Goal: Navigation & Orientation: Find specific page/section

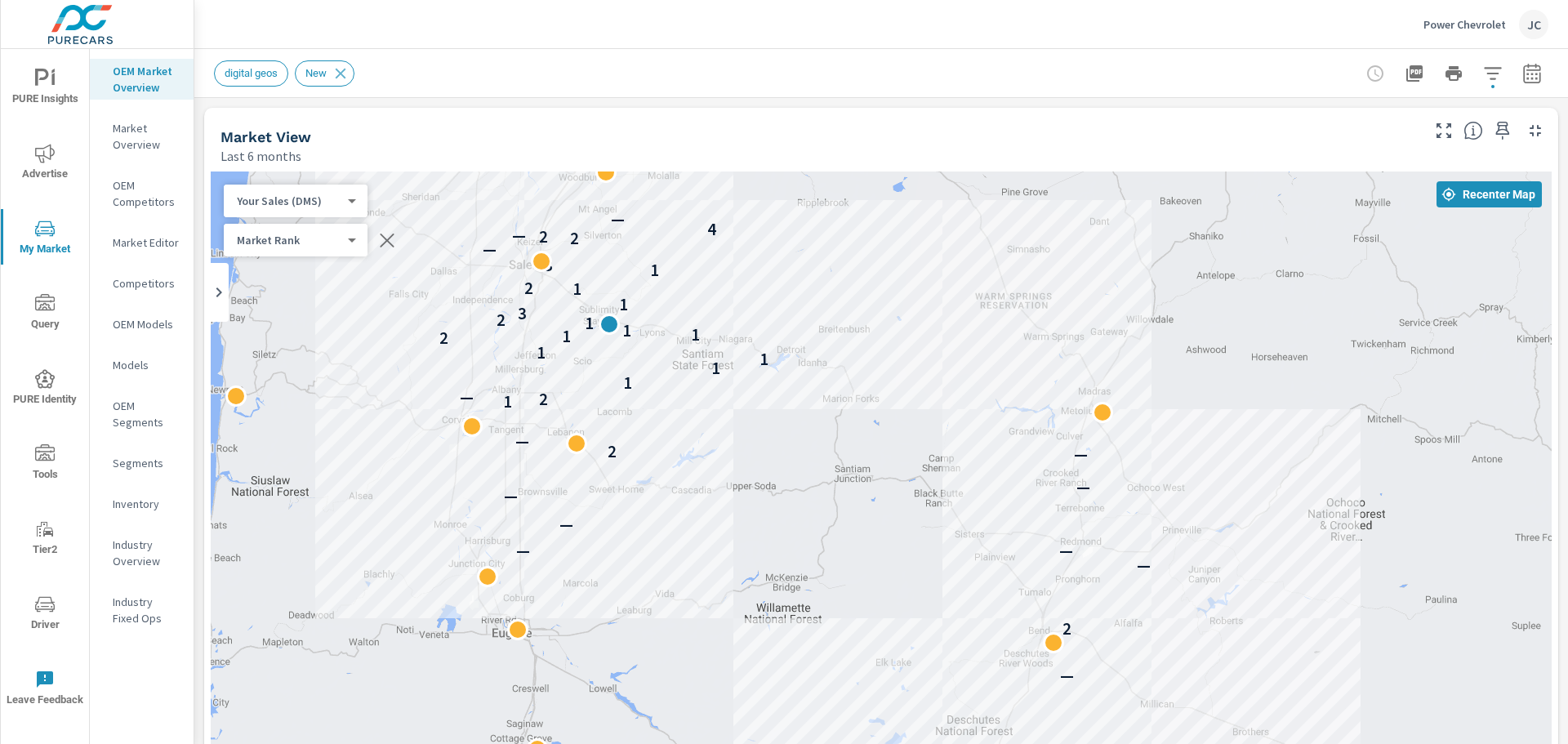
scroll to position [1, 0]
click at [1492, 134] on icon "button" at bounding box center [1502, 130] width 20 height 20
click at [1522, 72] on icon "button" at bounding box center [1531, 73] width 20 height 20
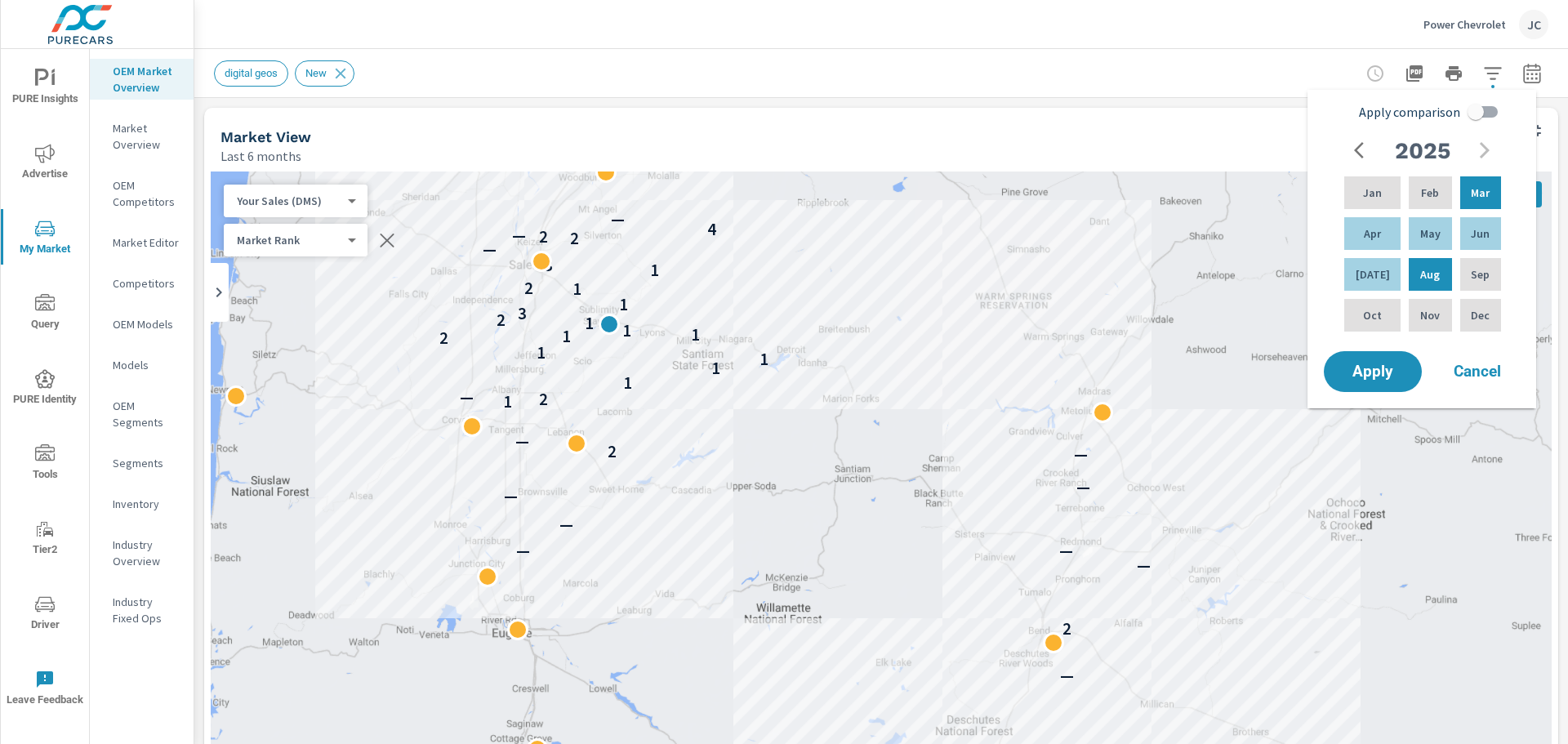
click at [1467, 107] on input "Apply comparison" at bounding box center [1475, 112] width 93 height 31
checkbox input "true"
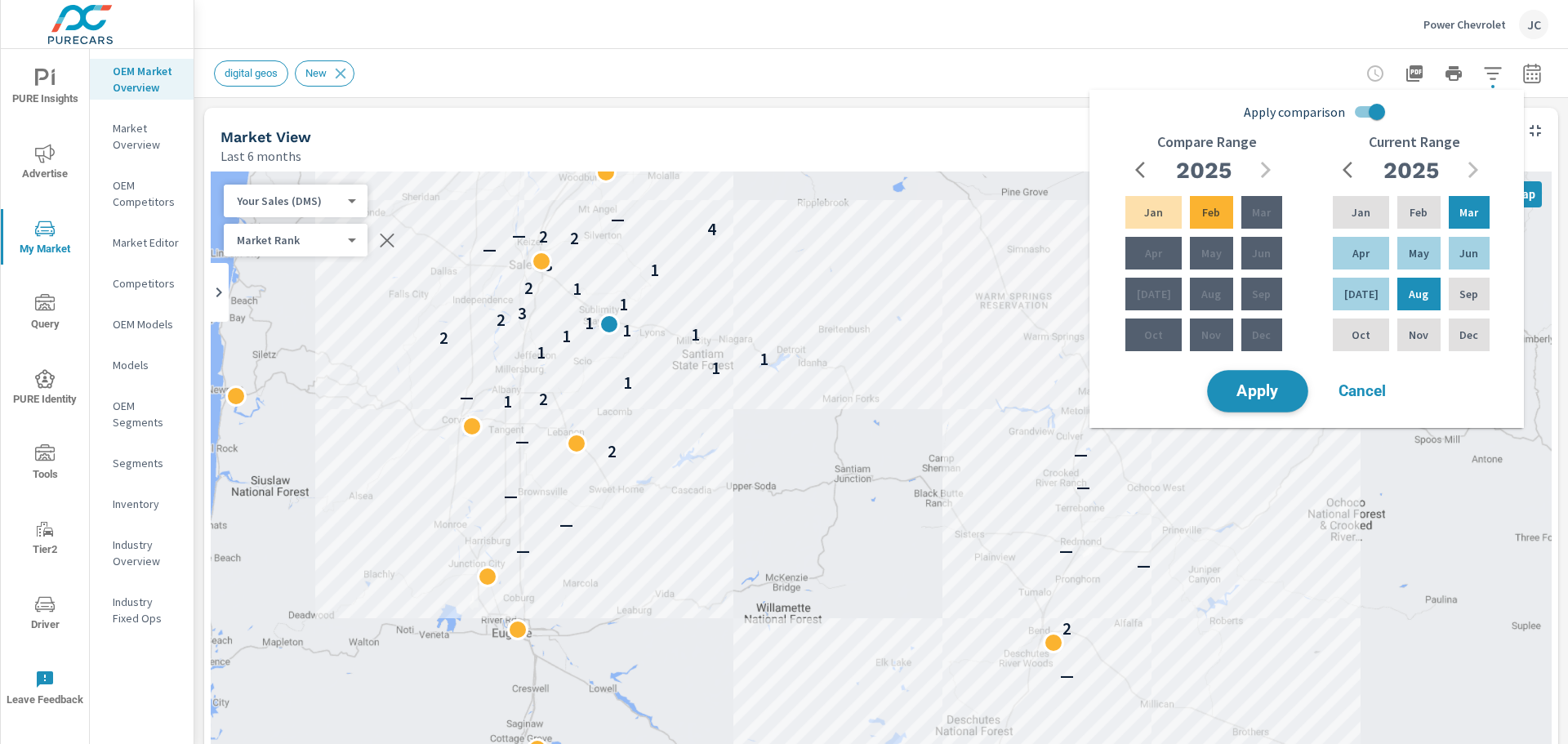
click at [1273, 391] on span "Apply" at bounding box center [1257, 392] width 67 height 15
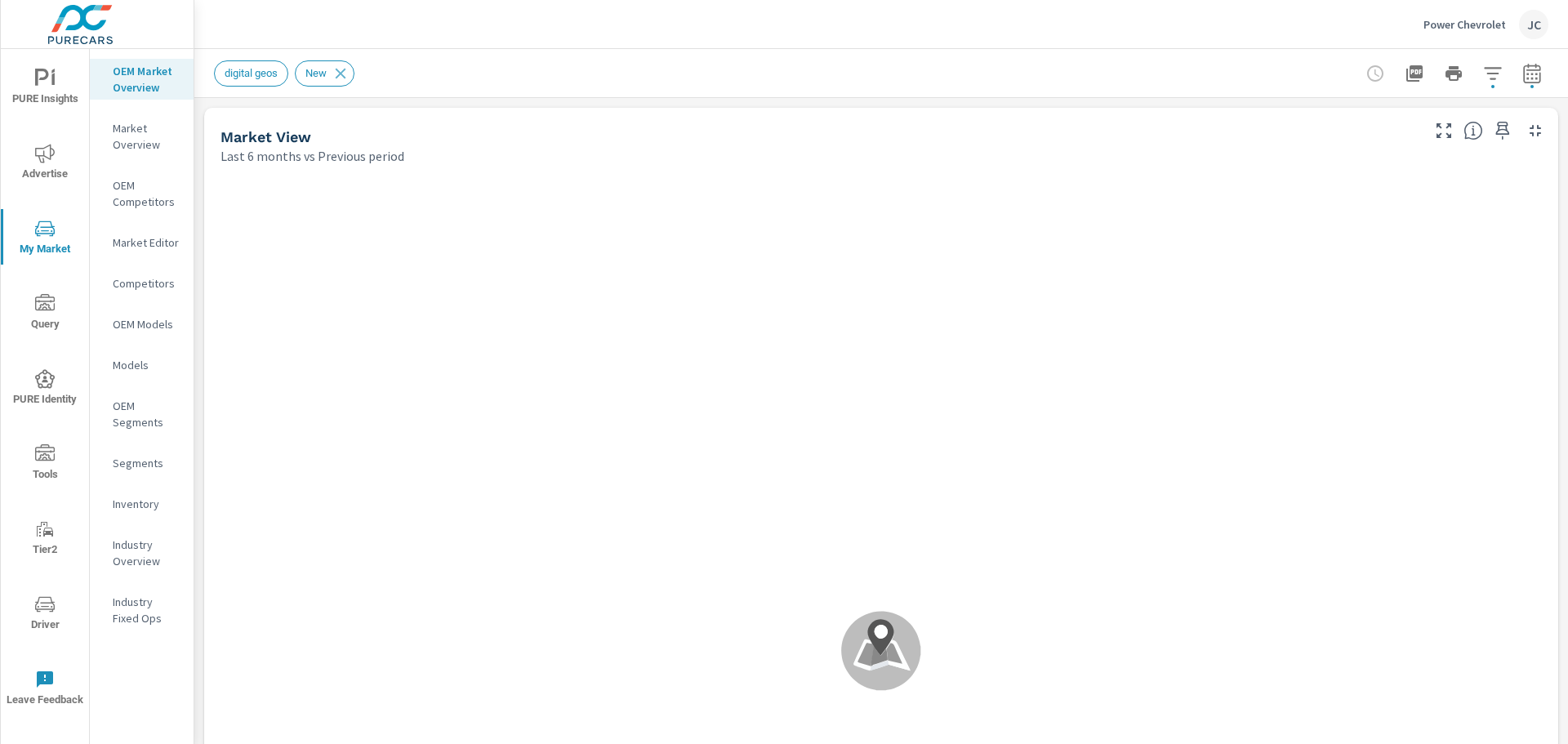
scroll to position [1, 0]
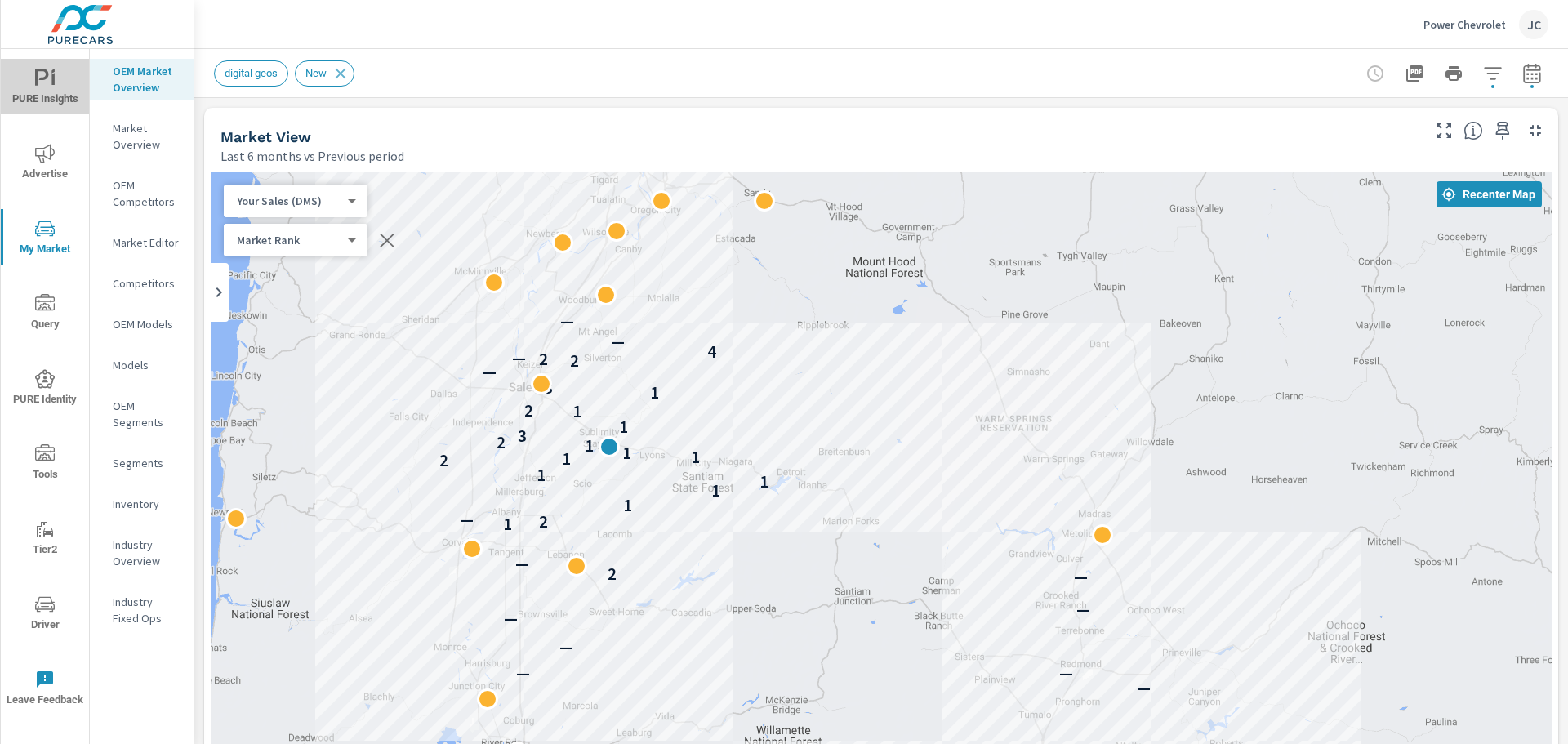
click at [62, 98] on span "PURE Insights" at bounding box center [45, 89] width 78 height 40
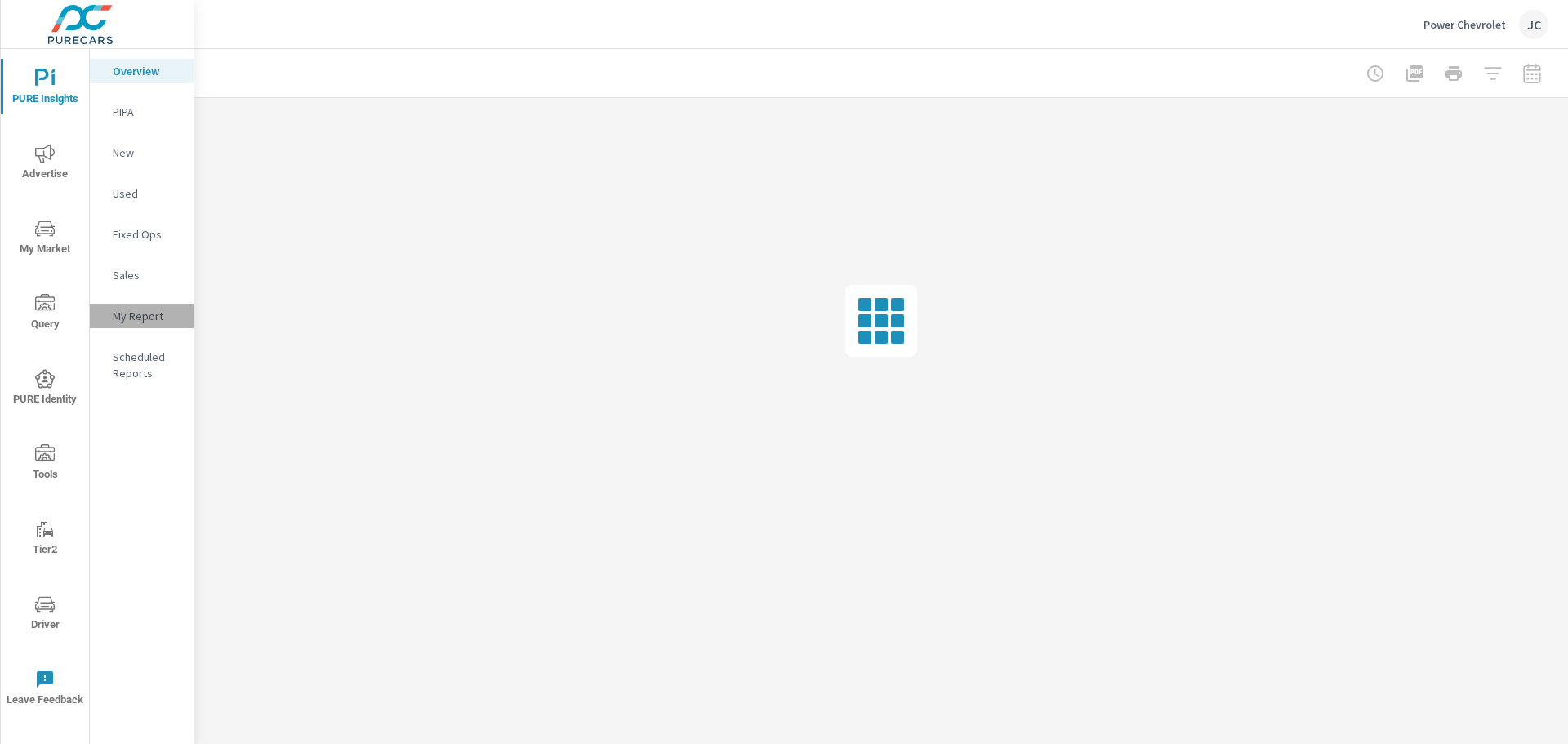
click at [135, 327] on div "My Report" at bounding box center [142, 316] width 104 height 25
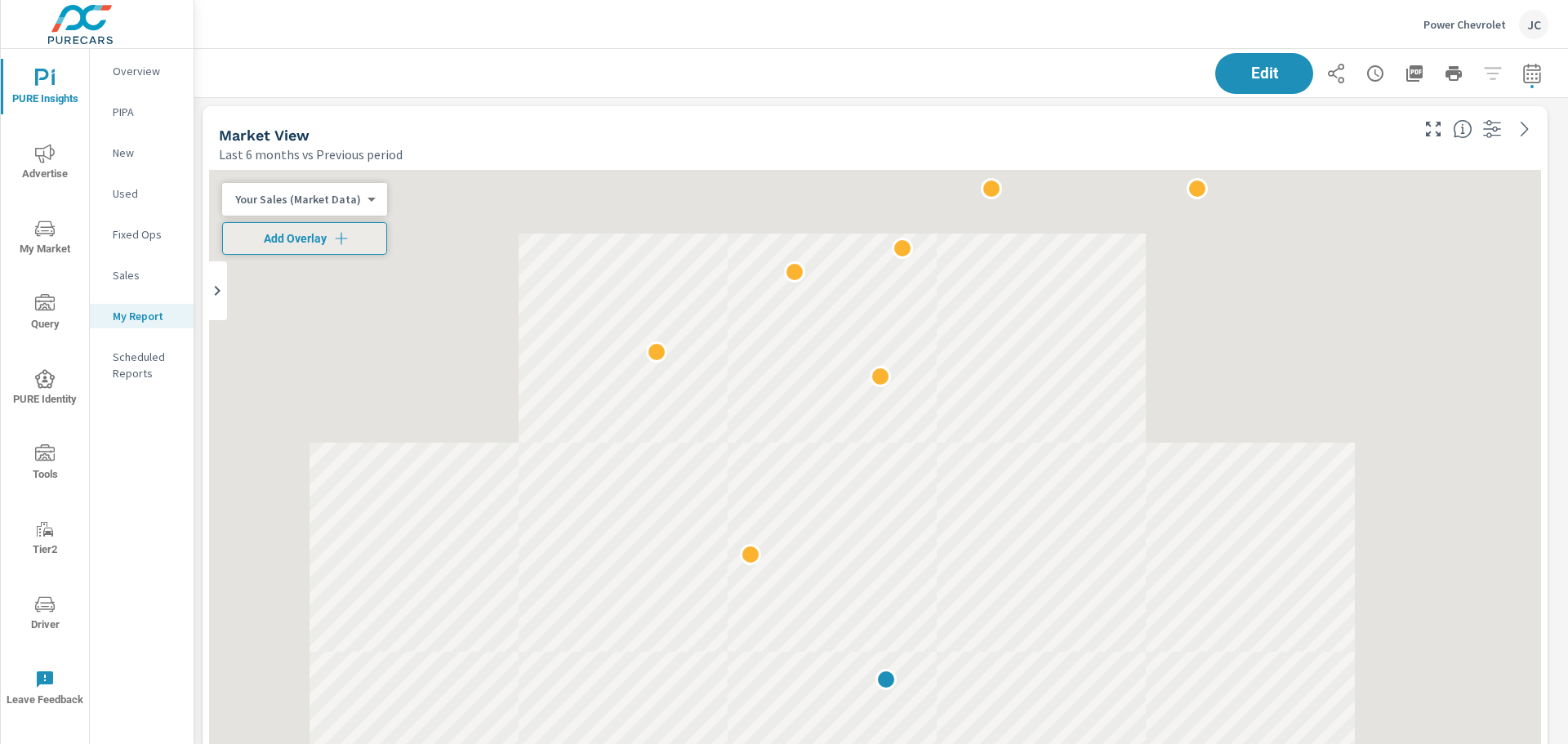
scroll to position [1160, 1387]
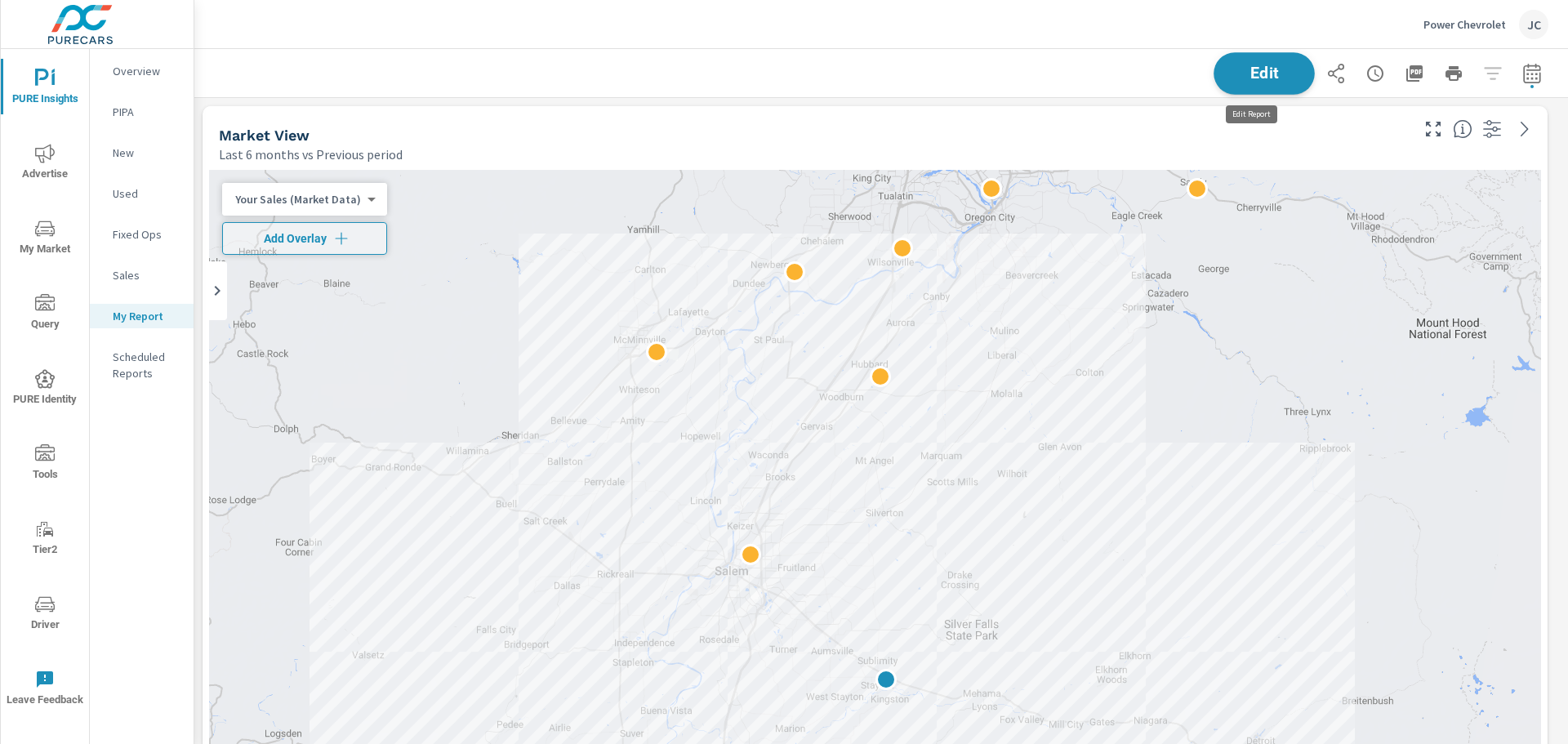
click at [1270, 77] on span "Edit" at bounding box center [1263, 73] width 67 height 15
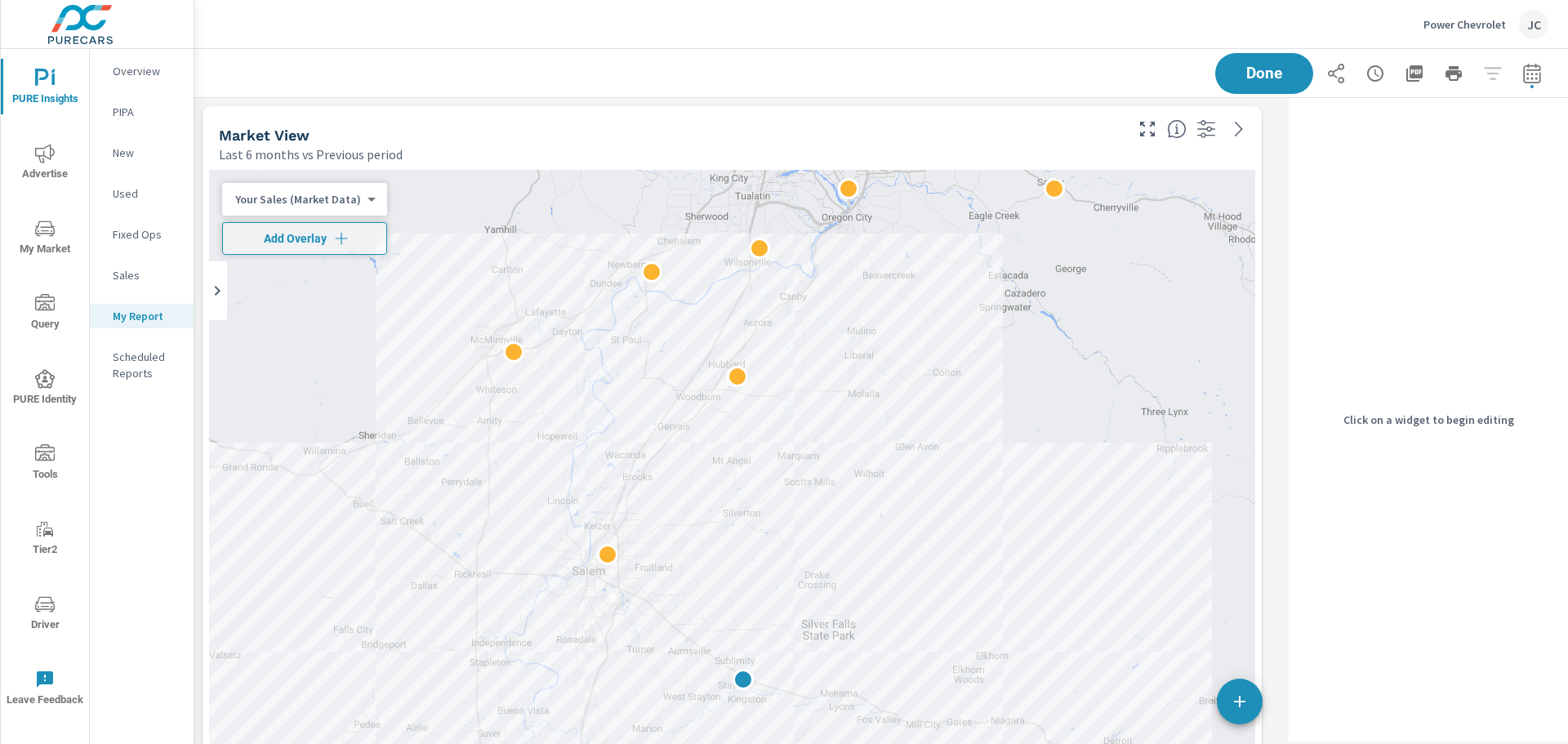
scroll to position [1160, 1101]
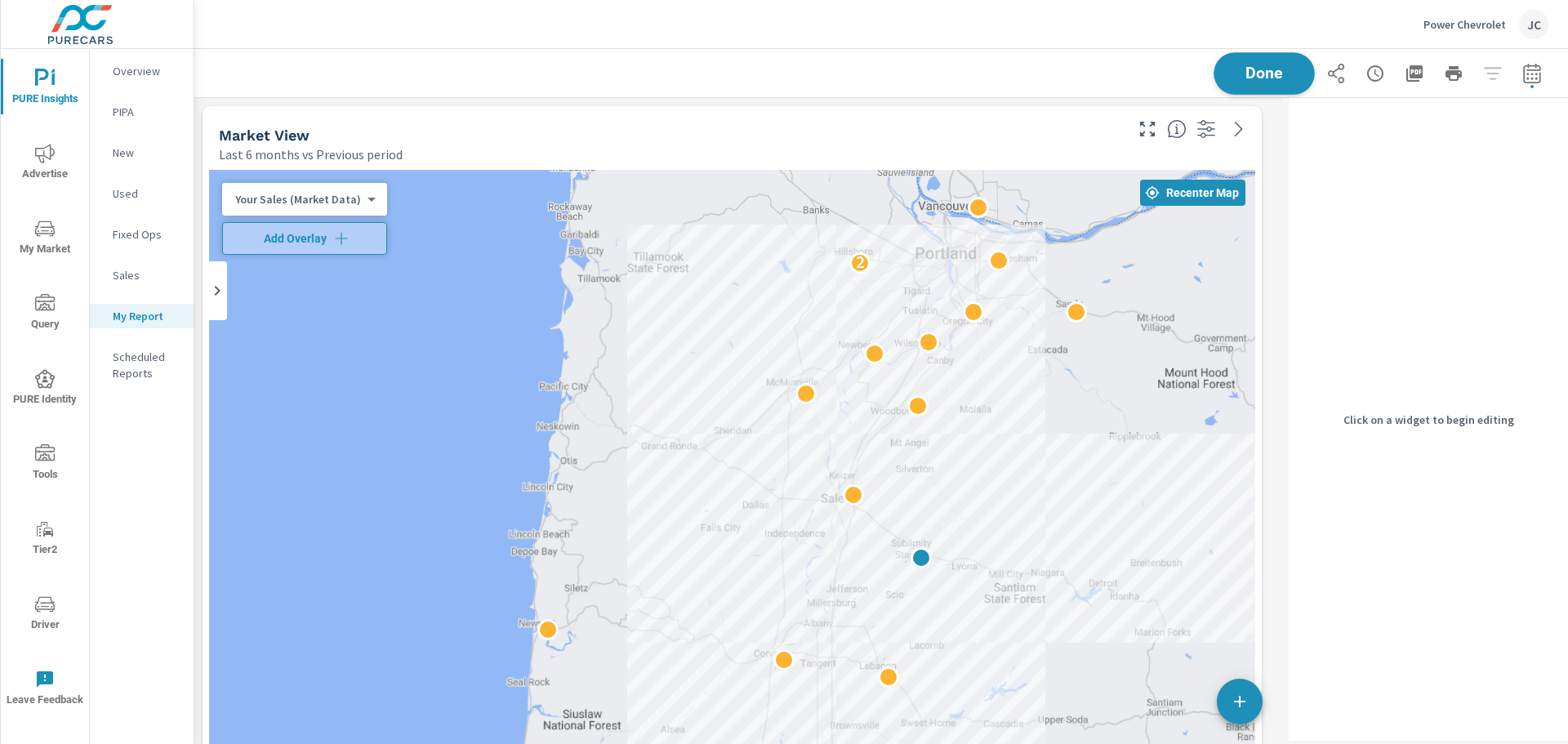
click at [1258, 56] on button "Done" at bounding box center [1263, 73] width 101 height 43
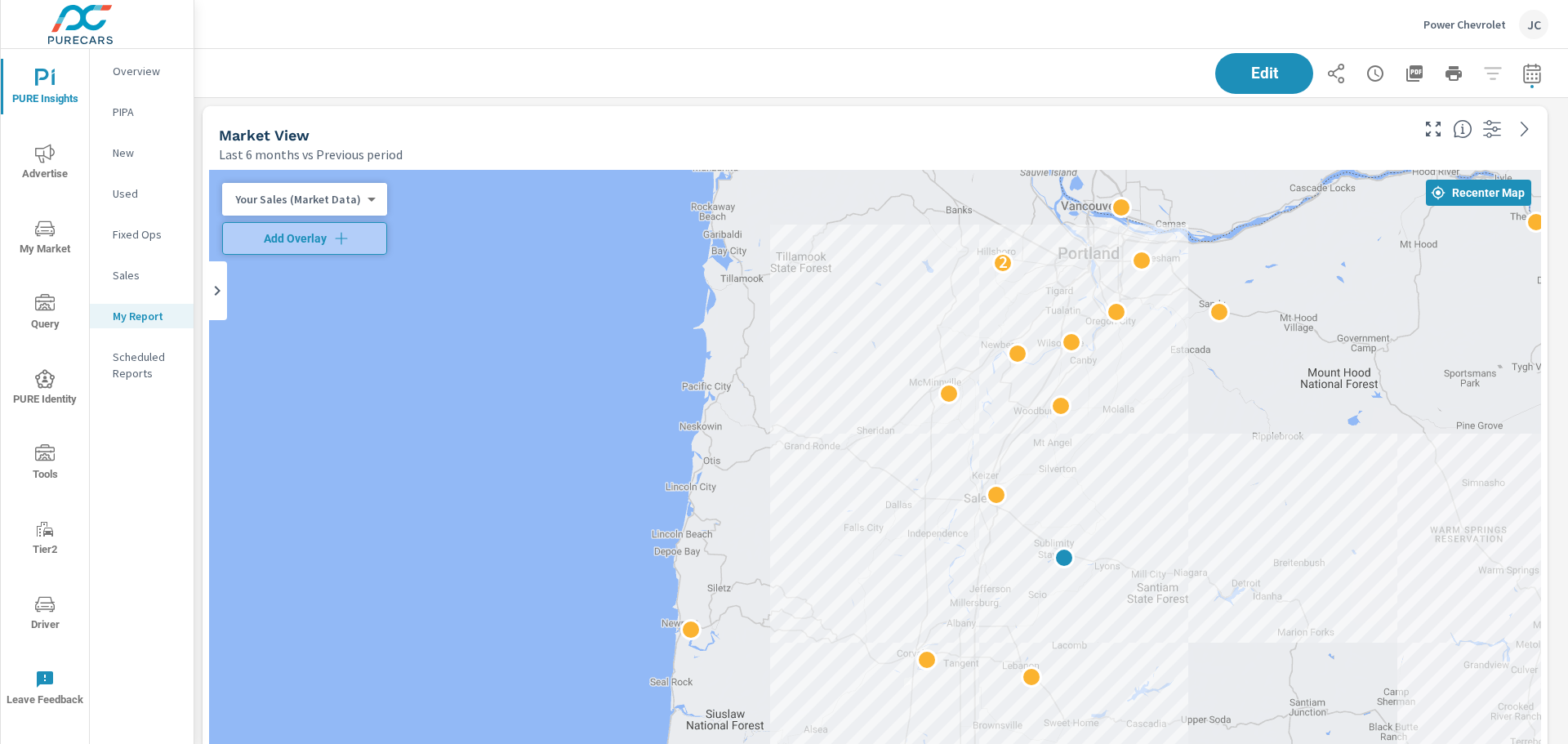
scroll to position [1160, 1387]
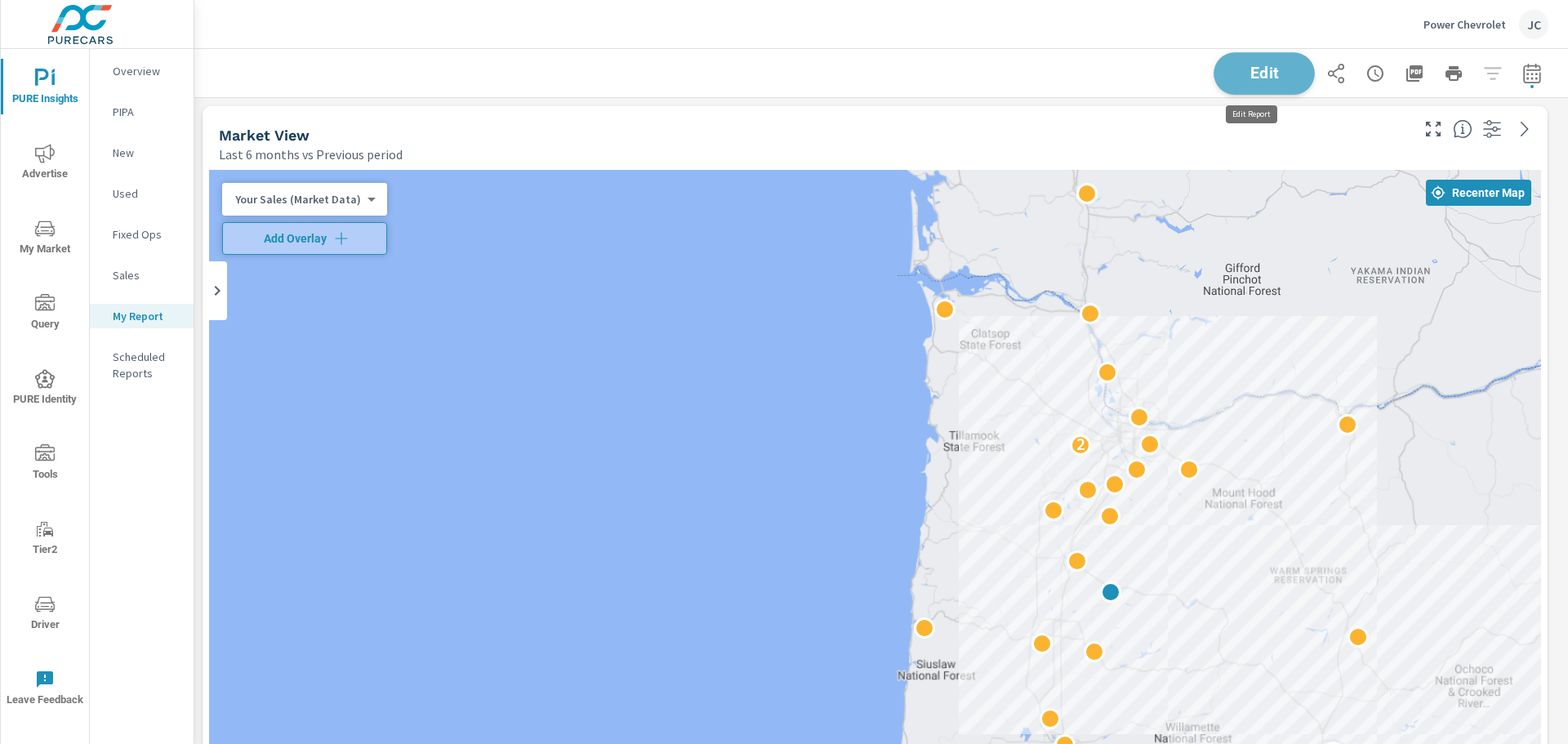
click at [1267, 82] on button "Edit" at bounding box center [1263, 73] width 101 height 43
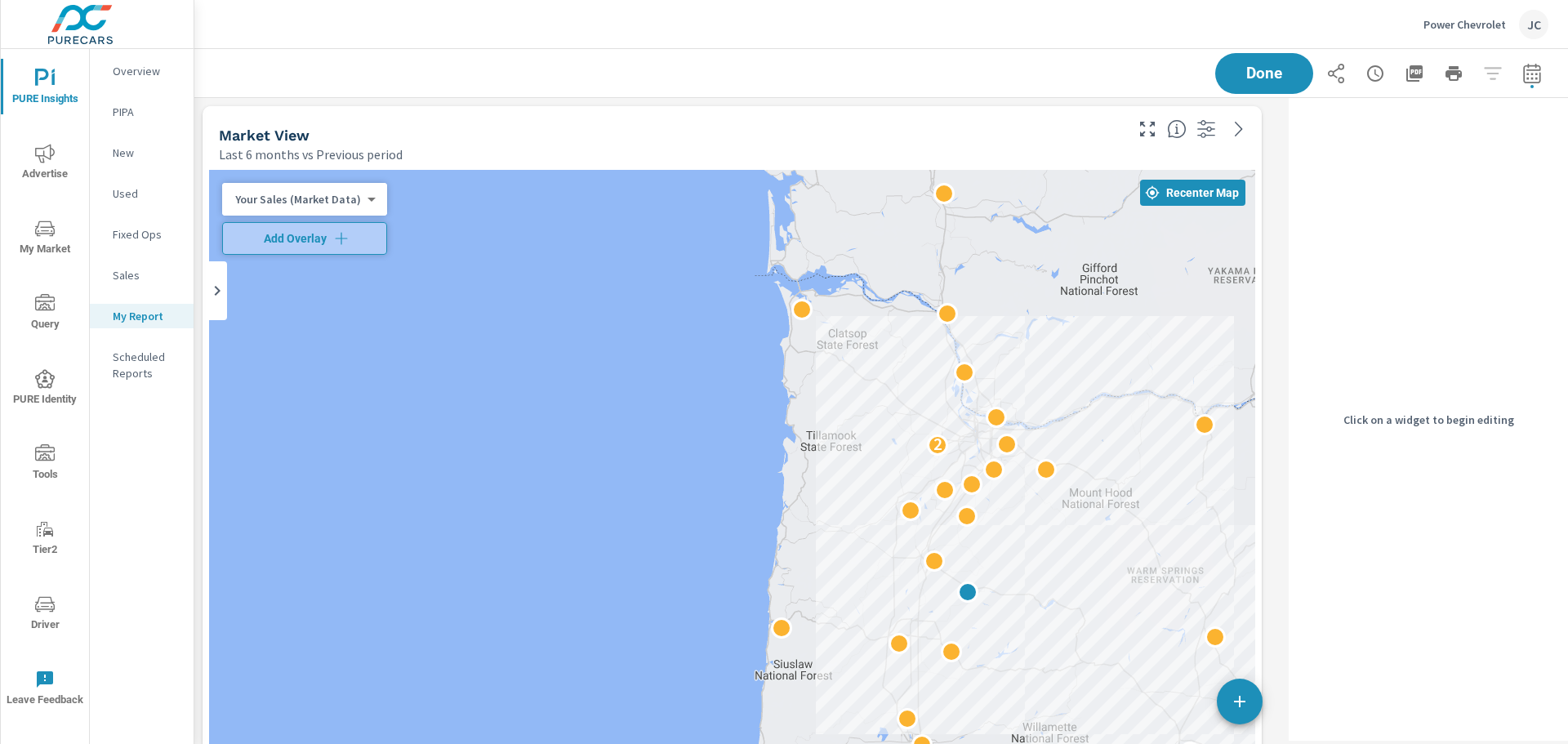
scroll to position [1160, 1101]
click at [1207, 125] on icon "button" at bounding box center [1205, 129] width 20 height 20
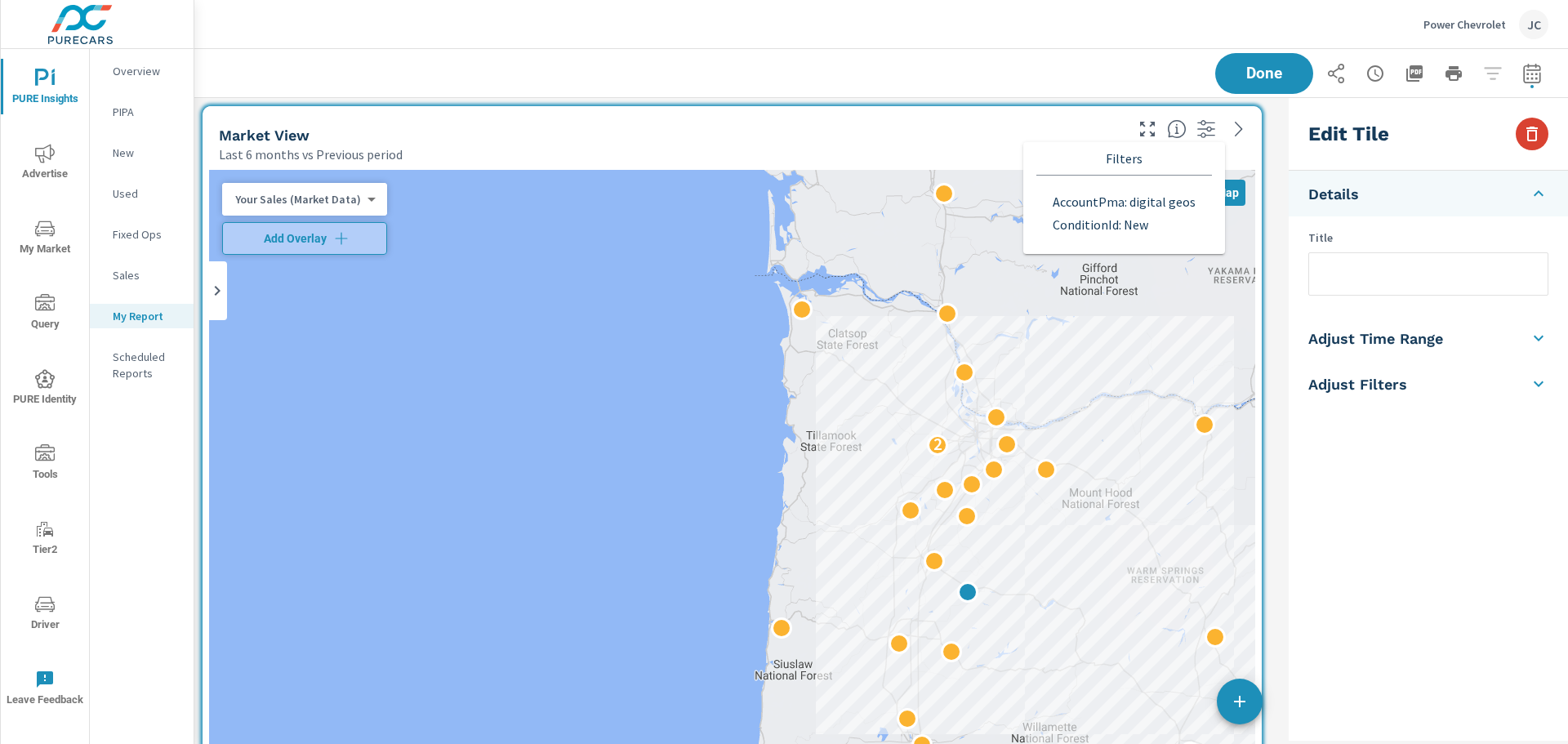
click at [1536, 138] on icon "button" at bounding box center [1531, 134] width 11 height 14
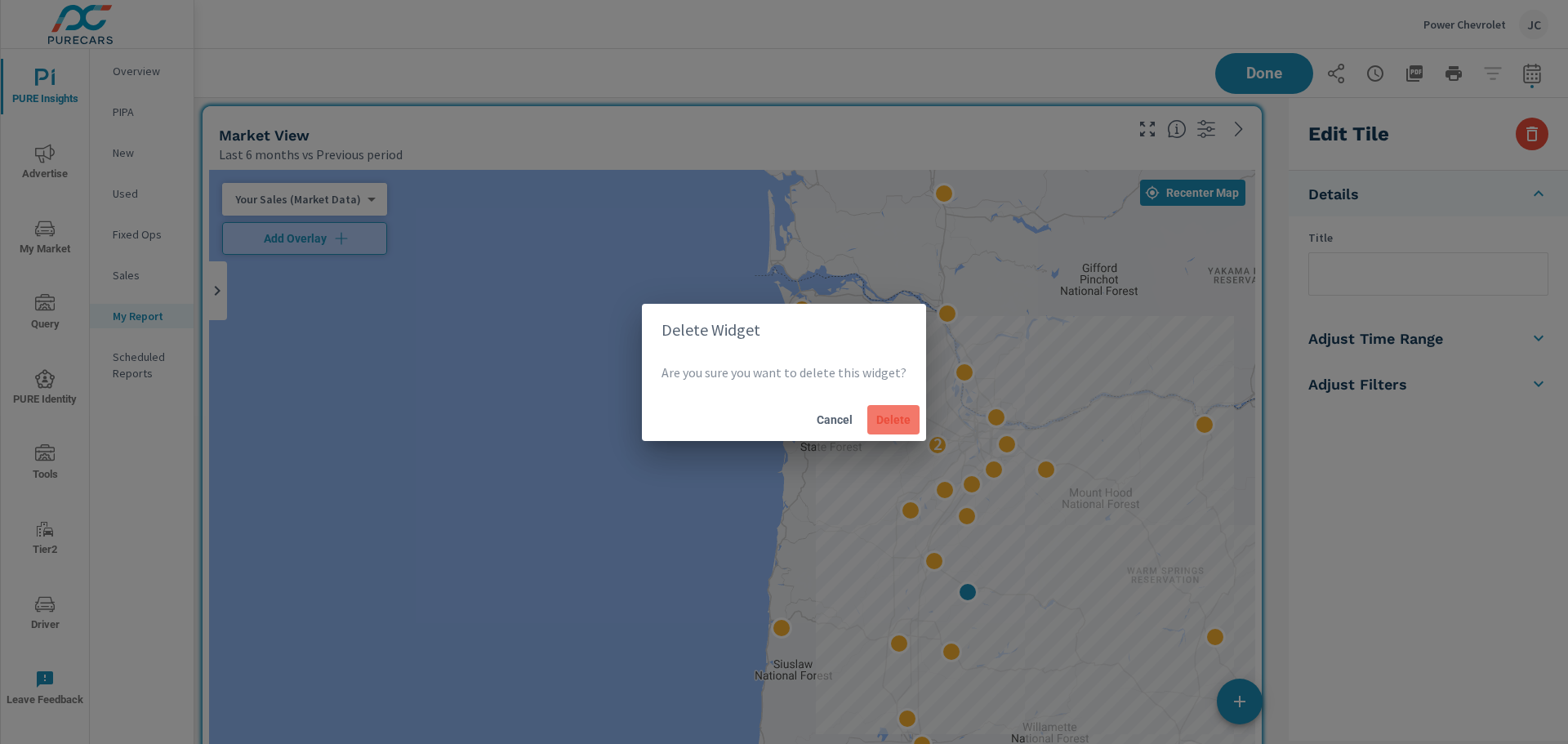
click at [883, 418] on span "Delete" at bounding box center [893, 419] width 39 height 14
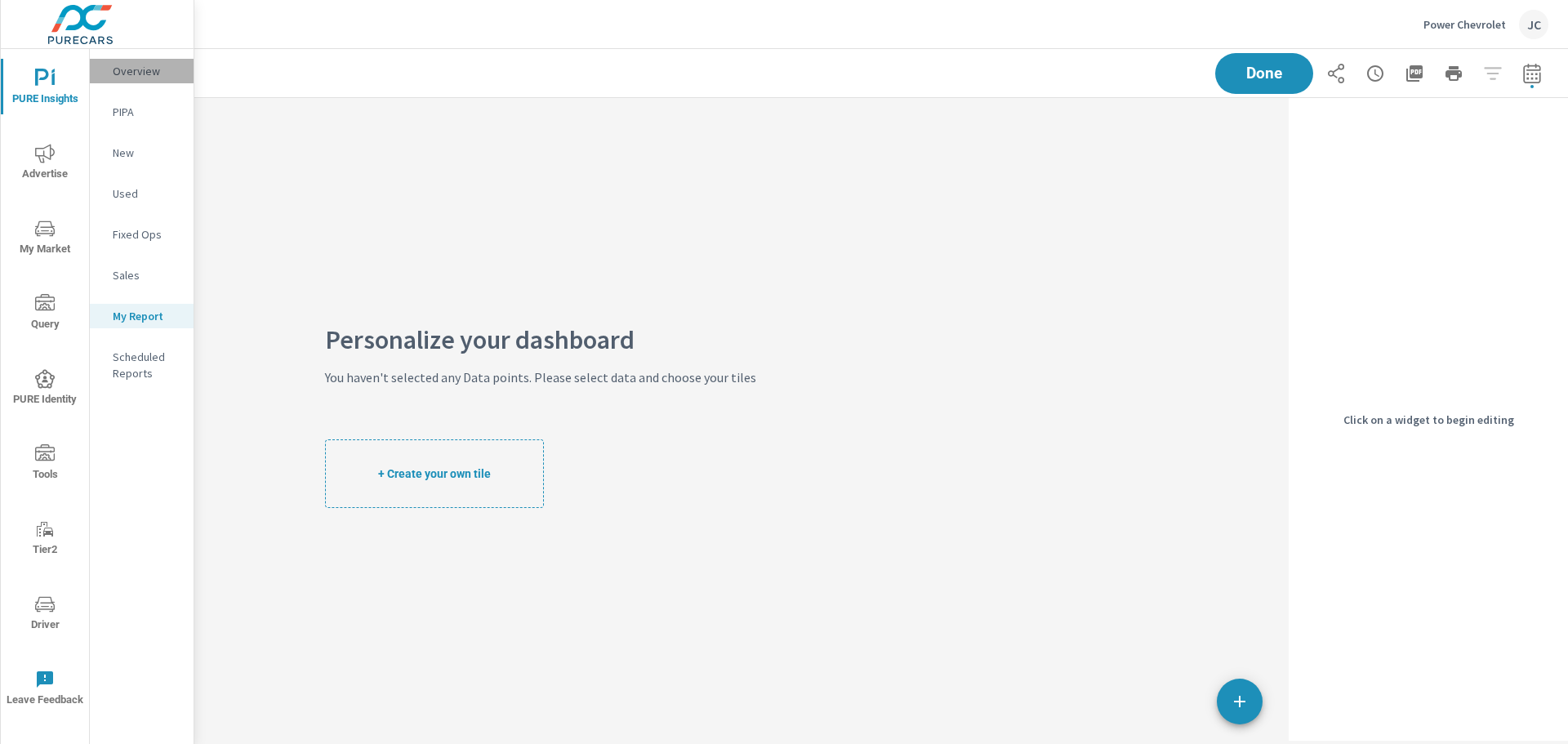
click at [134, 69] on p "Overview" at bounding box center [146, 71] width 68 height 16
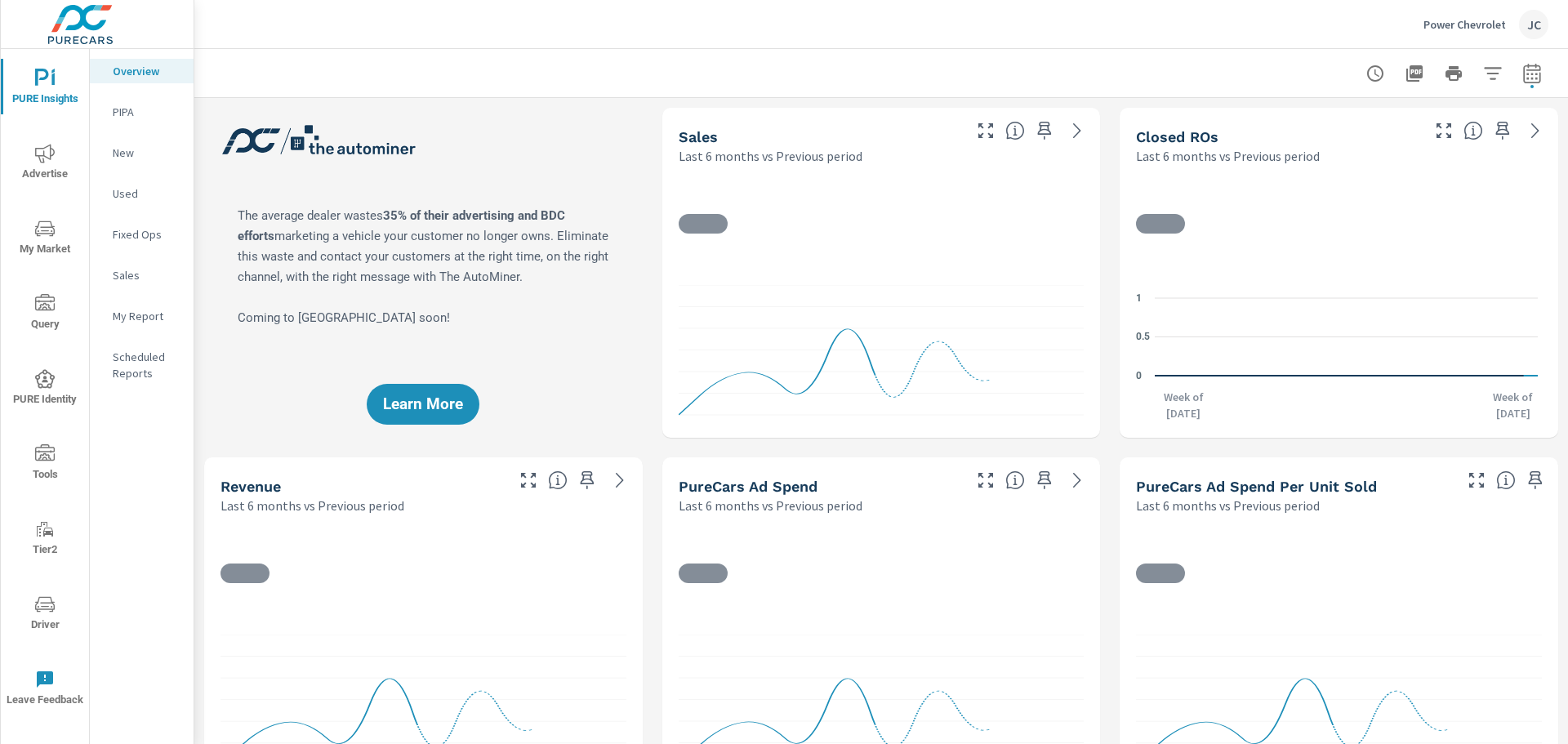
scroll to position [701, 0]
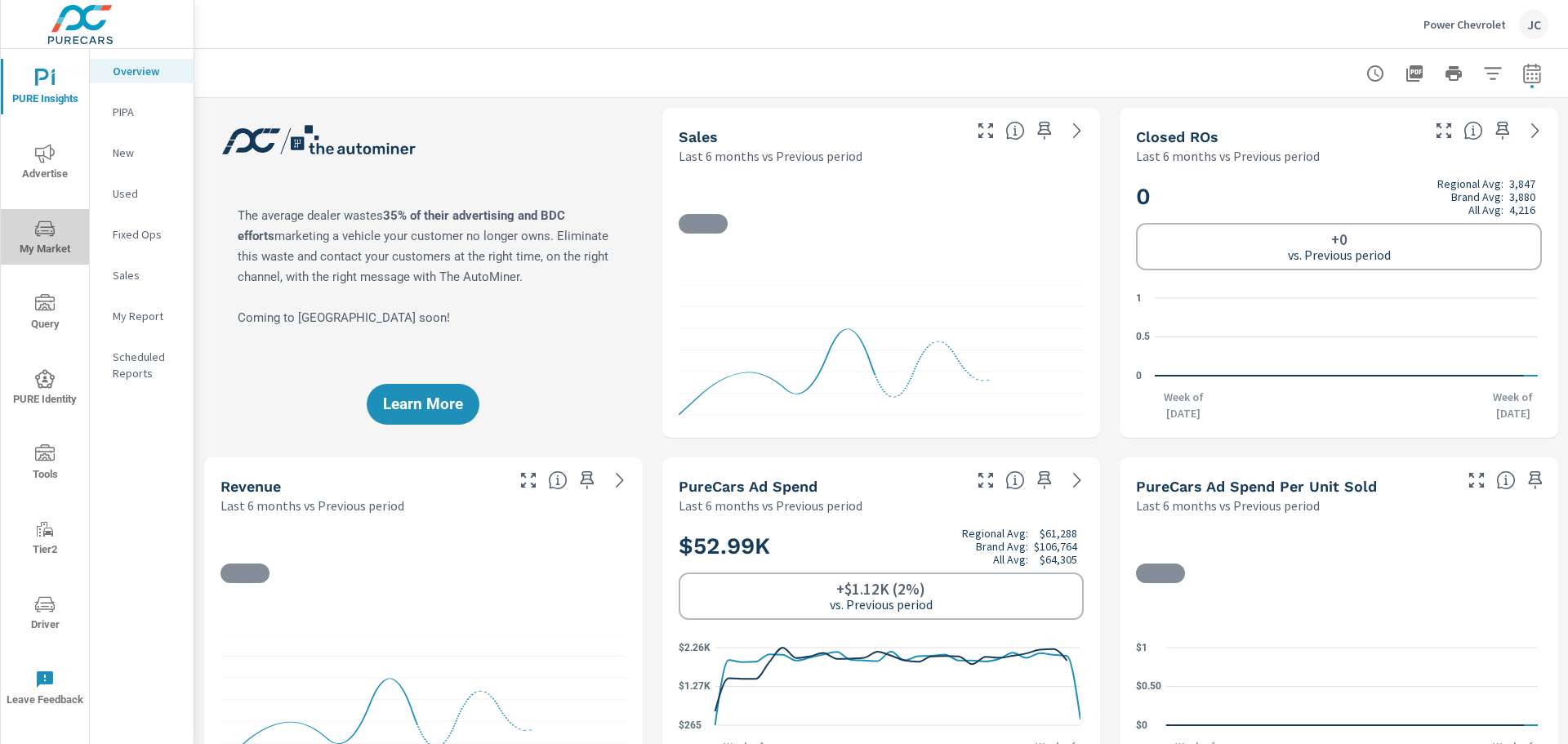
click at [43, 240] on span "My Market" at bounding box center [45, 238] width 78 height 40
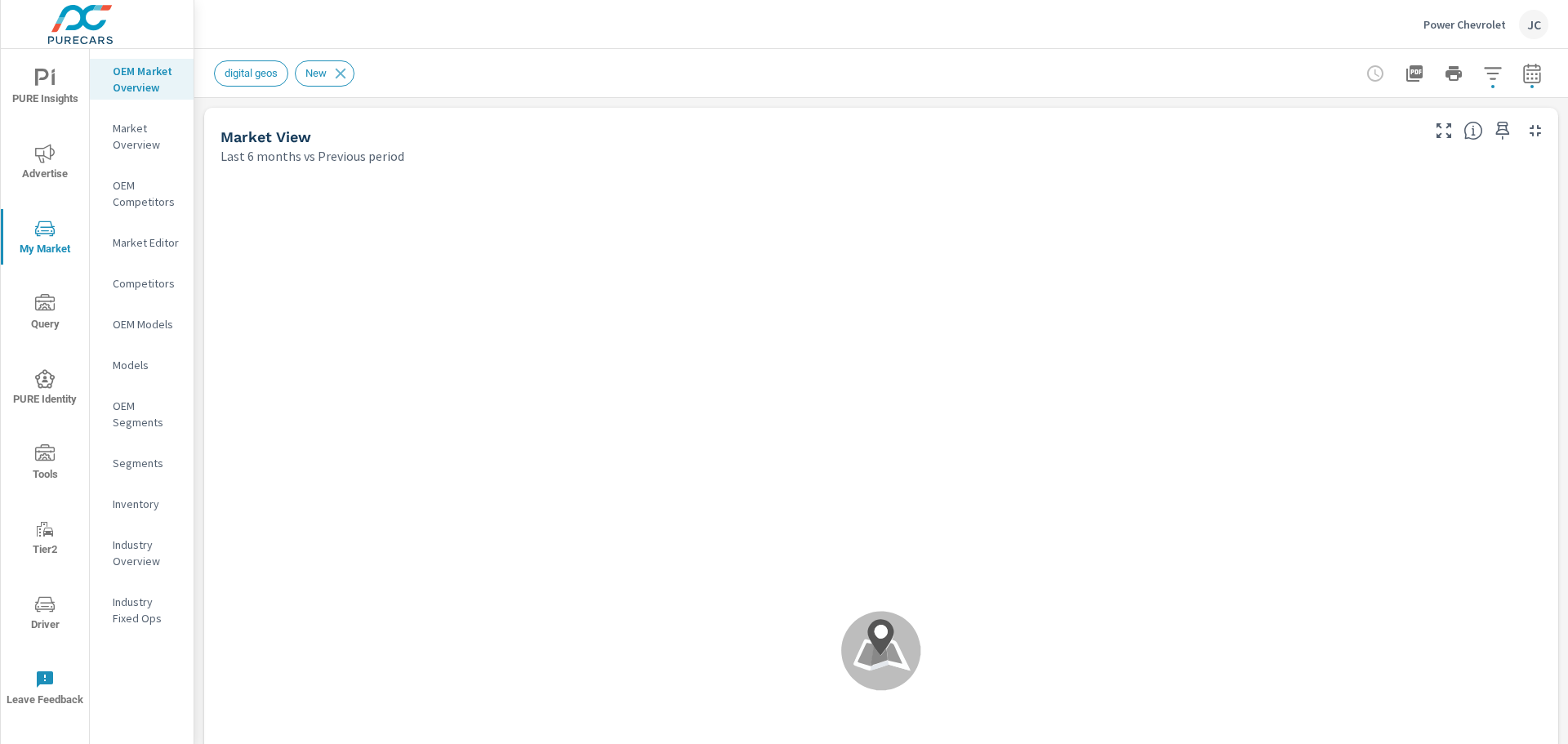
scroll to position [1, 0]
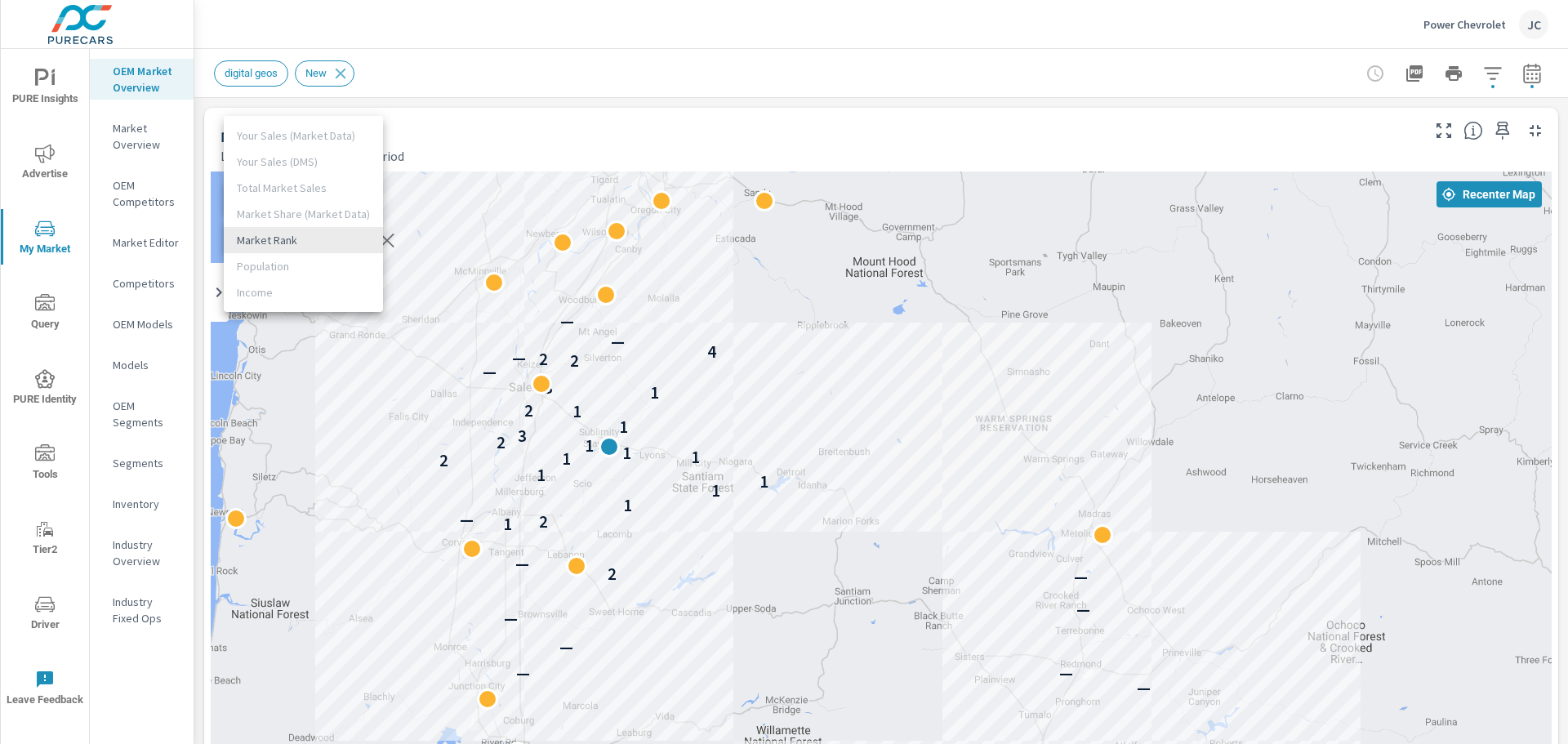
click at [342, 239] on body "PURE Insights Advertise My Market Query PURE Identity Tools Tier2 Driver Leave …" at bounding box center [784, 372] width 1568 height 744
click at [342, 239] on li "Market Rank" at bounding box center [303, 240] width 159 height 26
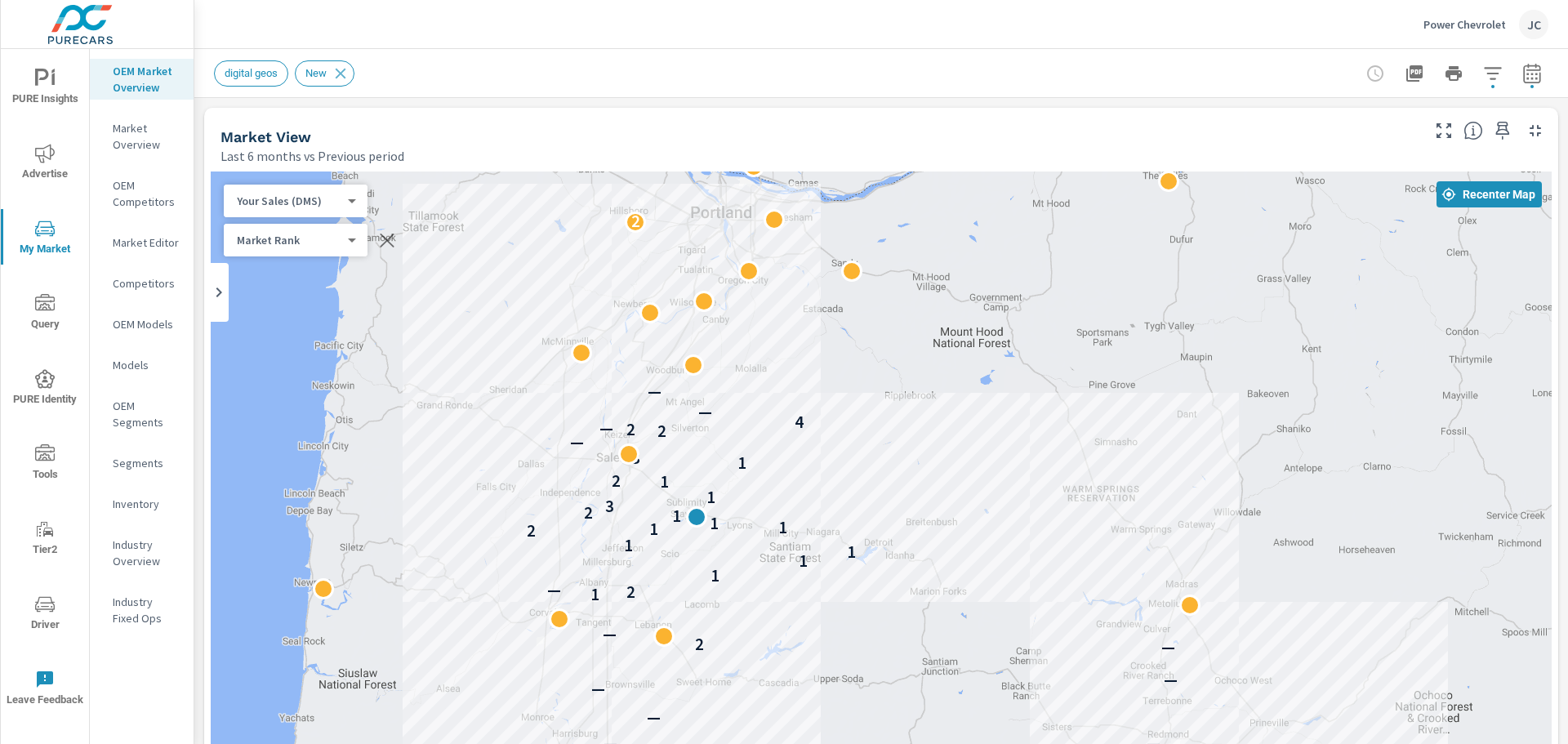
drag, startPoint x: 909, startPoint y: 449, endPoint x: 996, endPoint y: 508, distance: 105.1
click at [996, 508] on div "— 2 — — — — — — — 2 — 1 2 — 1 1 1 1 2 1 1 1 1 2 3 1 1 2 1 3 — 2 2 — 4 — — 2" at bounding box center [880, 625] width 1341 height 908
click at [1496, 134] on icon "button" at bounding box center [1502, 130] width 14 height 18
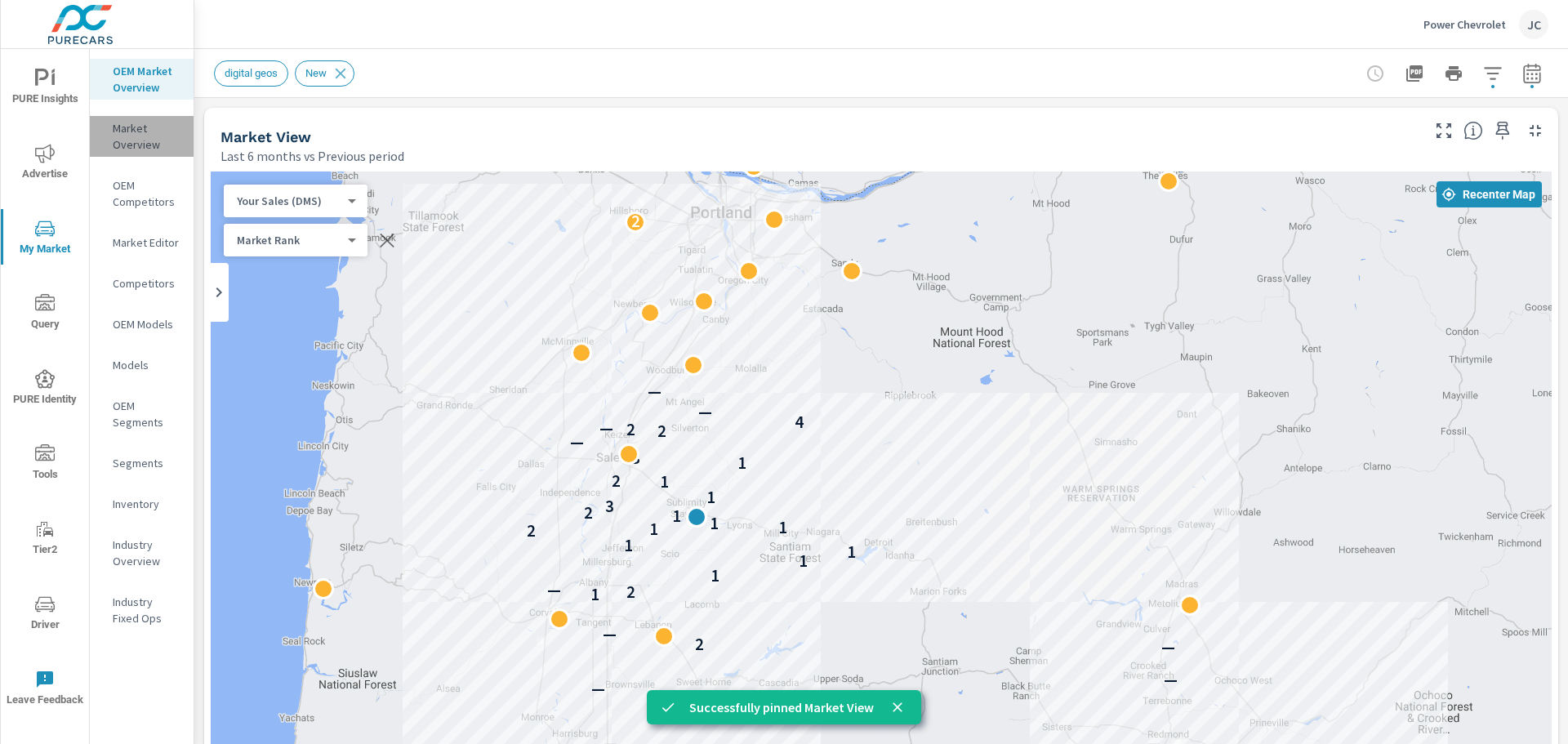
click at [126, 132] on p "Market Overview" at bounding box center [146, 136] width 68 height 32
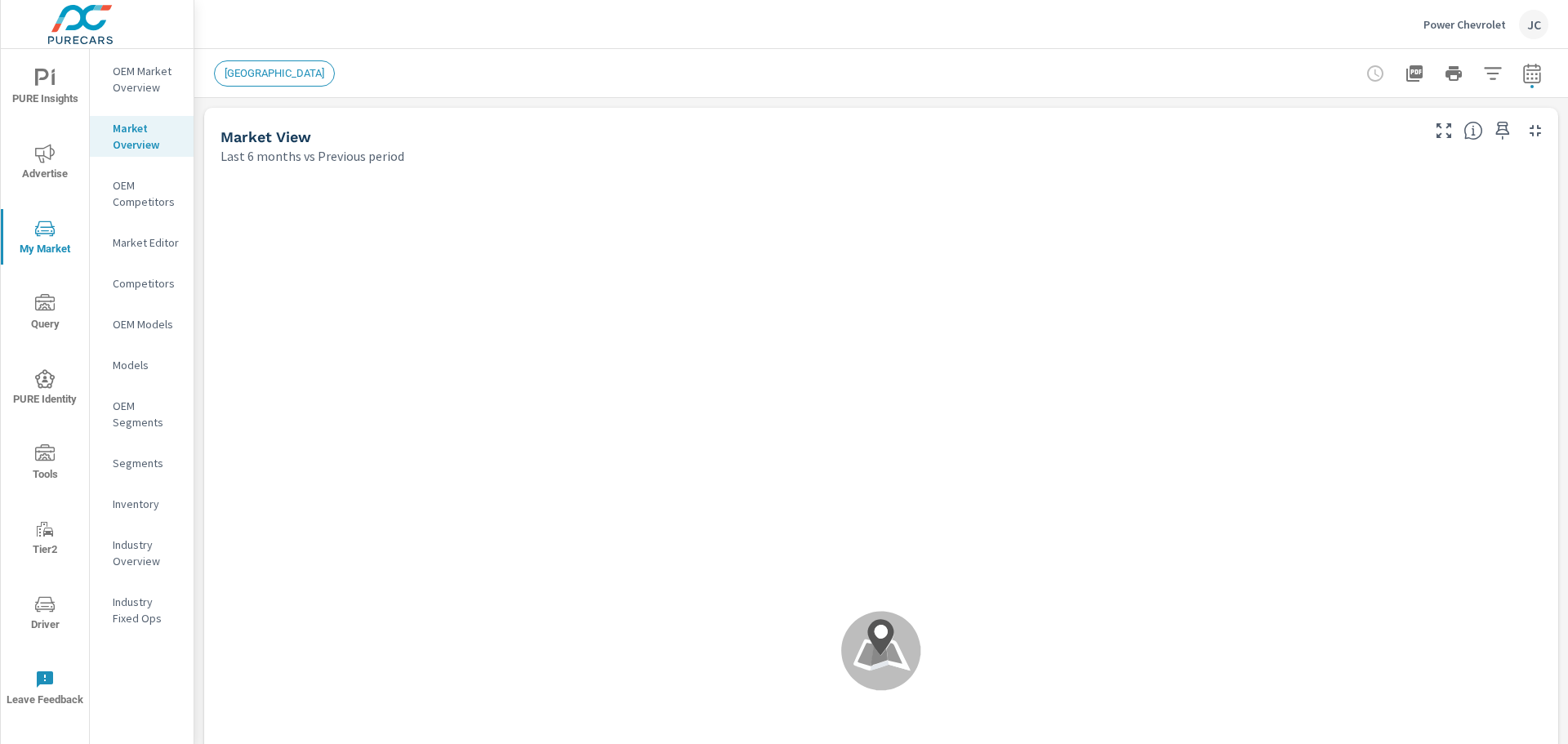
scroll to position [1, 0]
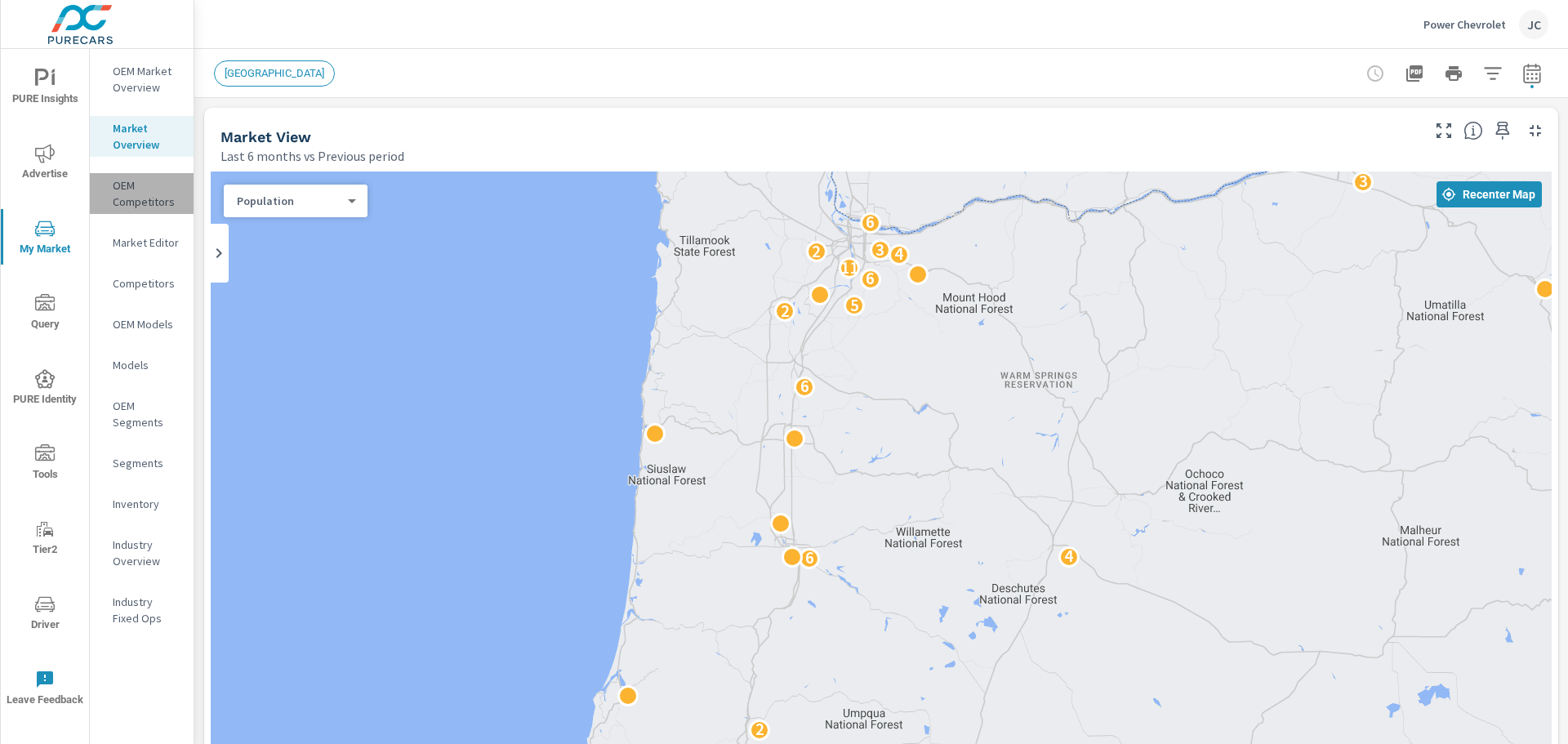
click at [137, 201] on p "OEM Competitors" at bounding box center [146, 193] width 68 height 32
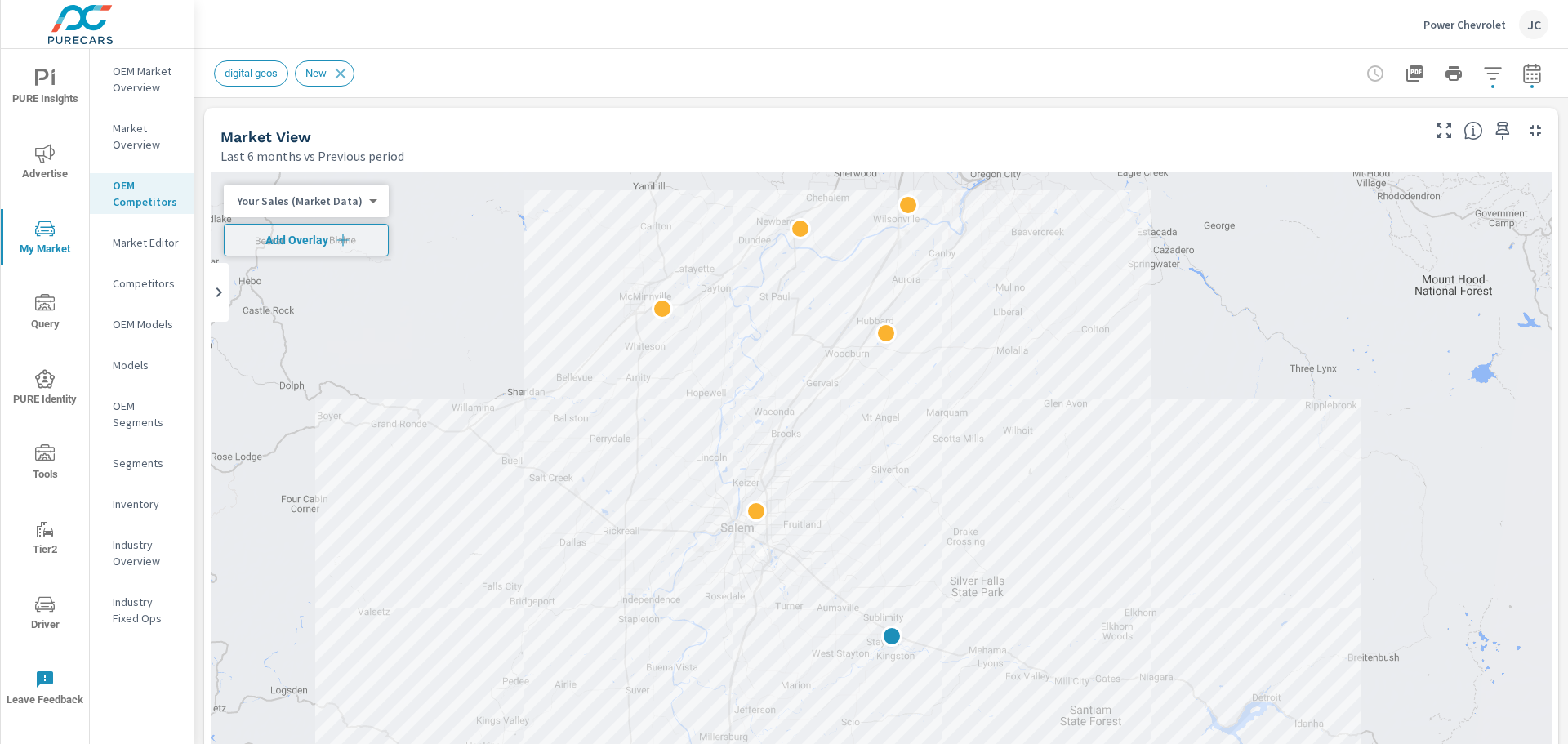
scroll to position [1, 0]
click at [140, 505] on p "Inventory" at bounding box center [146, 503] width 68 height 16
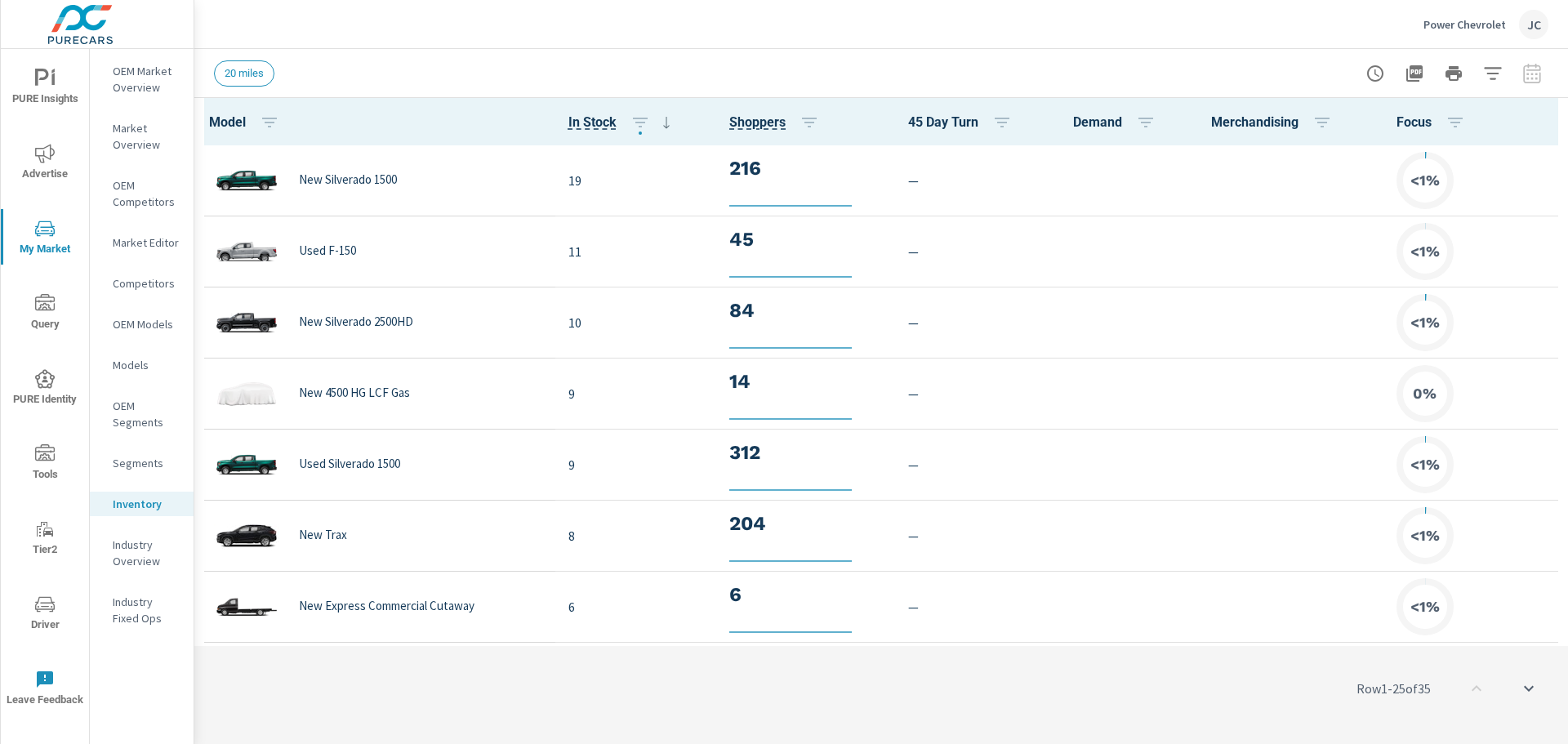
scroll to position [1, 0]
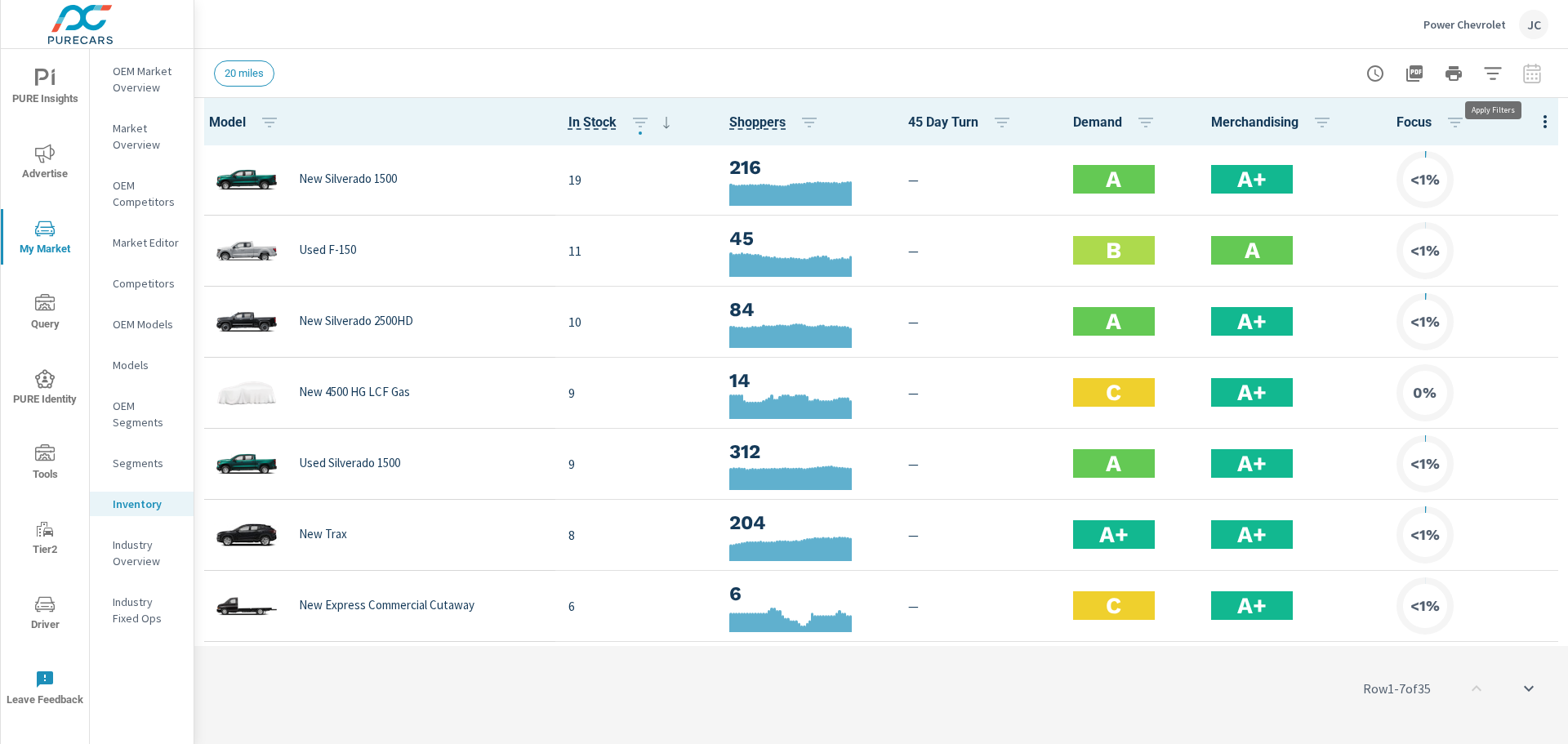
click at [1505, 80] on button "button" at bounding box center [1492, 73] width 32 height 32
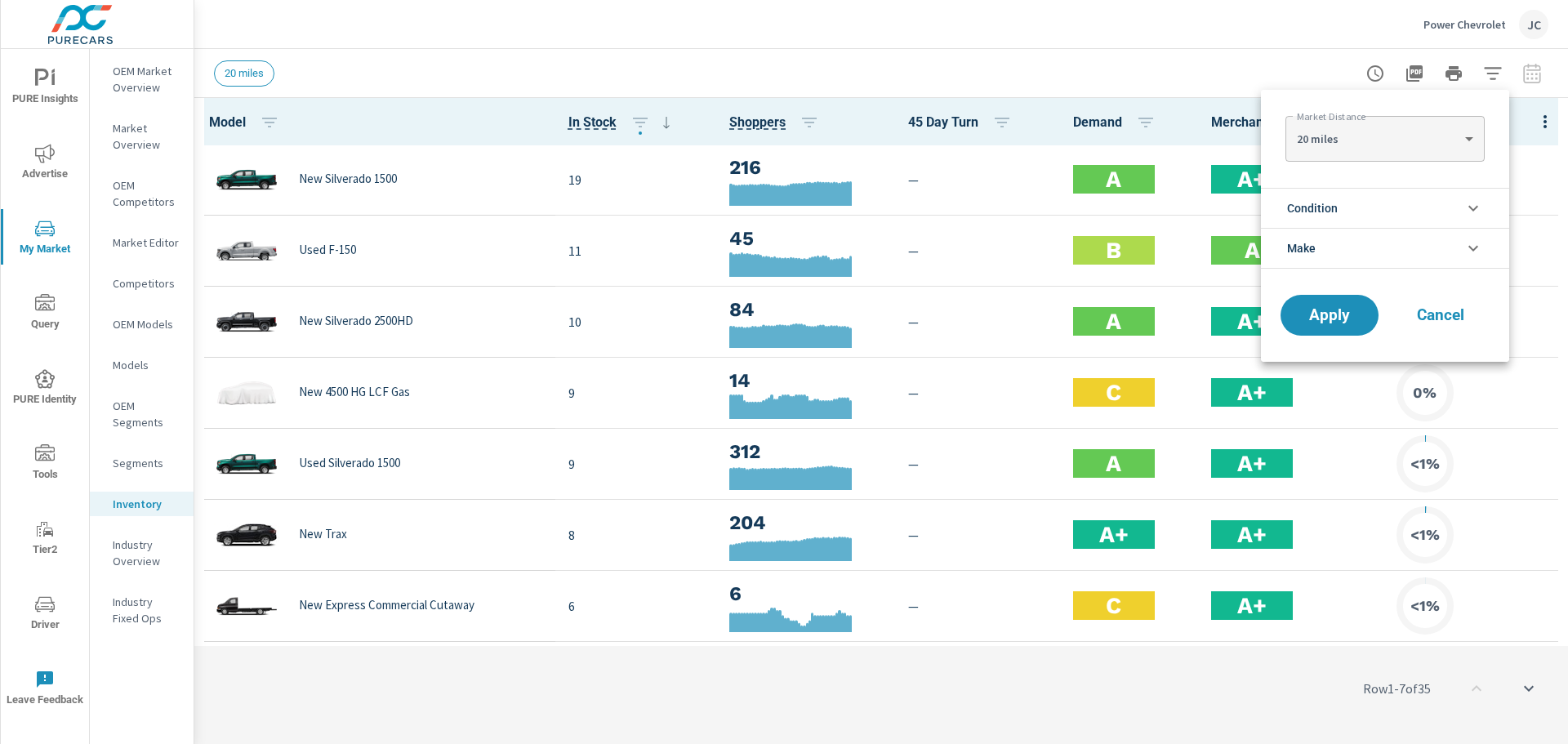
click at [1449, 241] on li "Make" at bounding box center [1385, 249] width 249 height 41
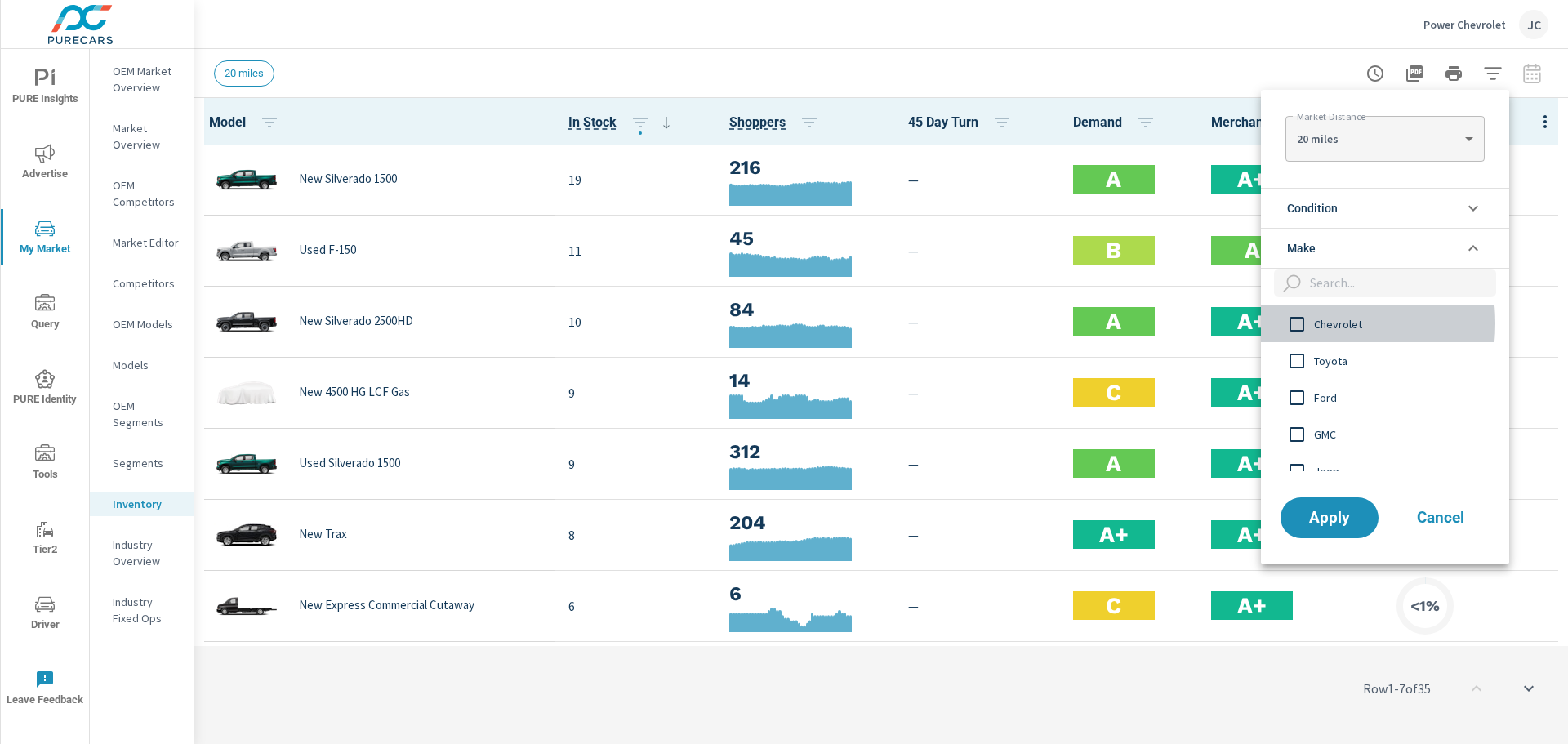
click at [1292, 323] on input "filter options" at bounding box center [1296, 324] width 34 height 34
click at [1380, 209] on li "Condition" at bounding box center [1385, 208] width 249 height 40
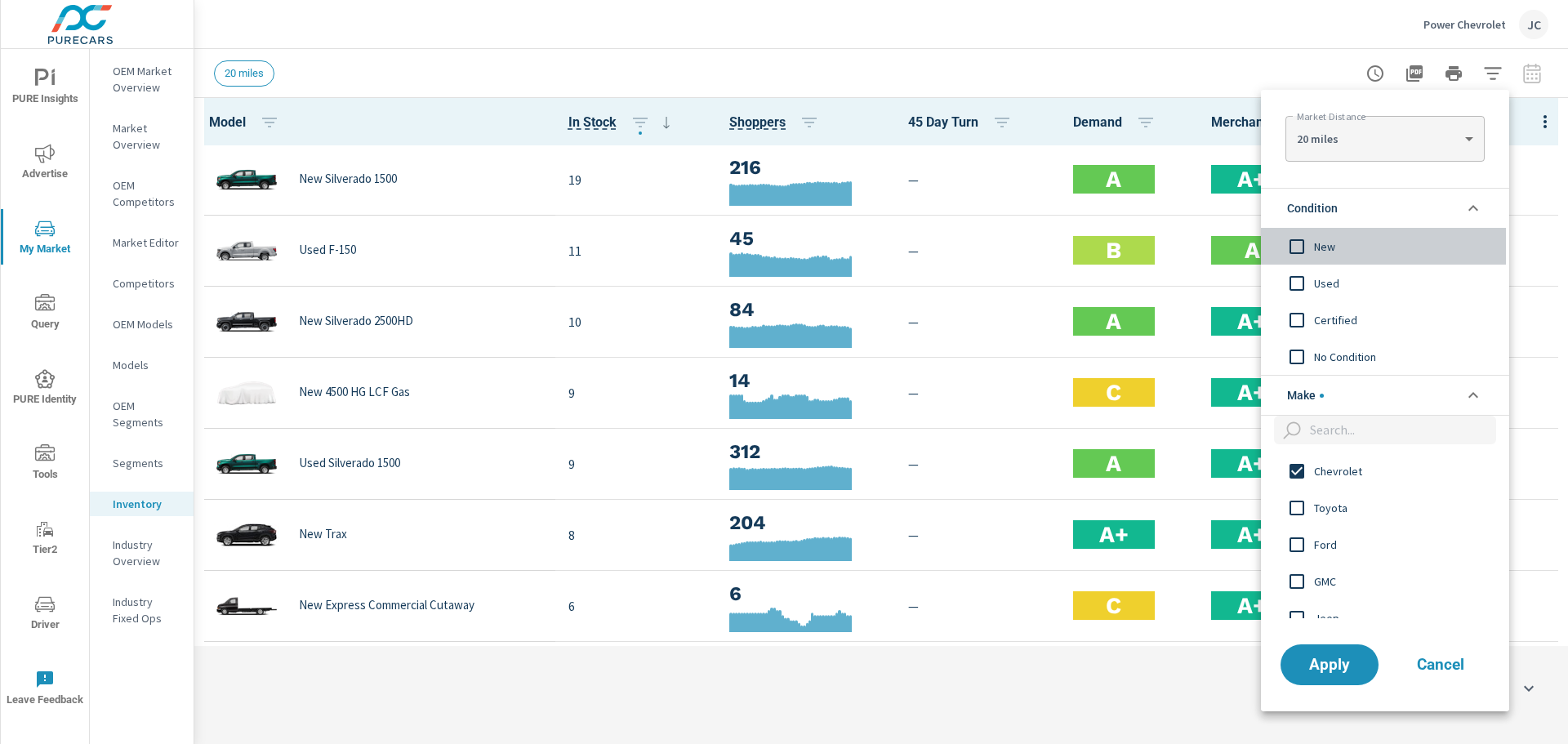
click at [1293, 250] on input "filter options" at bounding box center [1296, 247] width 34 height 34
click at [1344, 661] on span "Apply" at bounding box center [1329, 664] width 67 height 15
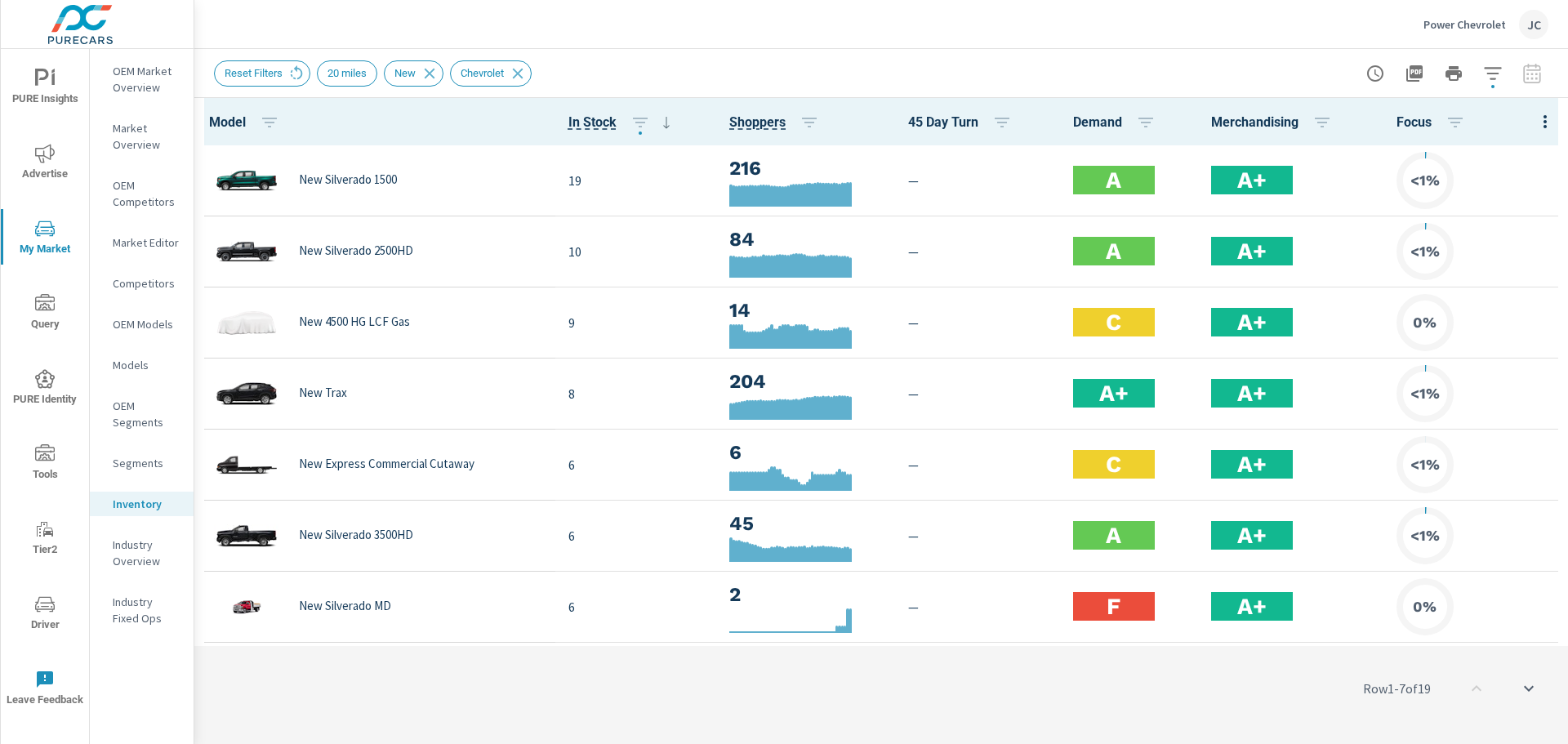
click at [1526, 71] on div at bounding box center [1453, 73] width 190 height 32
click at [1535, 71] on div at bounding box center [1453, 73] width 190 height 32
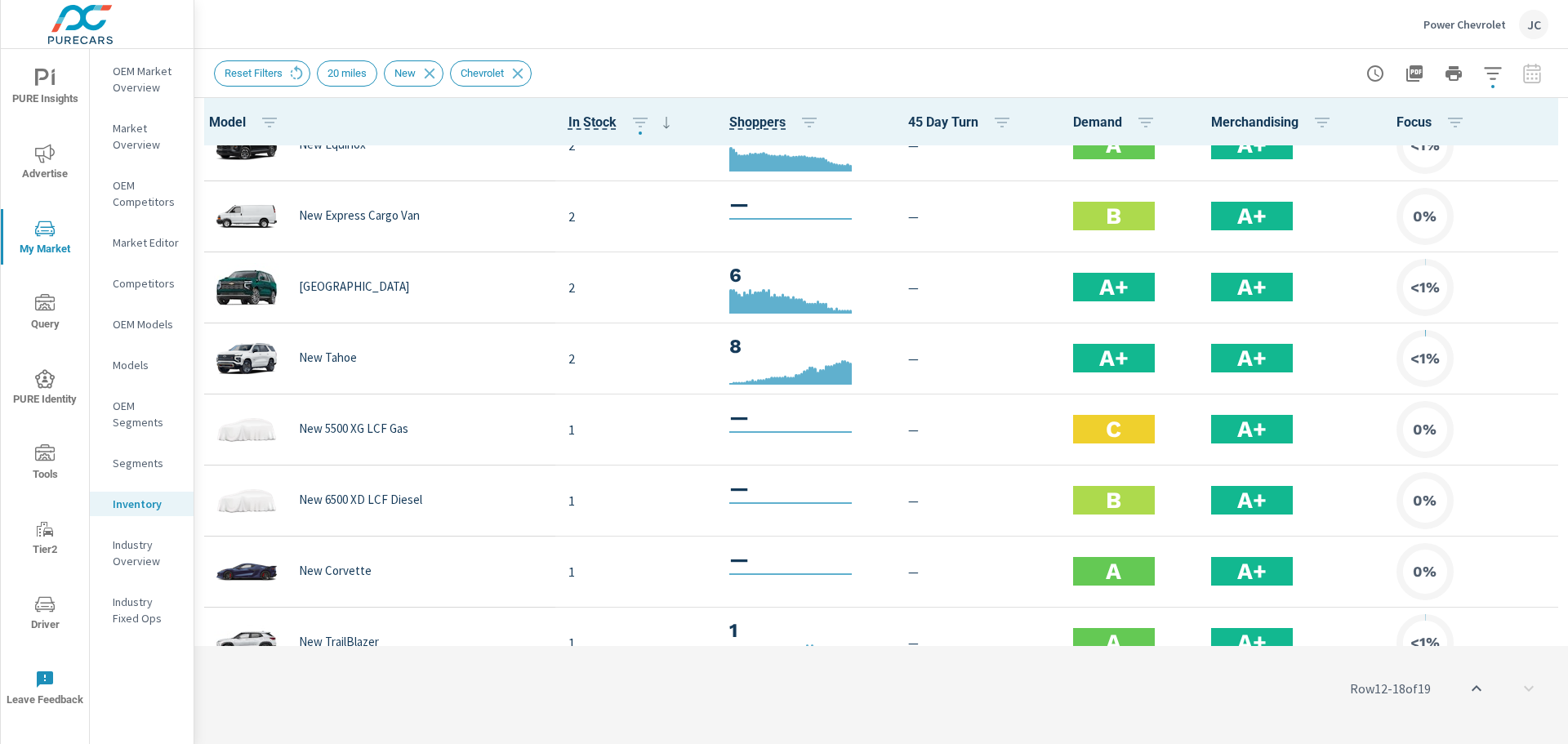
scroll to position [850, 0]
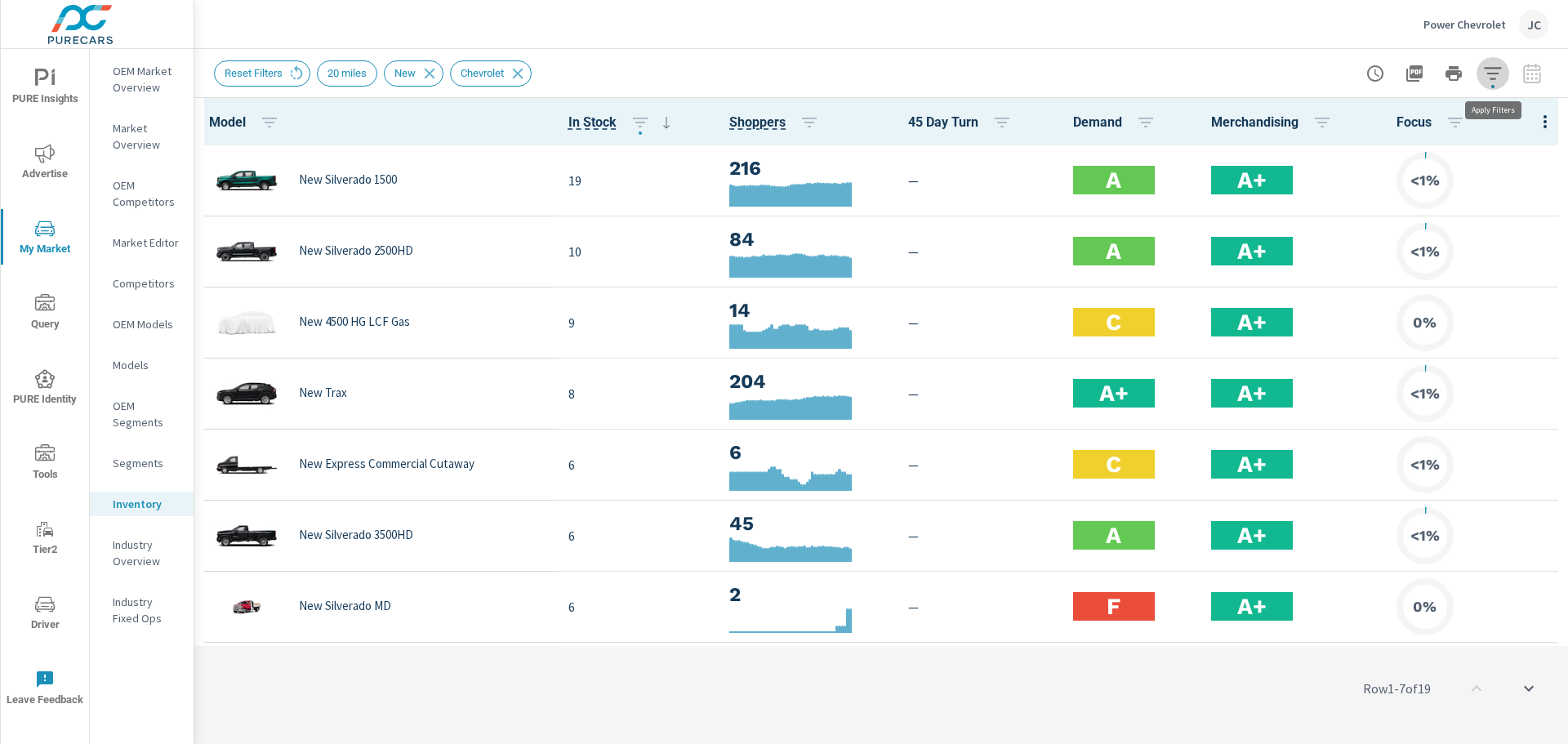
click at [1501, 75] on icon "button" at bounding box center [1492, 73] width 20 height 20
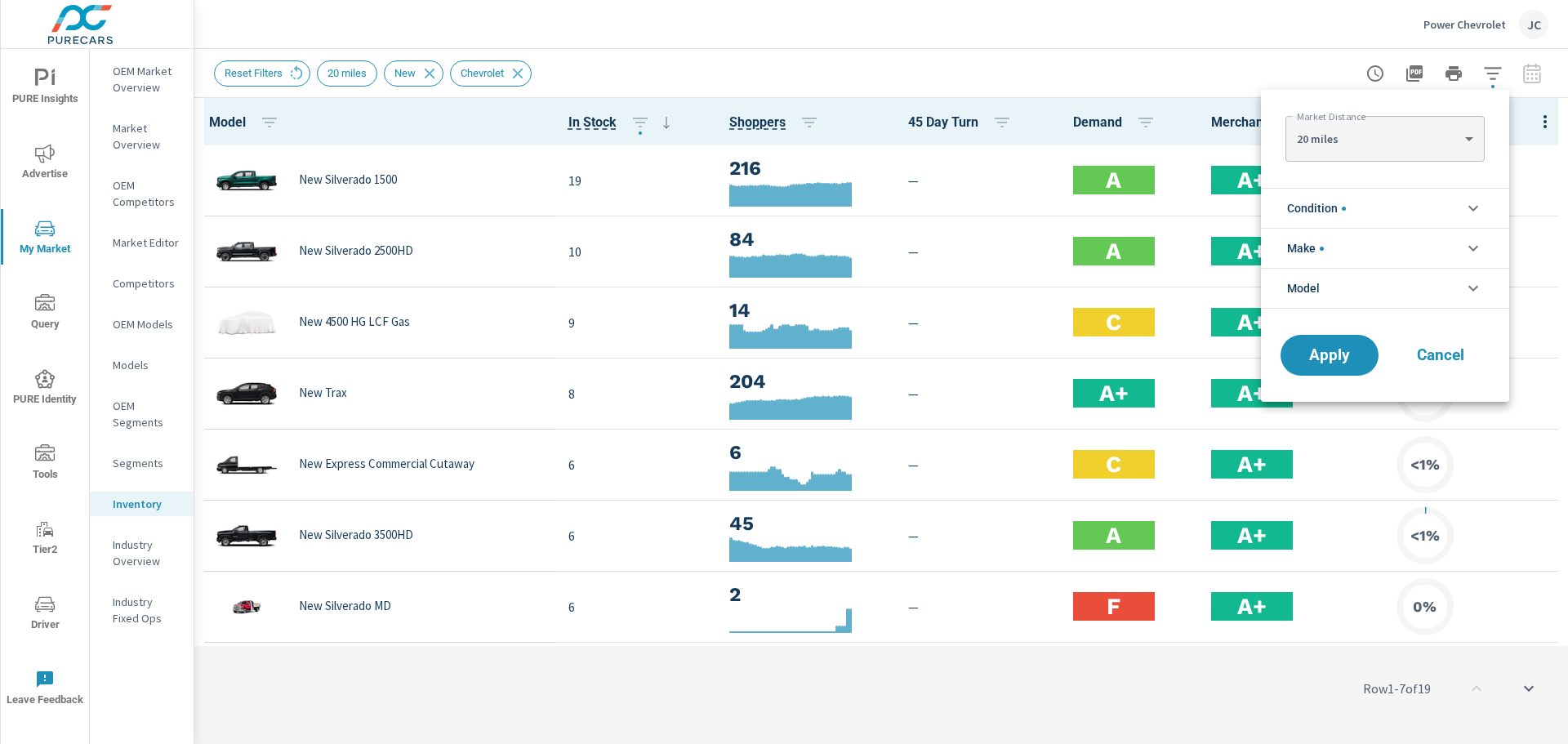
click at [1501, 75] on div at bounding box center [784, 372] width 1568 height 744
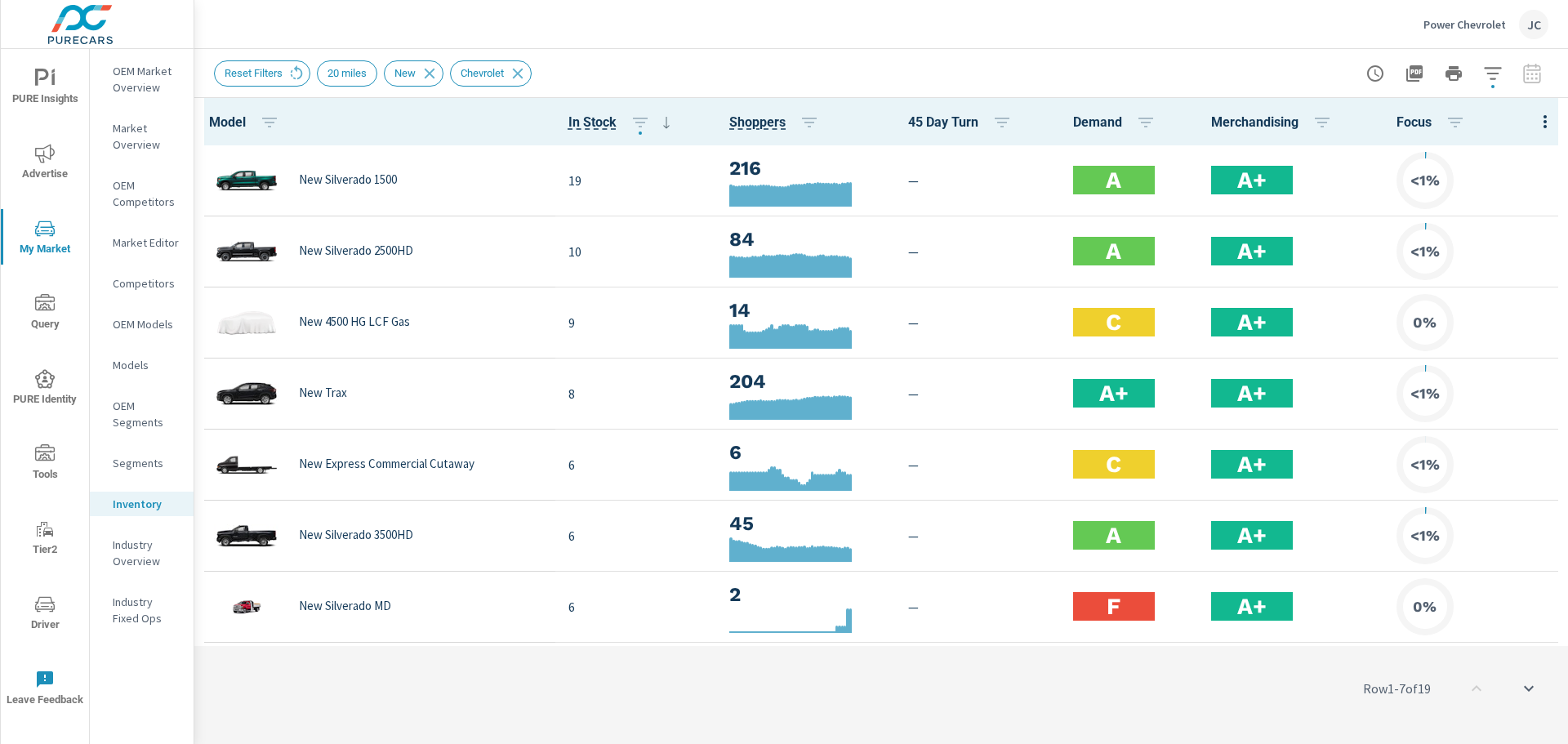
click at [1520, 75] on div at bounding box center [1453, 73] width 190 height 32
click at [1536, 75] on div at bounding box center [1453, 73] width 190 height 32
click at [140, 372] on p "Models" at bounding box center [146, 364] width 68 height 16
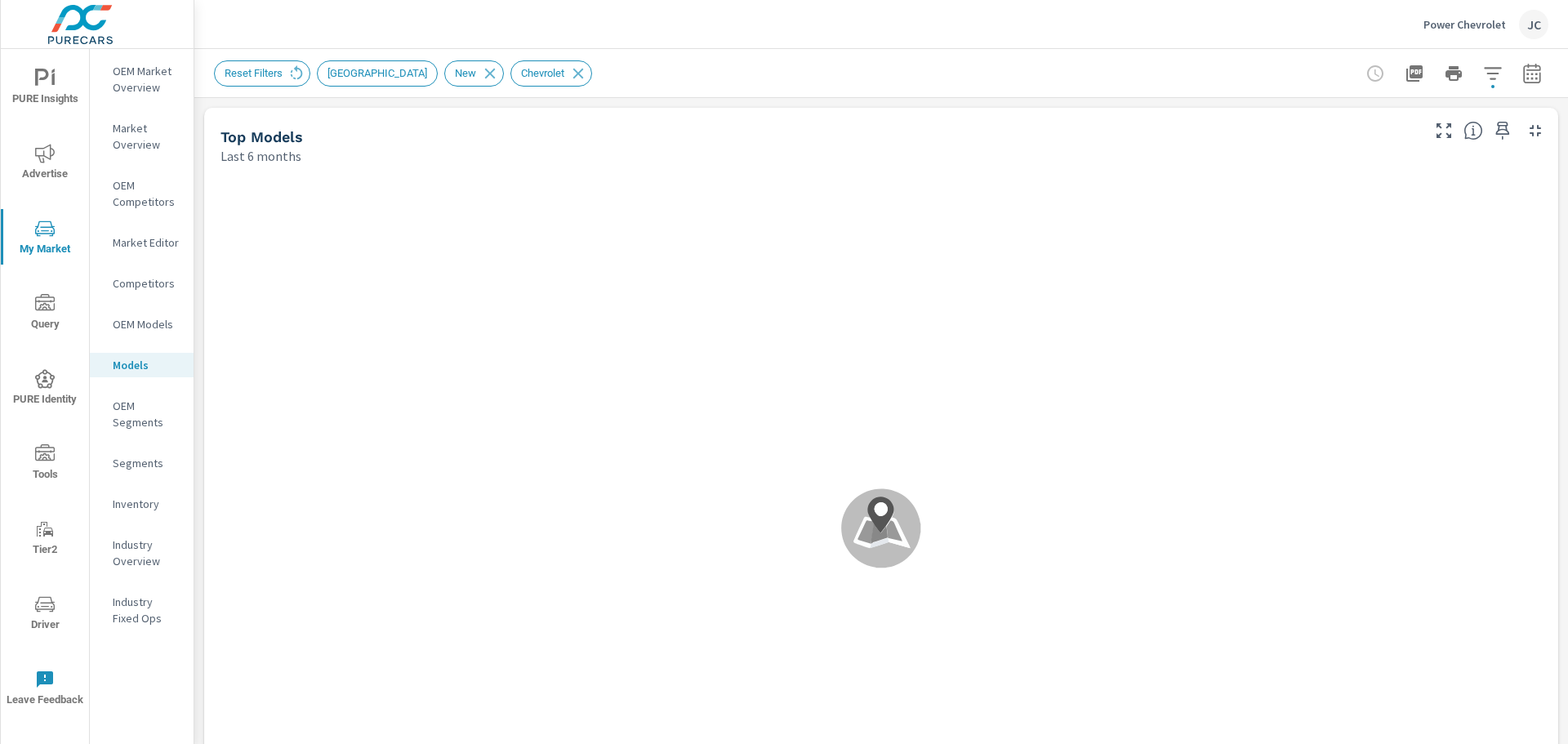
scroll to position [1, 0]
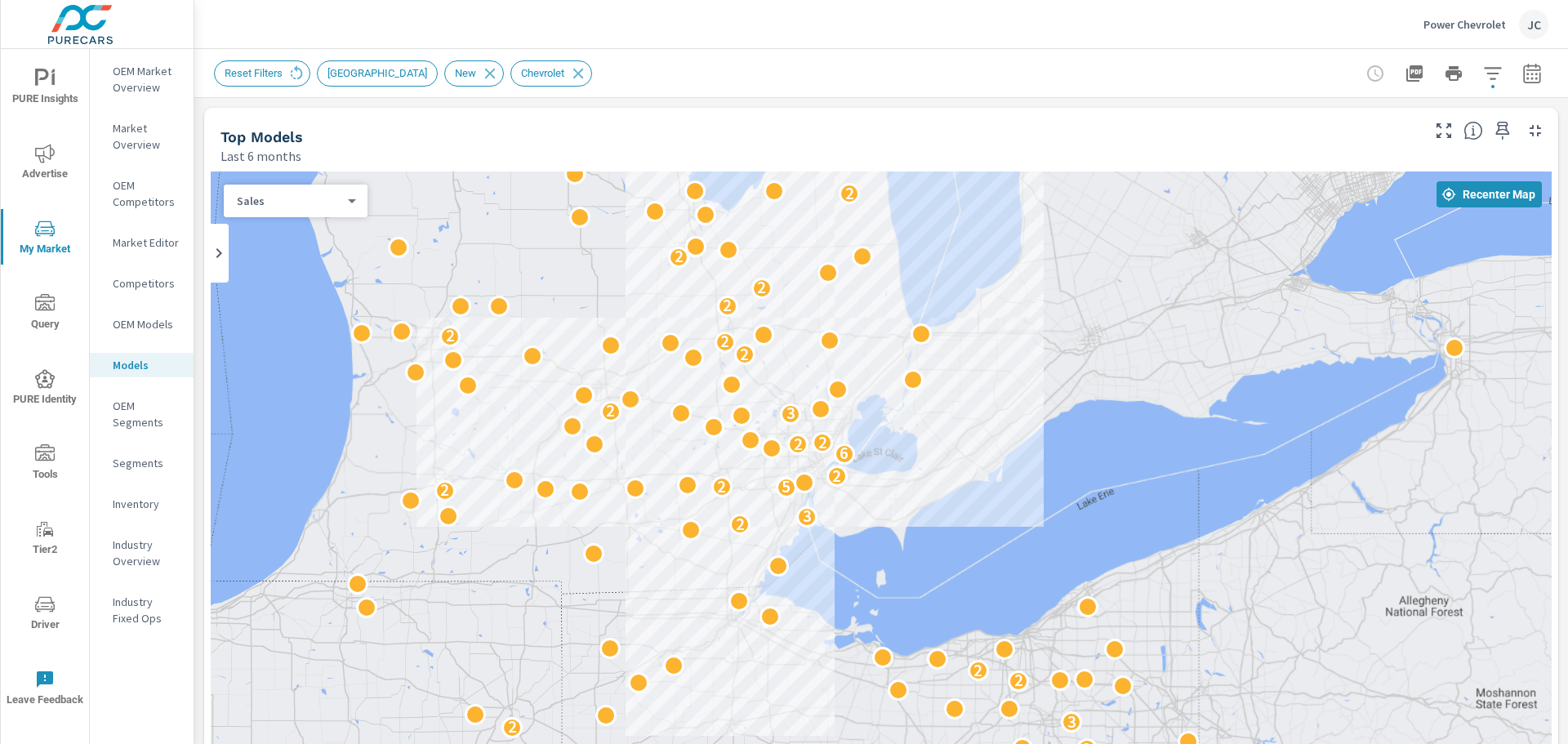
click at [60, 74] on span "PURE Insights" at bounding box center [45, 89] width 78 height 40
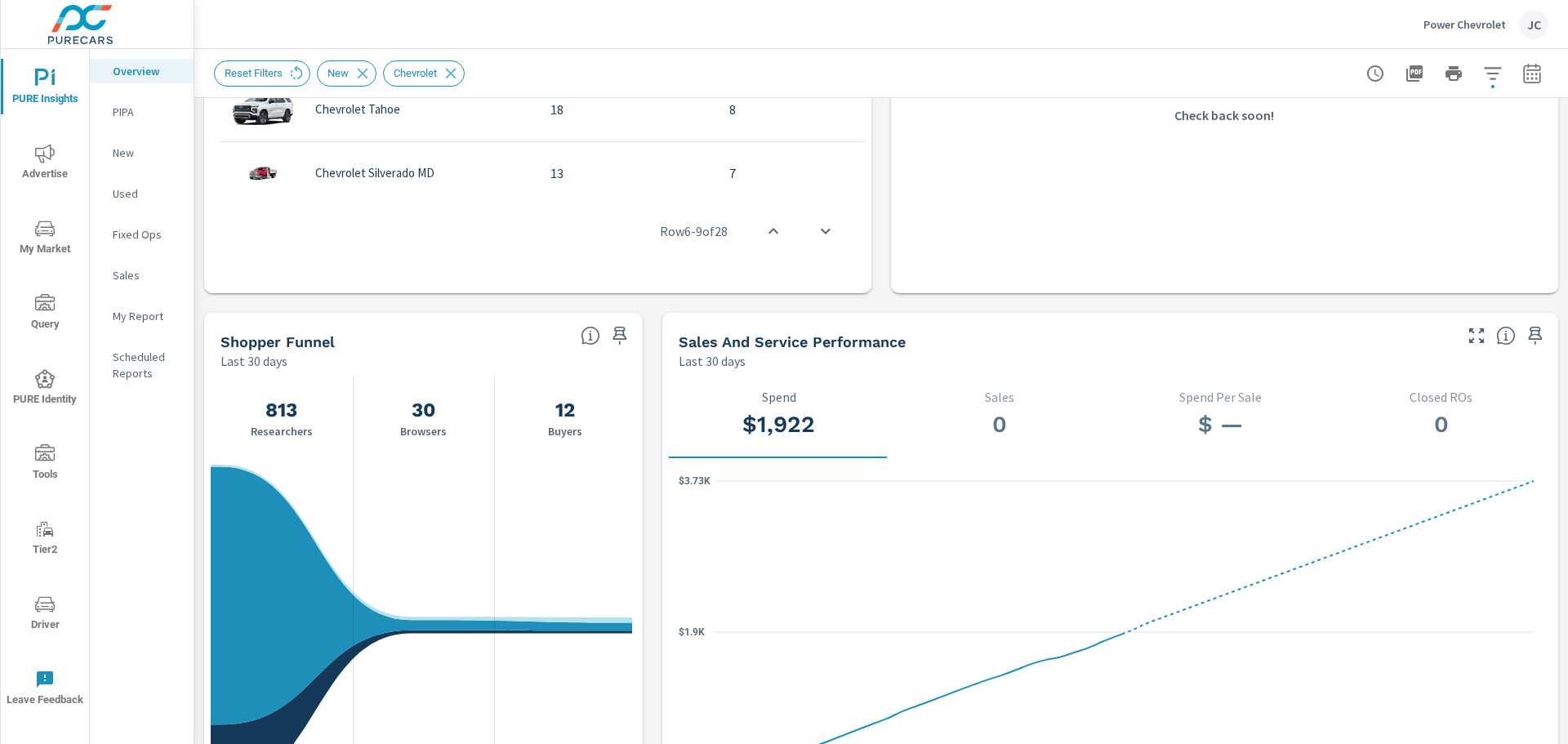
scroll to position [1307, 0]
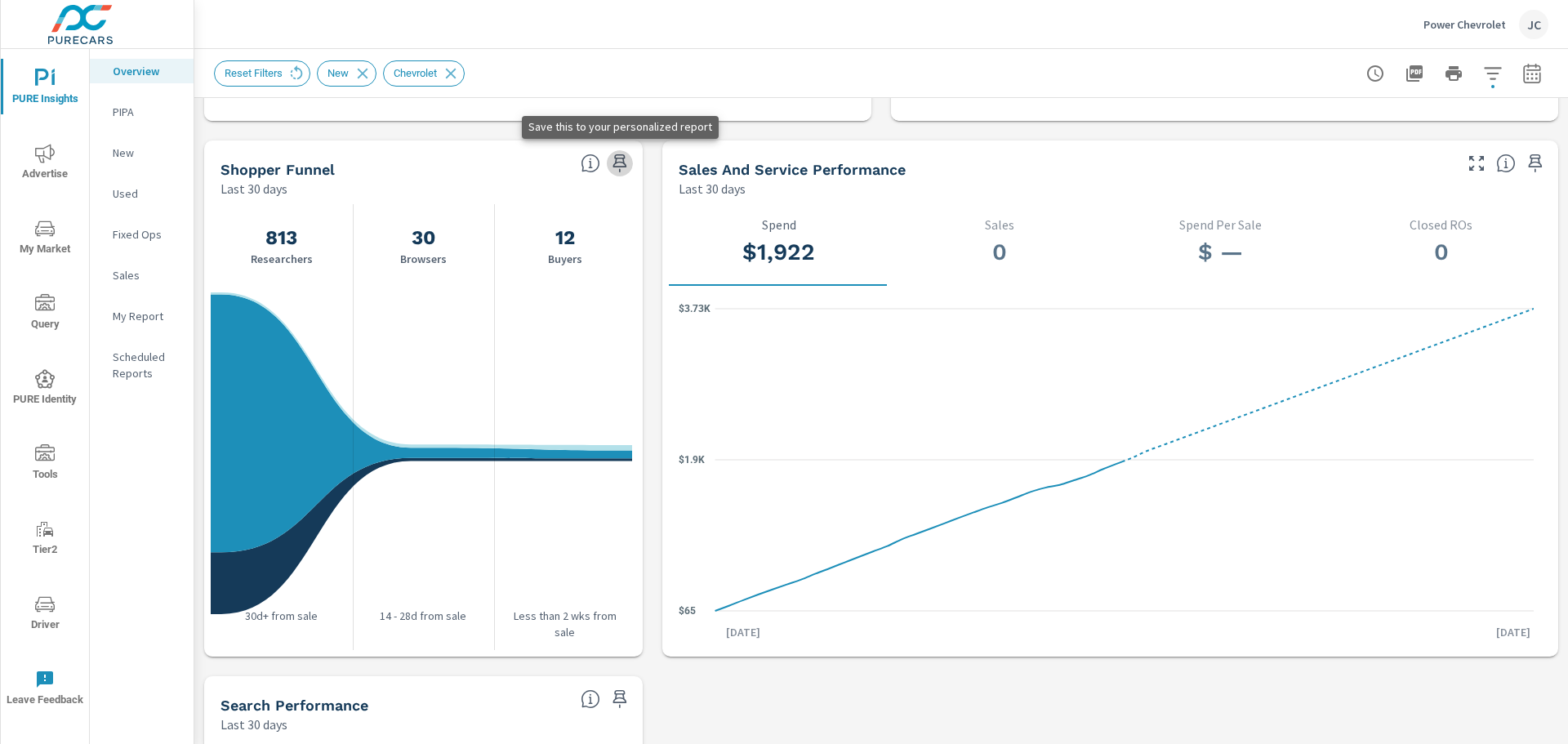
click at [617, 161] on icon "button" at bounding box center [619, 163] width 20 height 20
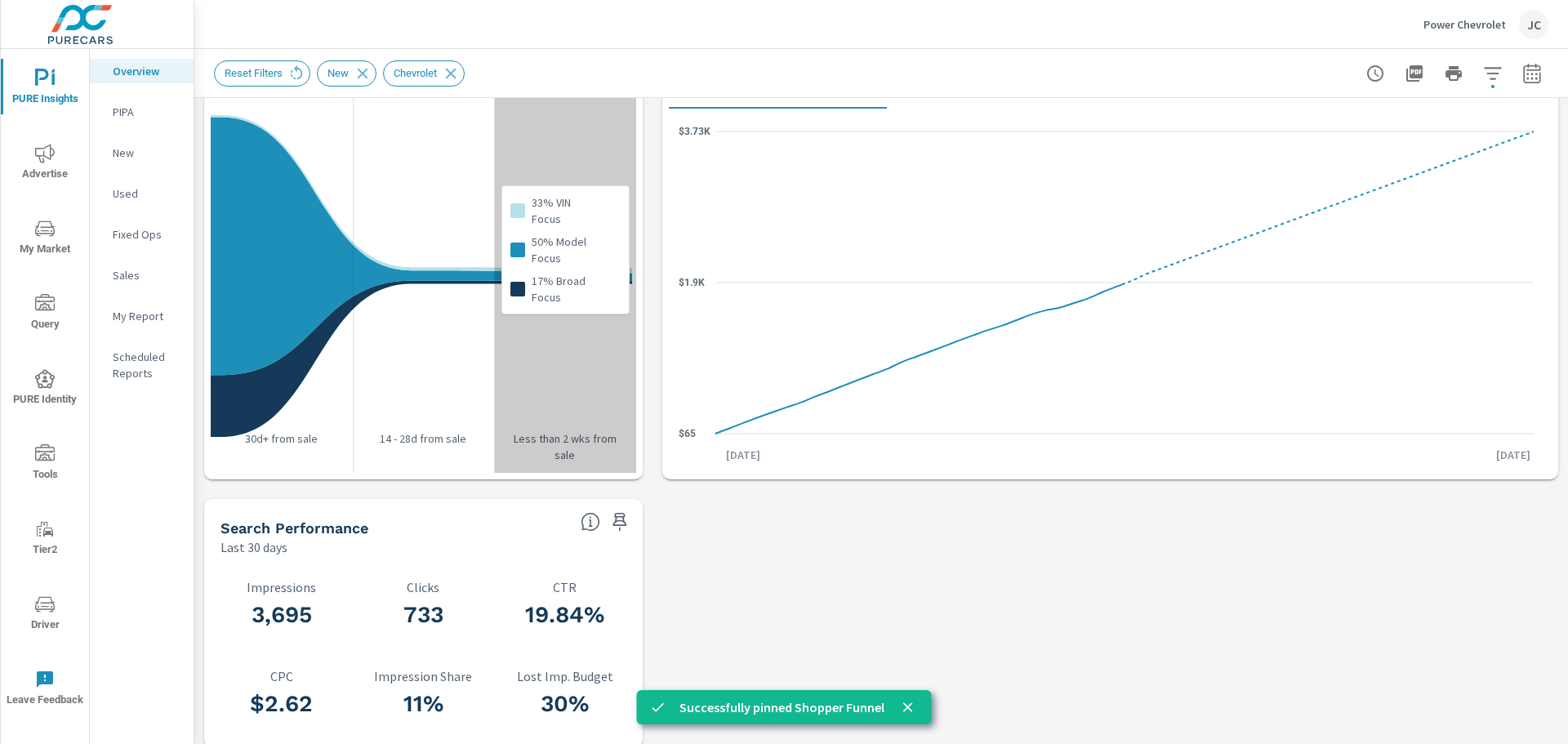
scroll to position [1497, 0]
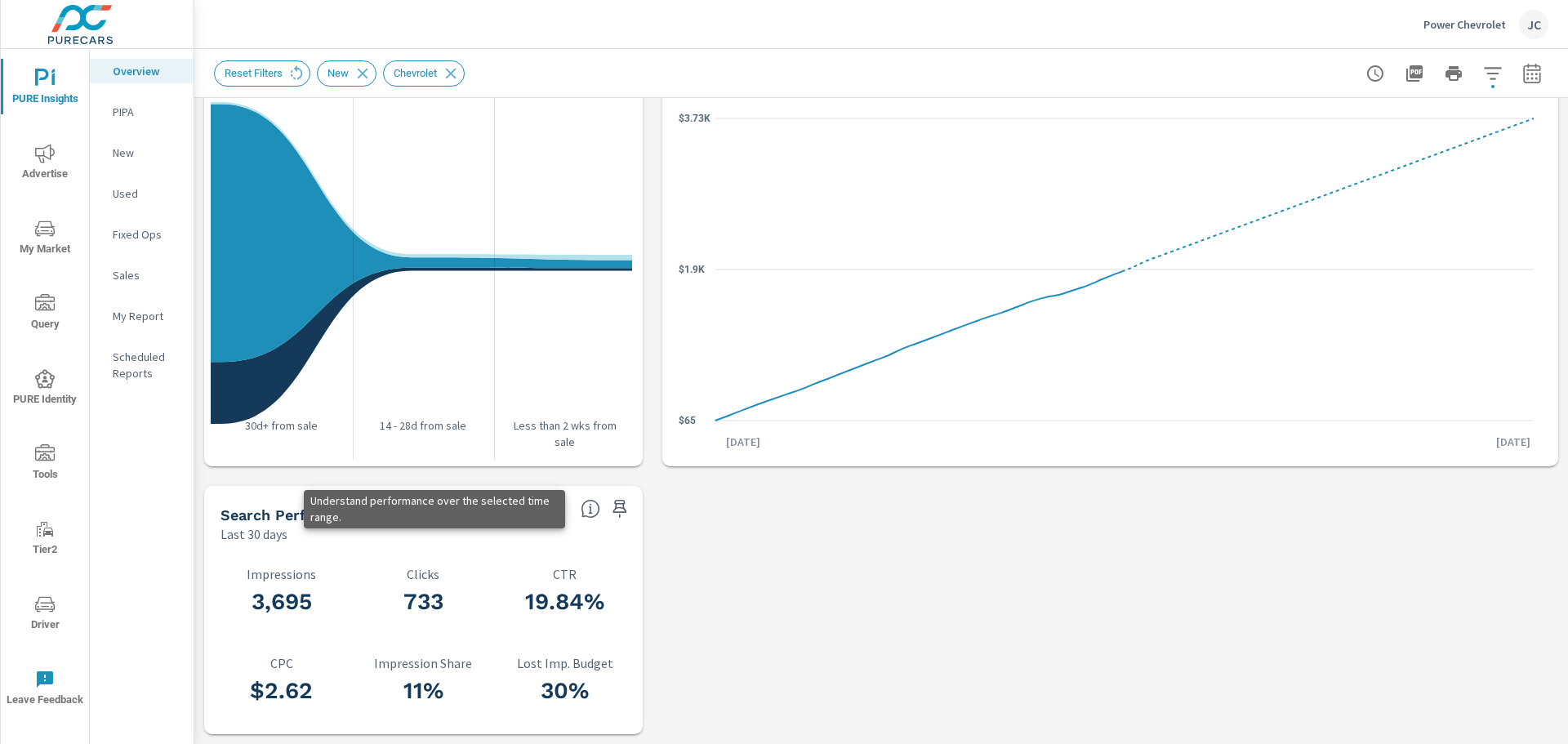
click at [581, 516] on icon at bounding box center [590, 508] width 20 height 20
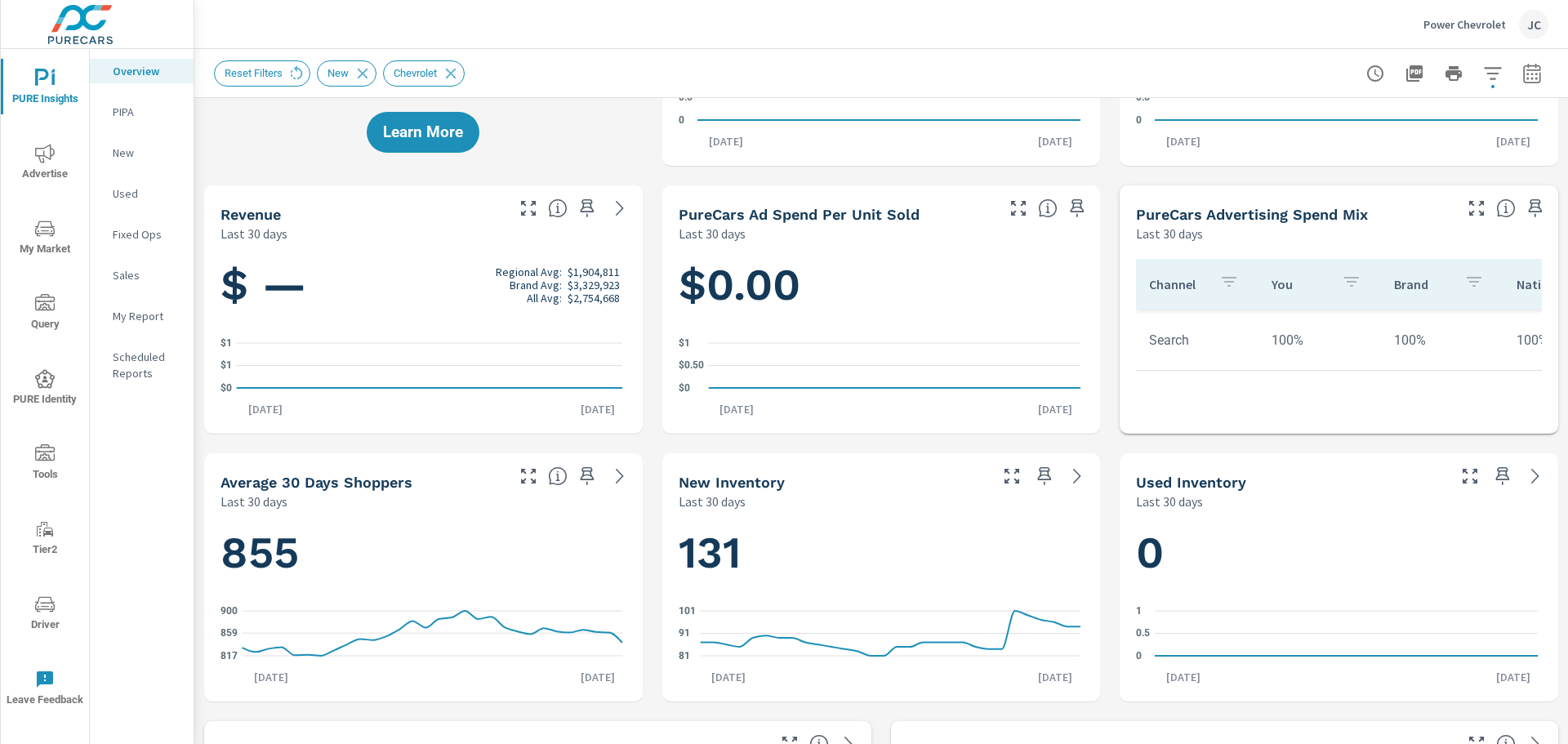
scroll to position [0, 0]
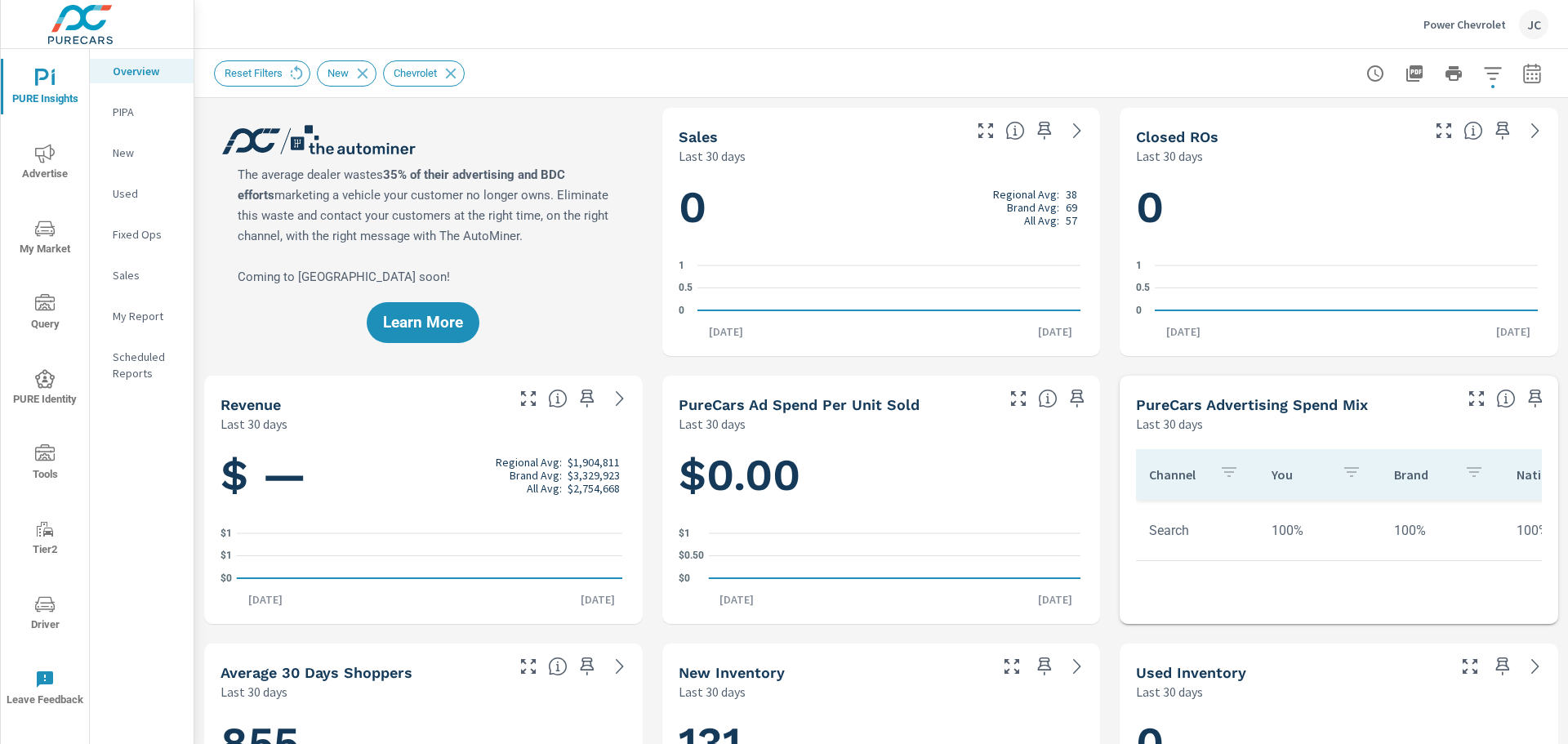
click at [1522, 72] on icon "button" at bounding box center [1531, 73] width 20 height 20
select select "Last 30 days"
click at [1383, 180] on p "+ Add comparison" at bounding box center [1405, 184] width 209 height 20
select select "Previous period"
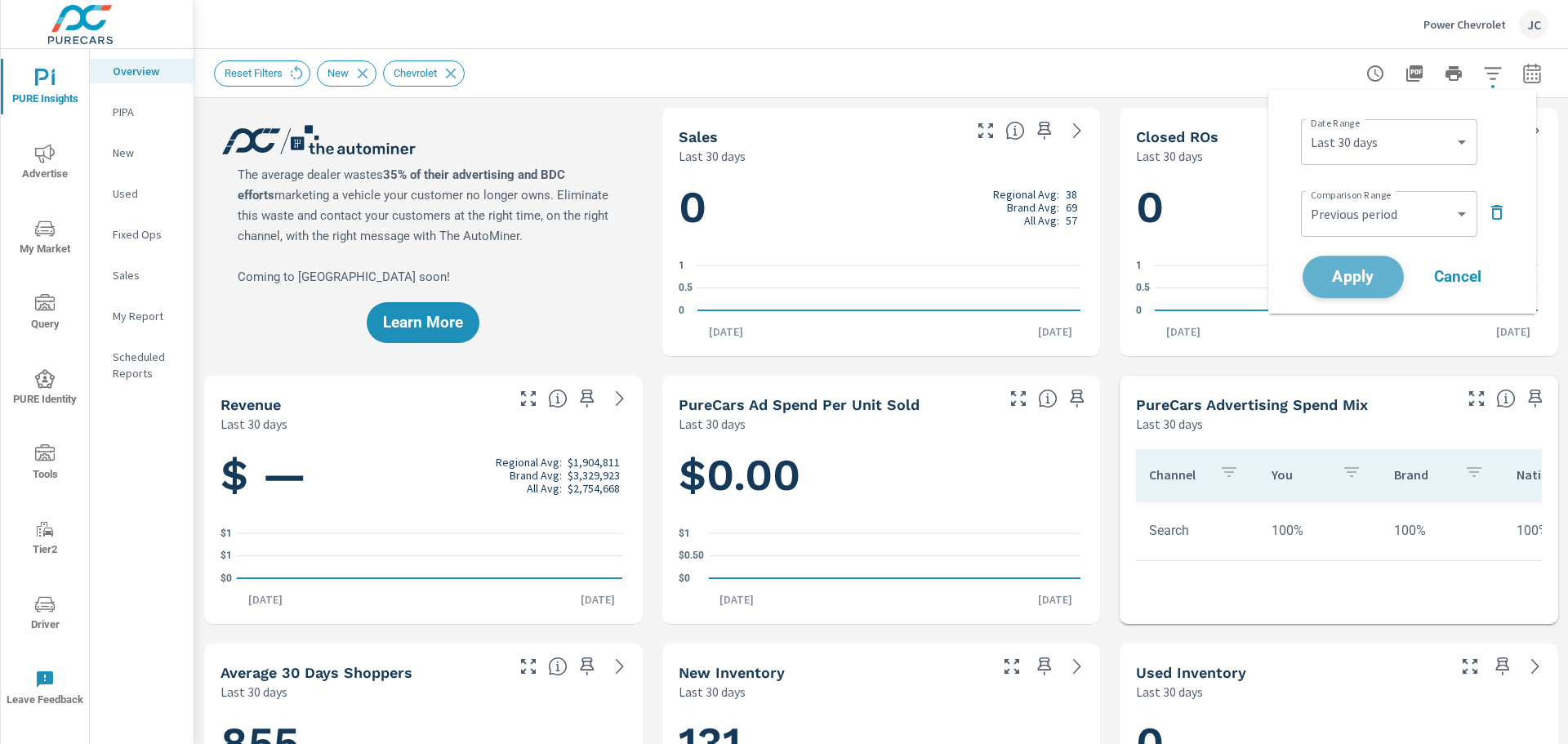
click at [1355, 271] on span "Apply" at bounding box center [1353, 278] width 67 height 15
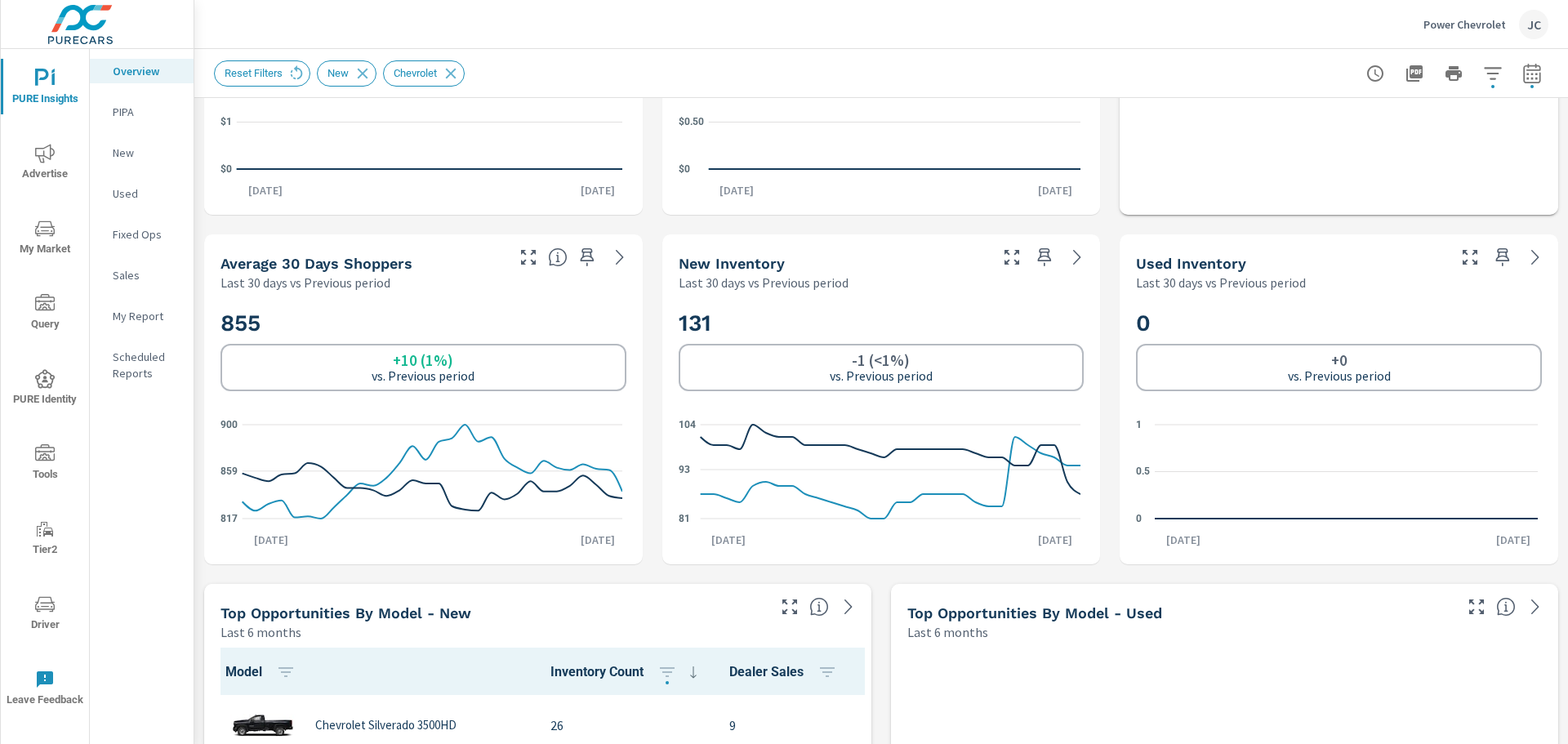
scroll to position [571, 0]
click at [581, 260] on icon "button" at bounding box center [587, 258] width 20 height 20
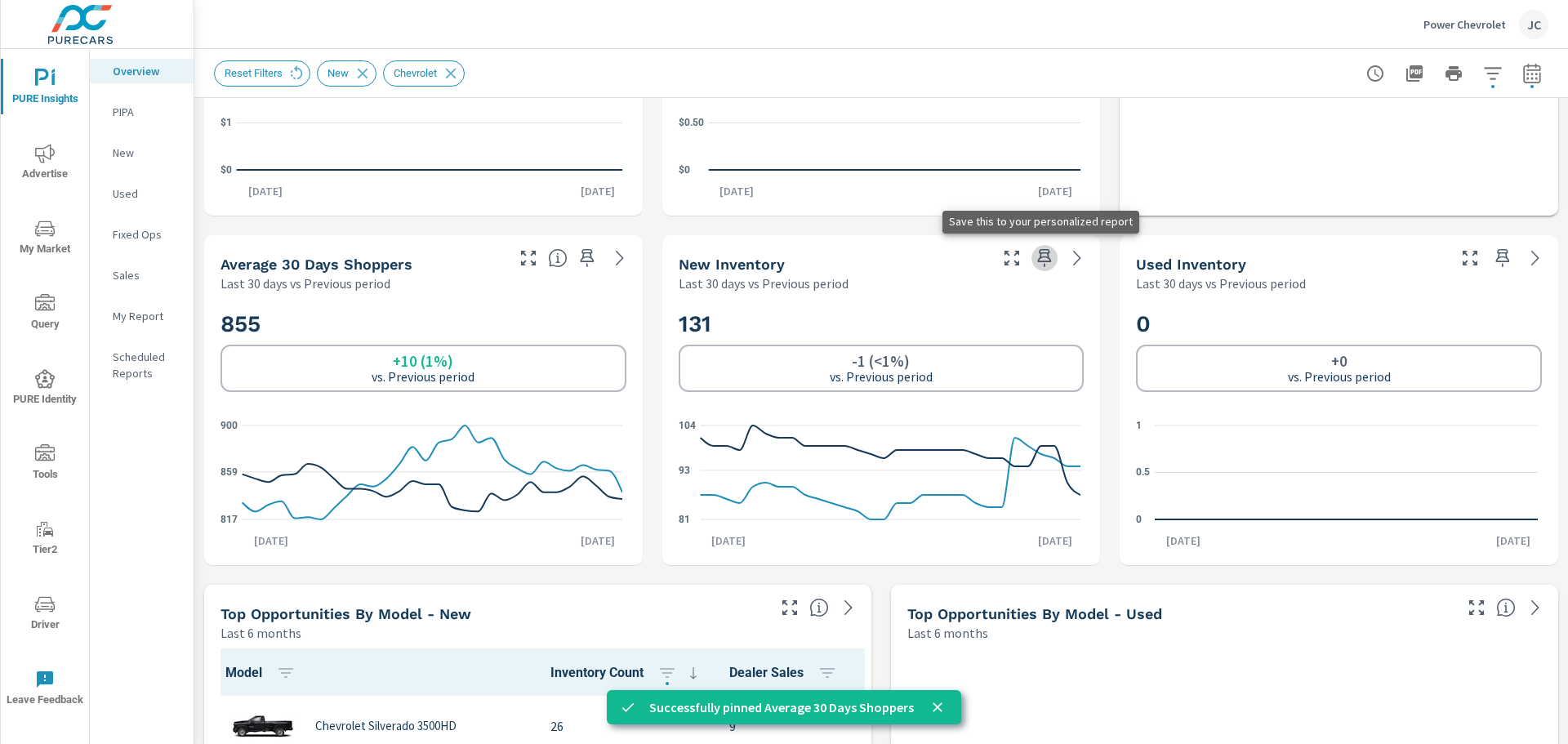
click at [1034, 262] on icon "button" at bounding box center [1044, 258] width 20 height 20
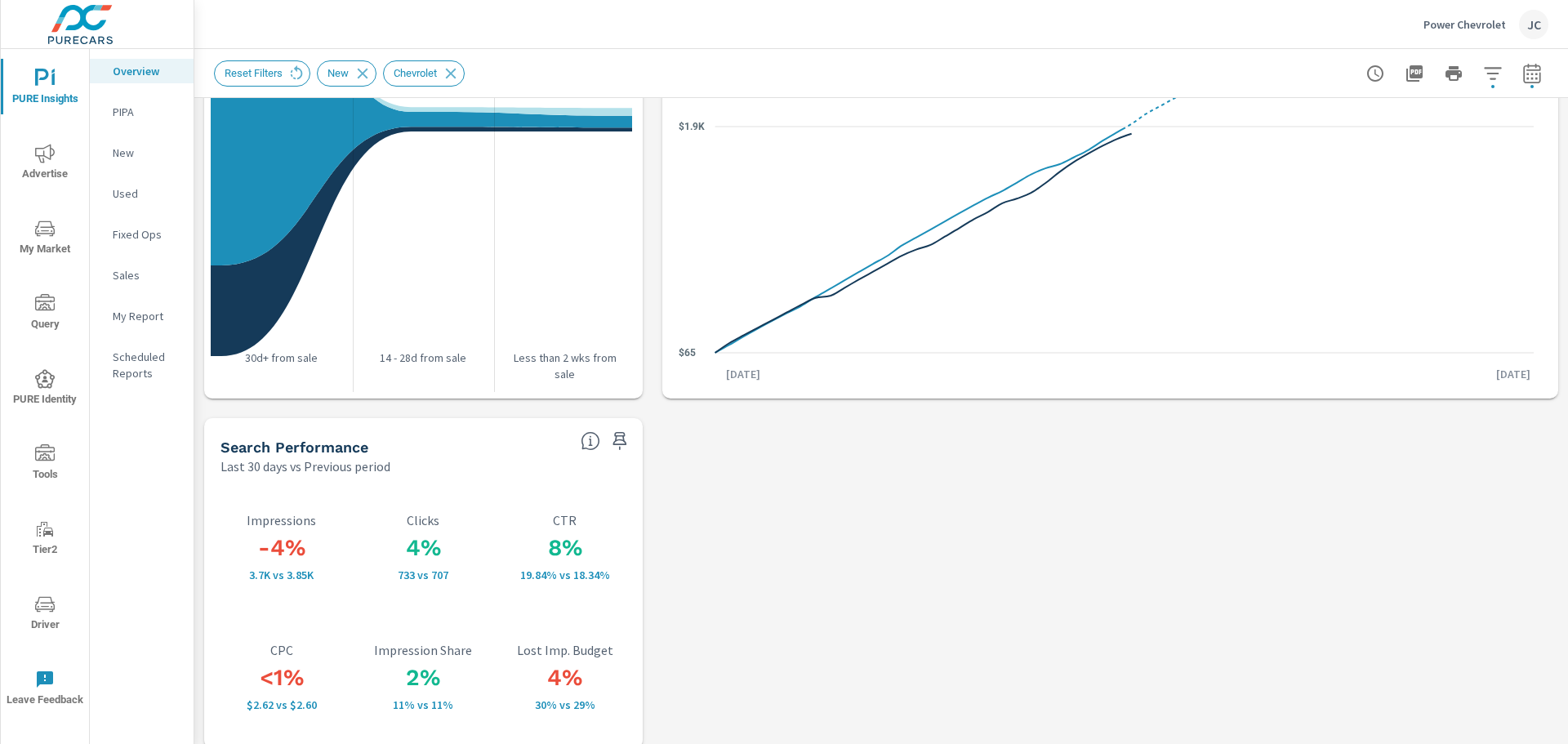
scroll to position [2149, 0]
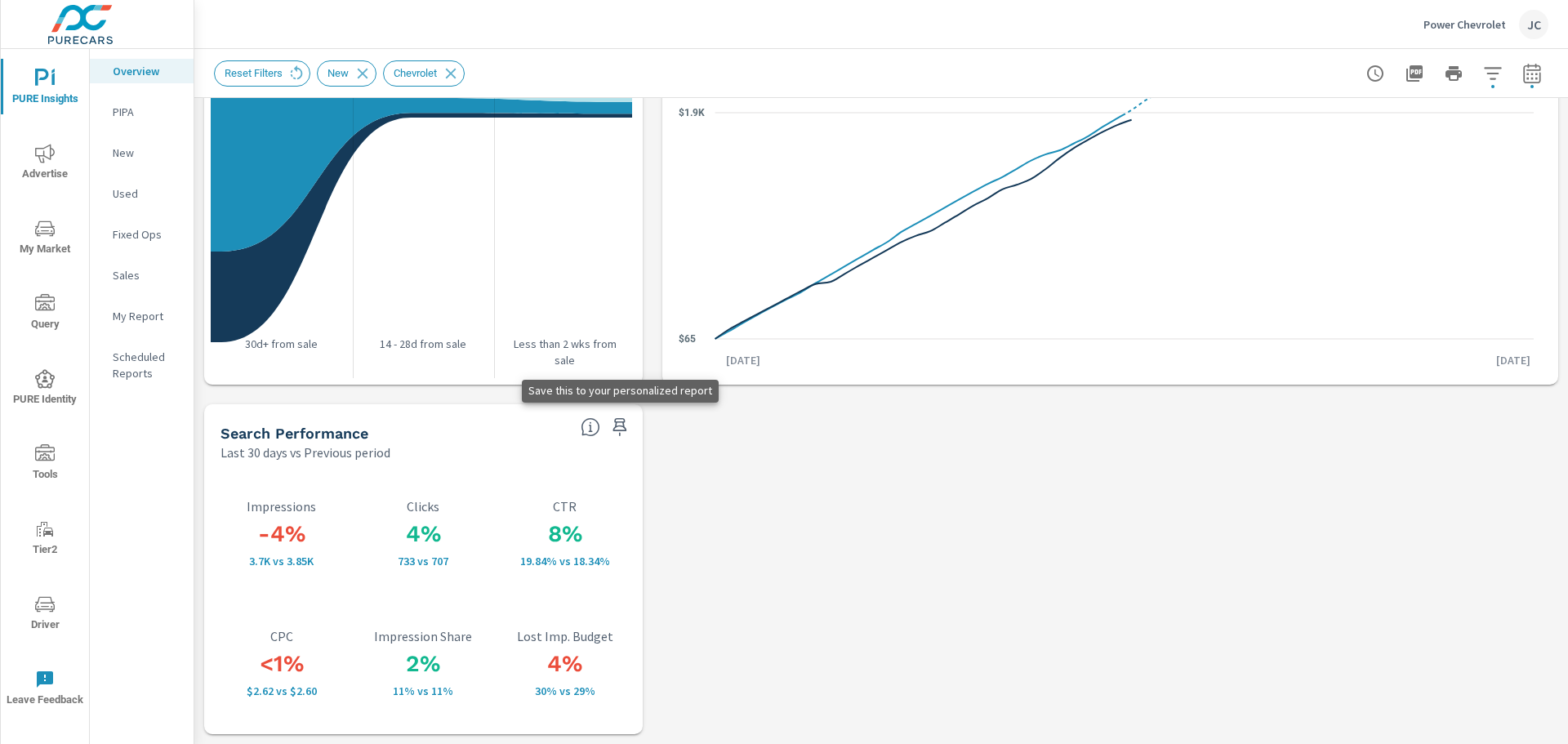
click at [621, 426] on icon "button" at bounding box center [619, 426] width 20 height 20
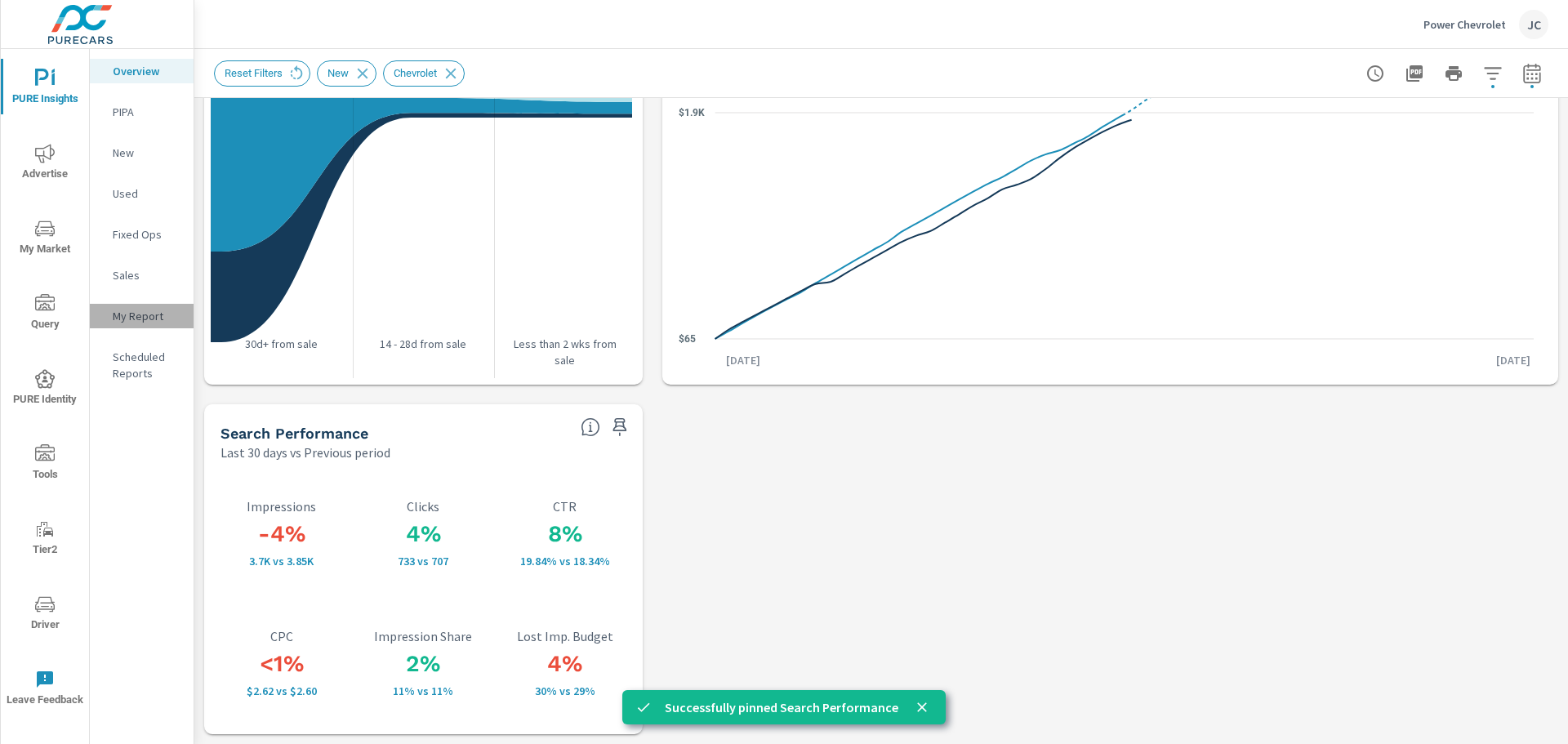
click at [131, 319] on p "My Report" at bounding box center [146, 316] width 68 height 16
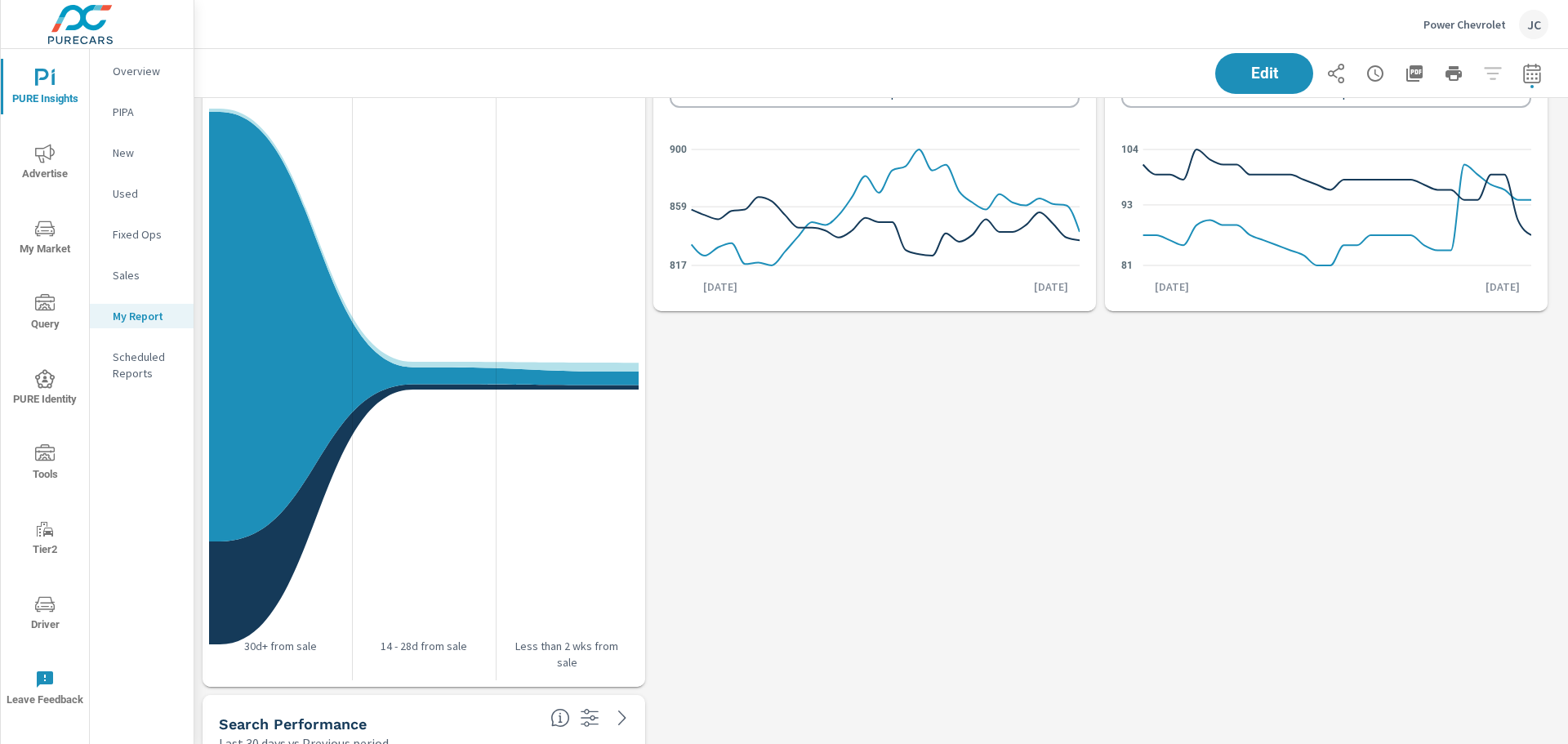
scroll to position [1208, 0]
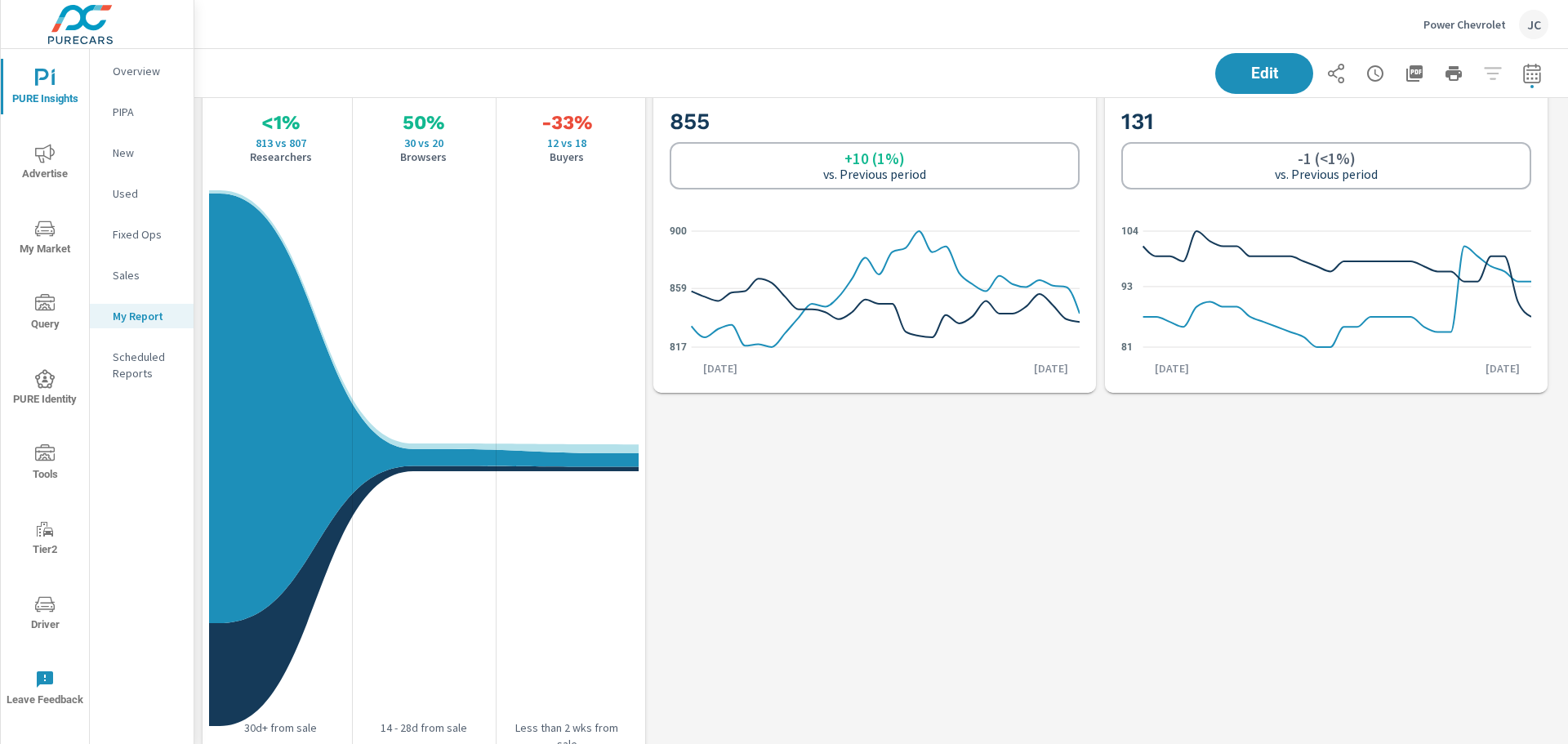
click at [108, 70] on div "Overview" at bounding box center [142, 71] width 104 height 25
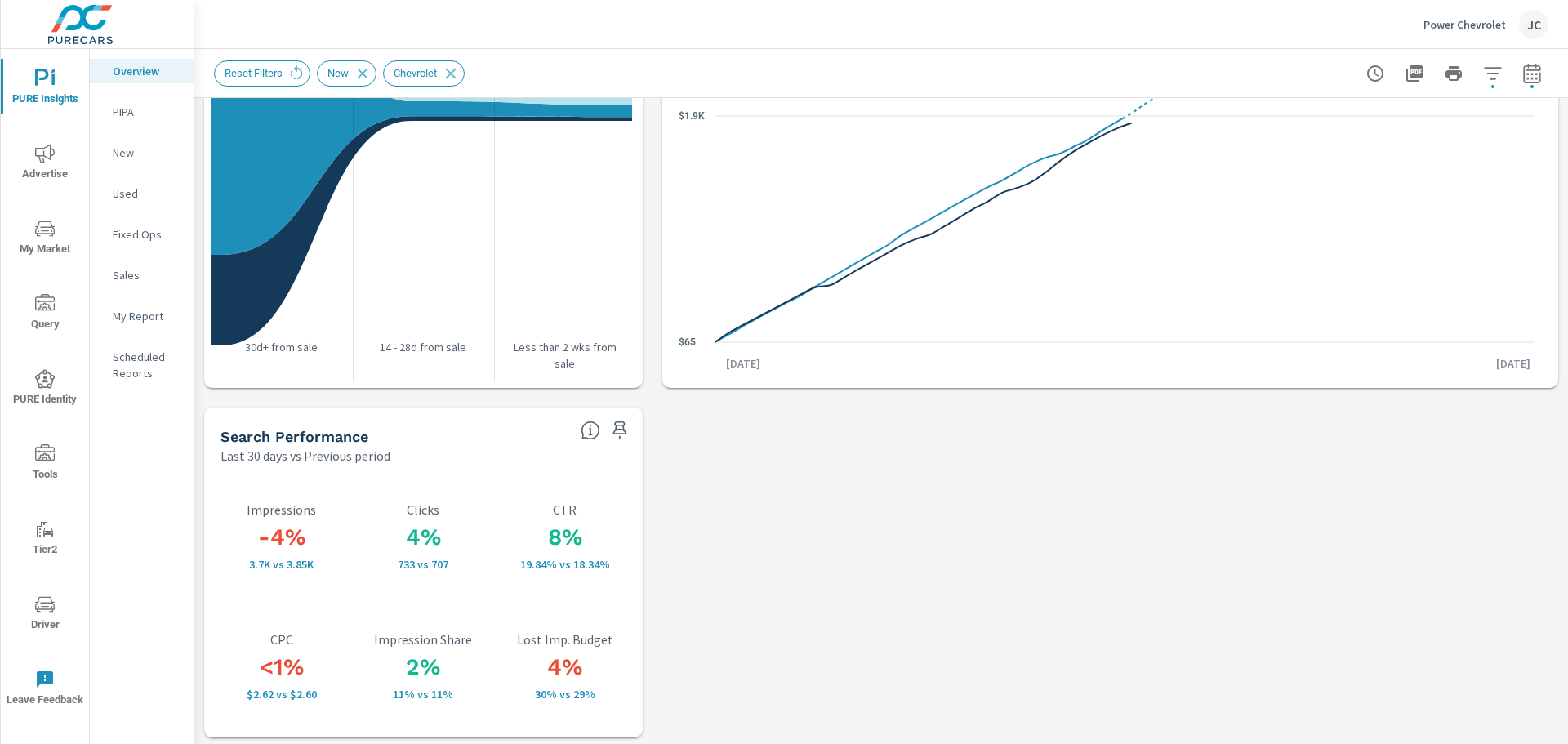
scroll to position [2149, 0]
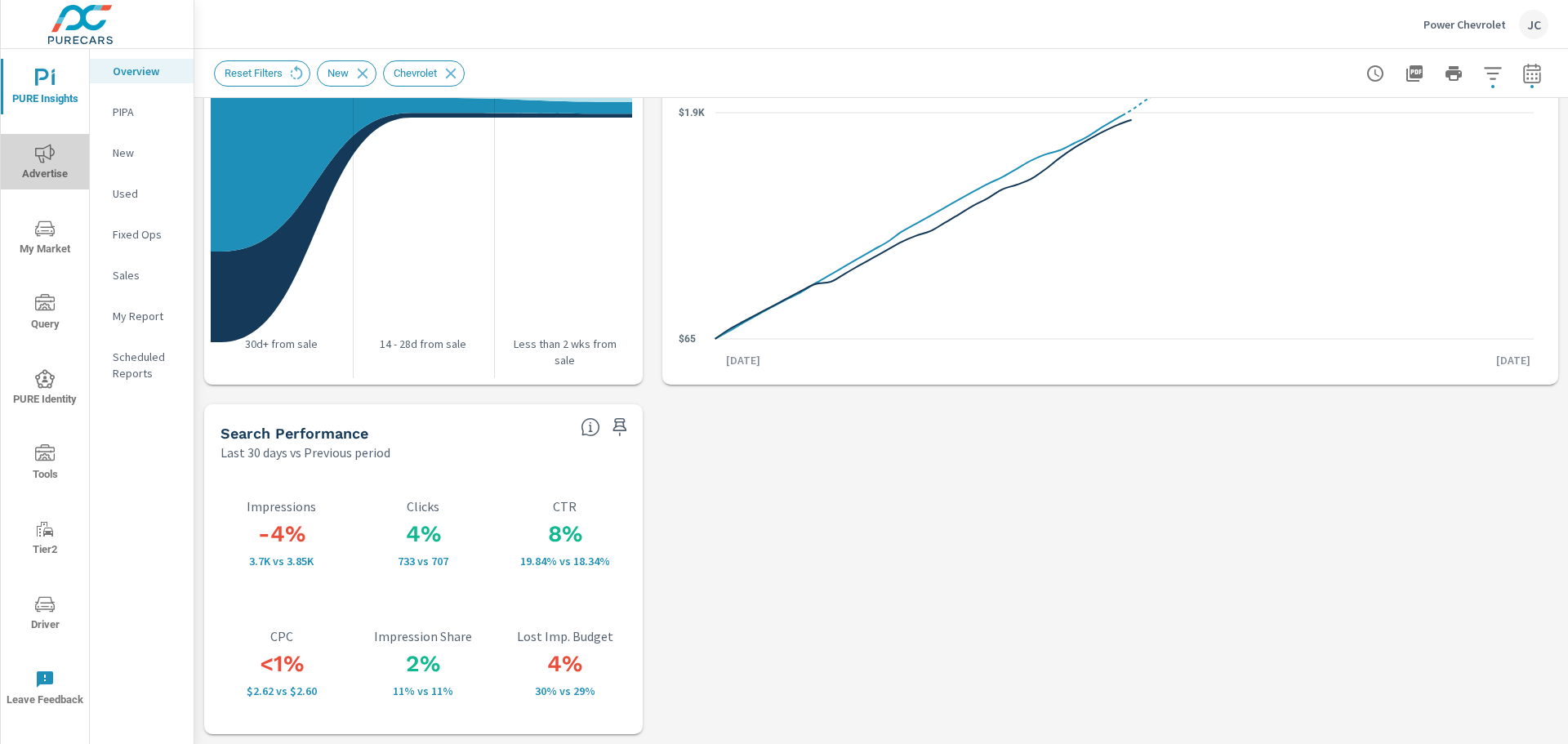
click at [57, 169] on span "Advertise" at bounding box center [45, 163] width 78 height 40
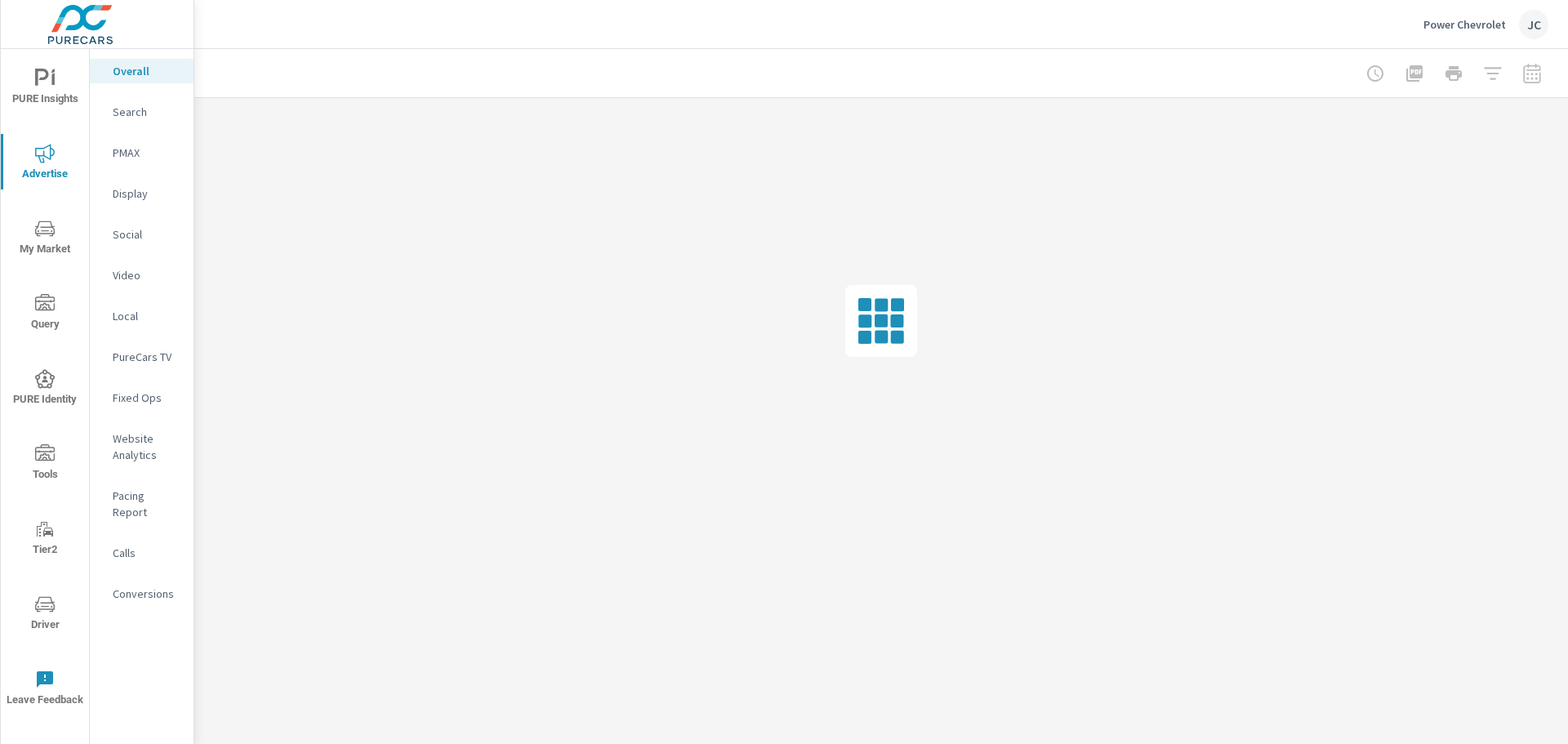
click at [138, 115] on p "Search" at bounding box center [146, 112] width 68 height 16
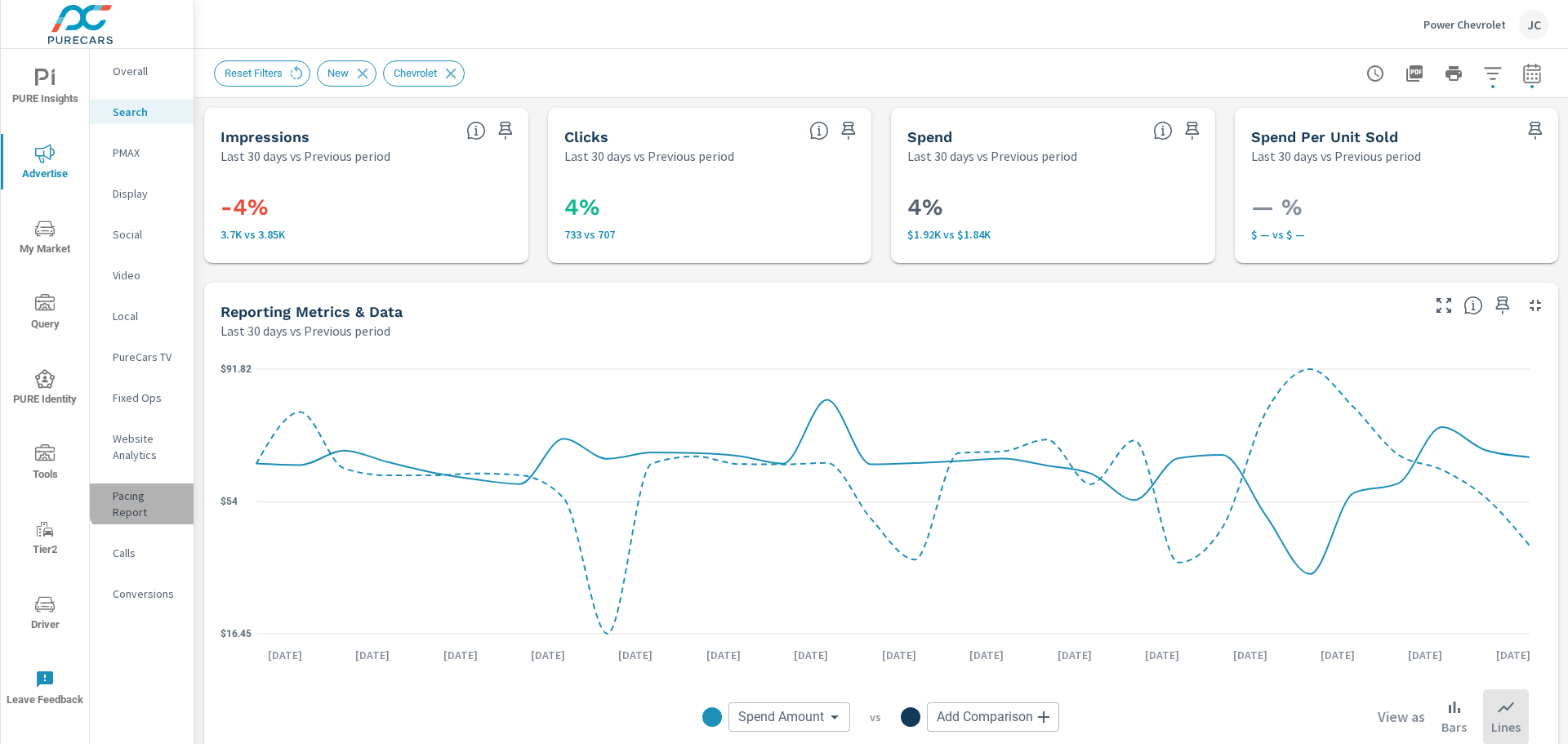
click at [144, 499] on p "Pacing Report" at bounding box center [146, 504] width 68 height 32
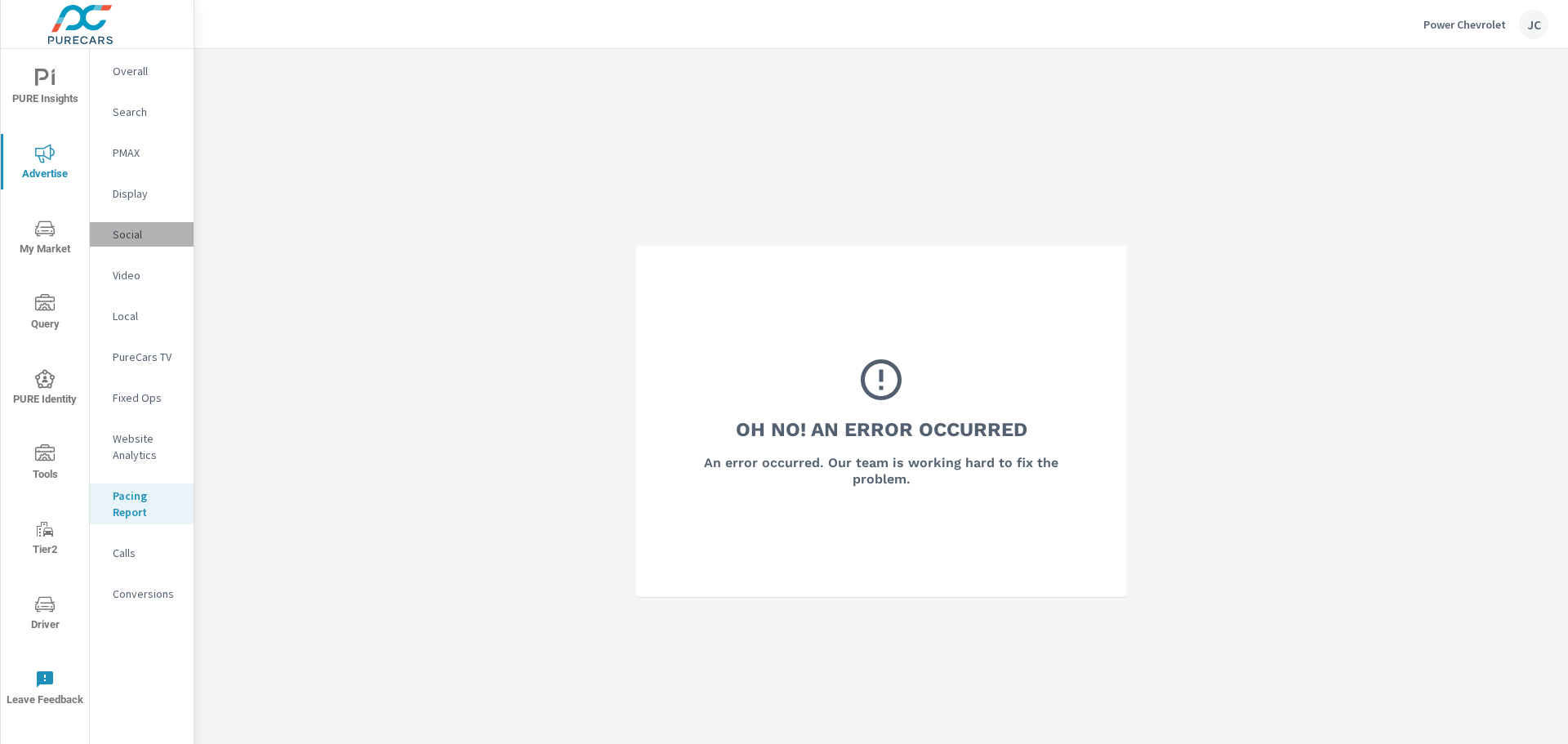
click at [140, 238] on p "Social" at bounding box center [146, 234] width 68 height 16
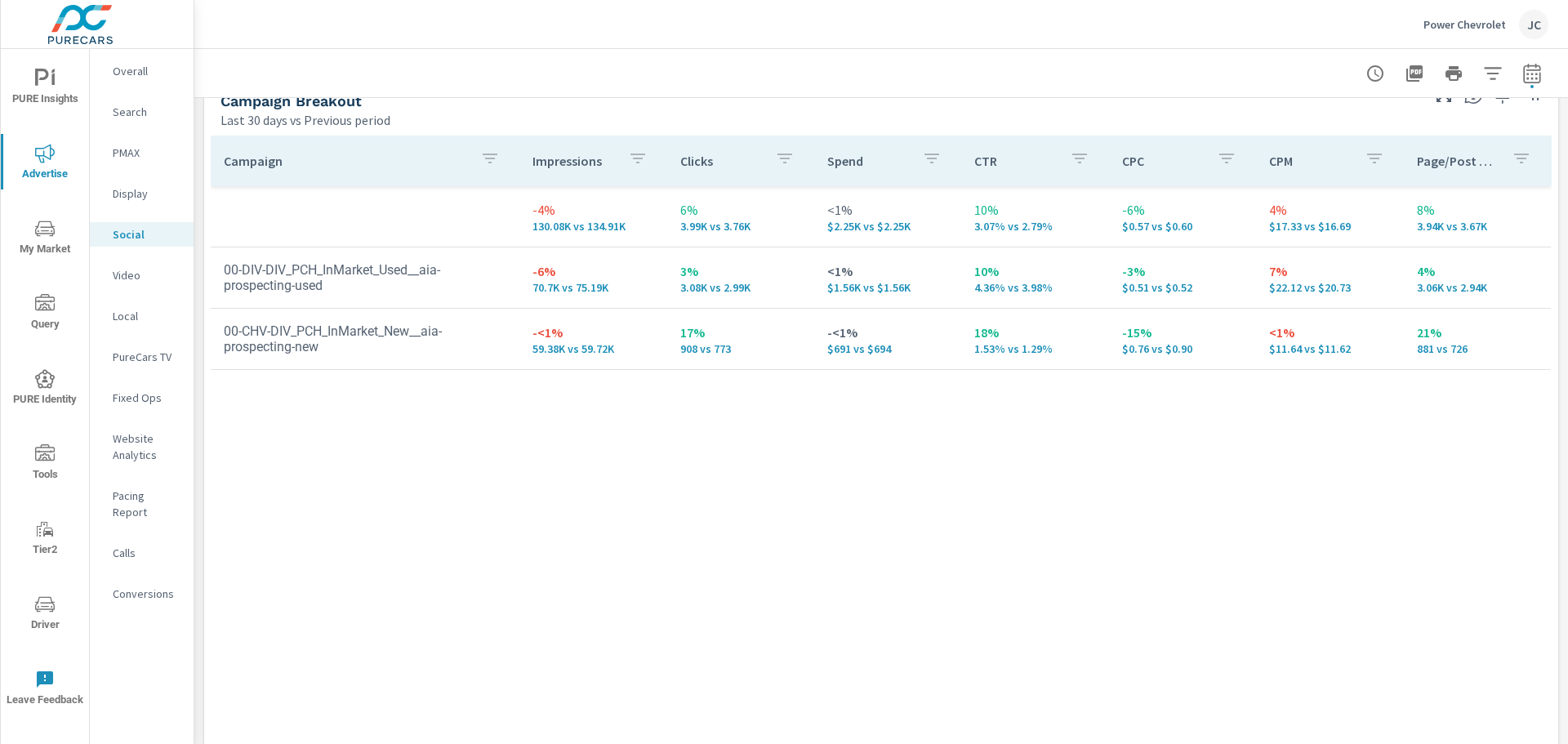
scroll to position [653, 0]
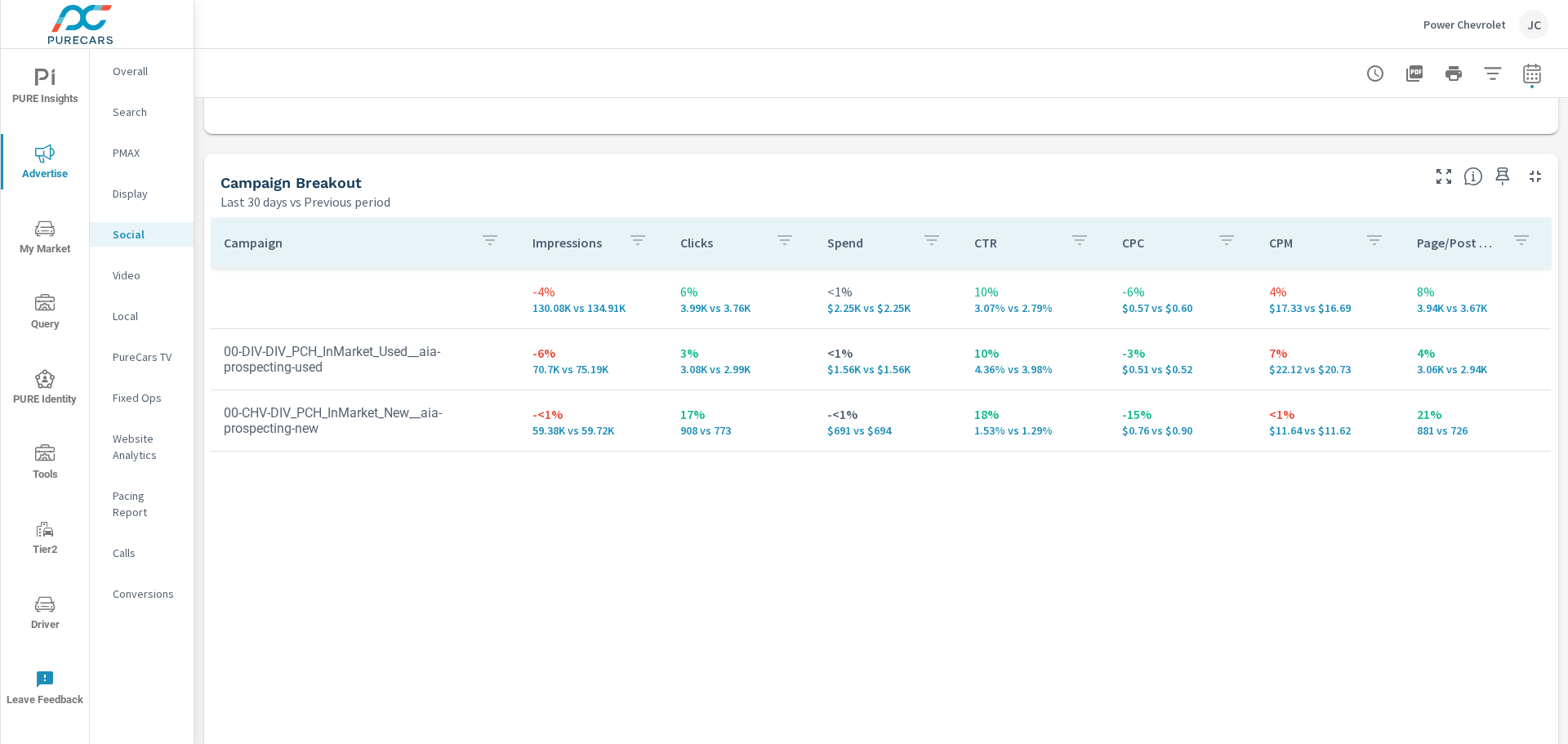
click at [137, 586] on p "Conversions" at bounding box center [146, 593] width 68 height 16
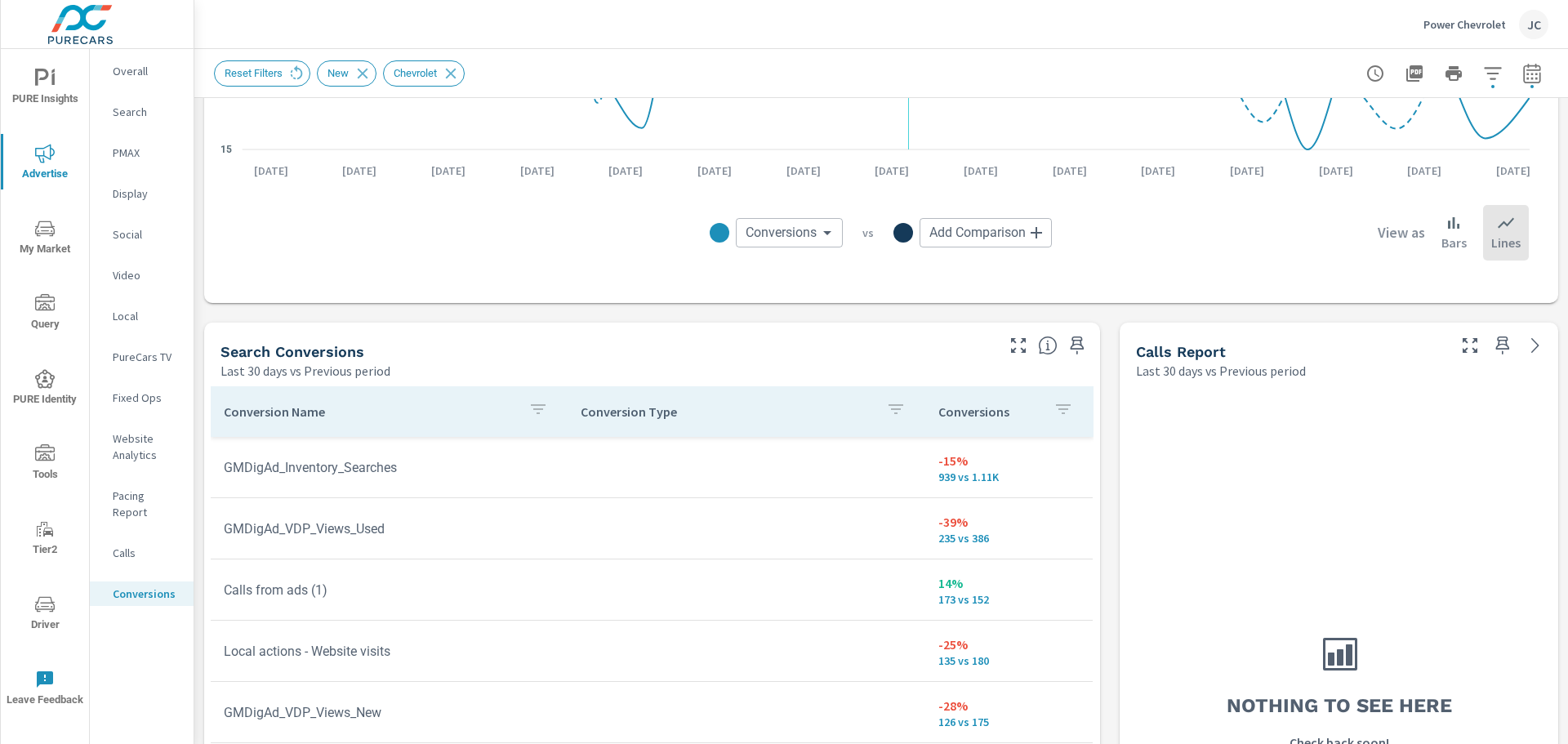
scroll to position [816, 0]
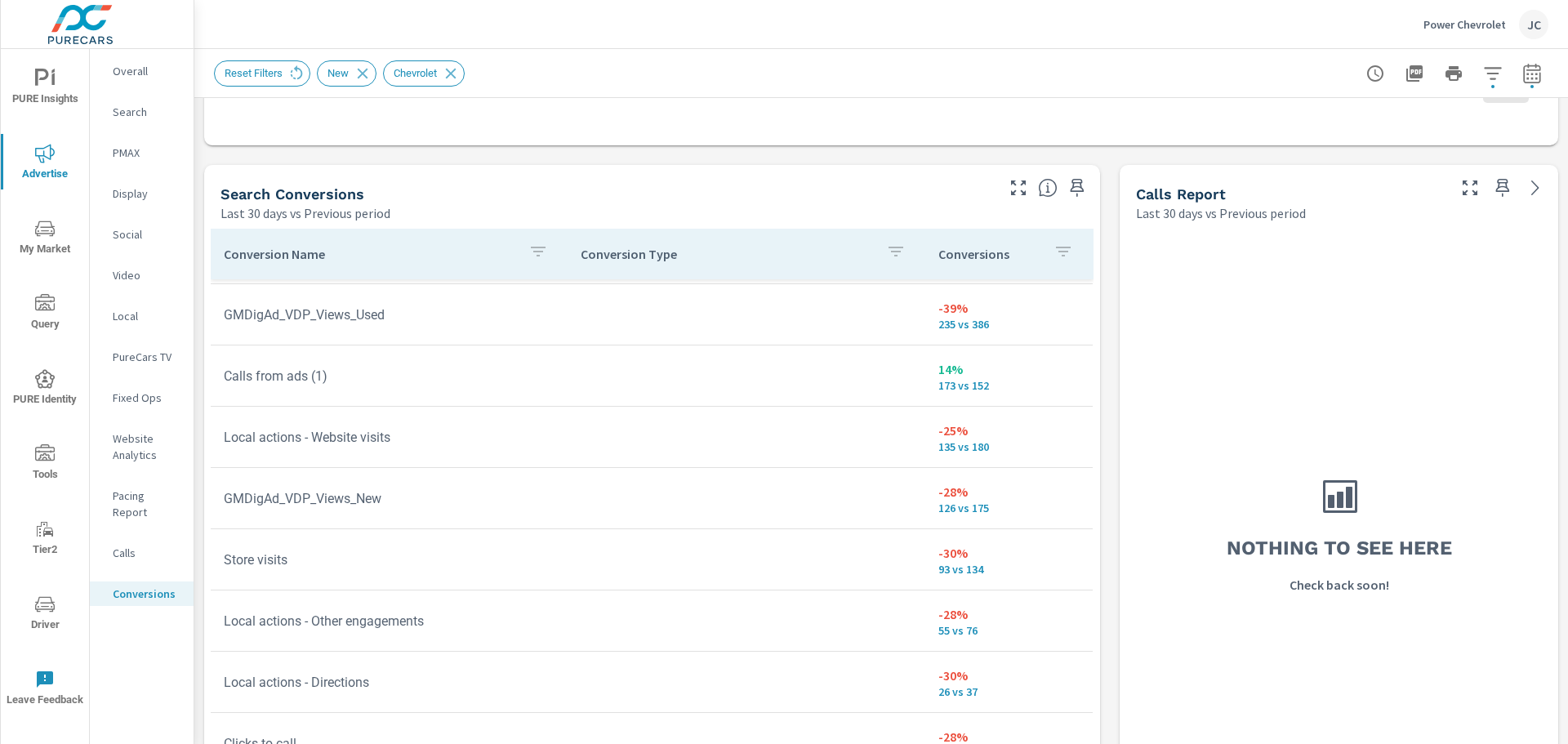
scroll to position [82, 0]
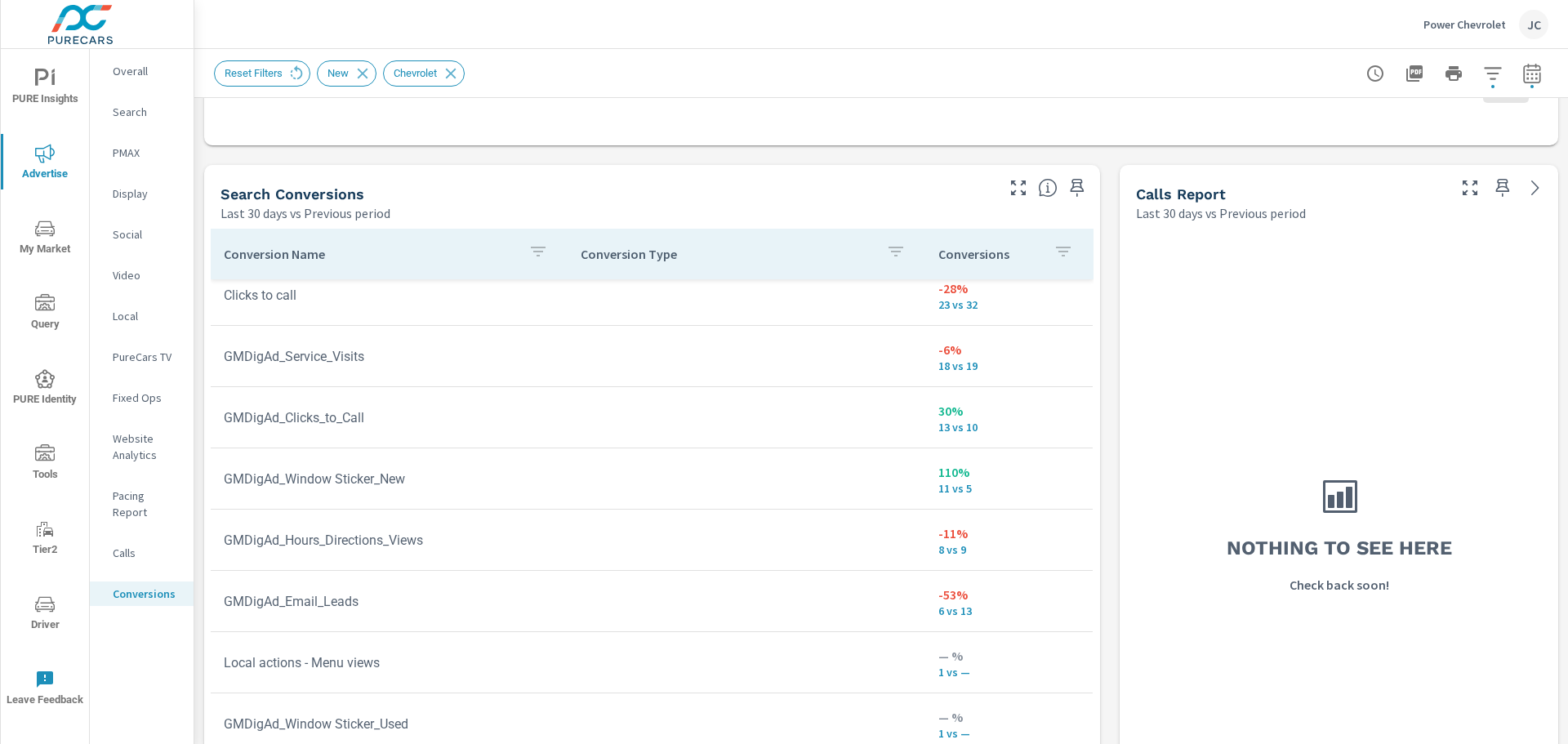
scroll to position [509, 0]
click at [141, 67] on p "Overall" at bounding box center [146, 71] width 68 height 16
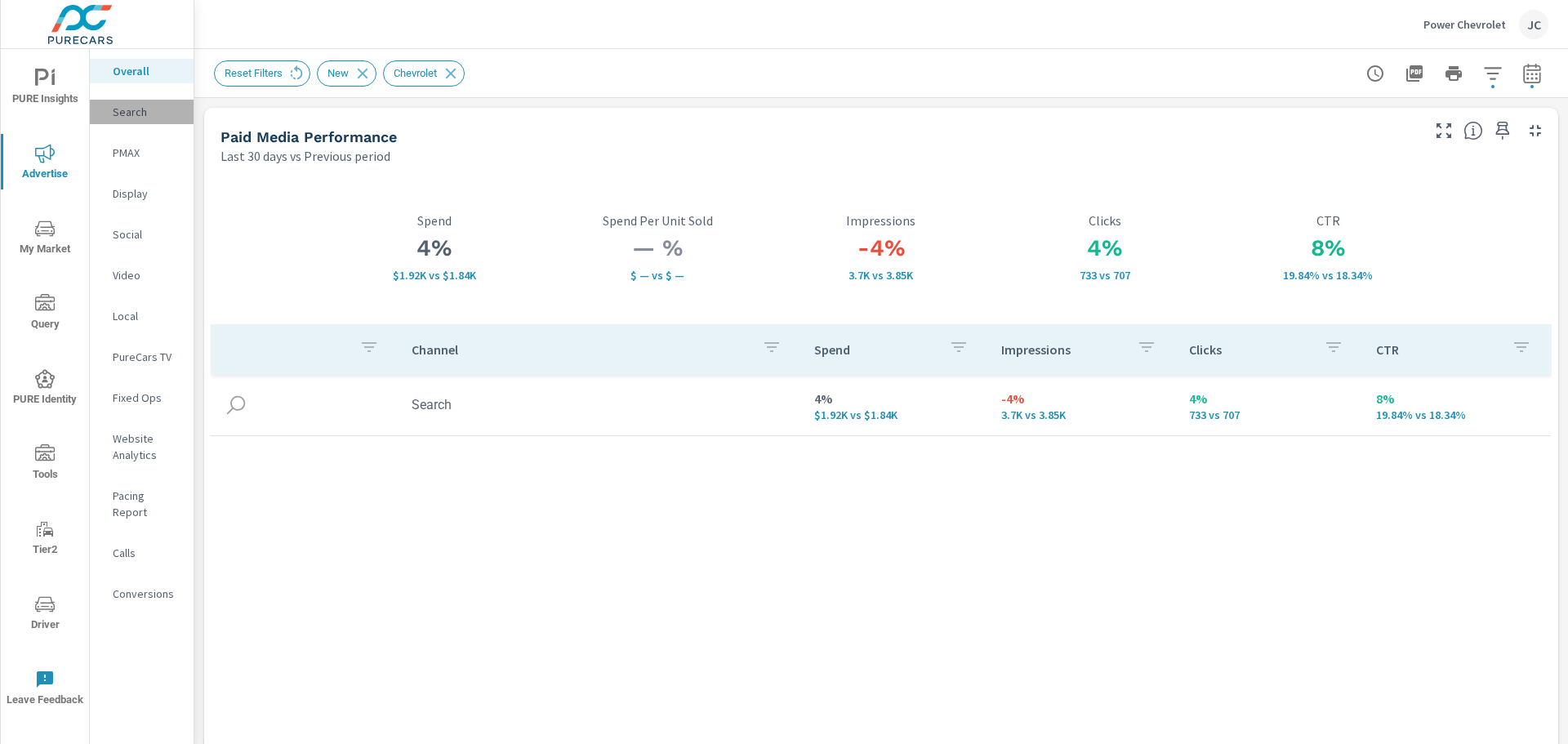
click at [139, 117] on p "Search" at bounding box center [146, 112] width 68 height 16
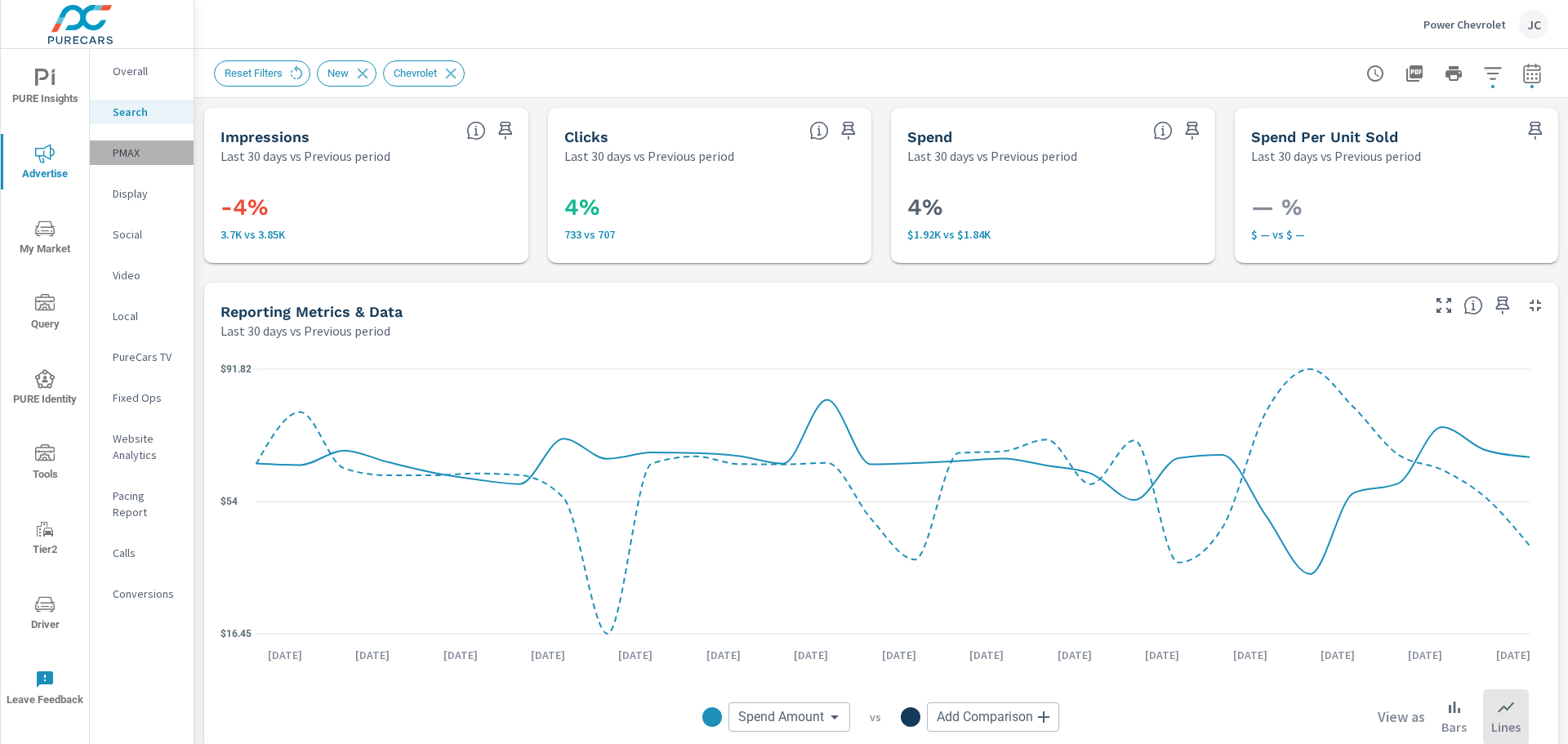
click at [144, 159] on p "PMAX" at bounding box center [146, 152] width 68 height 16
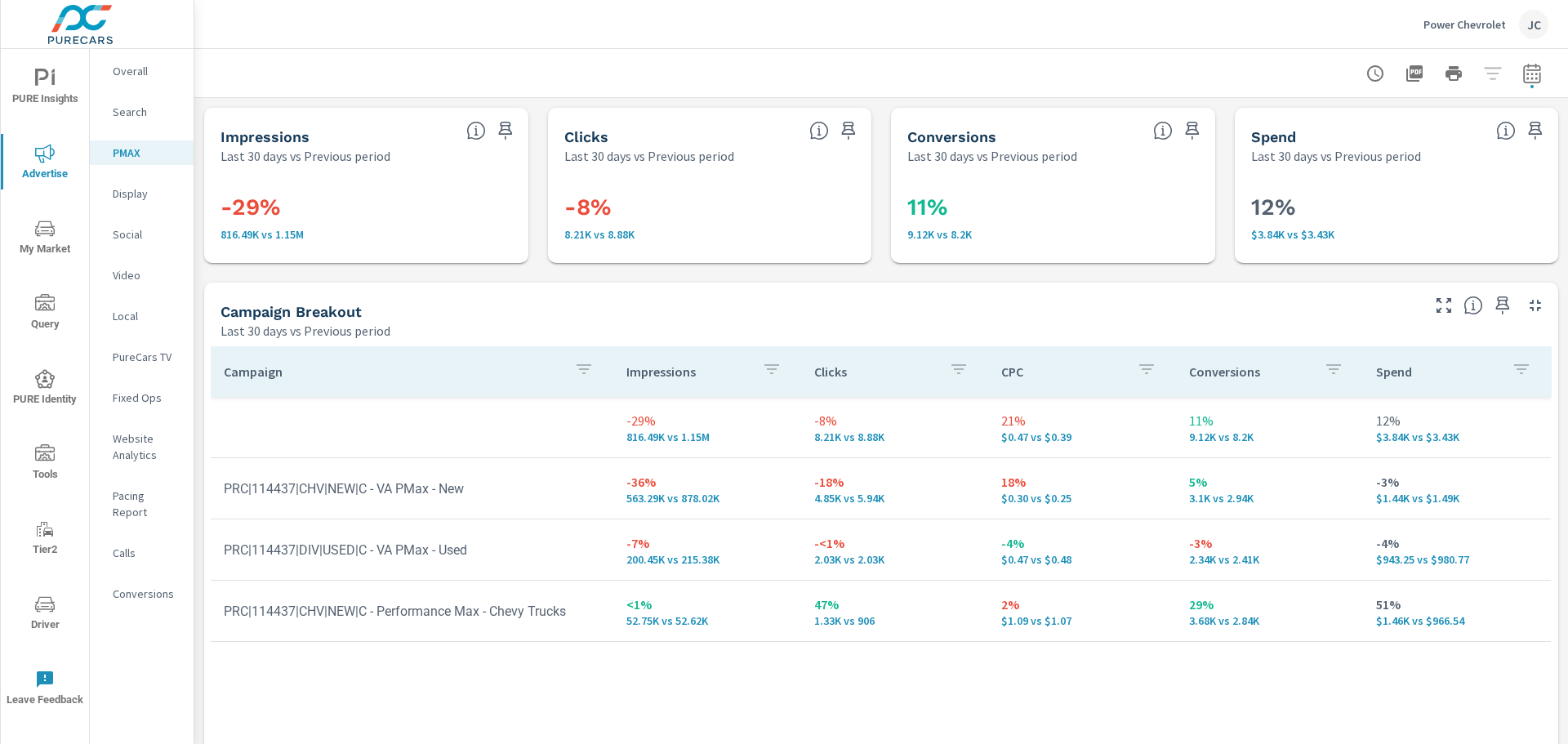
click at [121, 201] on p "Display" at bounding box center [146, 193] width 68 height 16
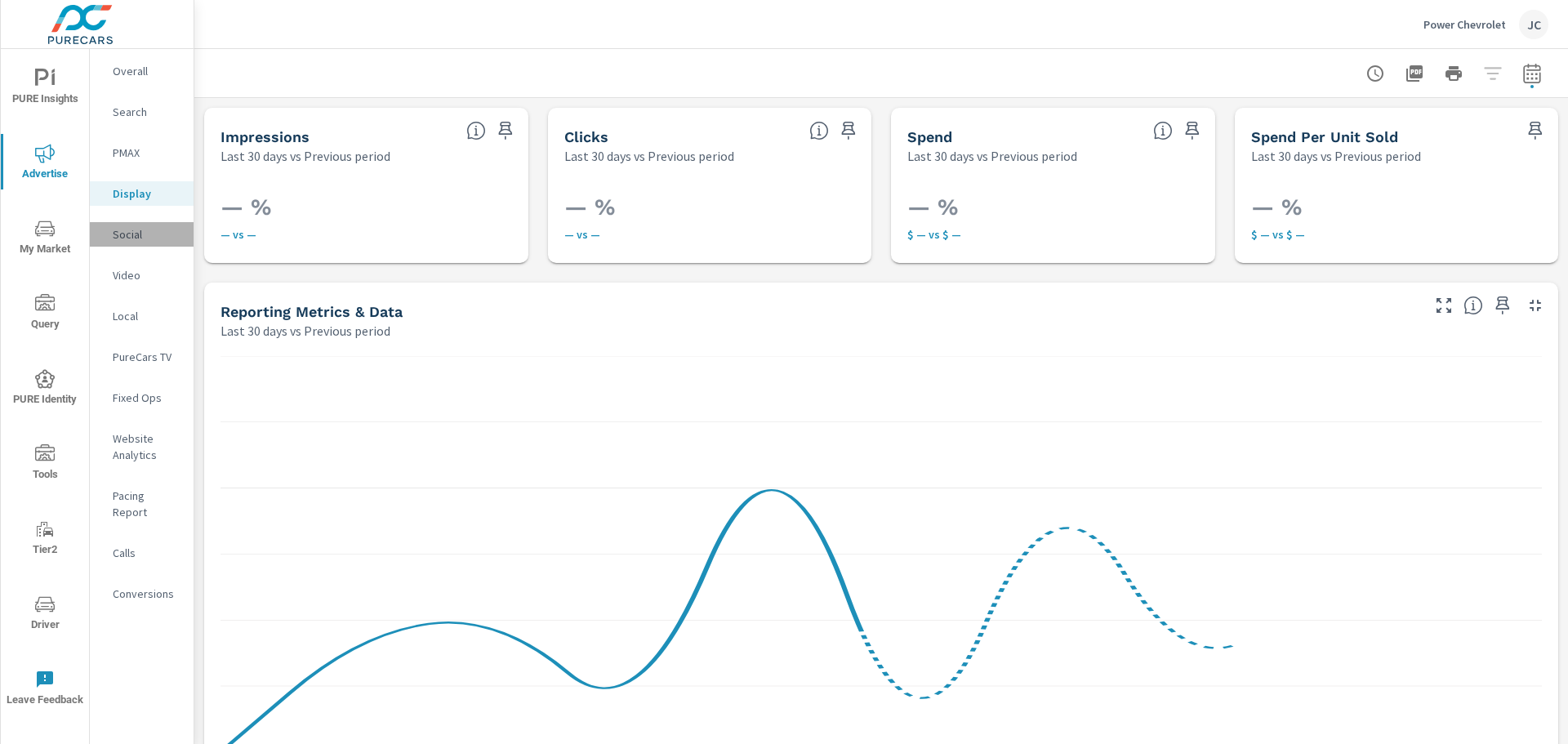
click at [118, 236] on p "Social" at bounding box center [146, 234] width 68 height 16
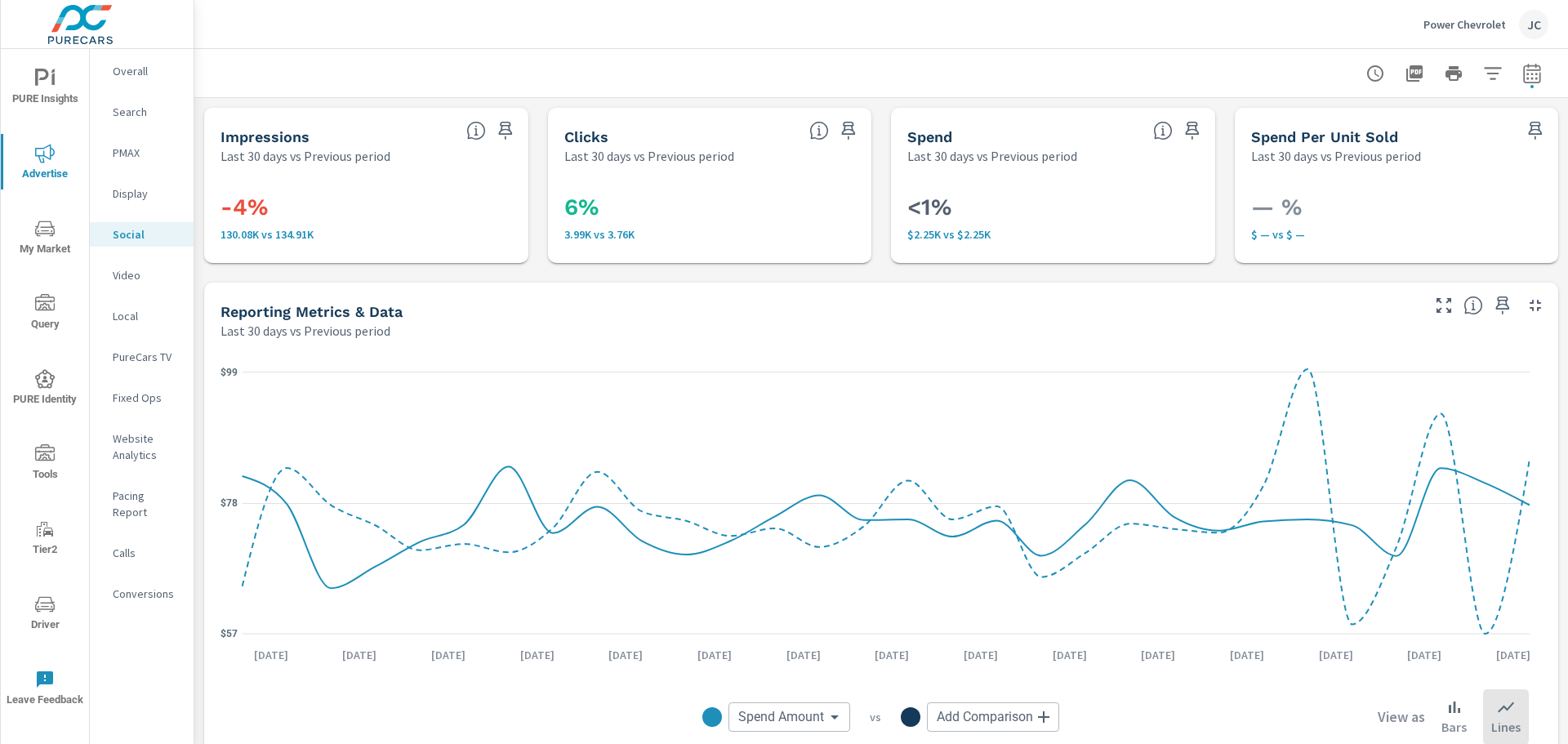
click at [35, 603] on icon "nav menu" at bounding box center [44, 604] width 20 height 20
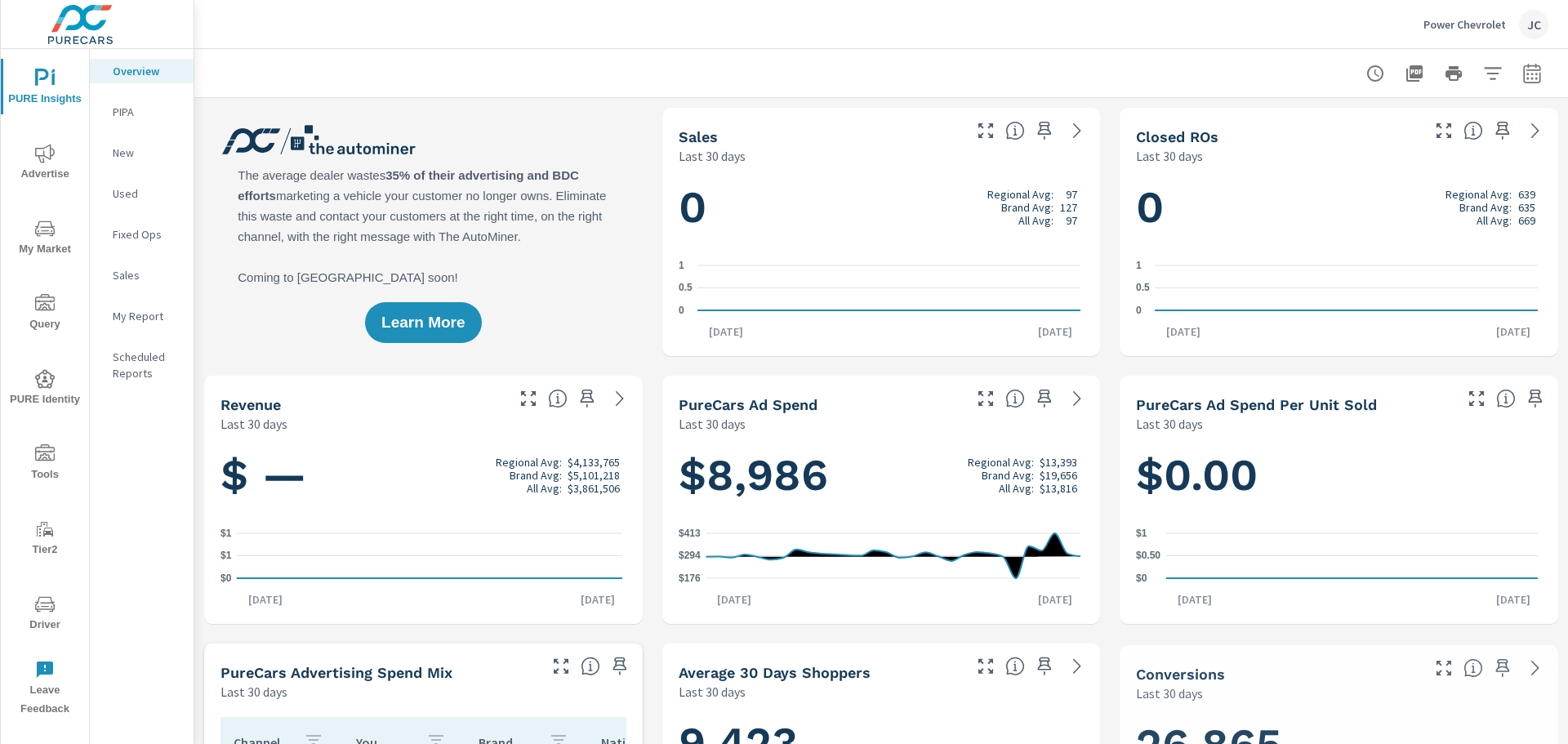
scroll to position [701, 0]
click at [120, 320] on p "My Report" at bounding box center [146, 316] width 68 height 16
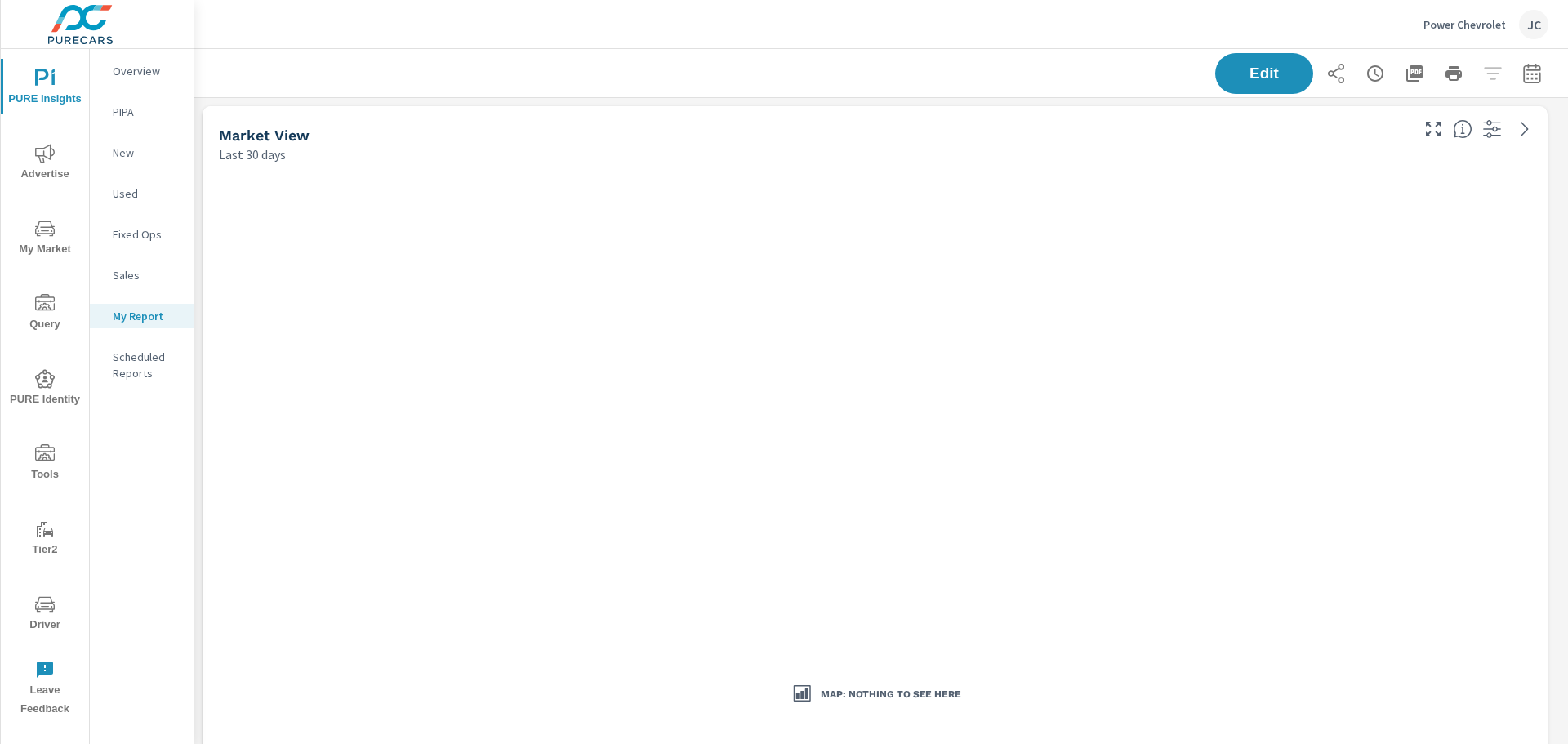
scroll to position [2287, 1387]
click at [127, 355] on p "Scheduled Reports" at bounding box center [146, 365] width 68 height 32
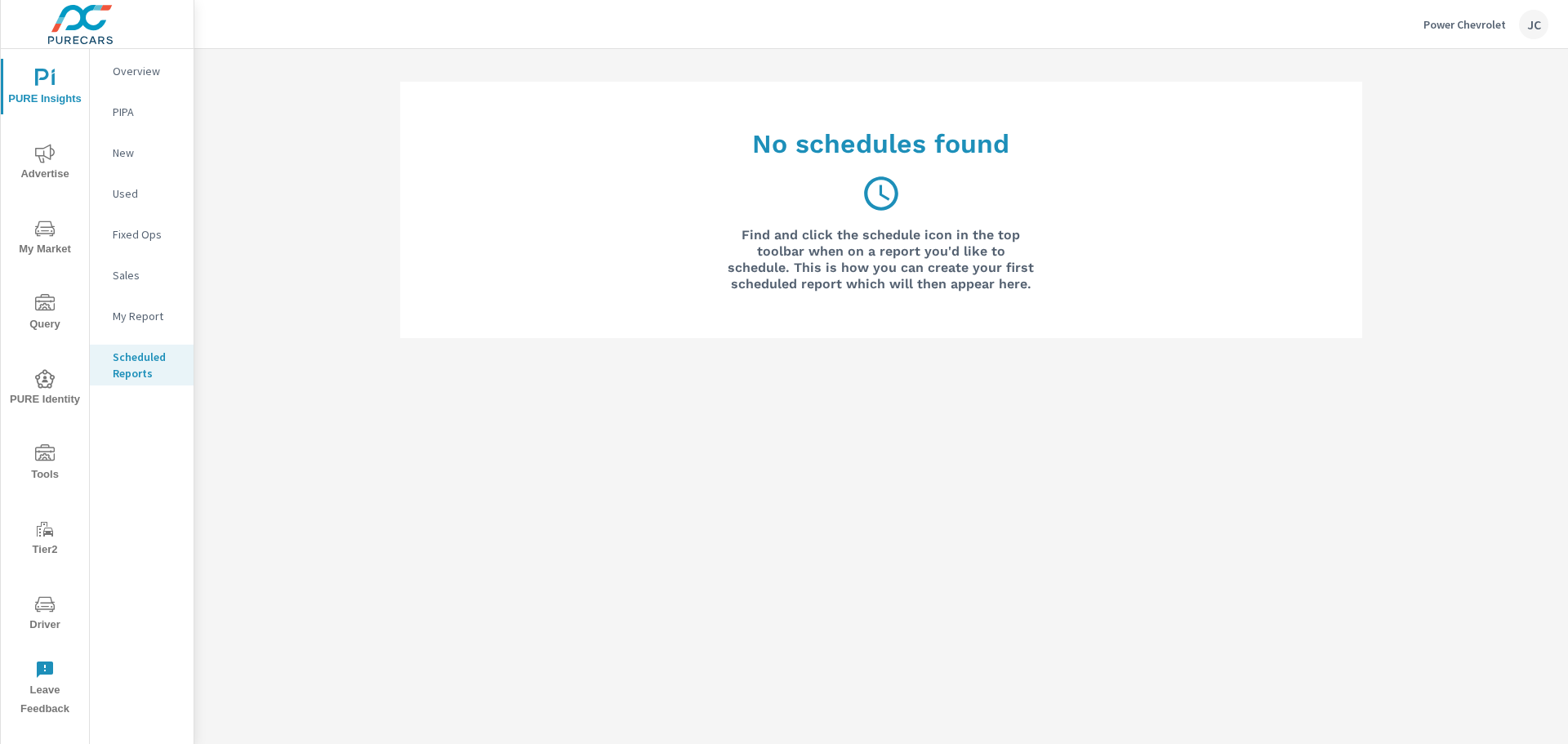
click at [134, 321] on p "My Report" at bounding box center [146, 316] width 68 height 16
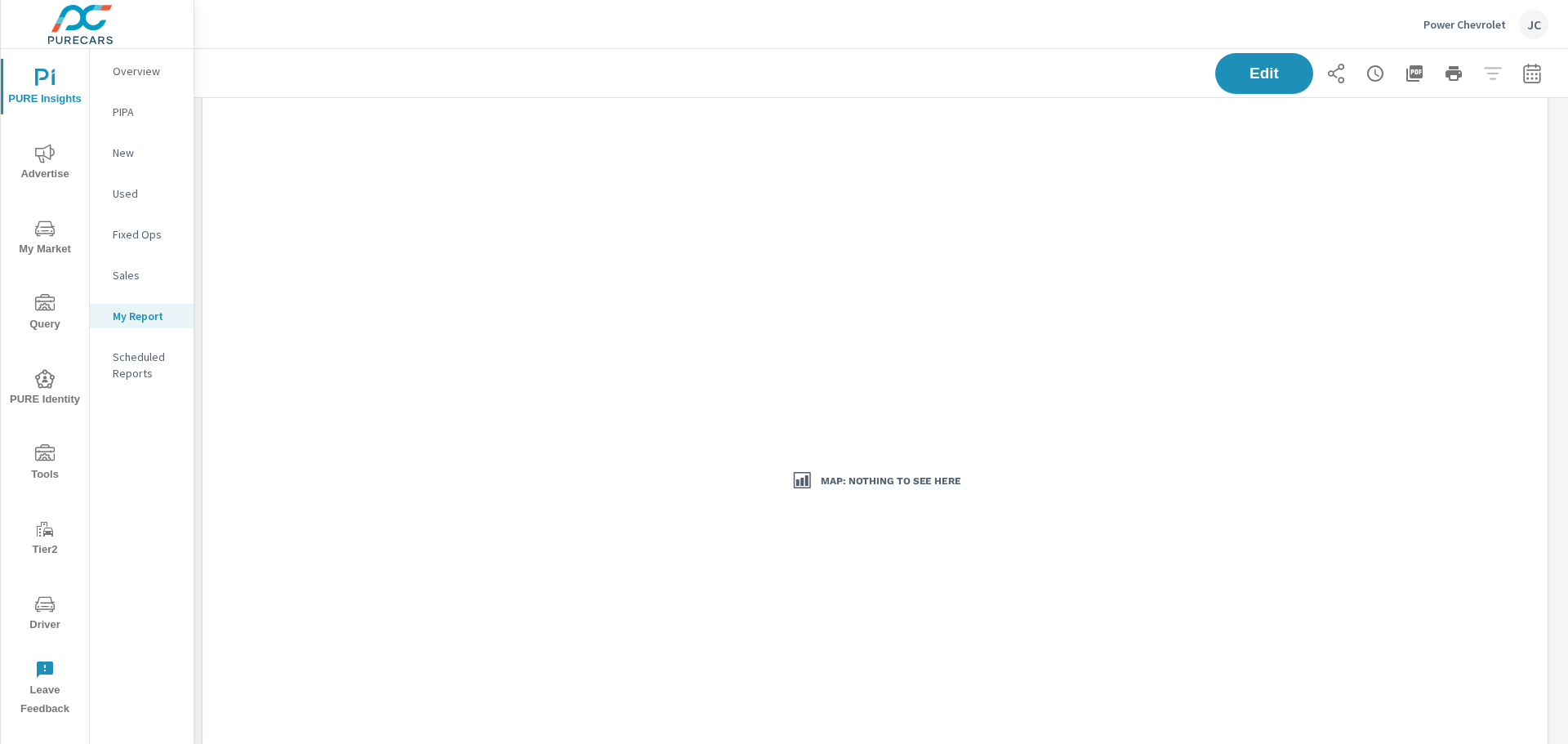
scroll to position [327, 0]
click at [898, 370] on h3 "Map: Nothing to see here" at bounding box center [890, 368] width 140 height 14
drag, startPoint x: 935, startPoint y: 386, endPoint x: 676, endPoint y: 493, distance: 280.2
click at [676, 493] on div "Map: Nothing to see here" at bounding box center [875, 368] width 667 height 524
click at [1289, 73] on button "Edit" at bounding box center [1263, 73] width 101 height 43
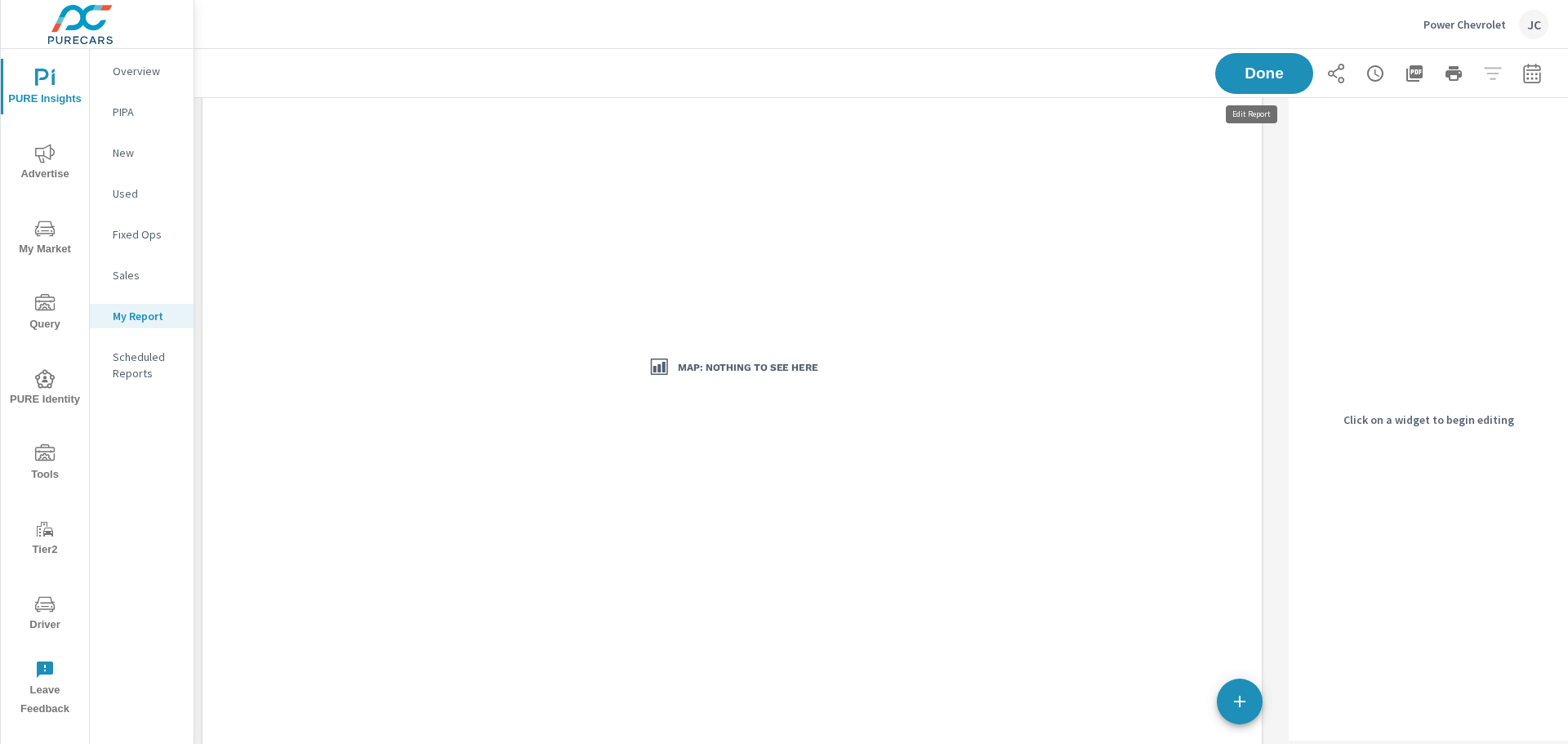
scroll to position [2287, 1101]
click at [1024, 535] on div "Map: Nothing to see here" at bounding box center [732, 368] width 1046 height 1049
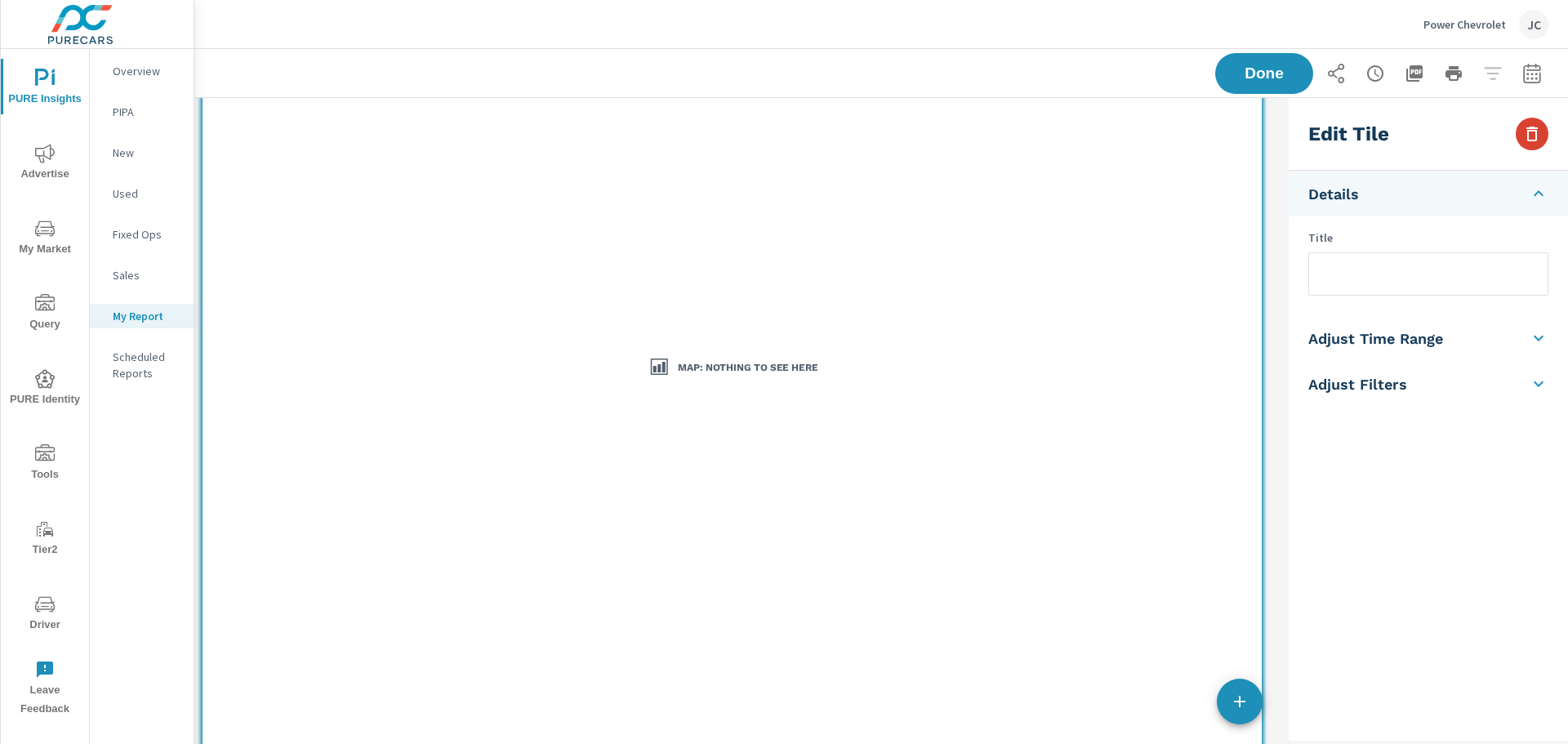
click at [1519, 135] on button "button" at bounding box center [1531, 134] width 32 height 32
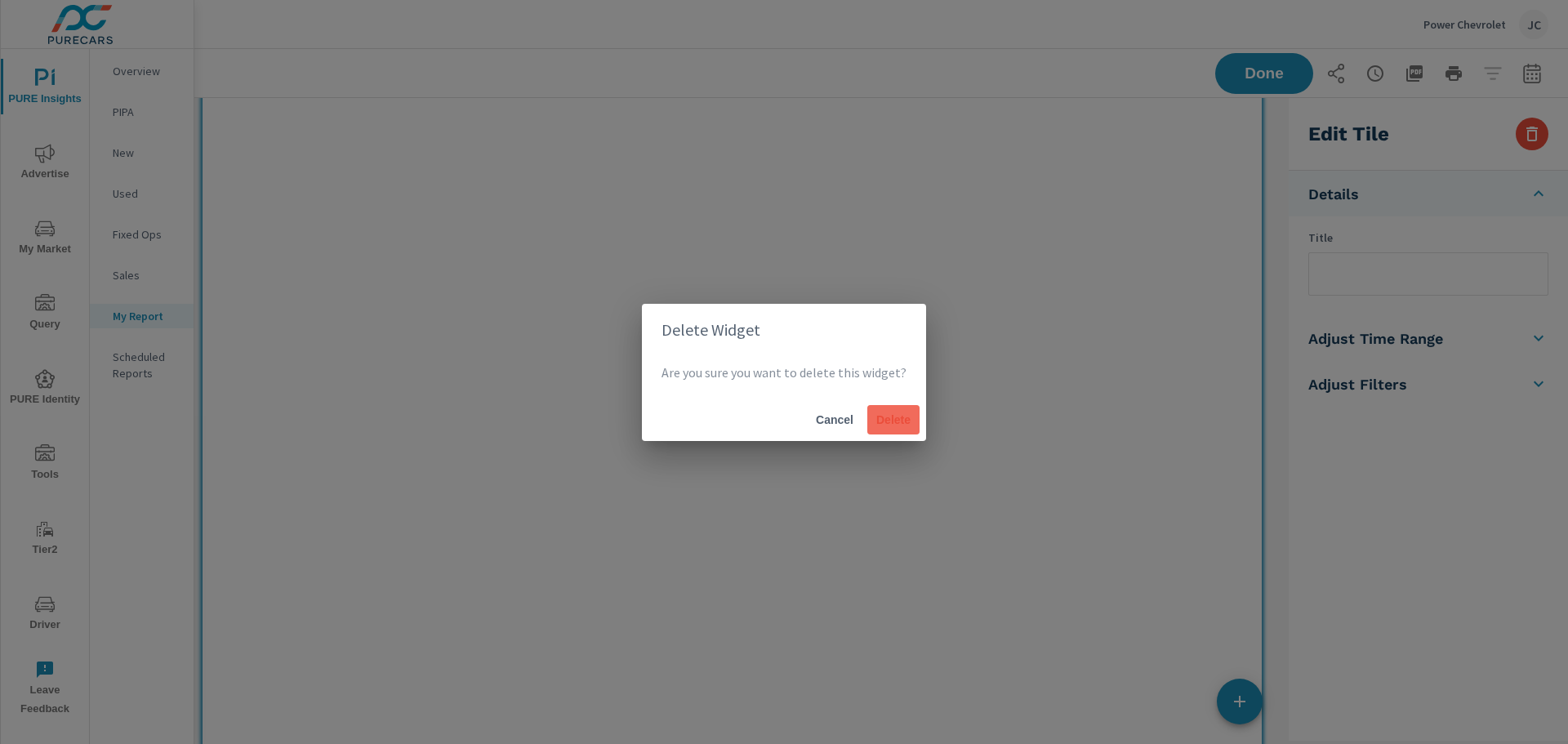
click at [876, 417] on span "Delete" at bounding box center [893, 419] width 39 height 14
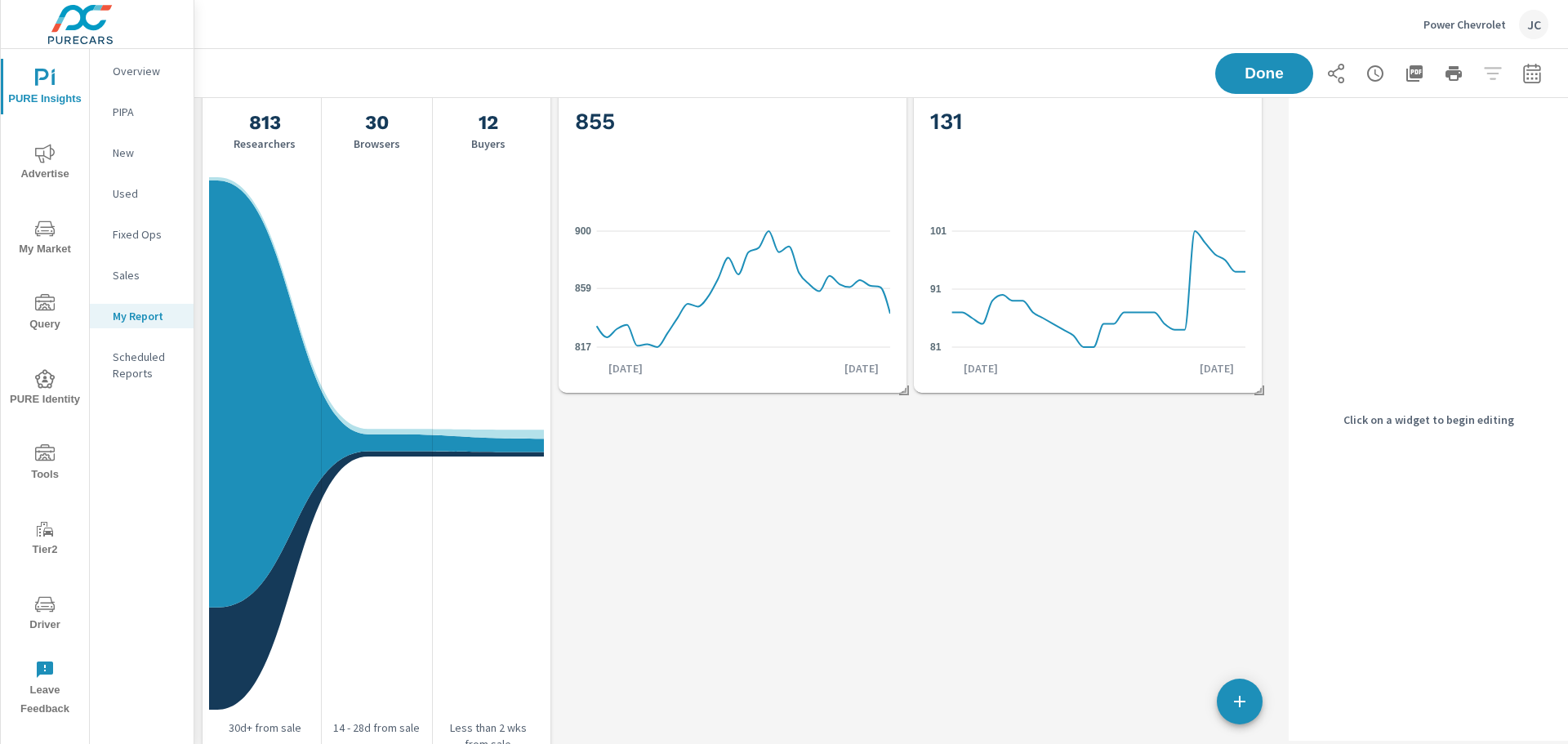
scroll to position [0, 0]
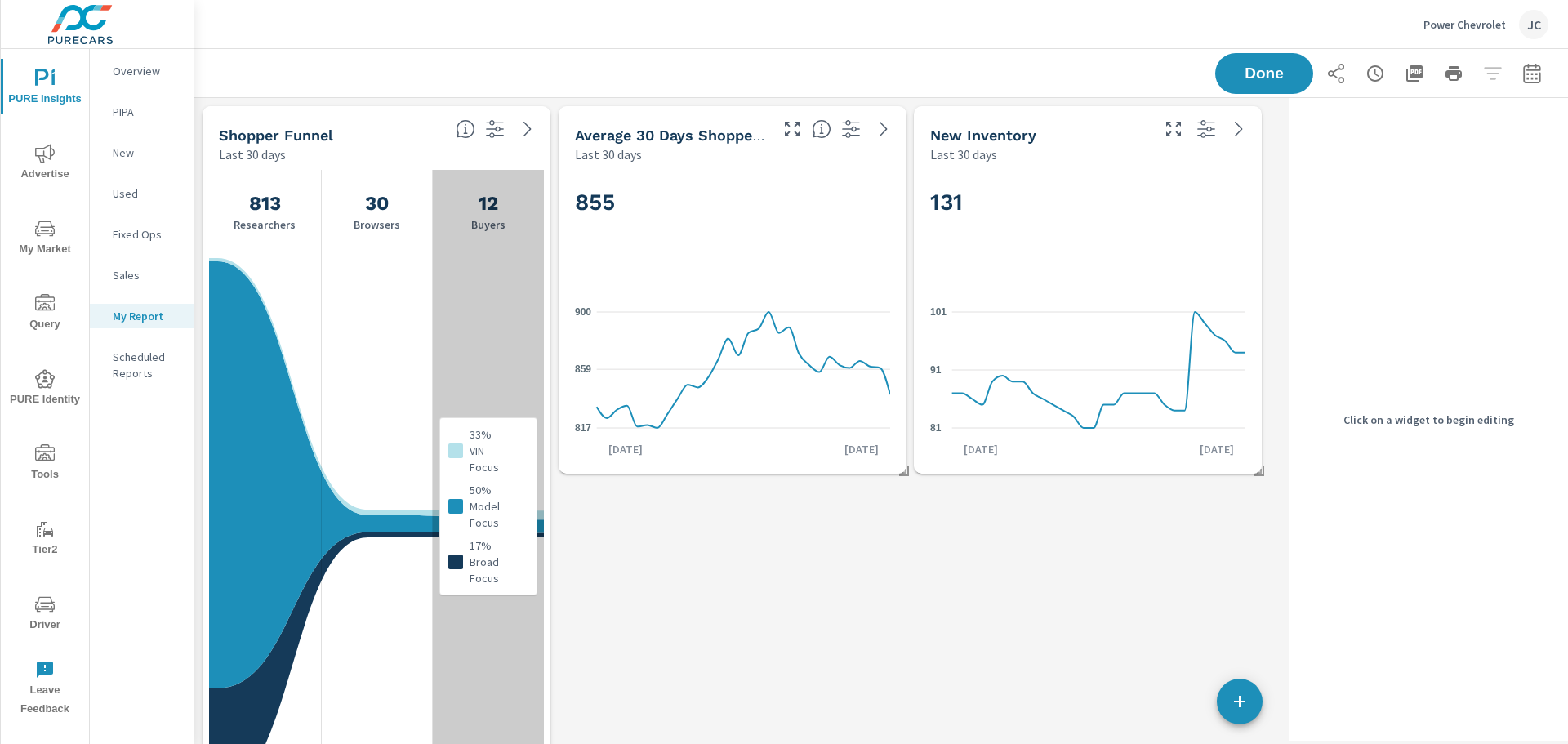
click at [461, 384] on div "33% VIN Focus 50% Model Focus 17% Broad Focus" at bounding box center [487, 506] width 112 height 672
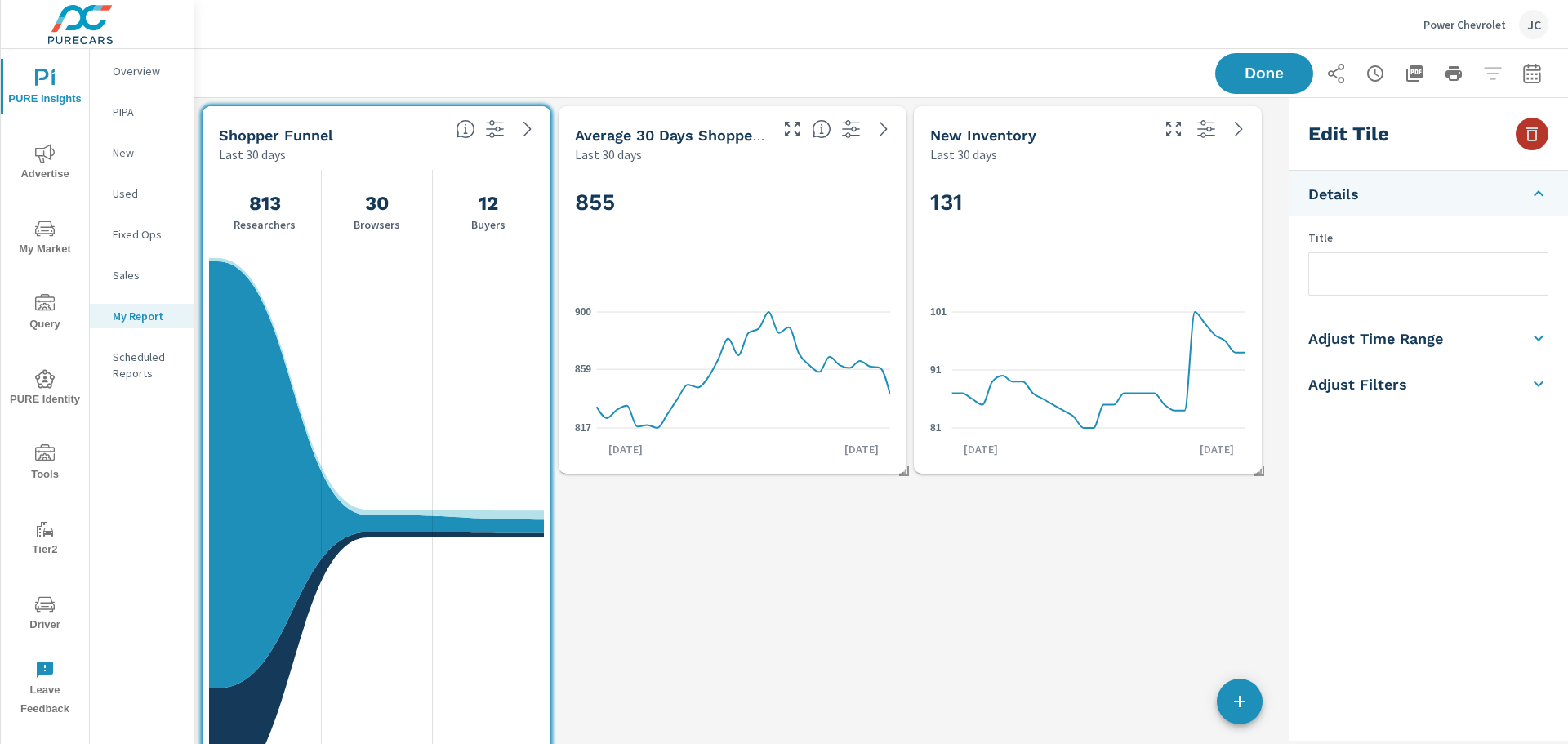
click at [1545, 134] on button "button" at bounding box center [1531, 134] width 32 height 32
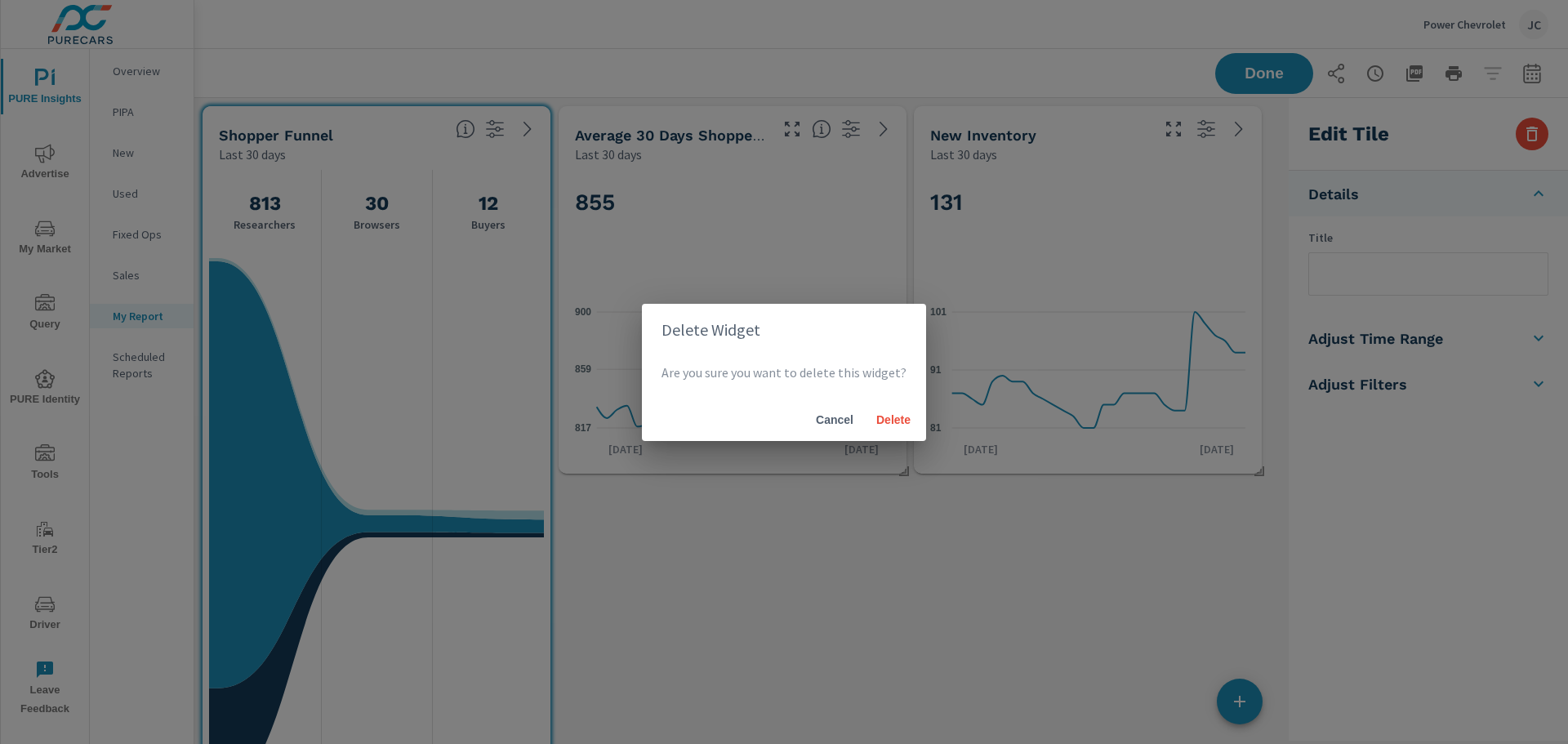
click at [917, 421] on div "Cancel Delete" at bounding box center [784, 420] width 284 height 43
click at [884, 416] on span "Delete" at bounding box center [893, 419] width 39 height 14
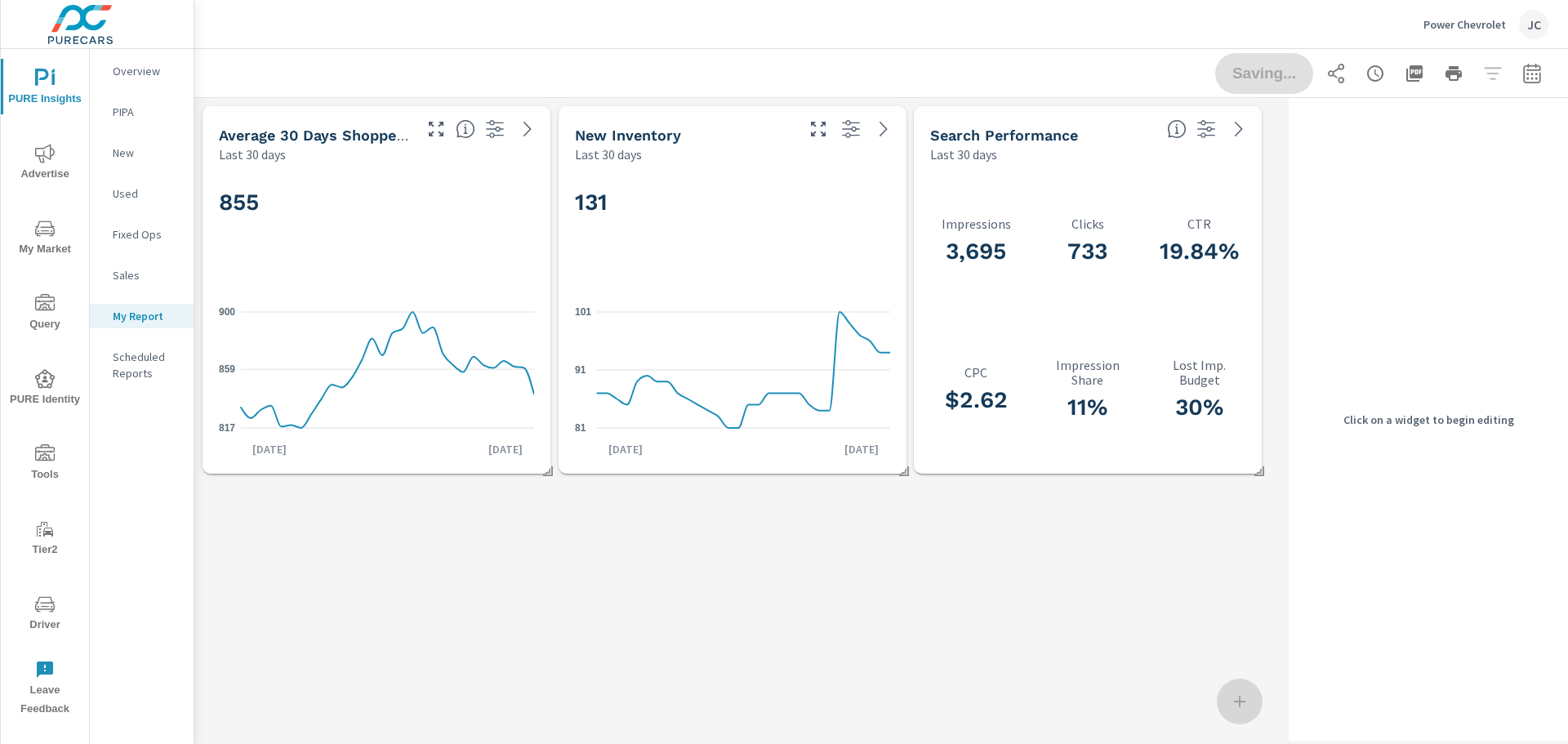
scroll to position [9, 9]
click at [408, 303] on icon "817 859 900" at bounding box center [378, 369] width 319 height 142
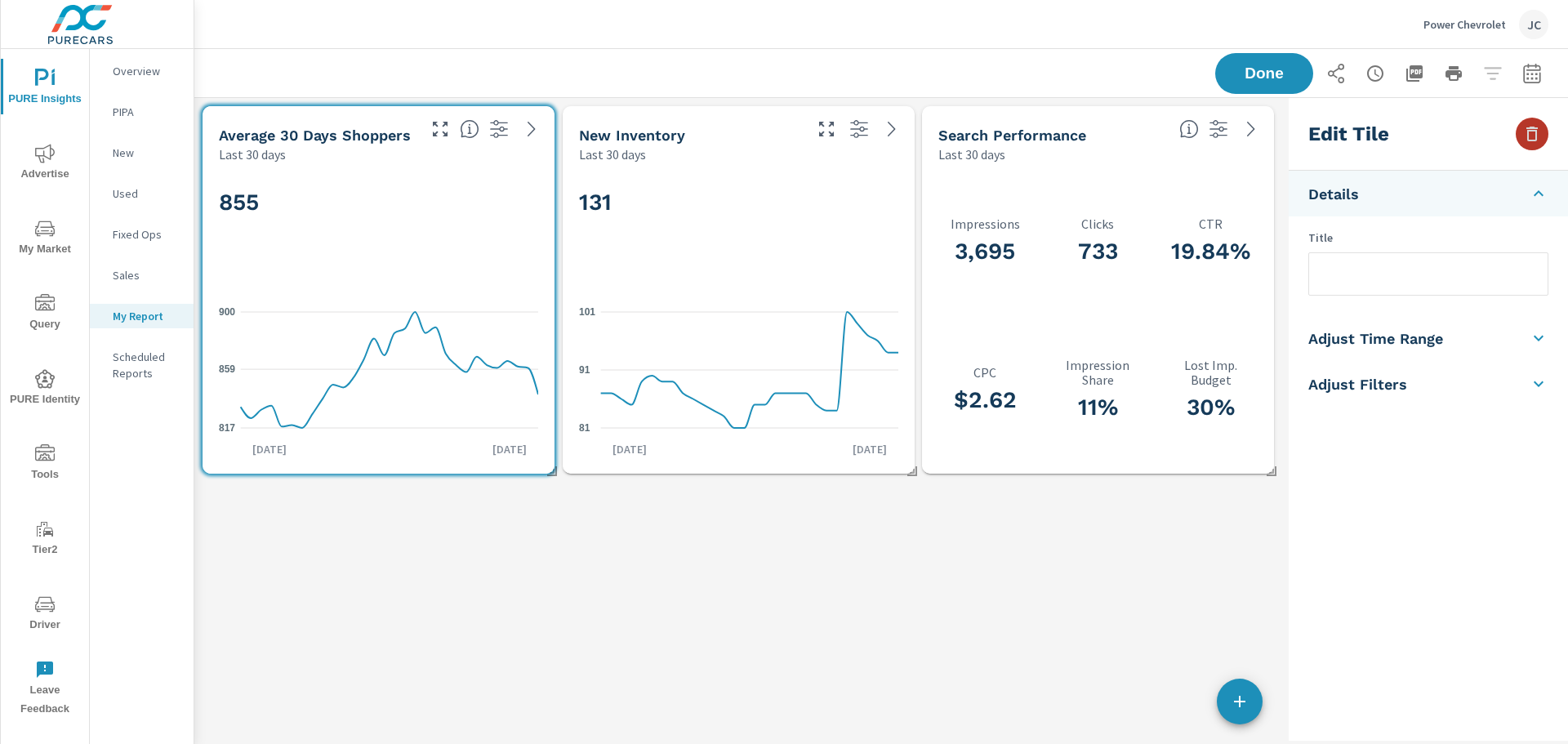
click at [1522, 133] on icon "button" at bounding box center [1531, 134] width 20 height 20
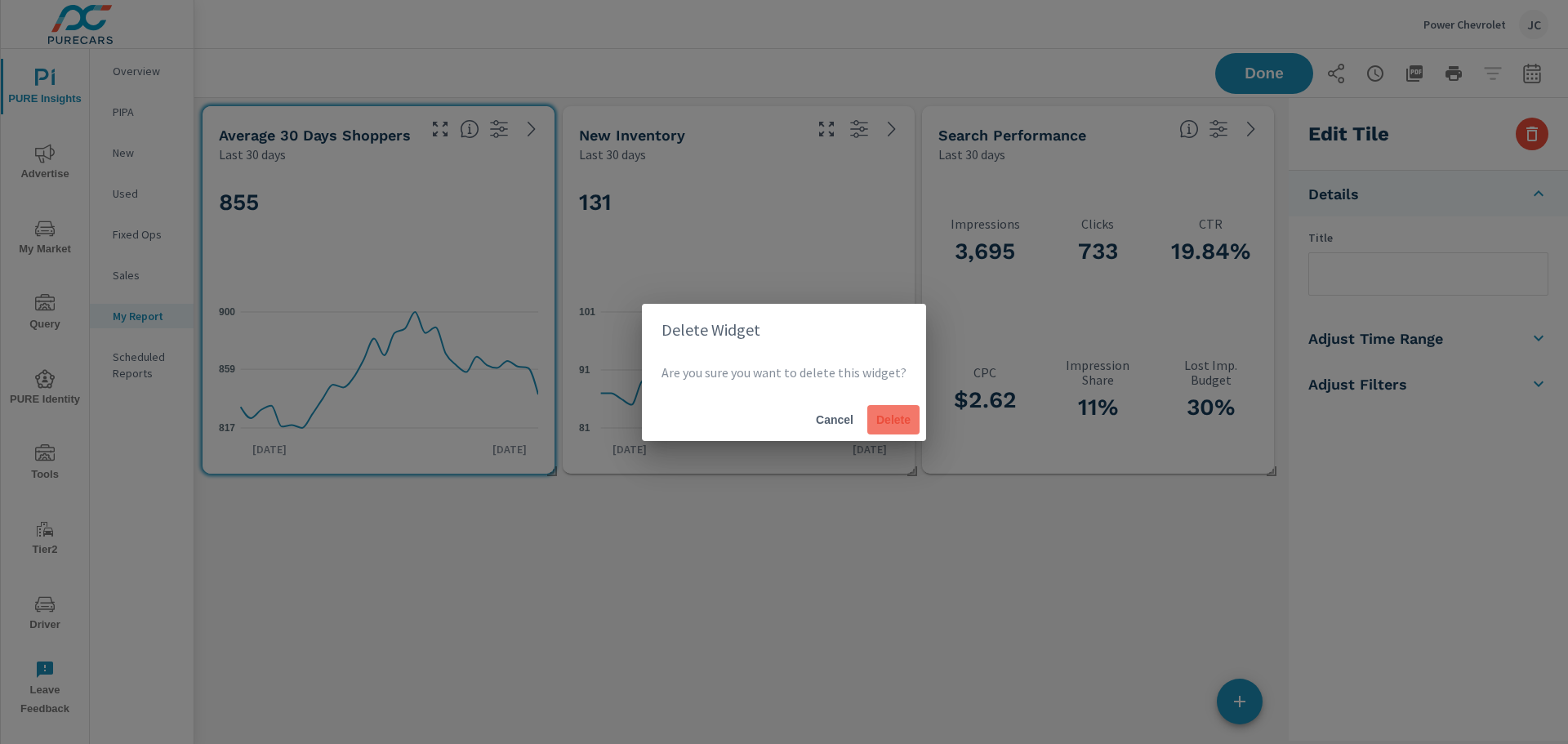
click at [890, 426] on span "Delete" at bounding box center [893, 419] width 39 height 14
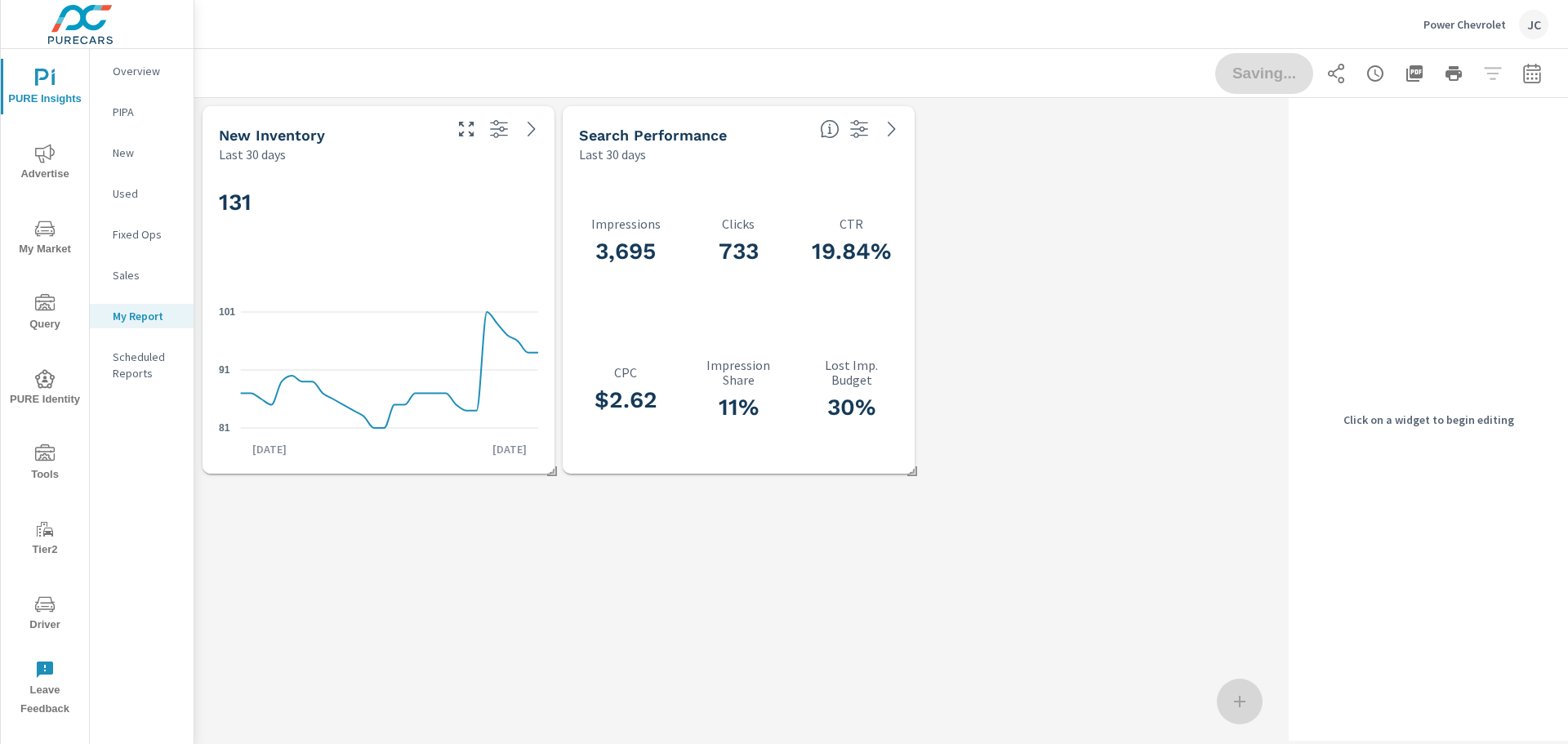
click at [416, 257] on div "131" at bounding box center [378, 229] width 319 height 100
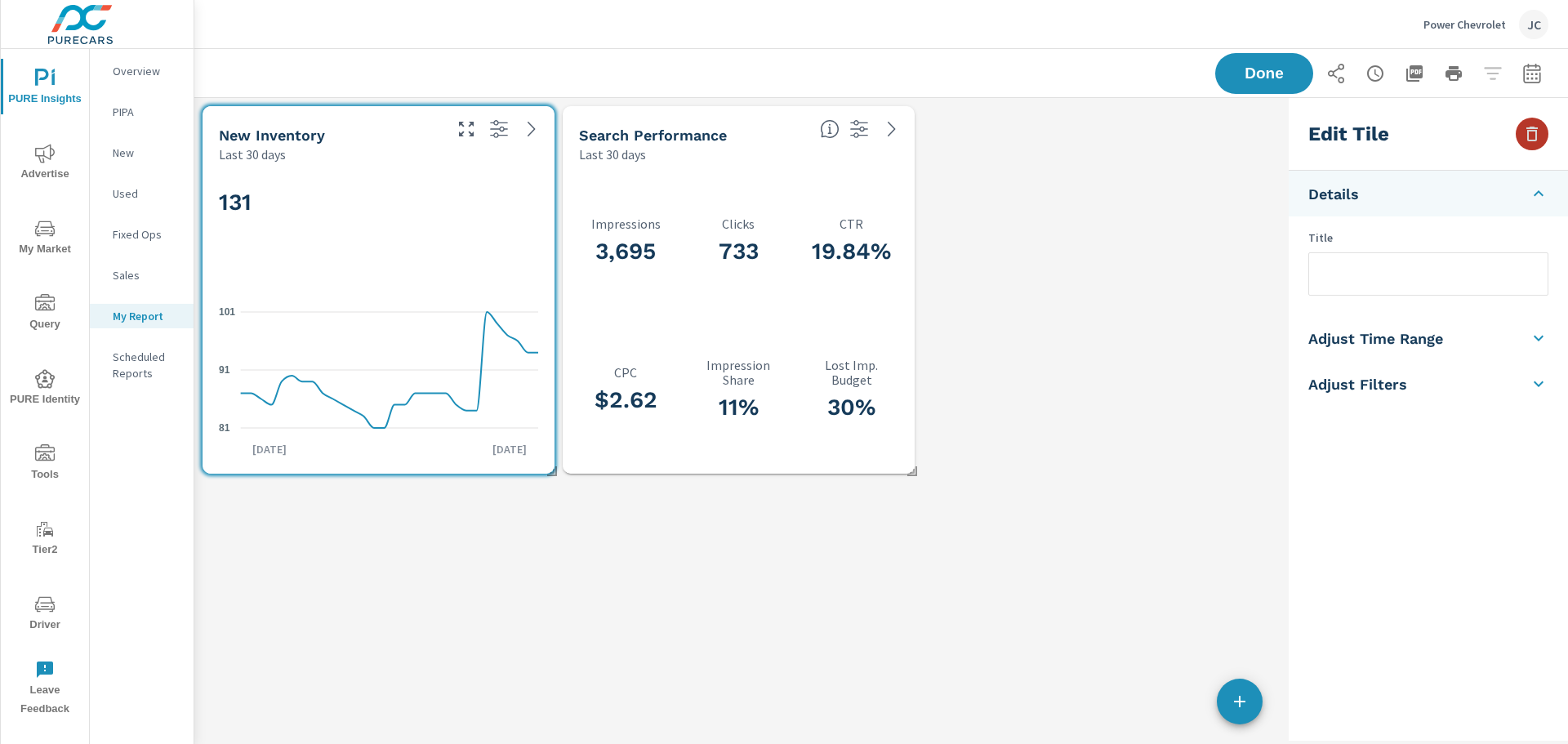
click at [1534, 146] on button "button" at bounding box center [1531, 134] width 32 height 32
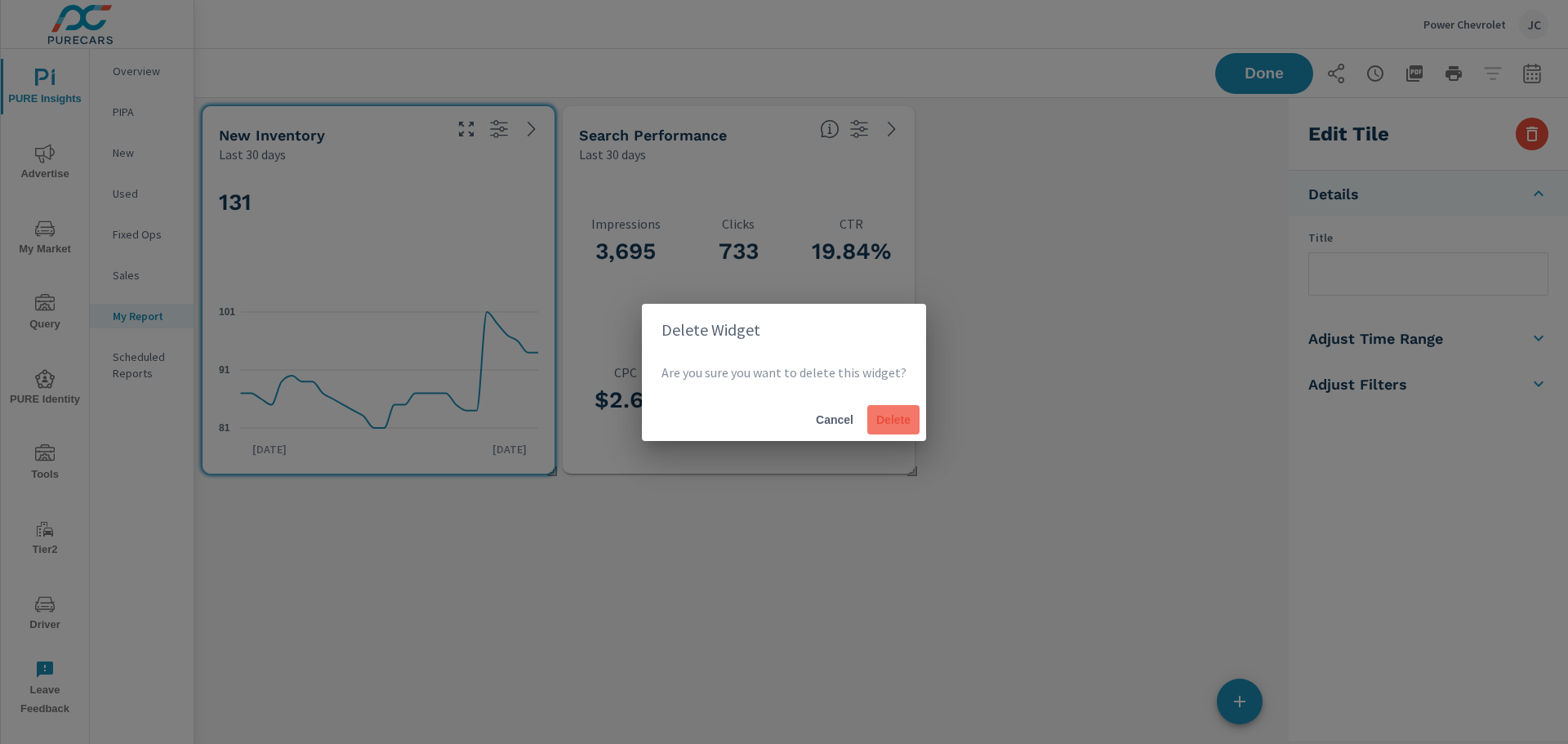
click at [890, 421] on span "Delete" at bounding box center [893, 419] width 39 height 14
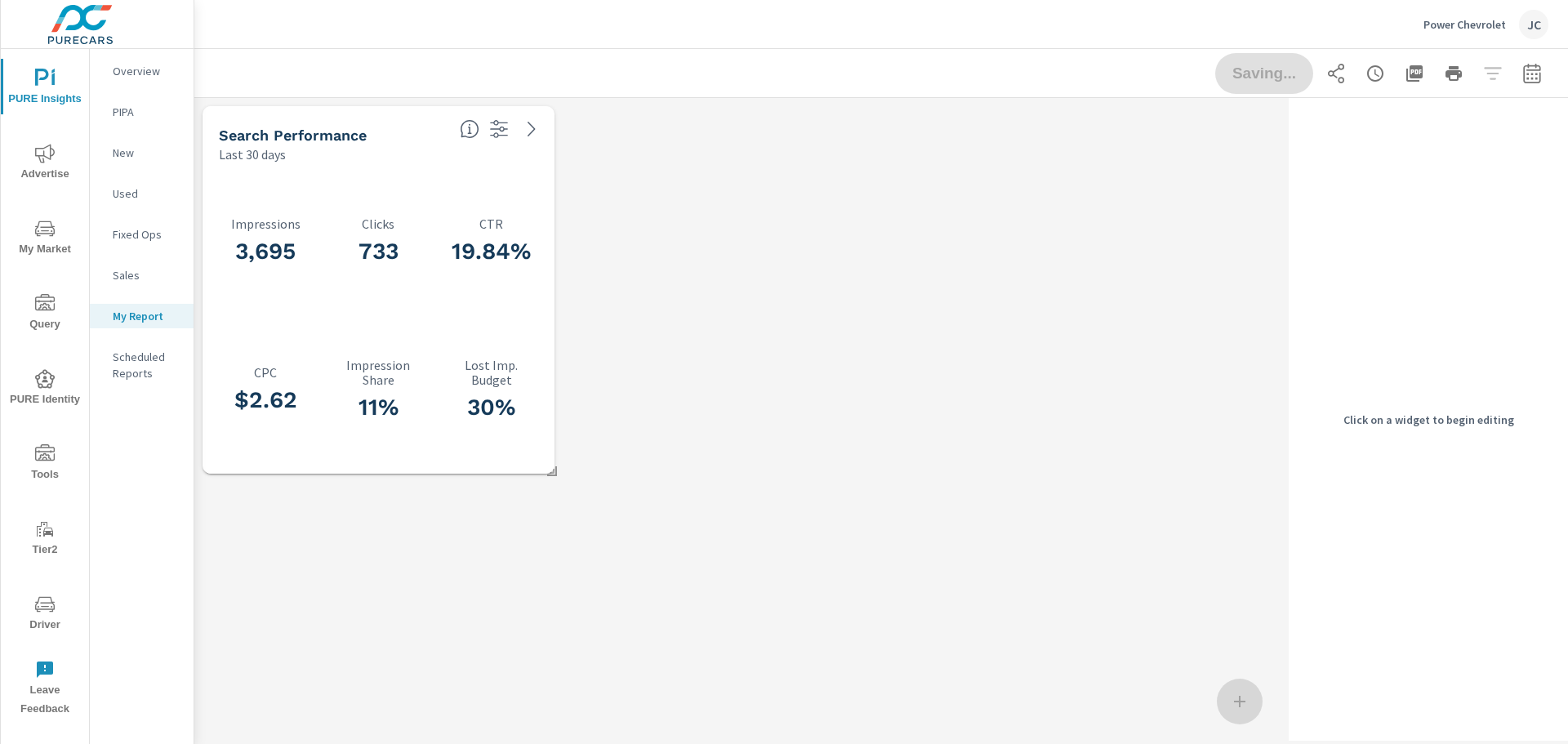
click at [399, 171] on div "3,695 Impressions 733 Clicks 19.84% CTR $2.62 CPC 11% Impression Share 30% Lost…" at bounding box center [379, 318] width 339 height 297
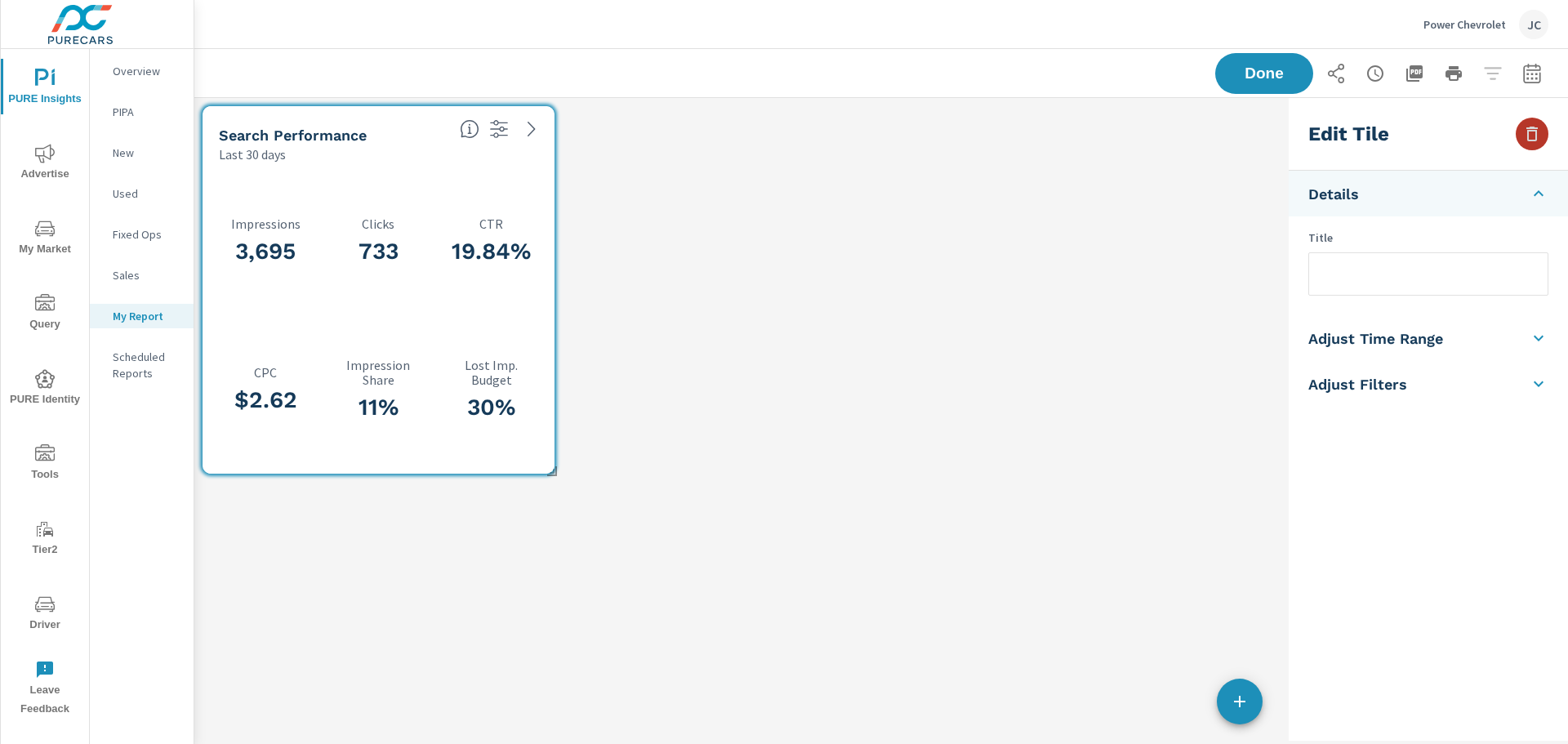
click at [1528, 137] on icon "button" at bounding box center [1531, 134] width 11 height 14
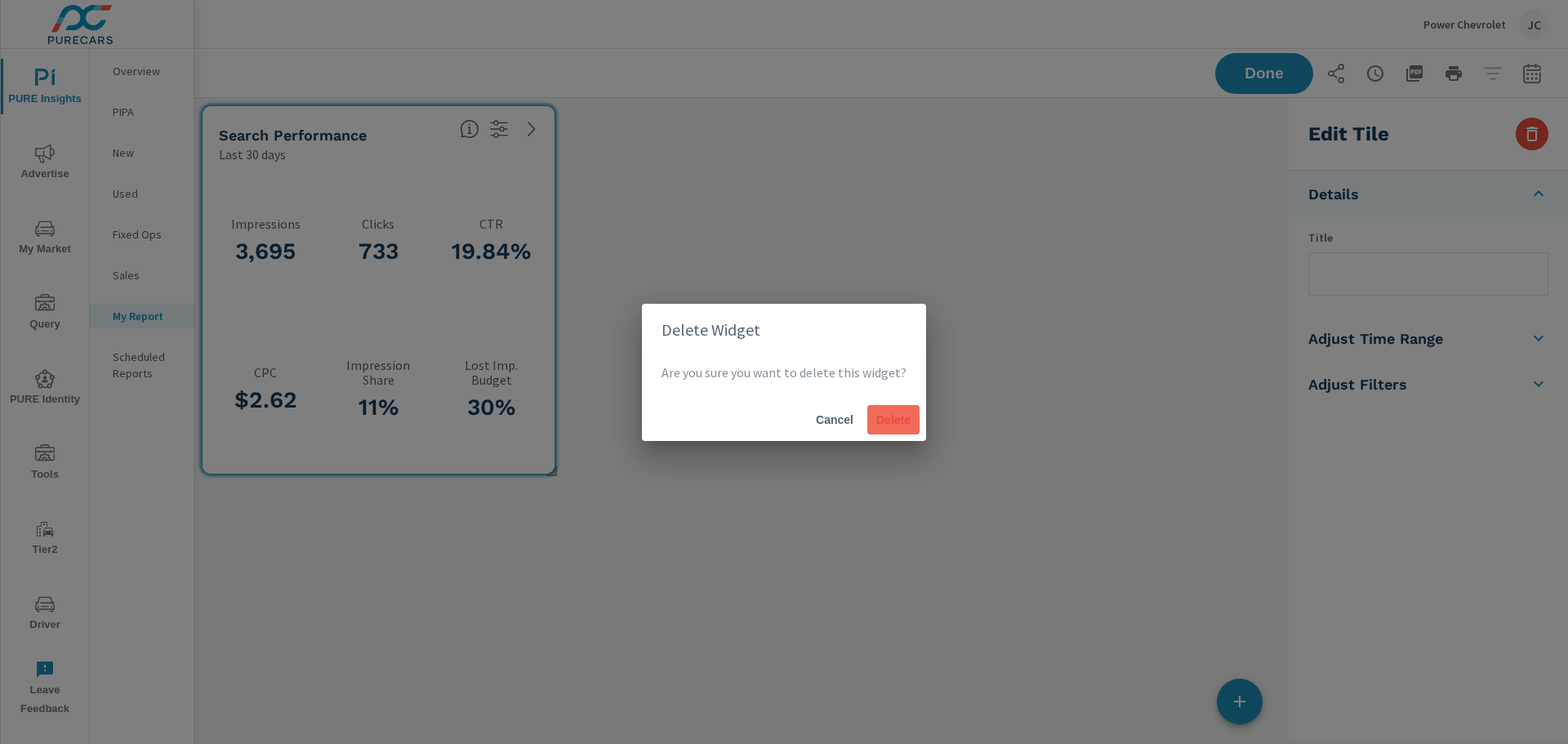
click at [885, 419] on span "Delete" at bounding box center [893, 419] width 39 height 14
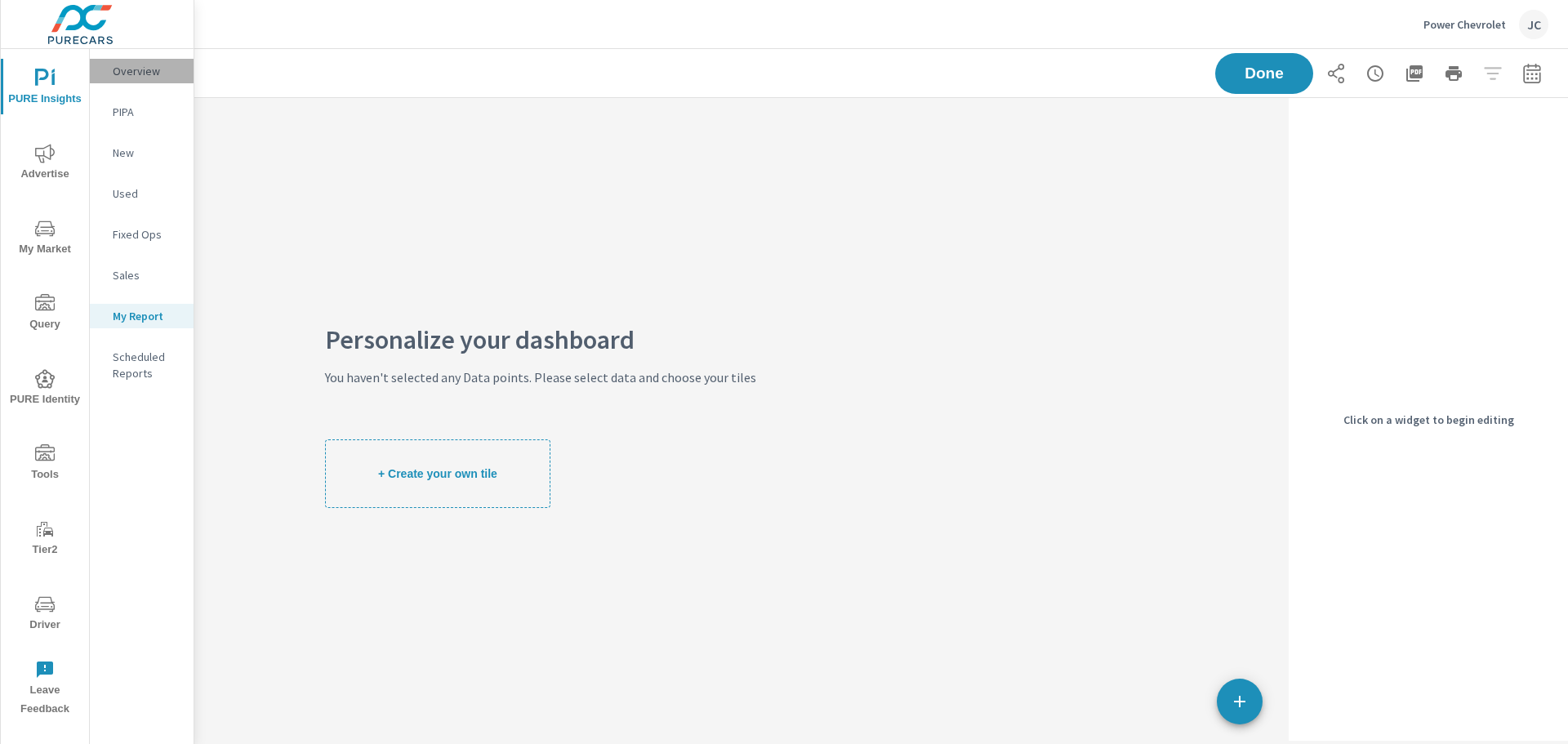
click at [135, 78] on p "Overview" at bounding box center [146, 71] width 68 height 16
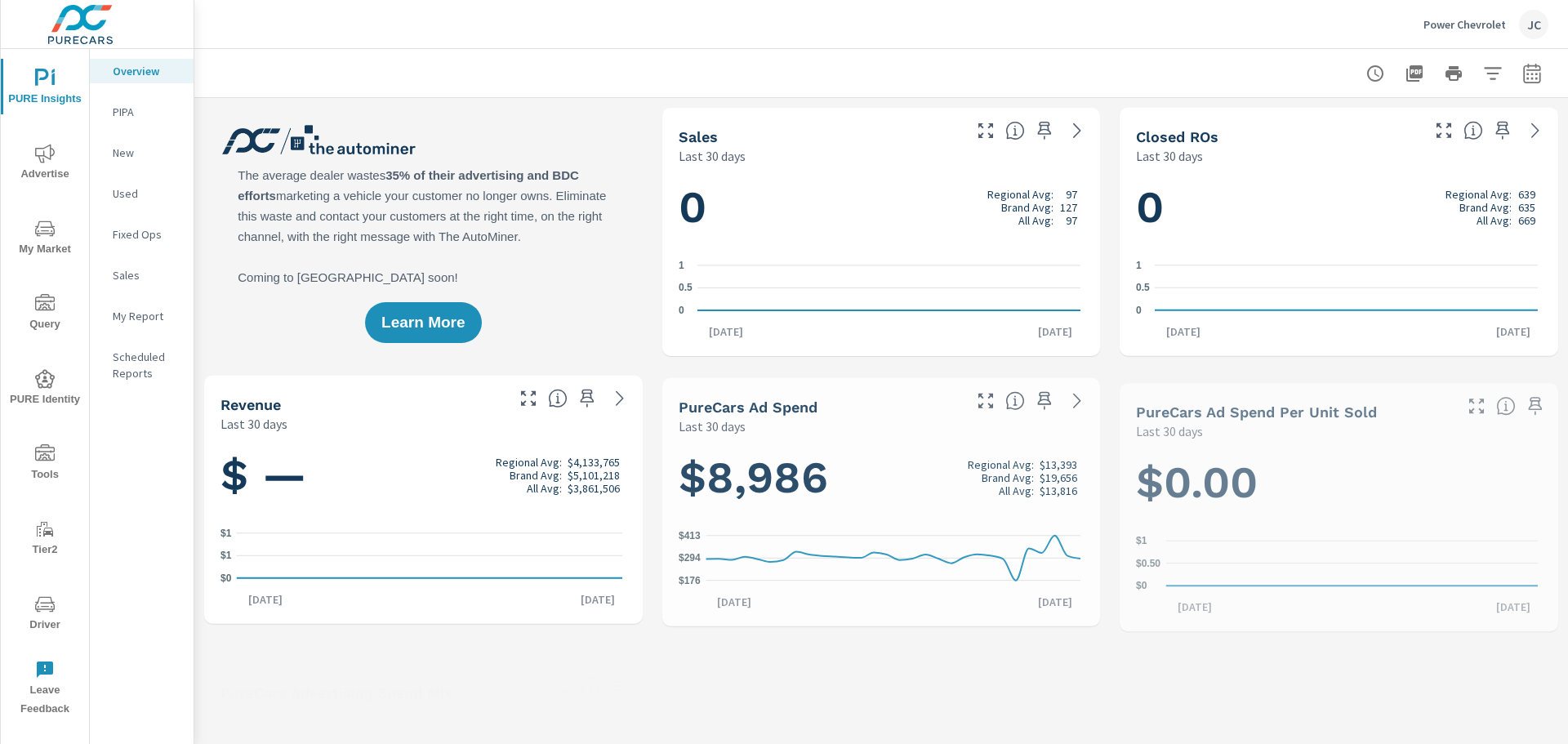
scroll to position [701, 0]
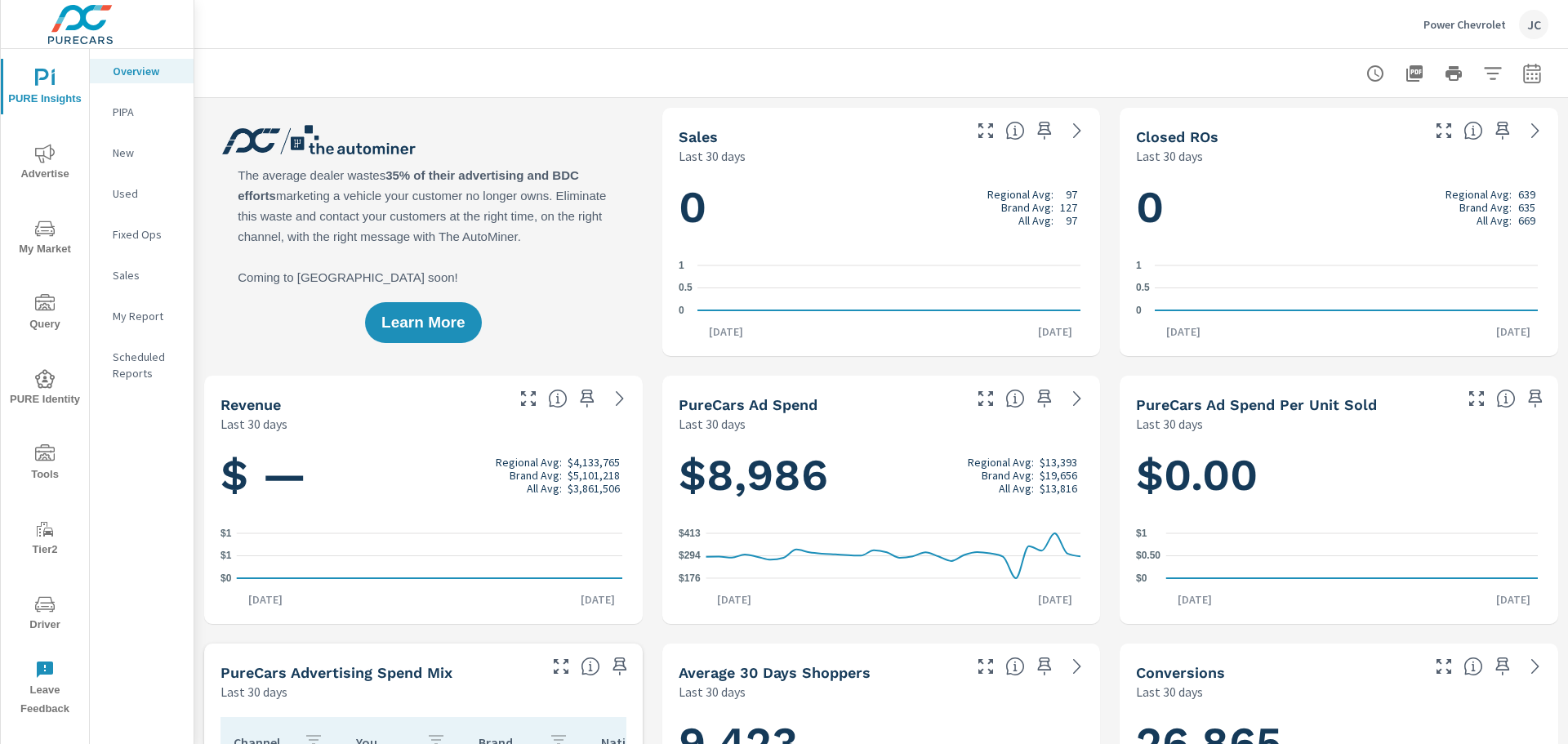
click at [50, 249] on span "My Market" at bounding box center [45, 238] width 78 height 40
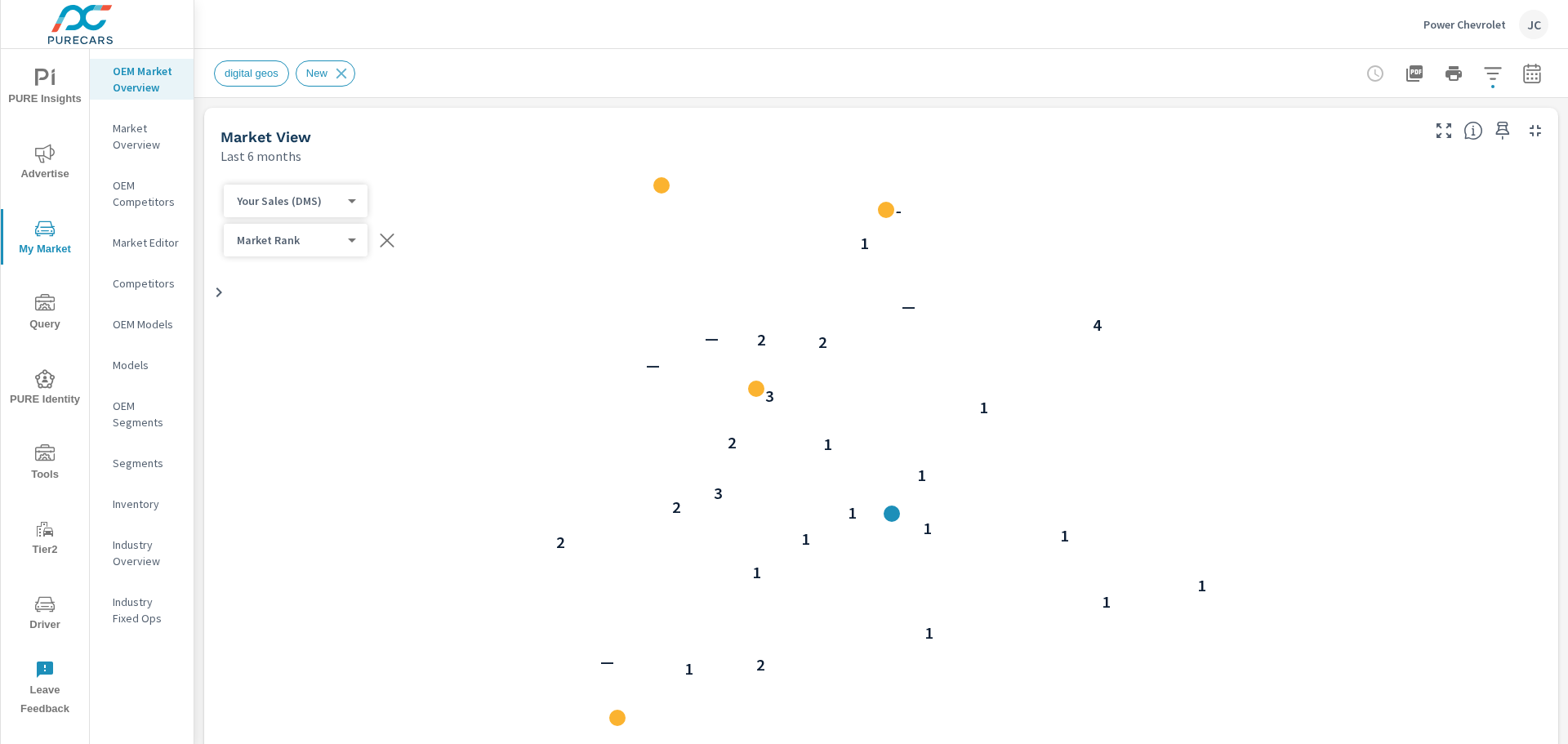
scroll to position [1, 0]
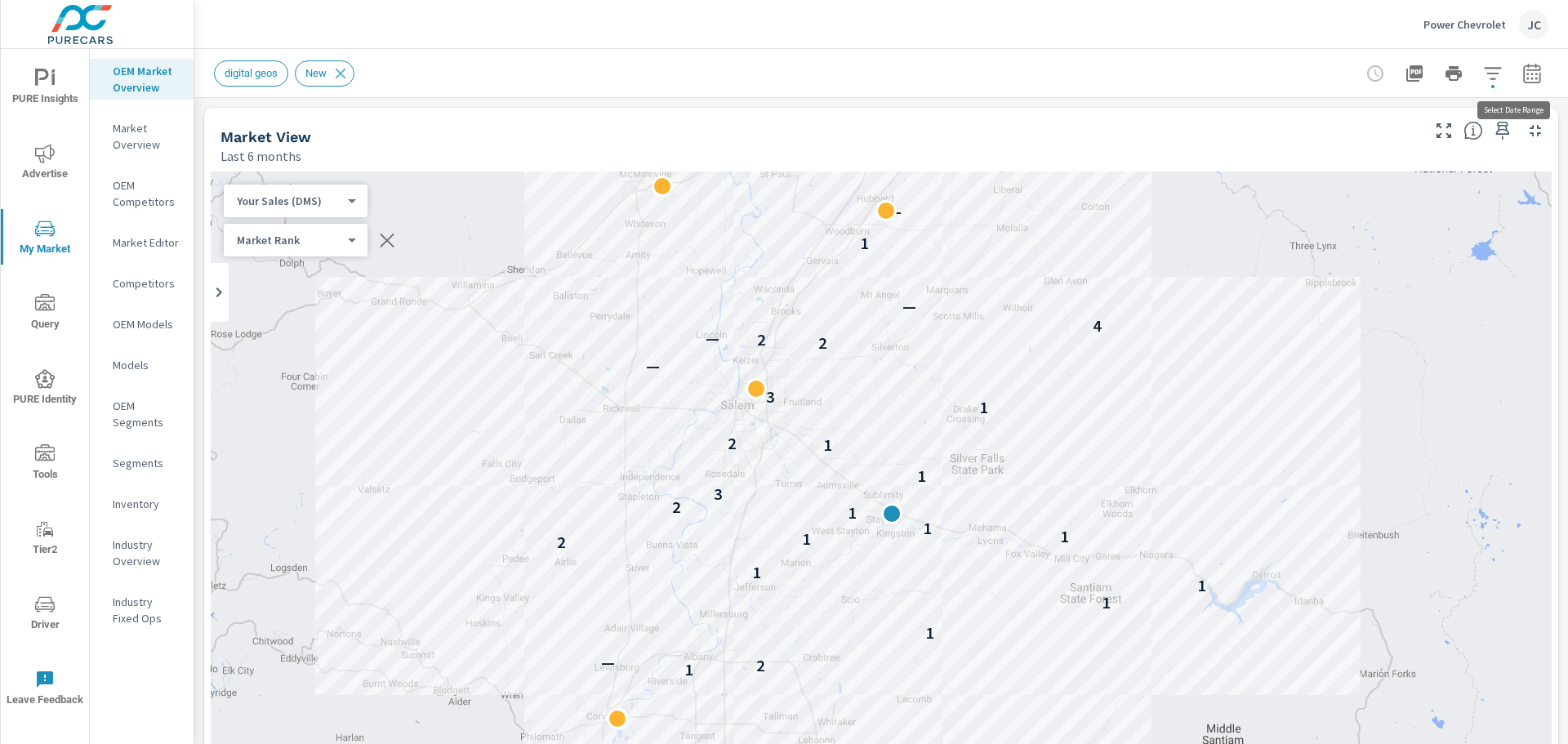
click at [1522, 74] on icon "button" at bounding box center [1531, 73] width 20 height 20
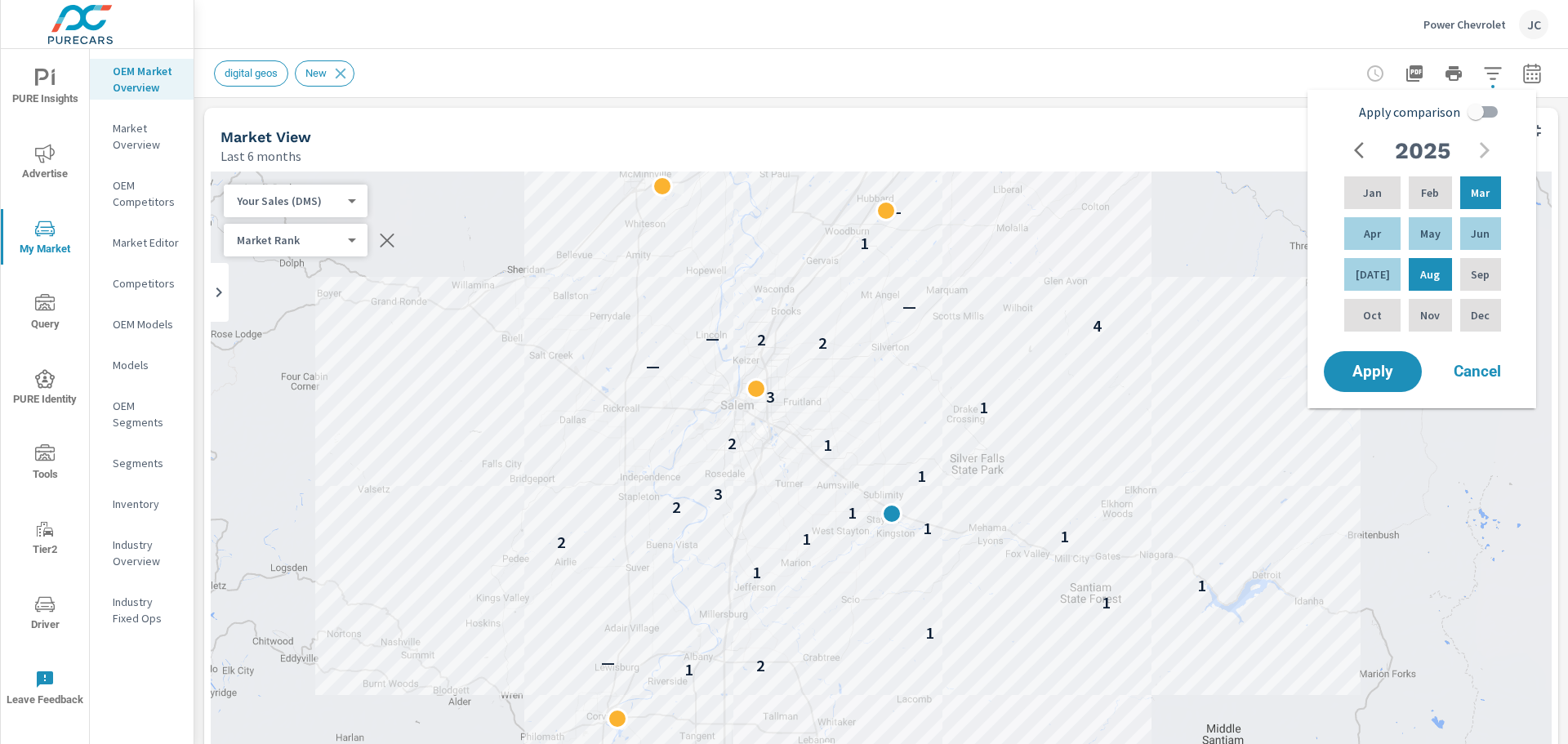
click at [1466, 110] on input "Apply comparison" at bounding box center [1475, 112] width 93 height 31
checkbox input "true"
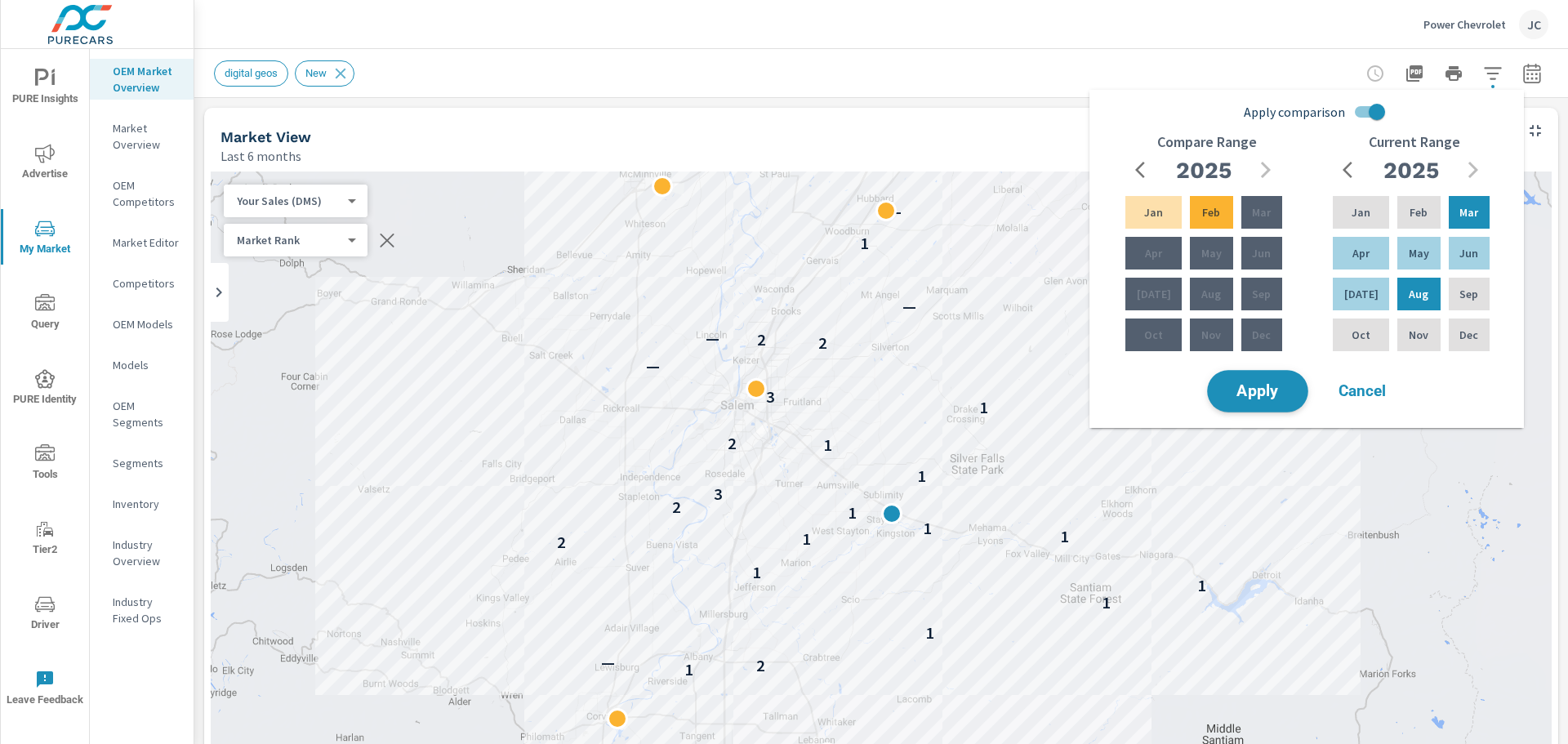
click at [1264, 393] on span "Apply" at bounding box center [1257, 392] width 67 height 15
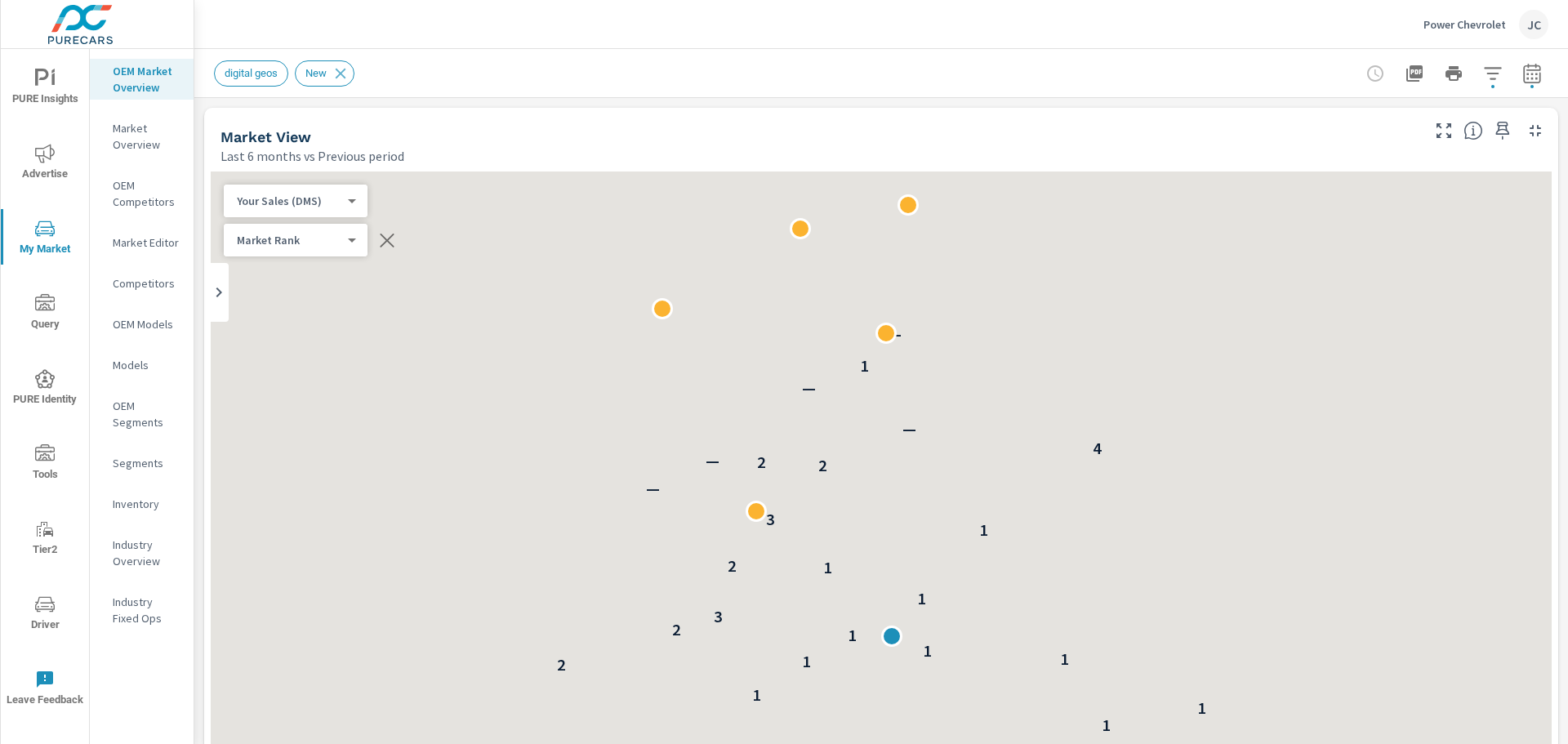
scroll to position [1, 0]
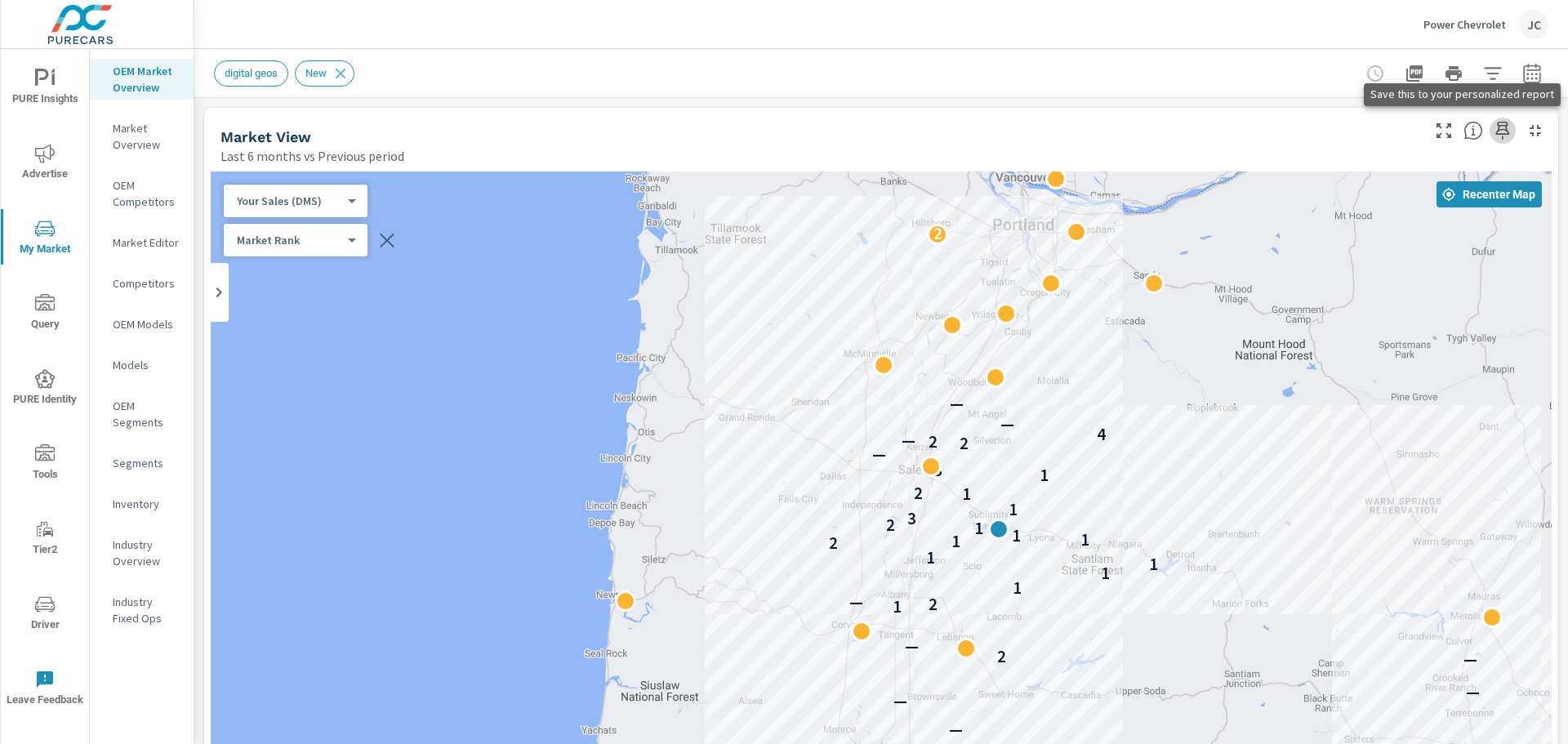
click at [1498, 130] on icon "button" at bounding box center [1502, 130] width 20 height 20
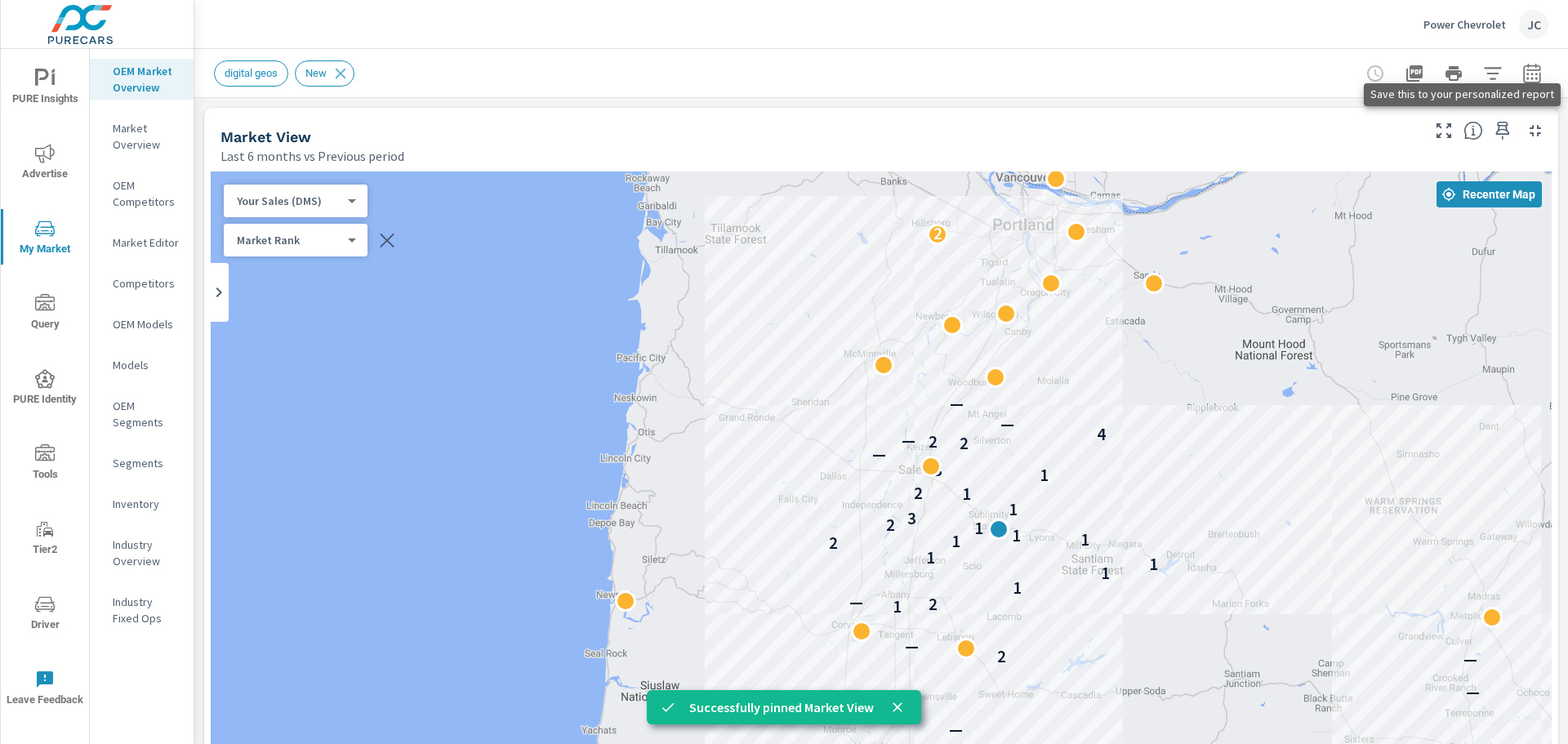
click at [1492, 135] on icon "button" at bounding box center [1502, 130] width 20 height 20
click at [136, 134] on p "Market Overview" at bounding box center [146, 136] width 68 height 32
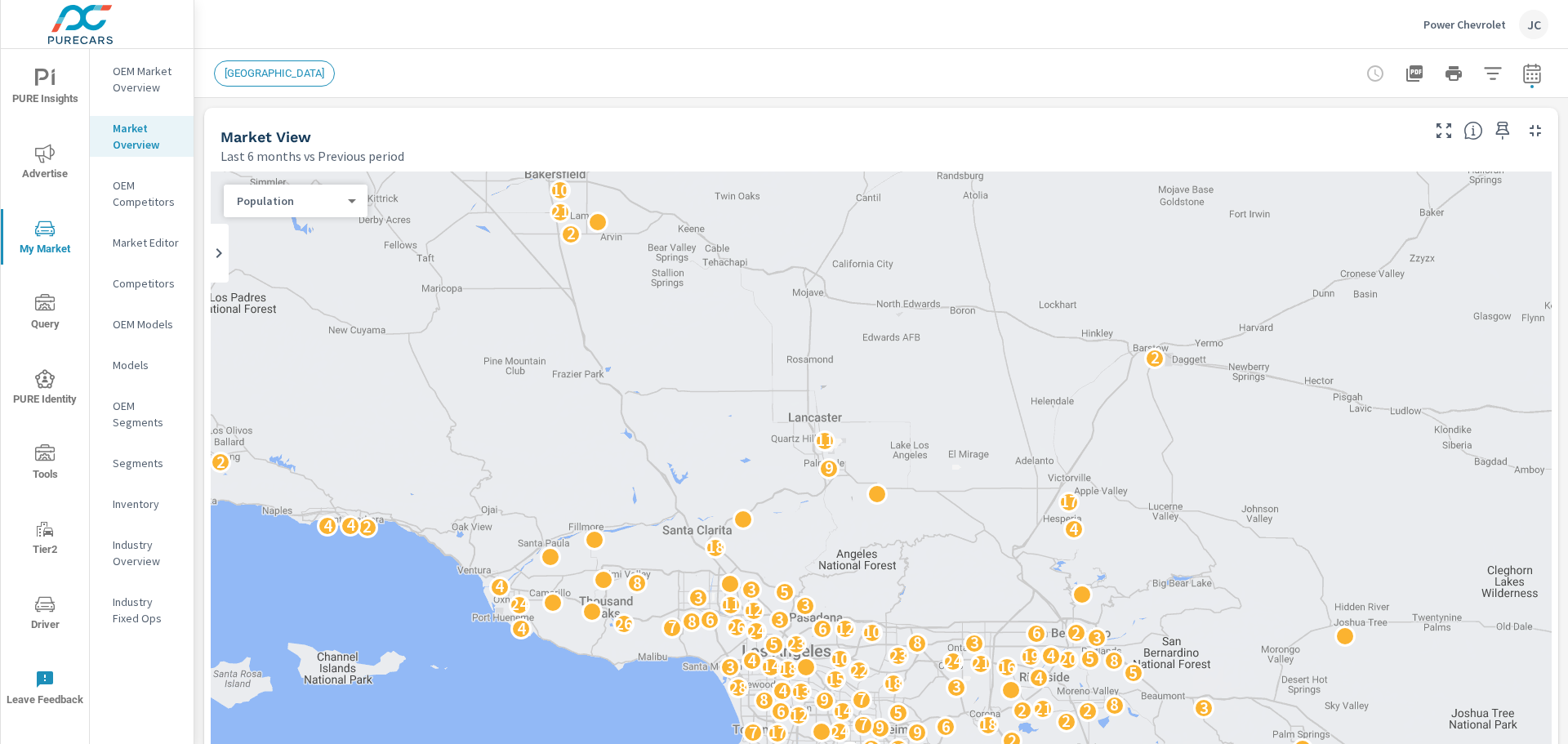
scroll to position [1, 0]
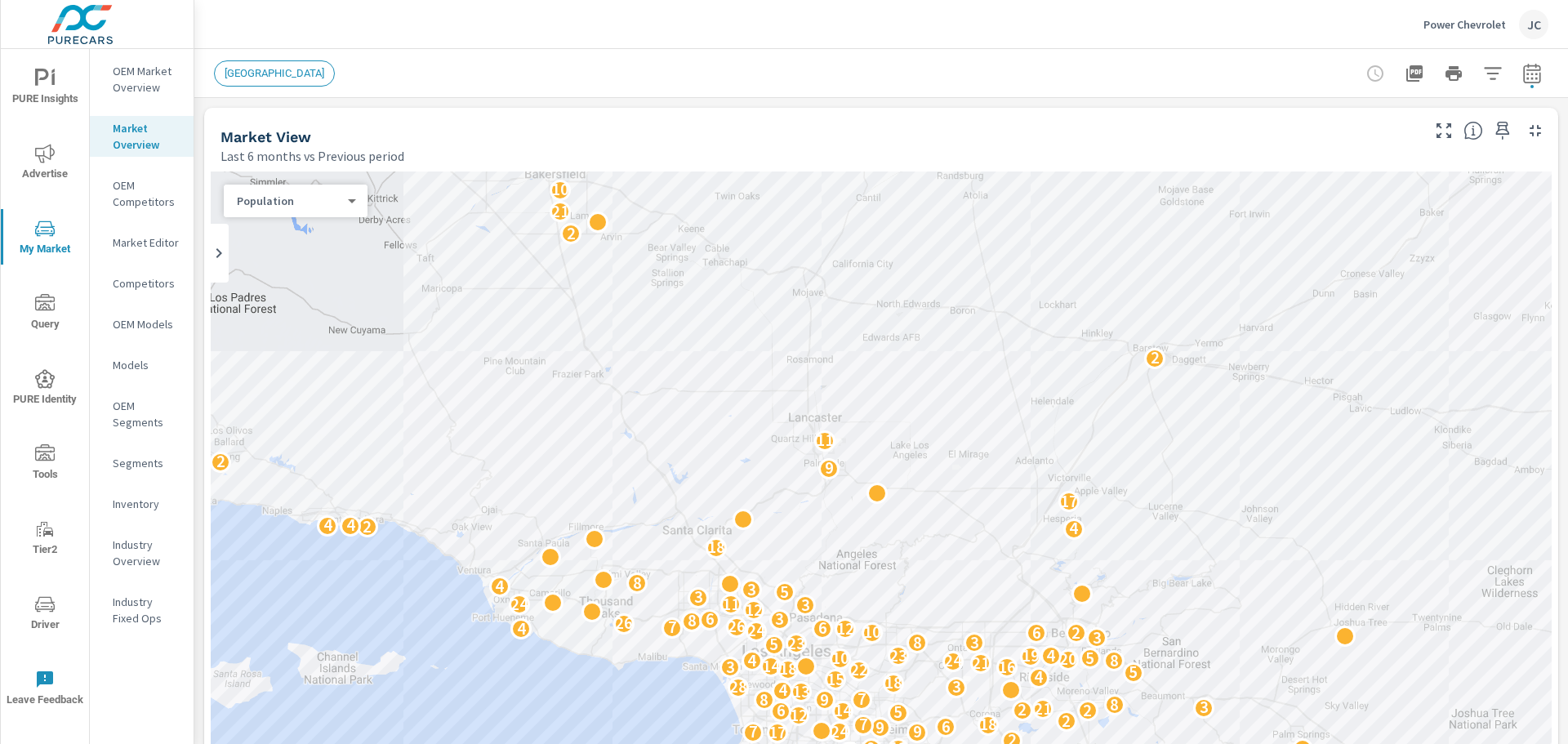
scroll to position [1, 0]
click at [362, 200] on div "Population 1 ​" at bounding box center [295, 201] width 144 height 32
click at [356, 202] on div "Population 1 ​" at bounding box center [295, 201] width 144 height 32
click at [340, 202] on body "PURE Insights Advertise My Market Query PURE Identity Tools Tier2 Driver Leave …" at bounding box center [784, 372] width 1568 height 744
click at [297, 172] on li "Sales" at bounding box center [289, 175] width 130 height 26
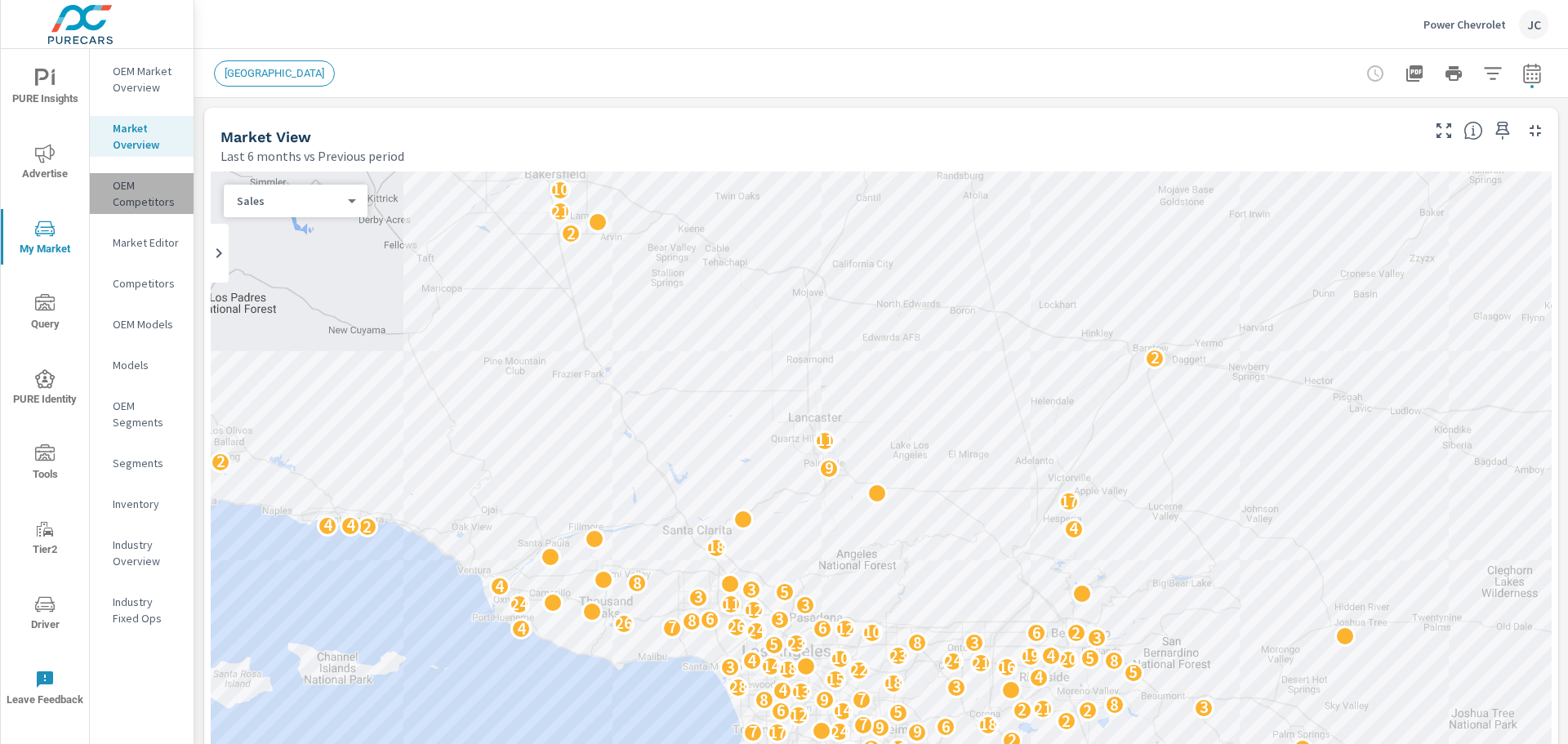
click at [132, 203] on p "OEM Competitors" at bounding box center [146, 193] width 68 height 32
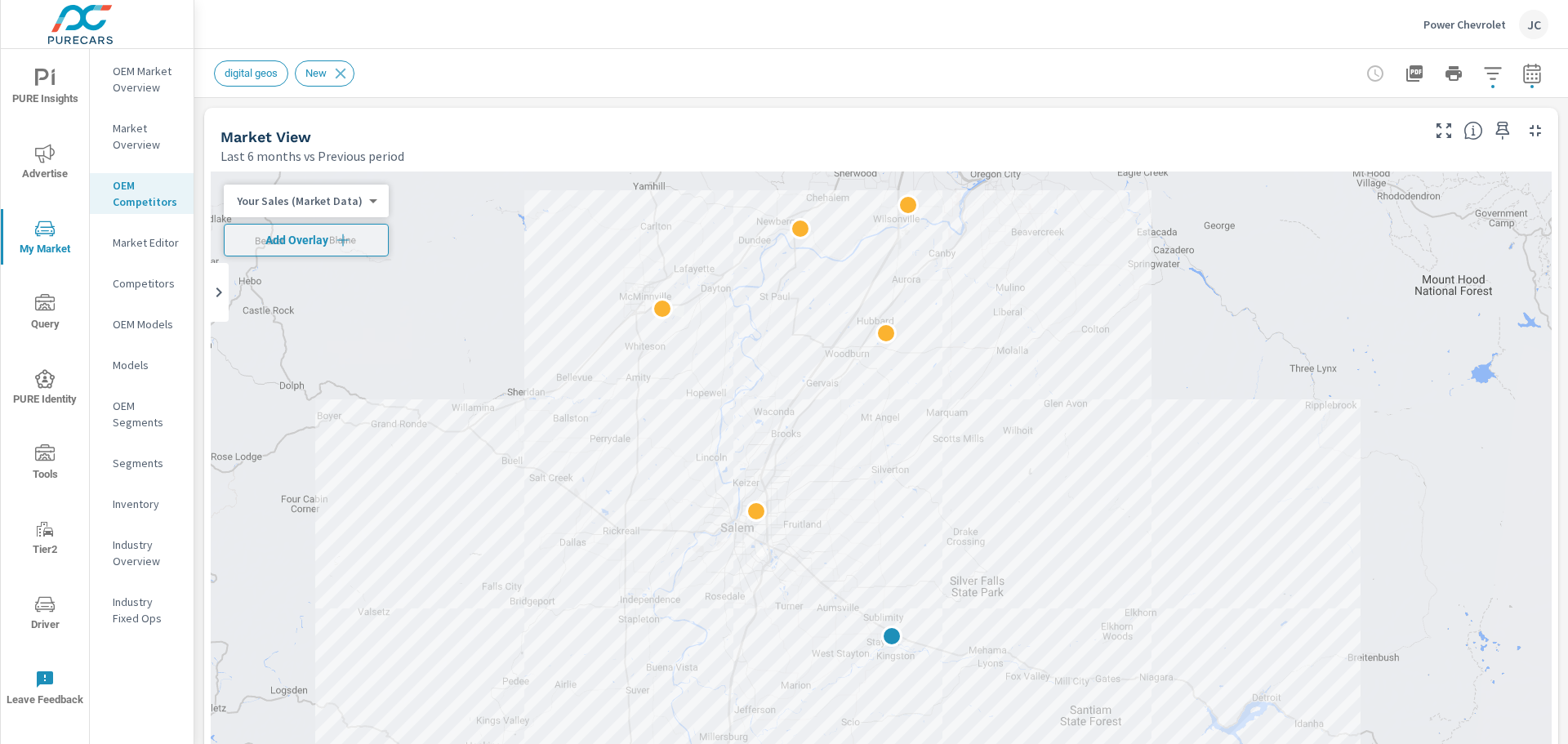
scroll to position [1, 0]
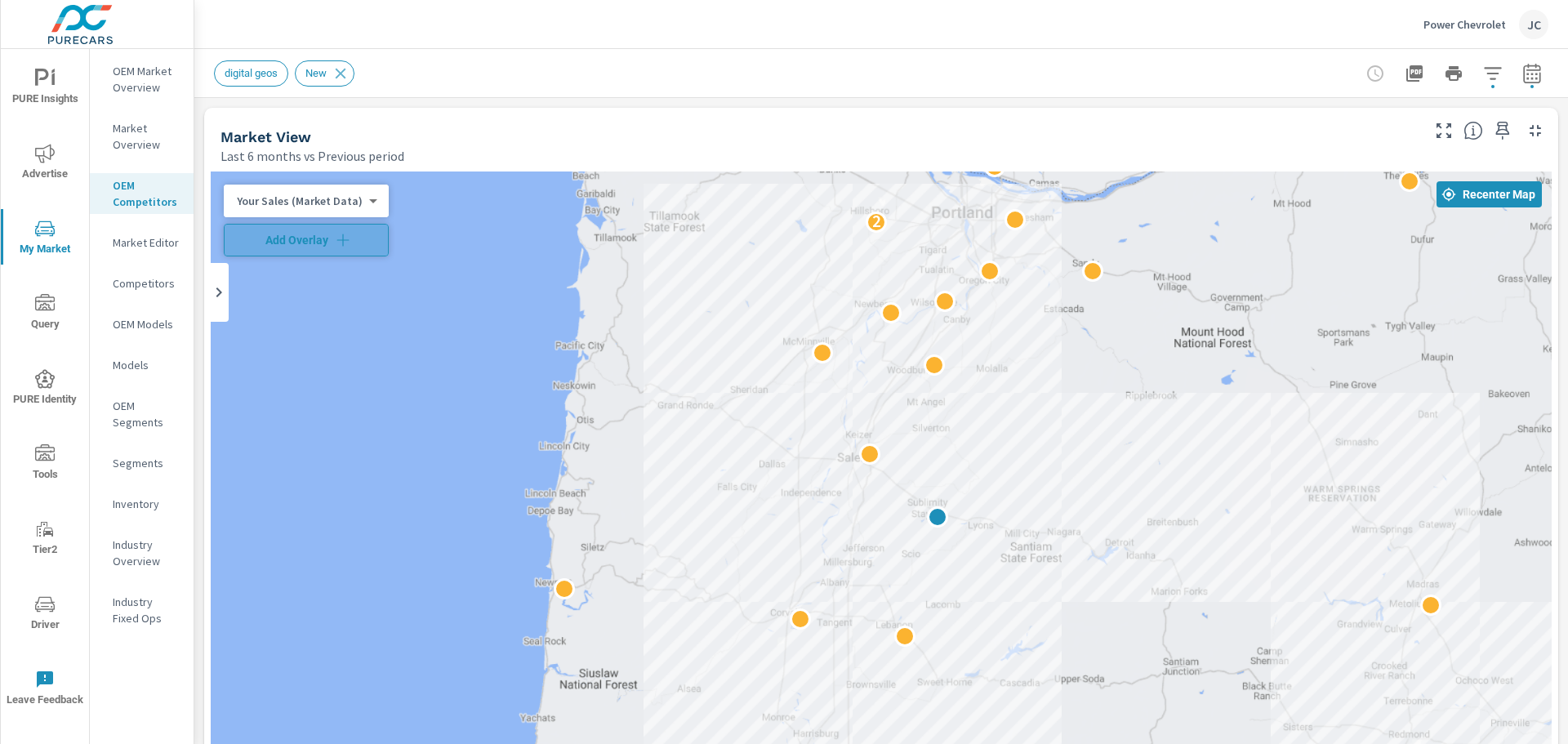
click at [319, 234] on span "Add Overlay" at bounding box center [306, 239] width 150 height 16
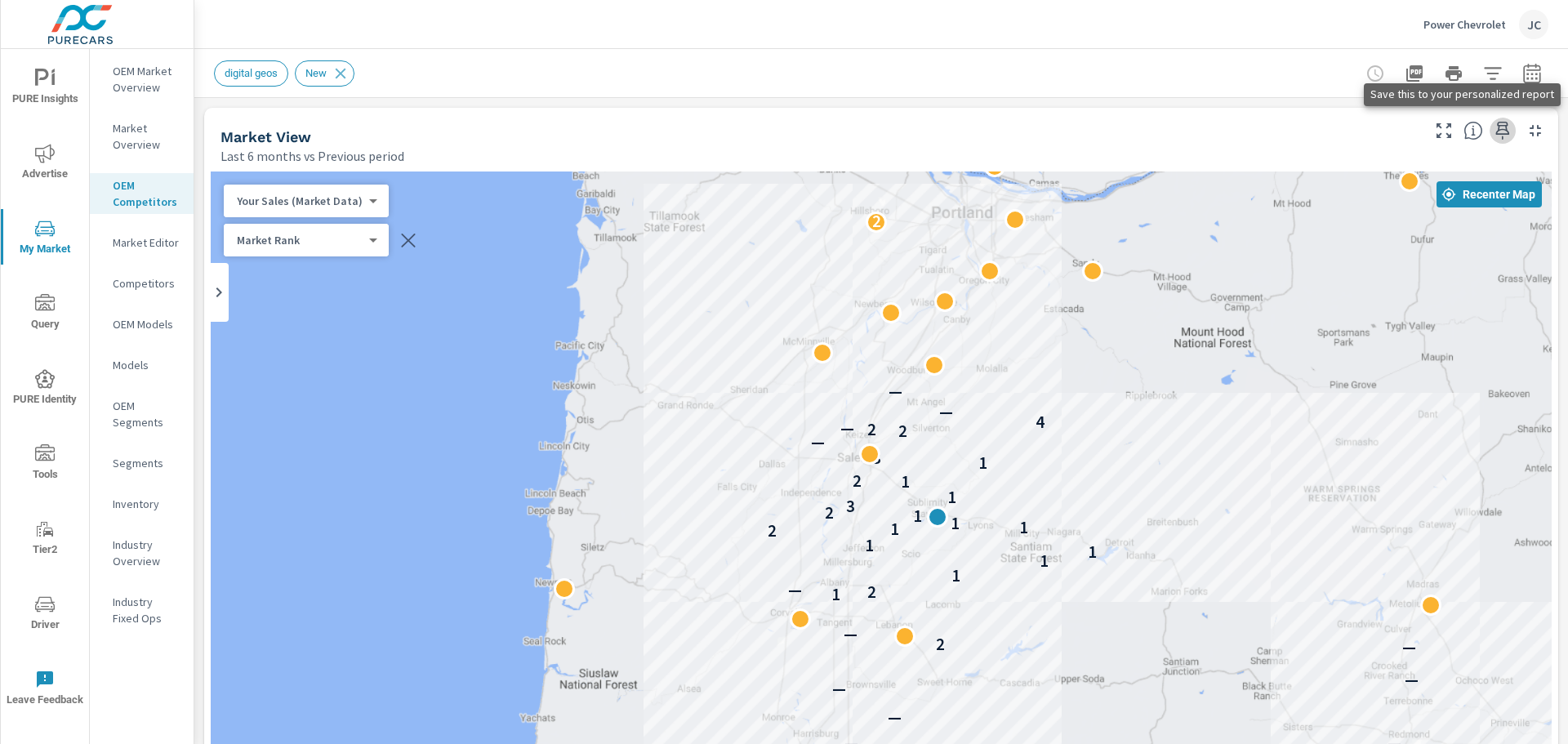
click at [1496, 131] on icon "button" at bounding box center [1502, 130] width 14 height 18
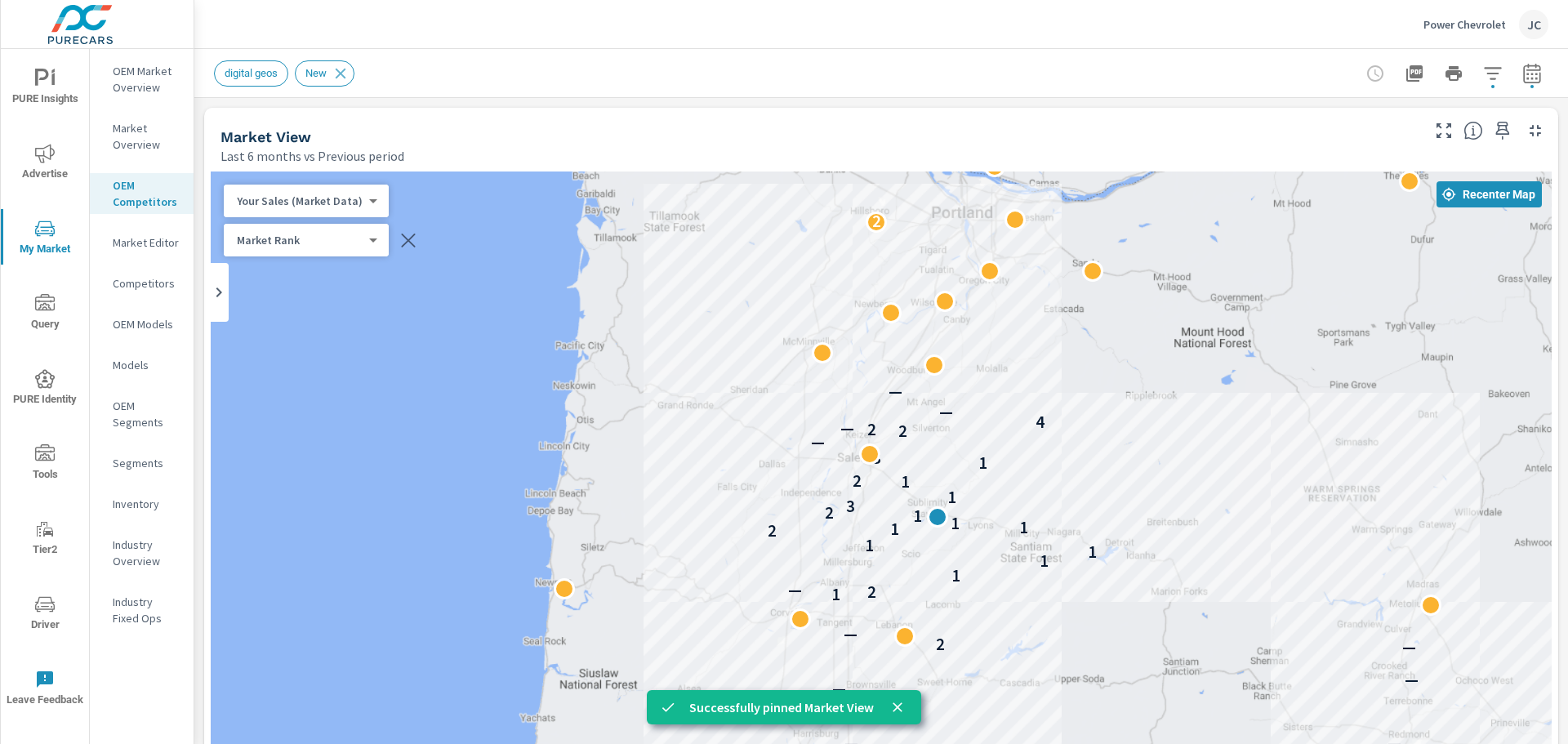
click at [157, 288] on p "Competitors" at bounding box center [146, 283] width 68 height 16
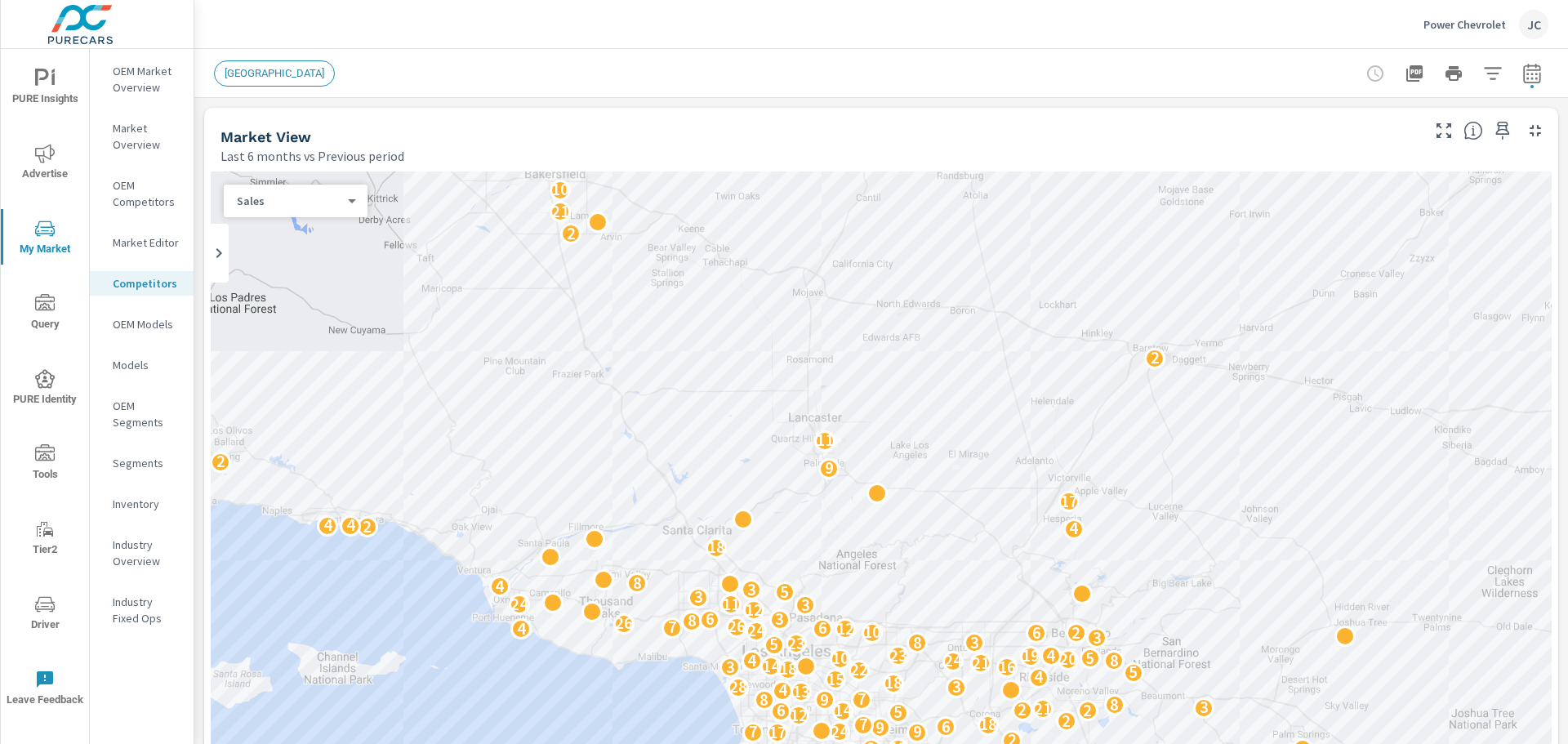
click at [167, 496] on p "Inventory" at bounding box center [146, 503] width 68 height 16
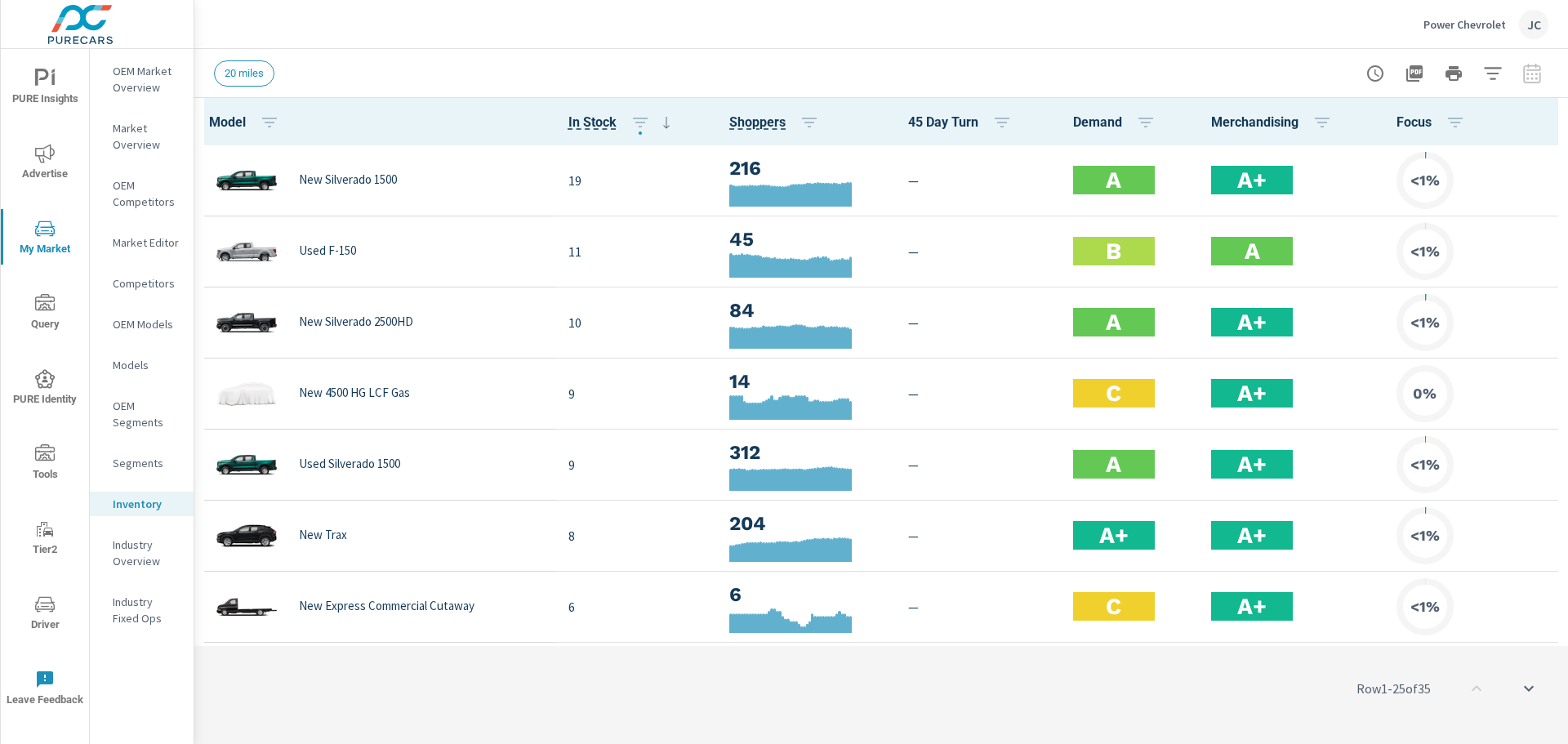
scroll to position [1, 0]
click at [1504, 74] on button "button" at bounding box center [1492, 73] width 32 height 32
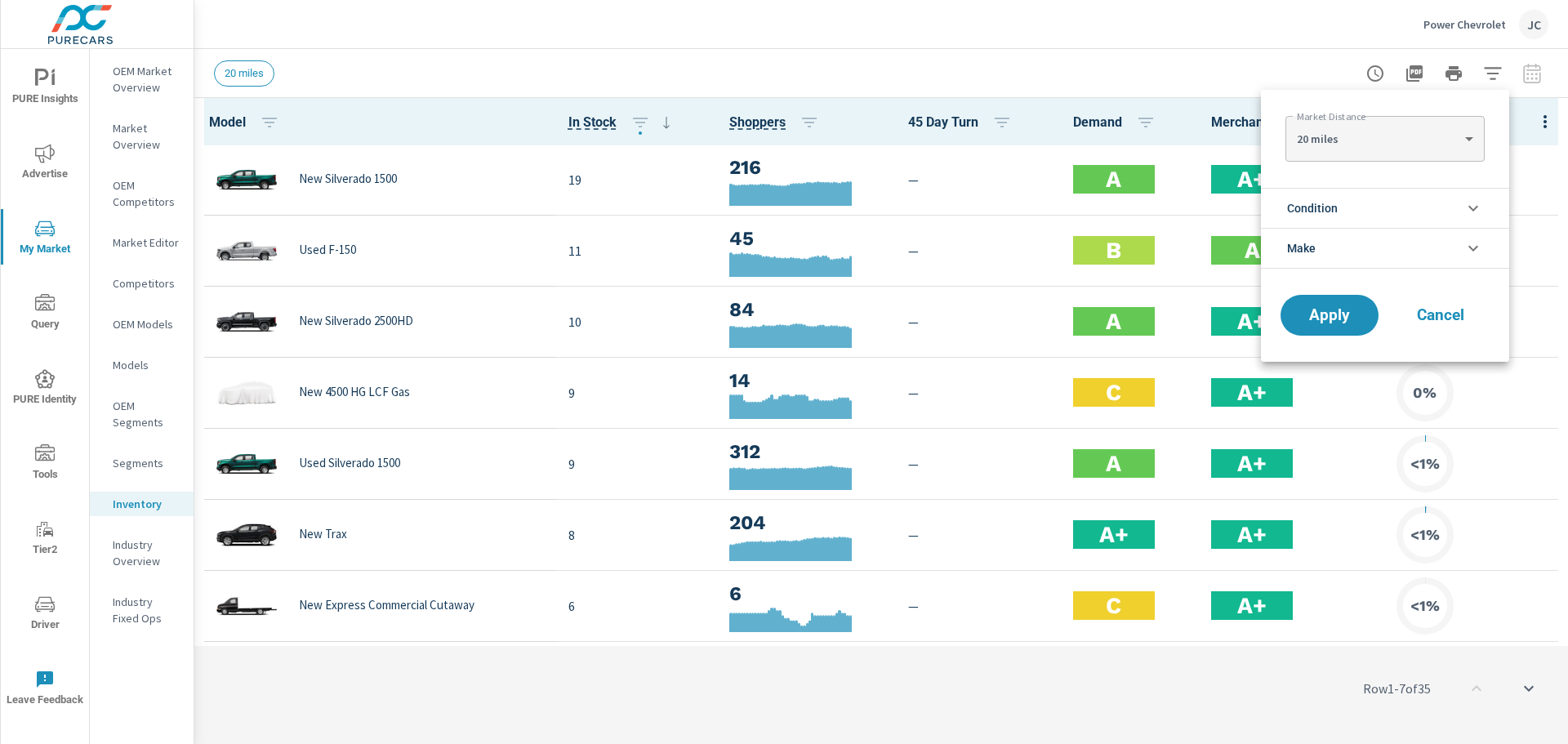
click at [1452, 214] on li "Condition" at bounding box center [1385, 208] width 249 height 40
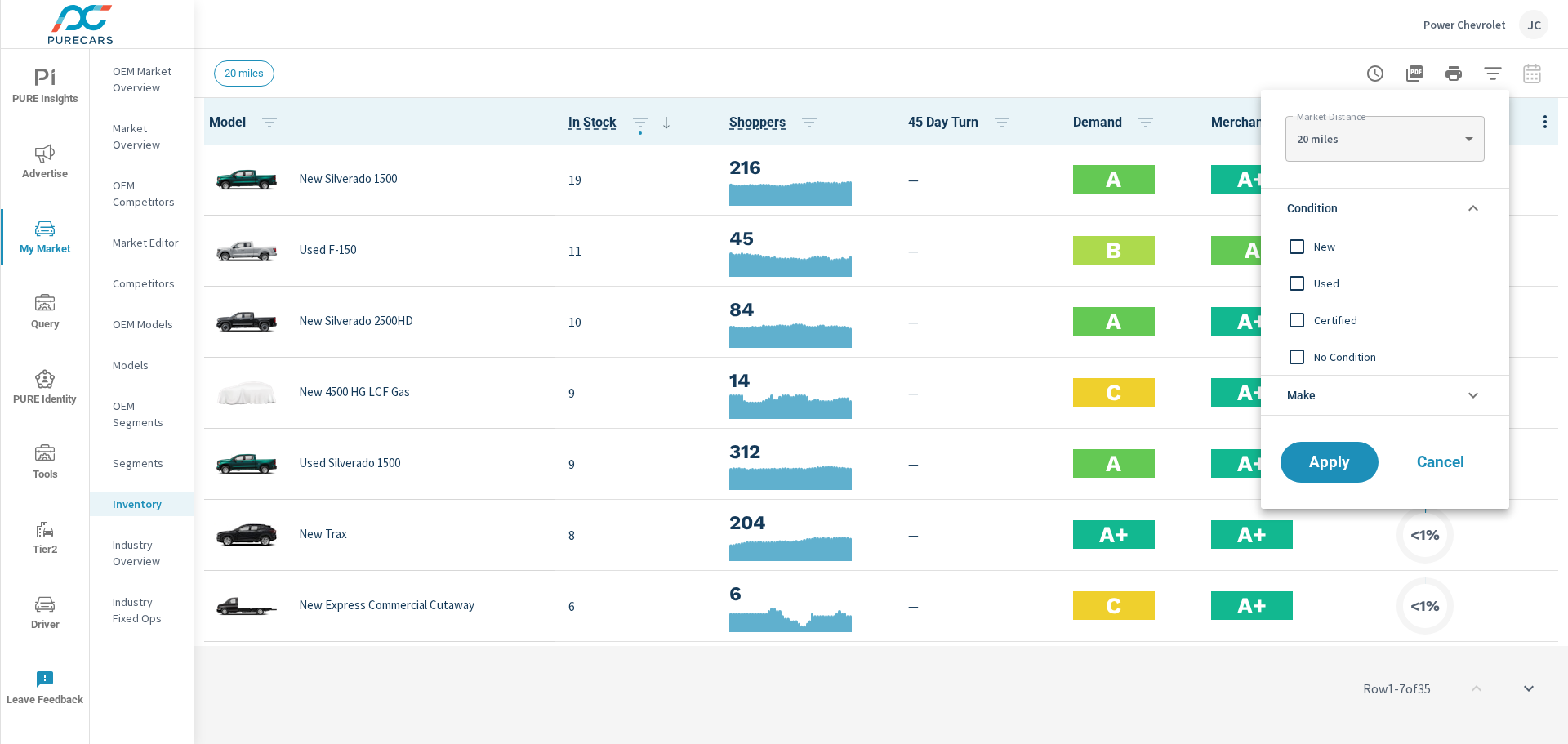
click at [1290, 238] on input "filter options" at bounding box center [1296, 247] width 34 height 34
click at [1313, 448] on button "Apply" at bounding box center [1329, 462] width 101 height 43
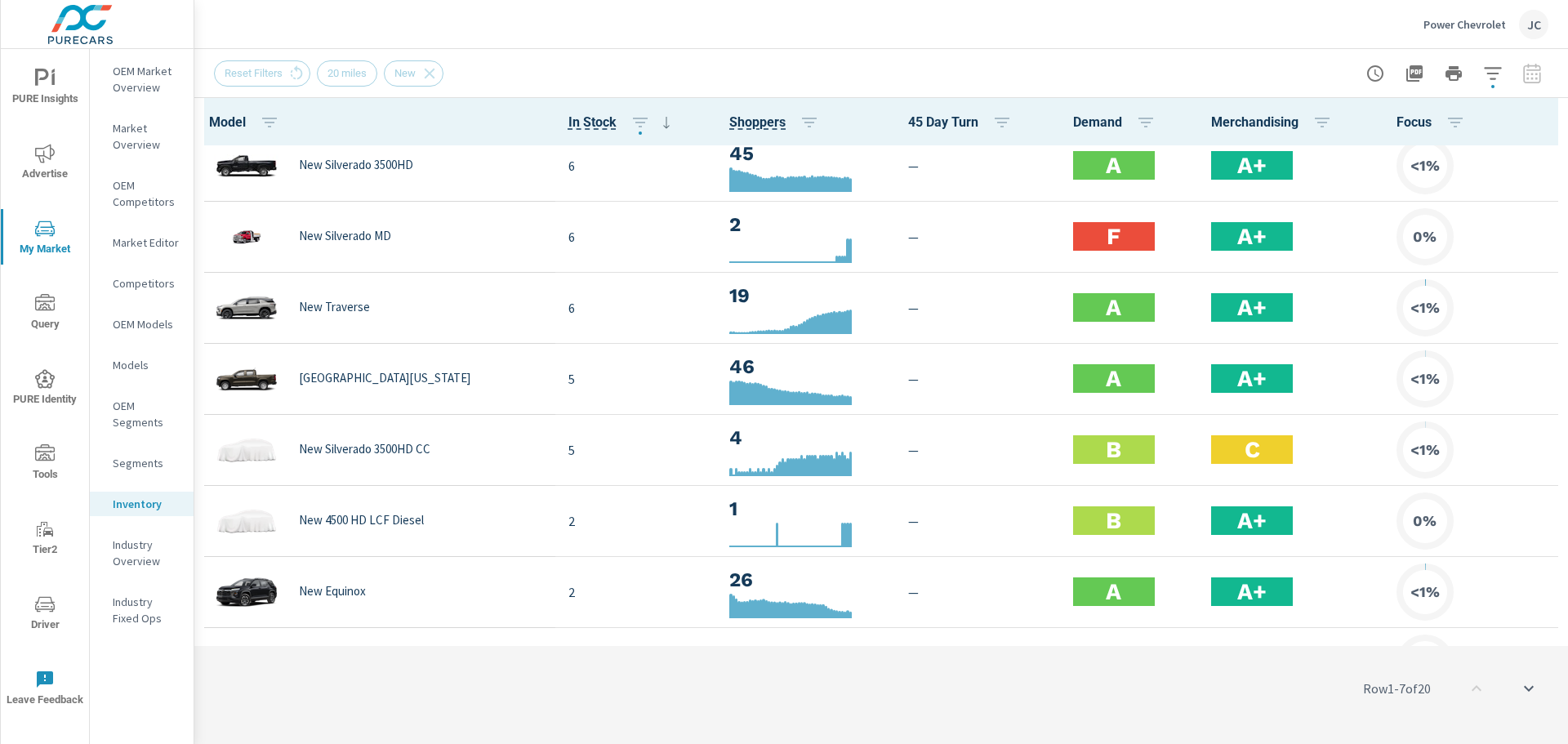
scroll to position [920, 0]
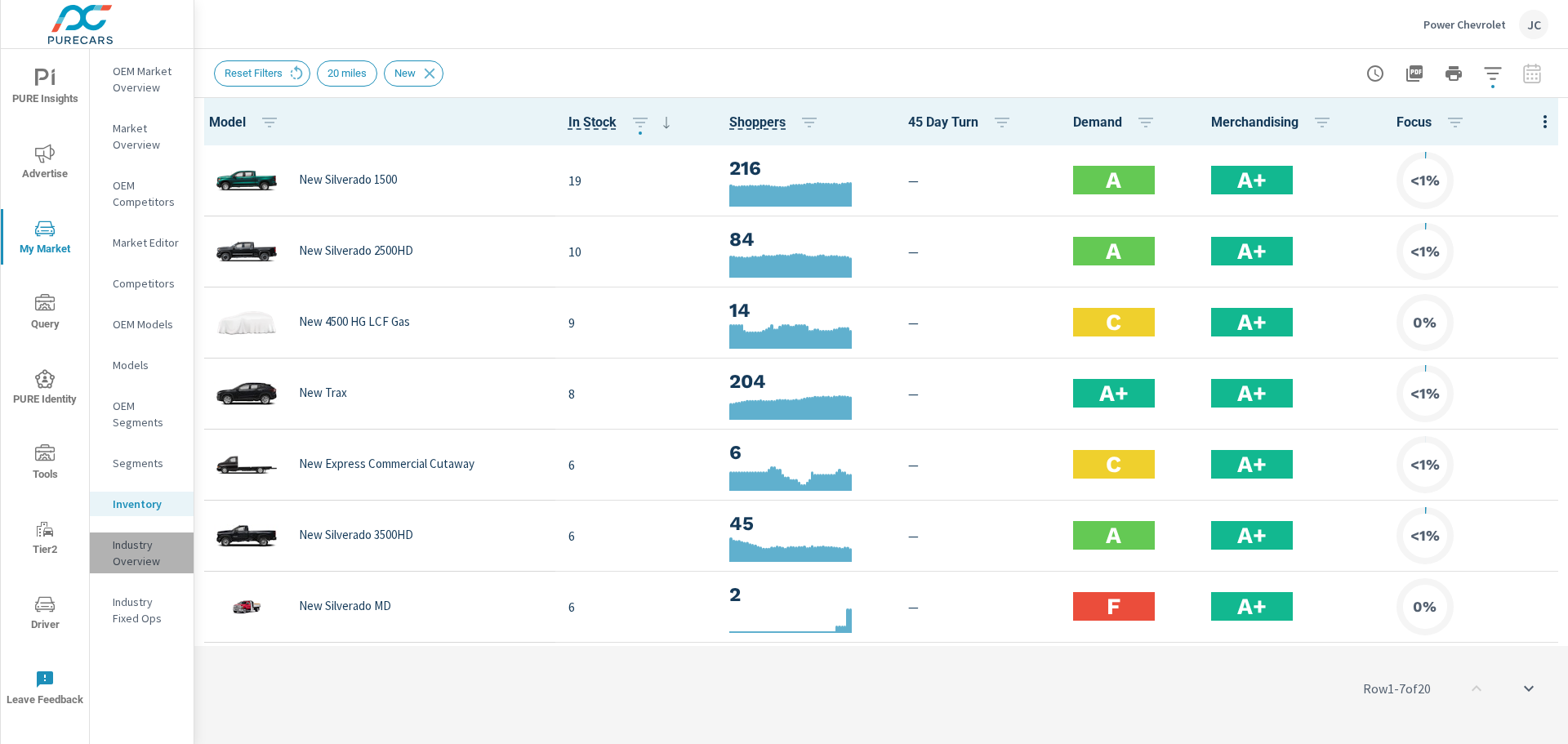
click at [140, 562] on p "Industry Overview" at bounding box center [146, 552] width 68 height 32
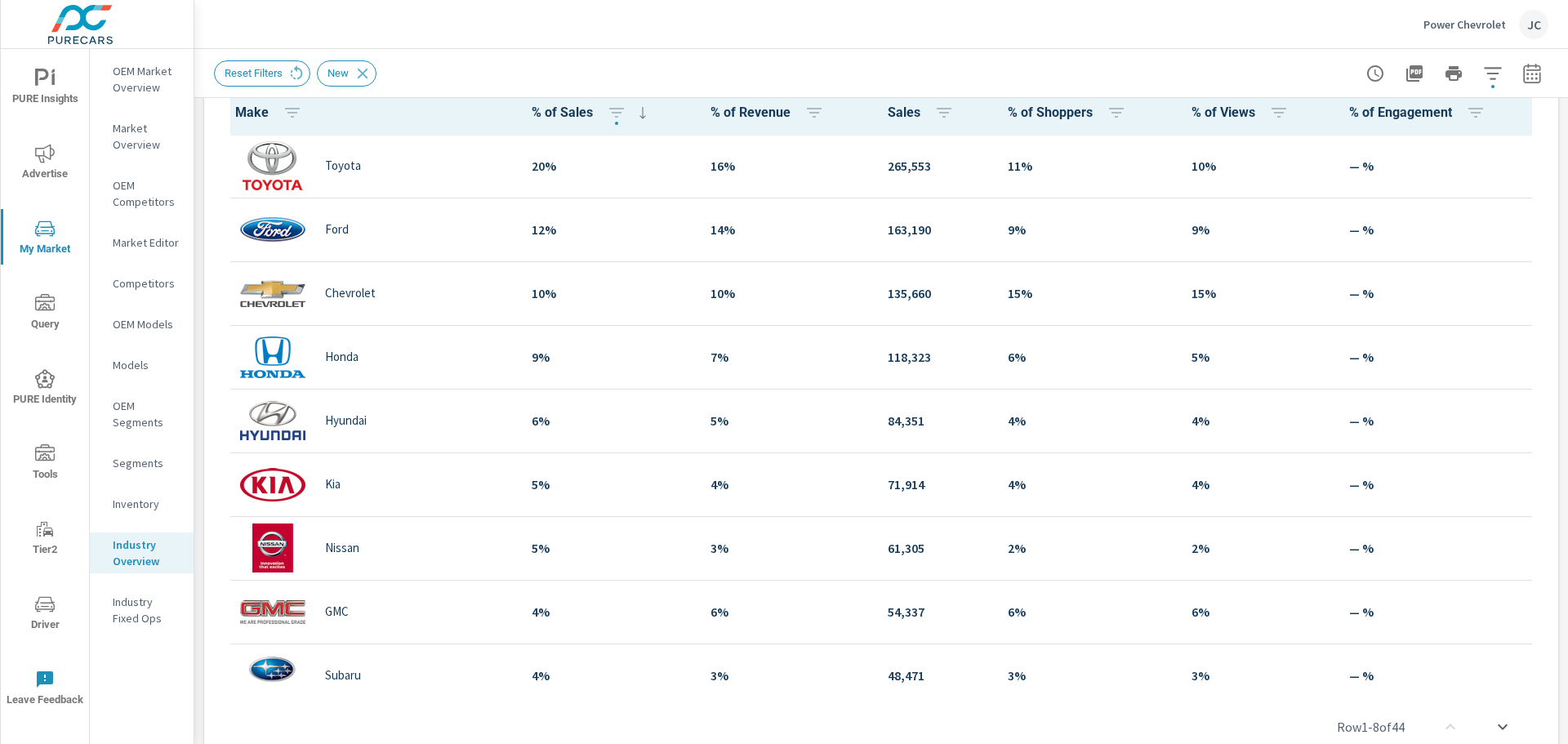
scroll to position [693, 0]
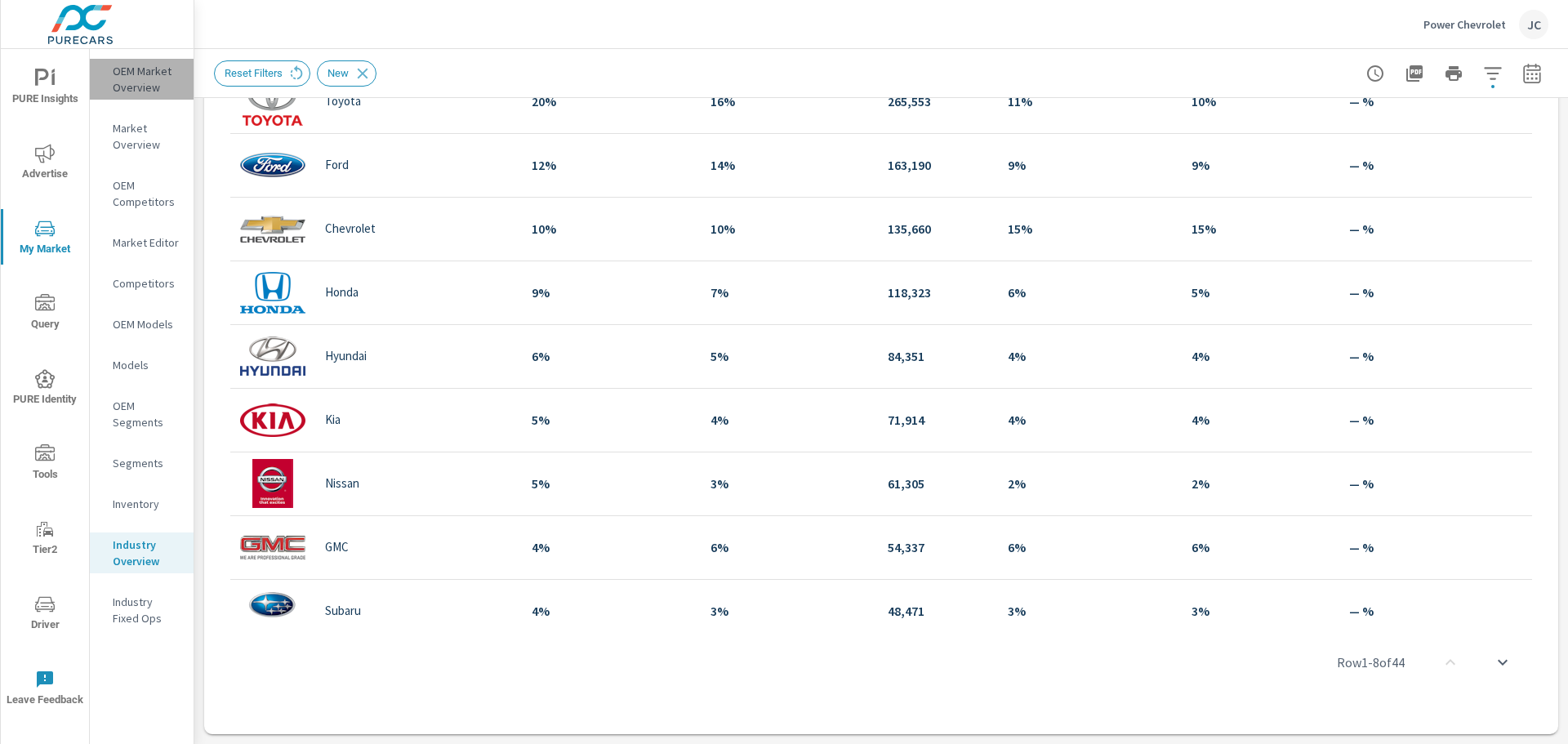
click at [136, 80] on p "OEM Market Overview" at bounding box center [146, 79] width 68 height 32
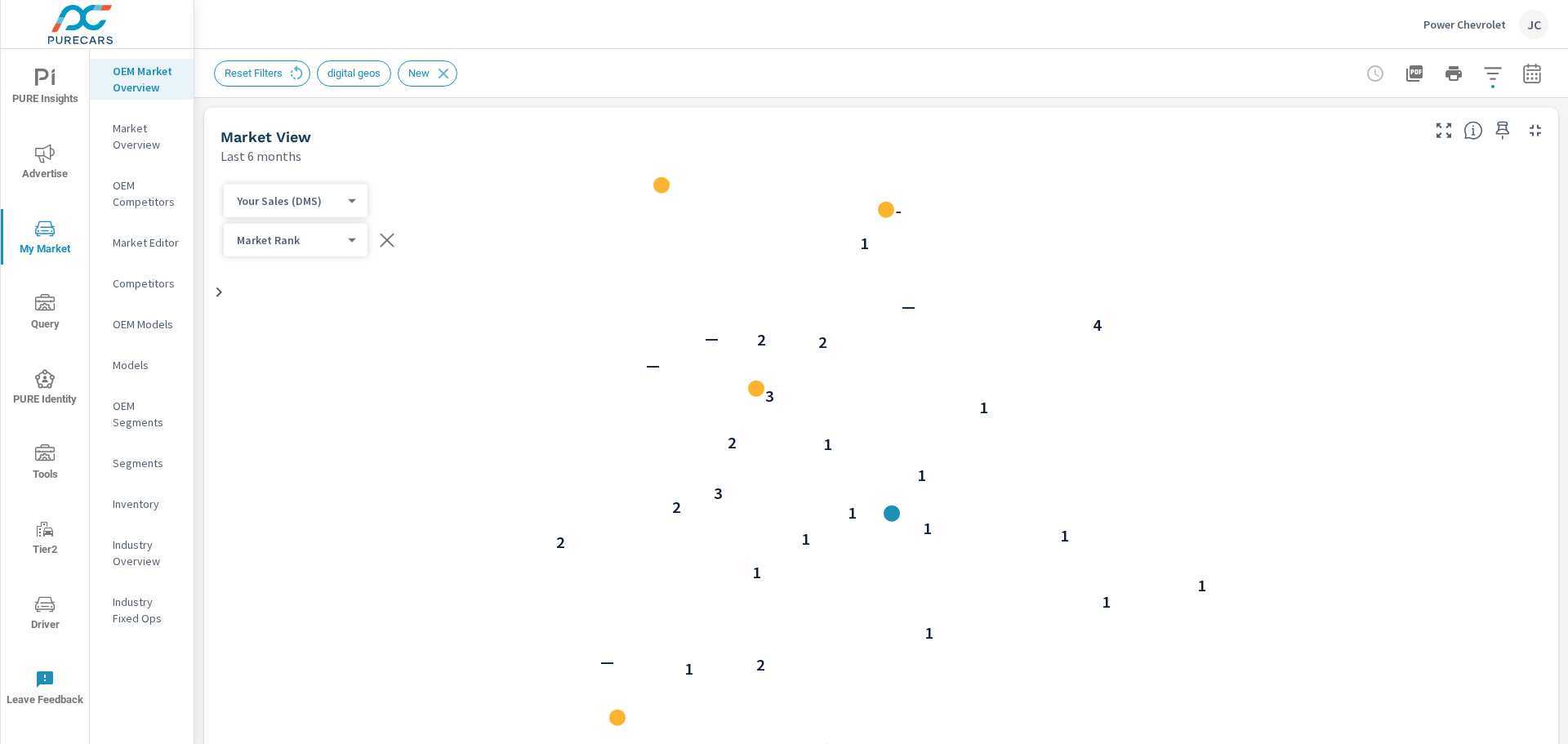
scroll to position [1, 0]
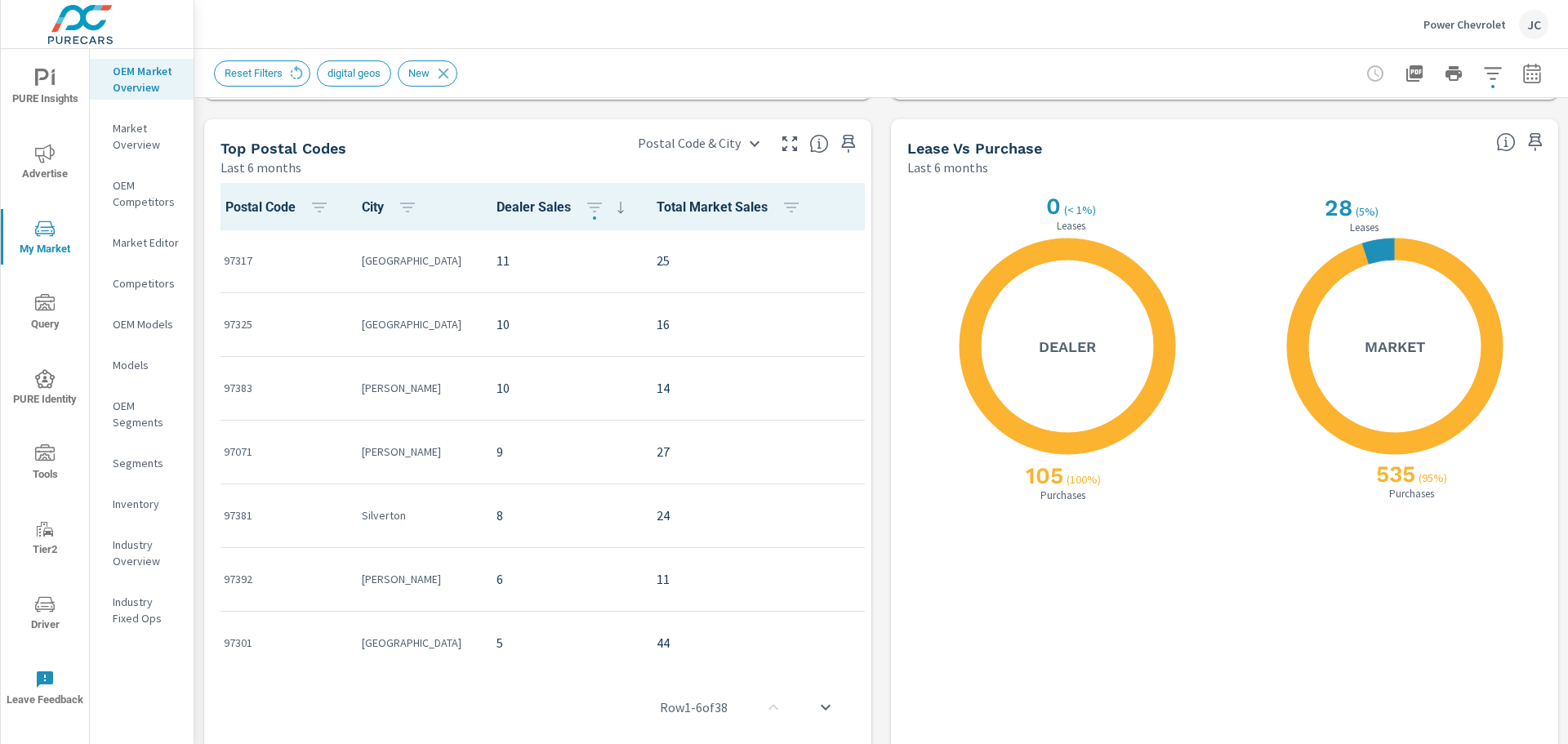
scroll to position [1497, 0]
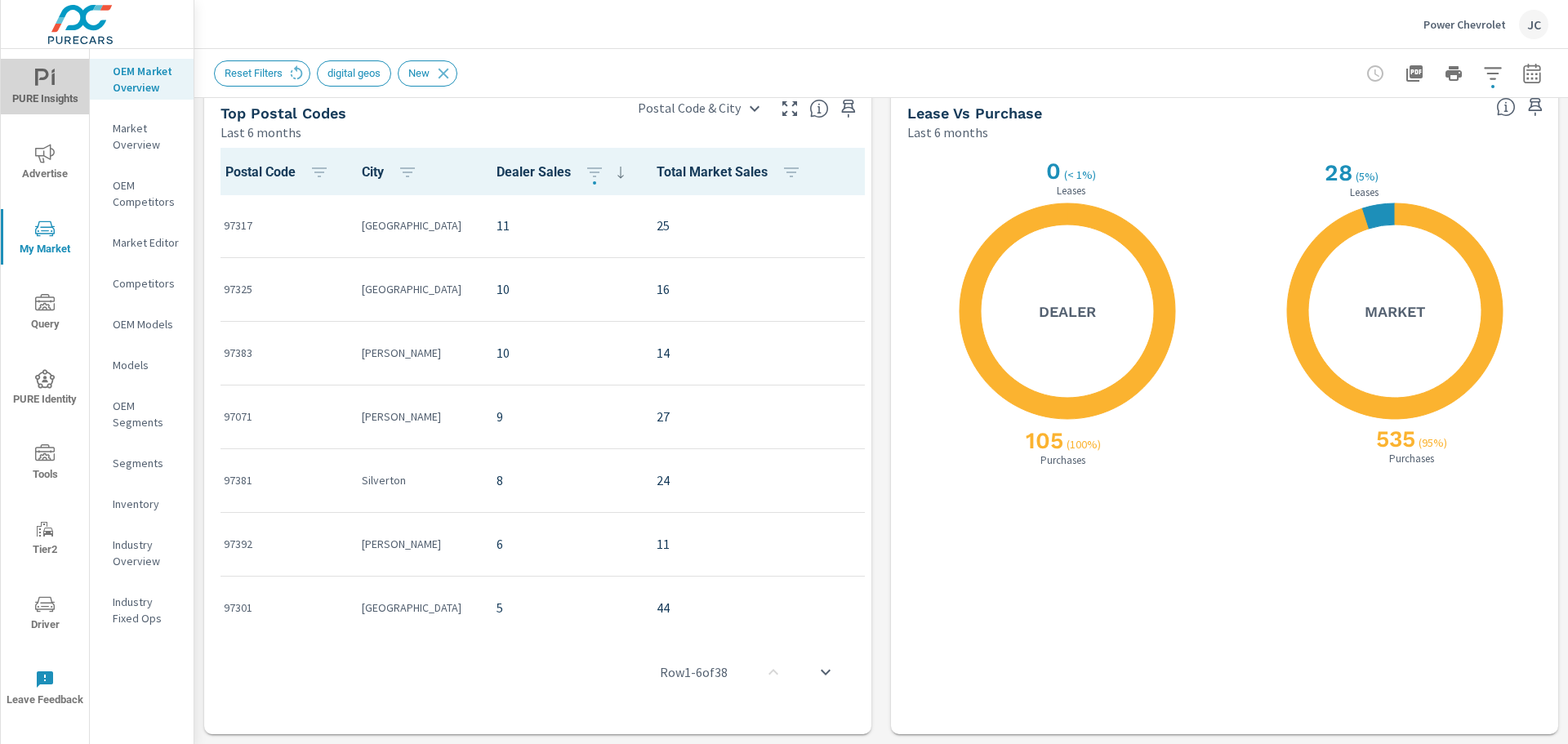
click at [28, 83] on span "PURE Insights" at bounding box center [45, 89] width 78 height 40
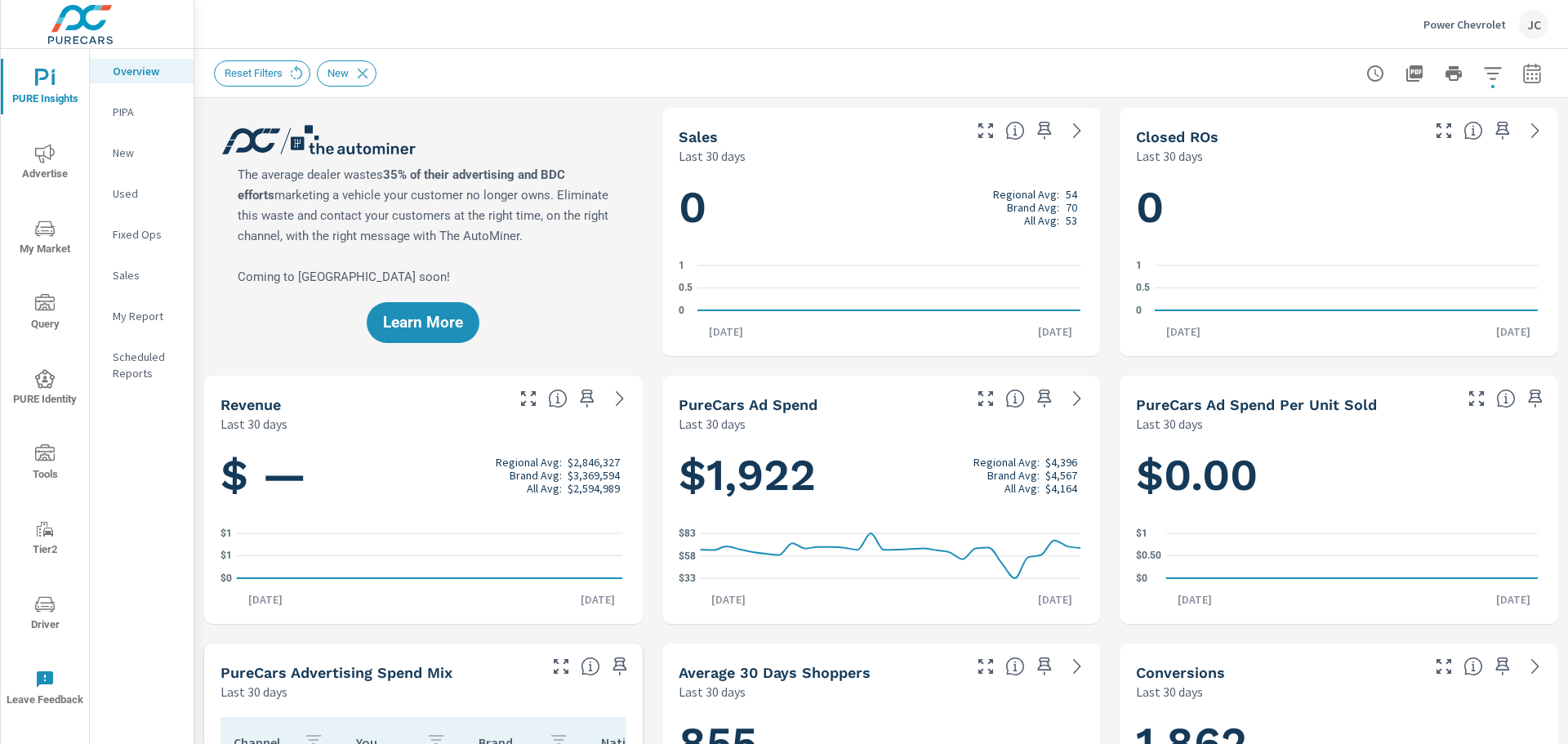
click at [49, 144] on icon "nav menu" at bounding box center [44, 153] width 20 height 20
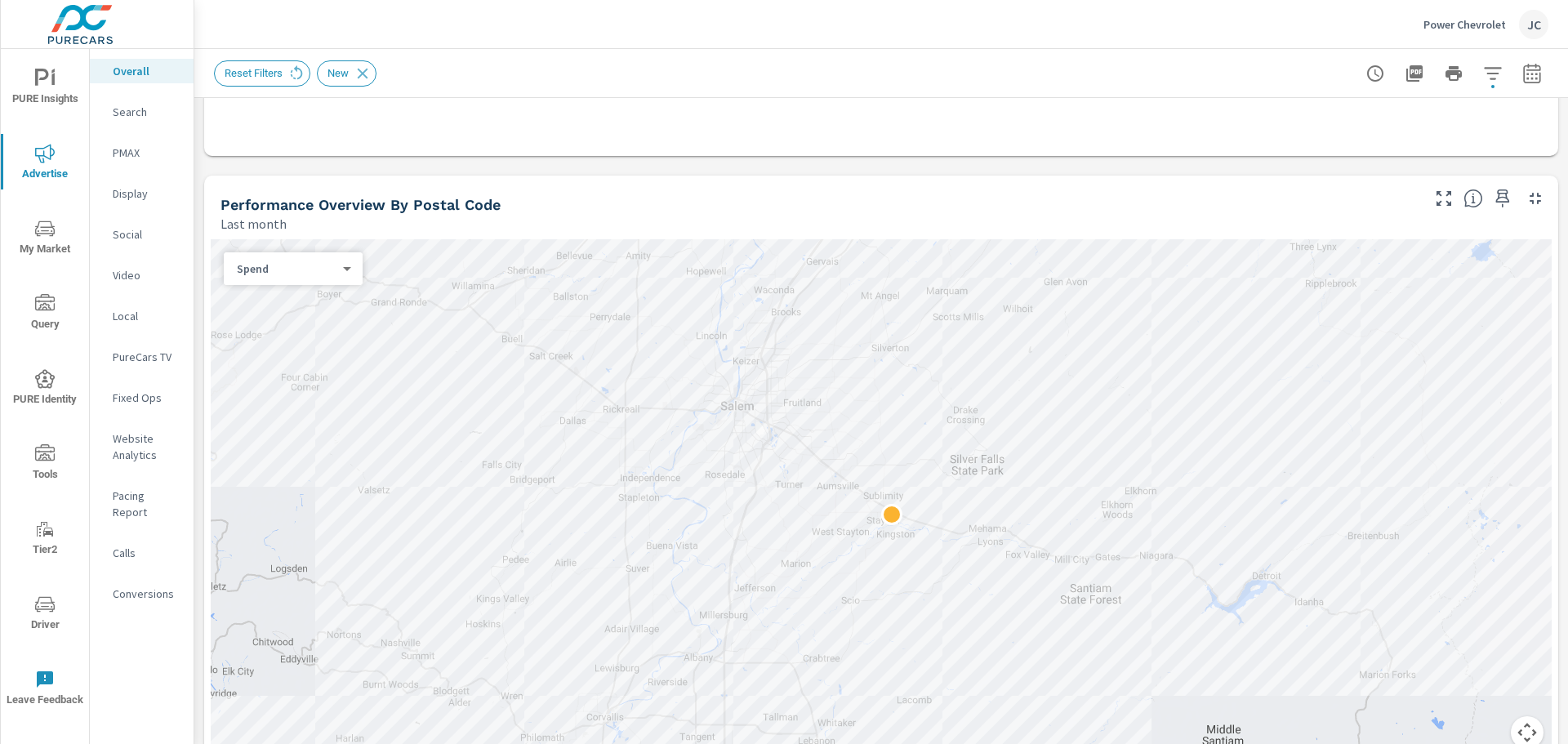
scroll to position [489, 0]
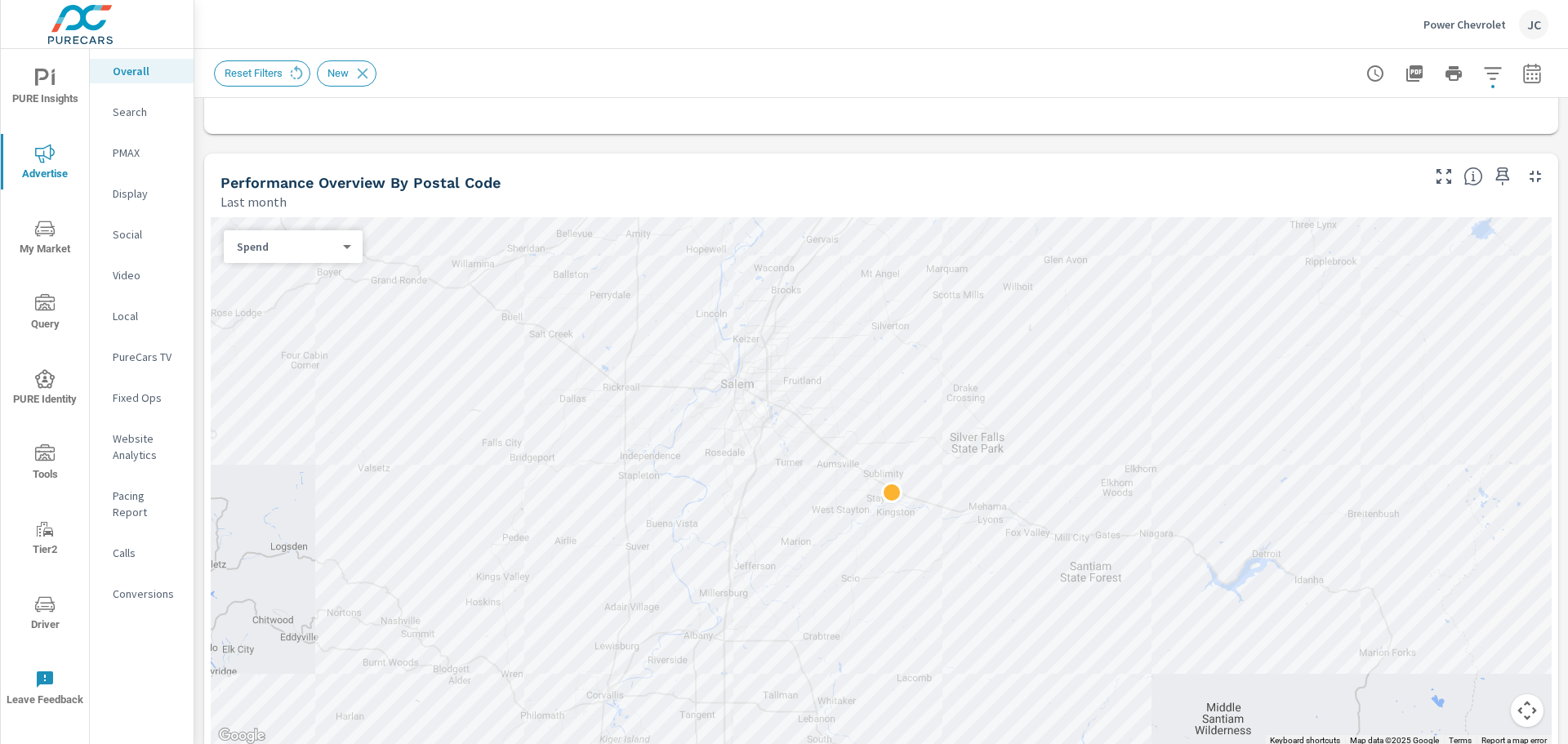
click at [355, 245] on div "Spend 0 ​" at bounding box center [293, 246] width 139 height 32
click at [336, 249] on body "PURE Insights Advertise My Market Query PURE Identity Tools Tier2 Driver Leave …" at bounding box center [784, 372] width 1568 height 744
drag, startPoint x: 1562, startPoint y: 272, endPoint x: 1566, endPoint y: 349, distance: 77.1
click at [1566, 349] on div at bounding box center [784, 372] width 1568 height 744
click at [1187, 184] on div "Performance Overview By Postal Code" at bounding box center [819, 182] width 1197 height 19
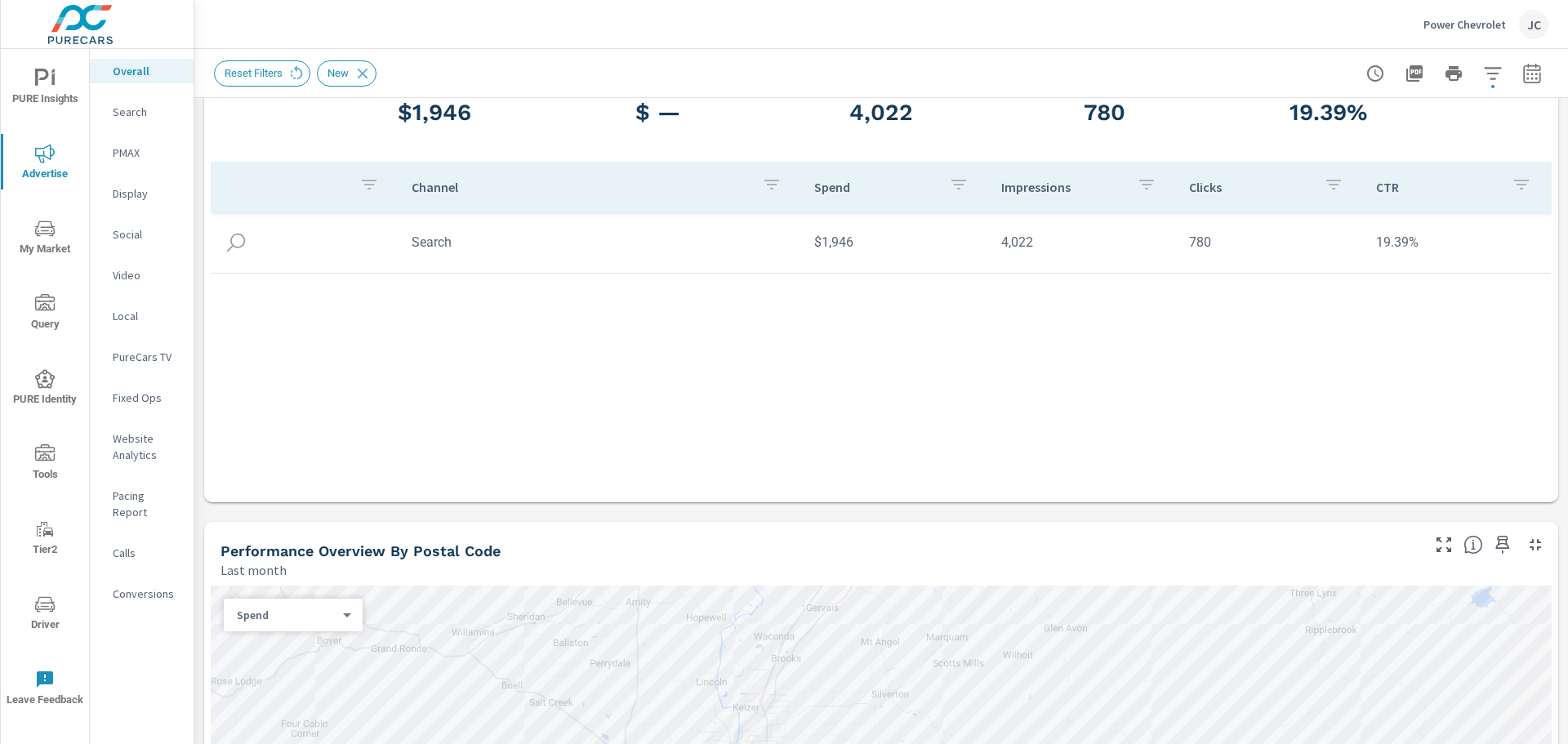
scroll to position [0, 0]
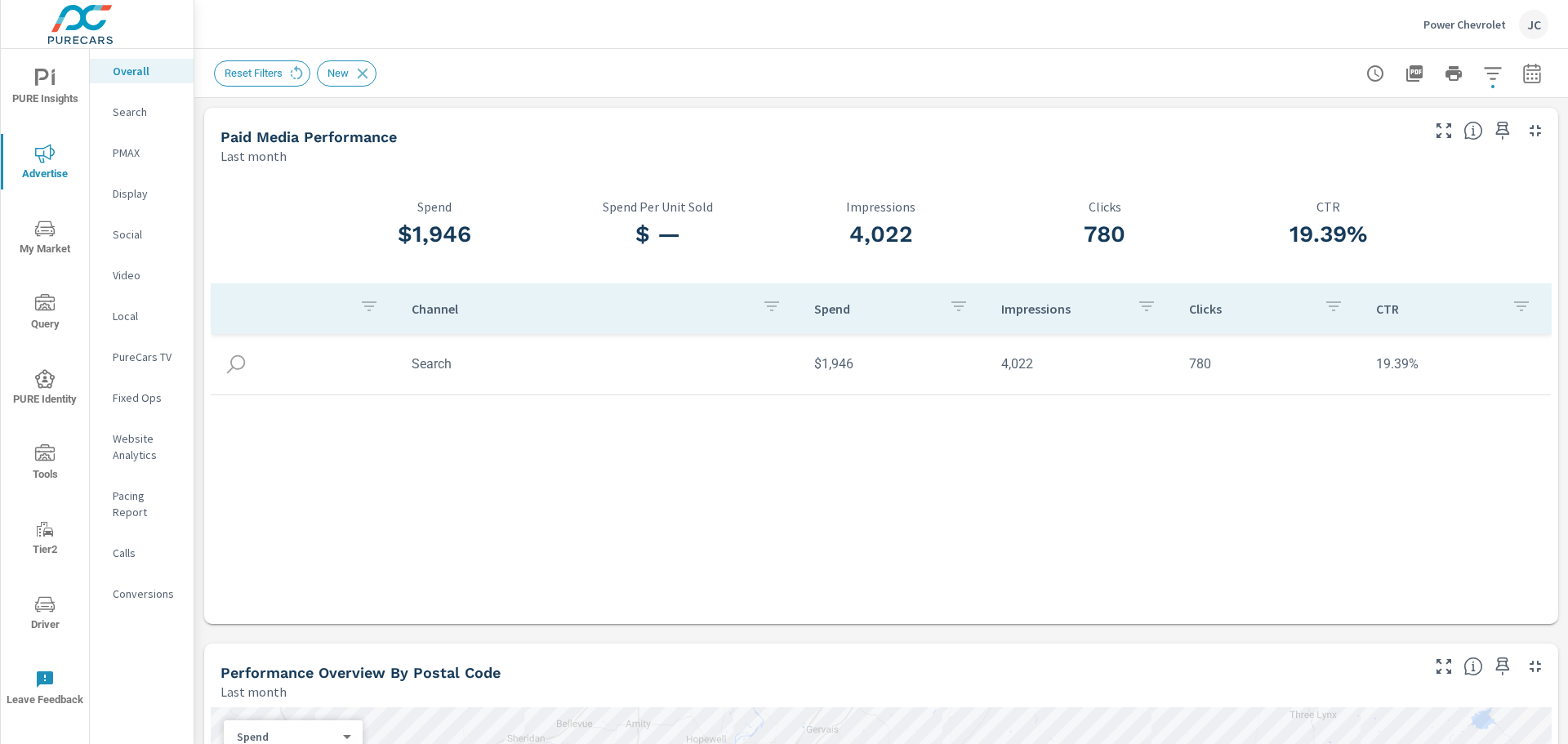
click at [130, 57] on nav "Overall Search PMAX Display Social Video Local PureCars TV Fixed Ops Website An…" at bounding box center [142, 339] width 104 height 580
click at [129, 69] on p "Overall" at bounding box center [146, 71] width 68 height 16
click at [50, 86] on icon "nav menu" at bounding box center [44, 78] width 20 height 20
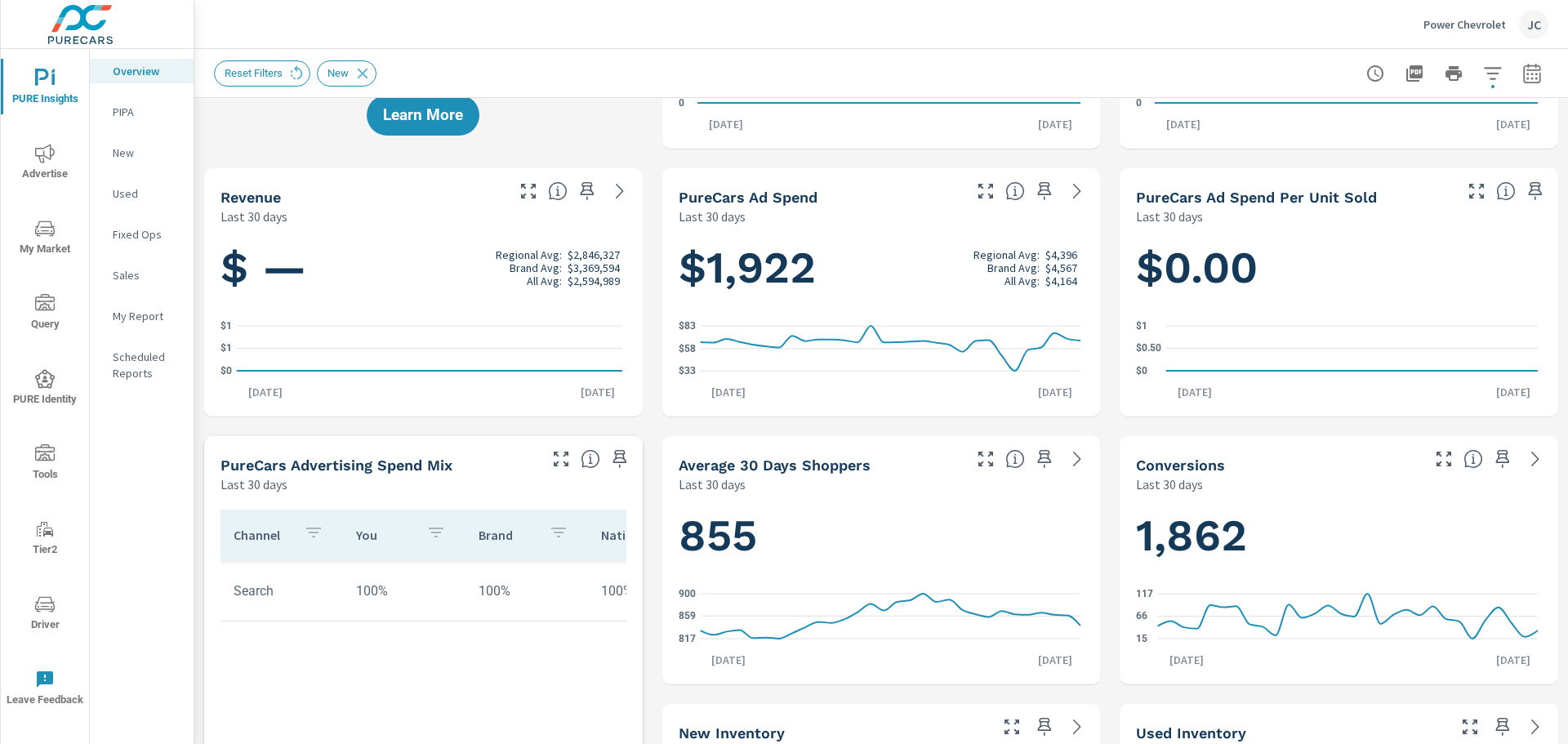
scroll to position [180, 0]
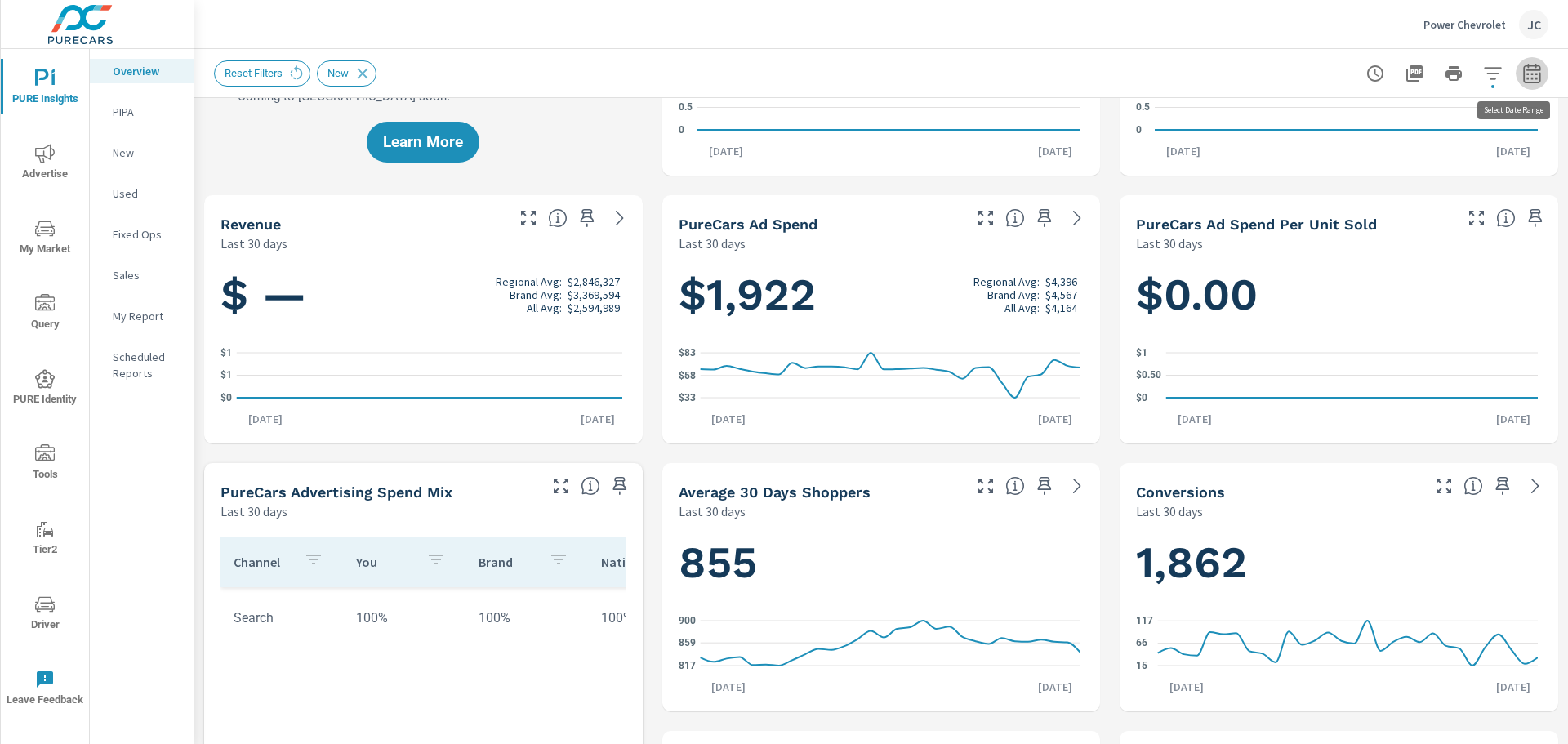
click at [1525, 77] on icon "button" at bounding box center [1531, 73] width 20 height 20
select select "Last 30 days"
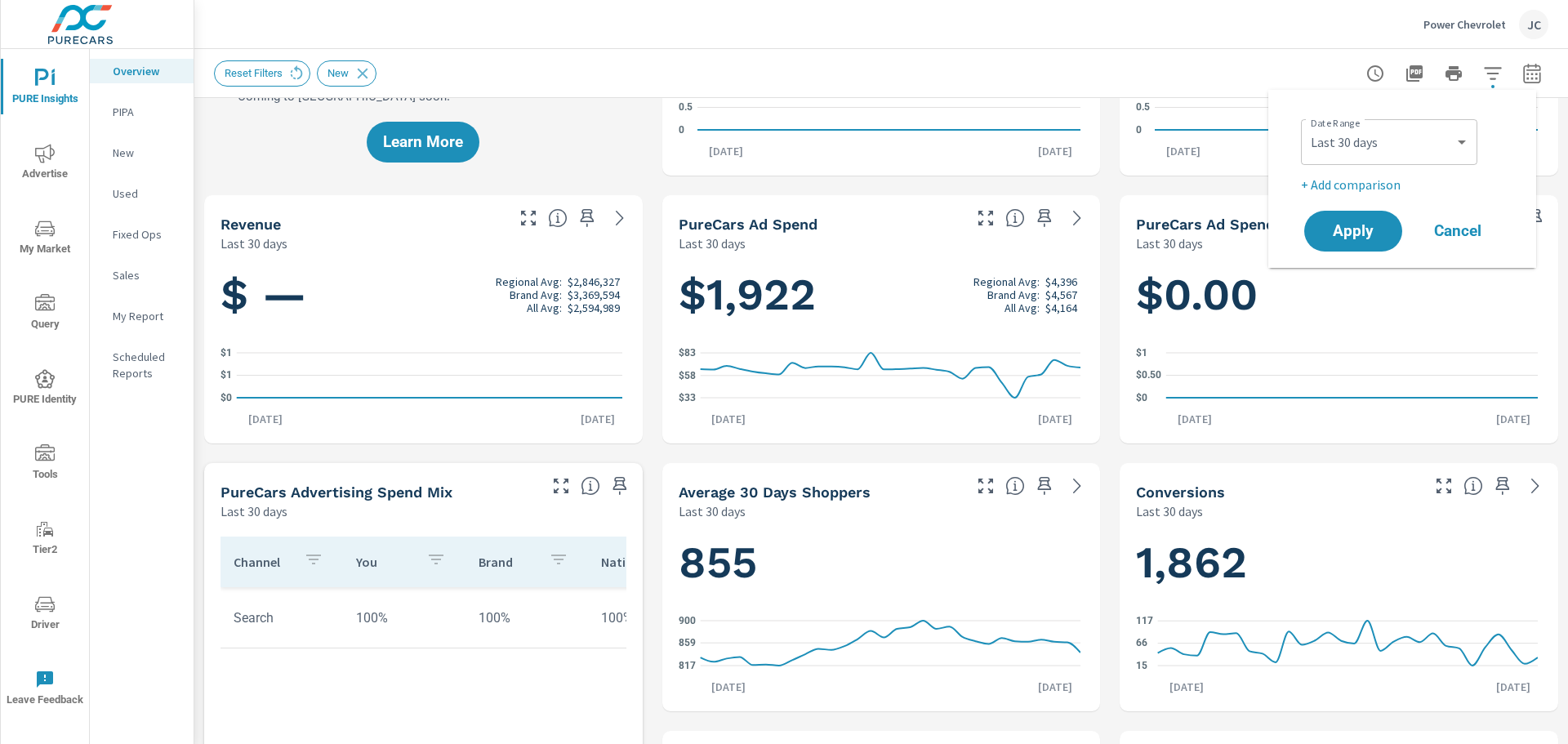
click at [1389, 192] on p "+ Add comparison" at bounding box center [1405, 184] width 209 height 20
select select "Previous period"
click at [1350, 285] on span "Apply" at bounding box center [1353, 278] width 67 height 15
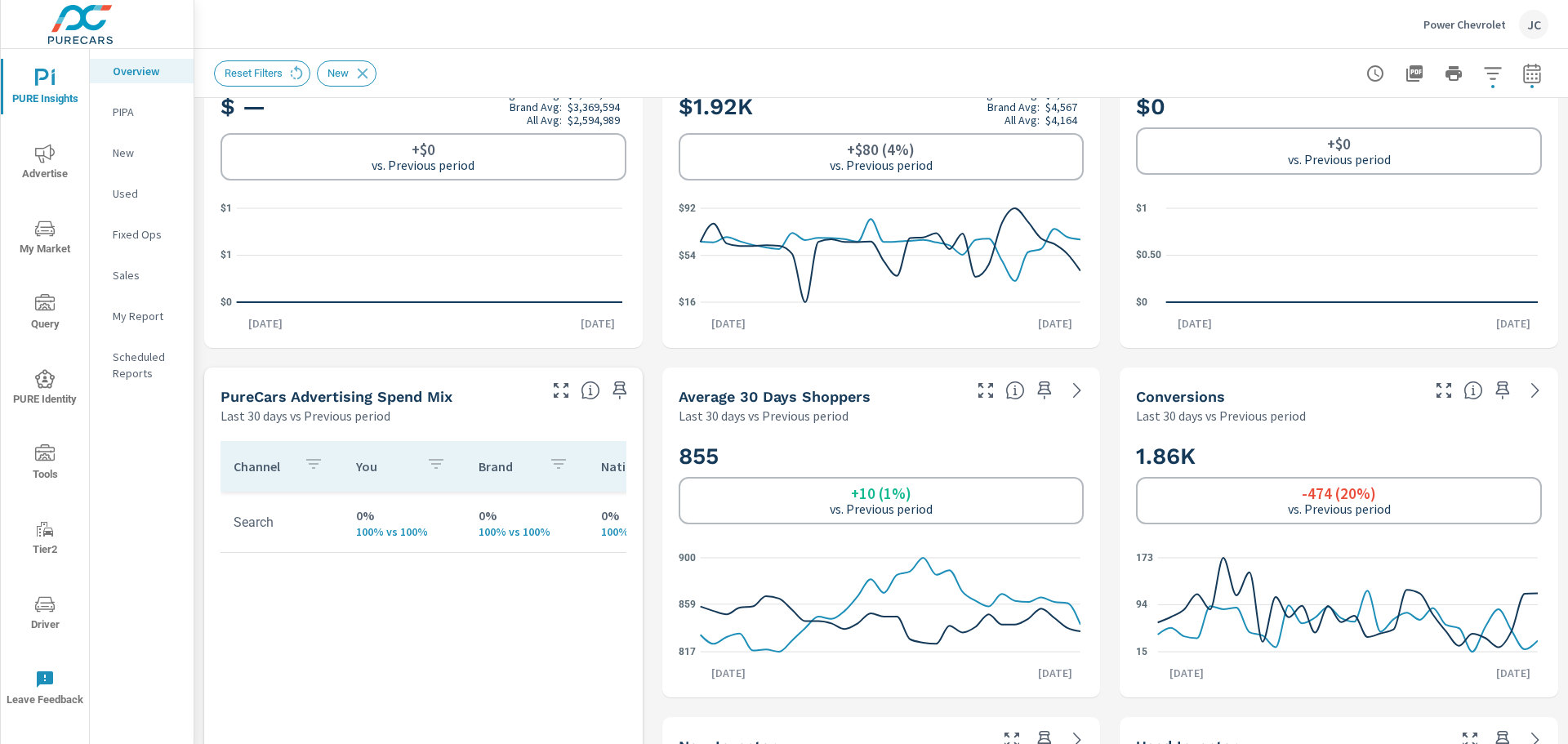
scroll to position [444, 0]
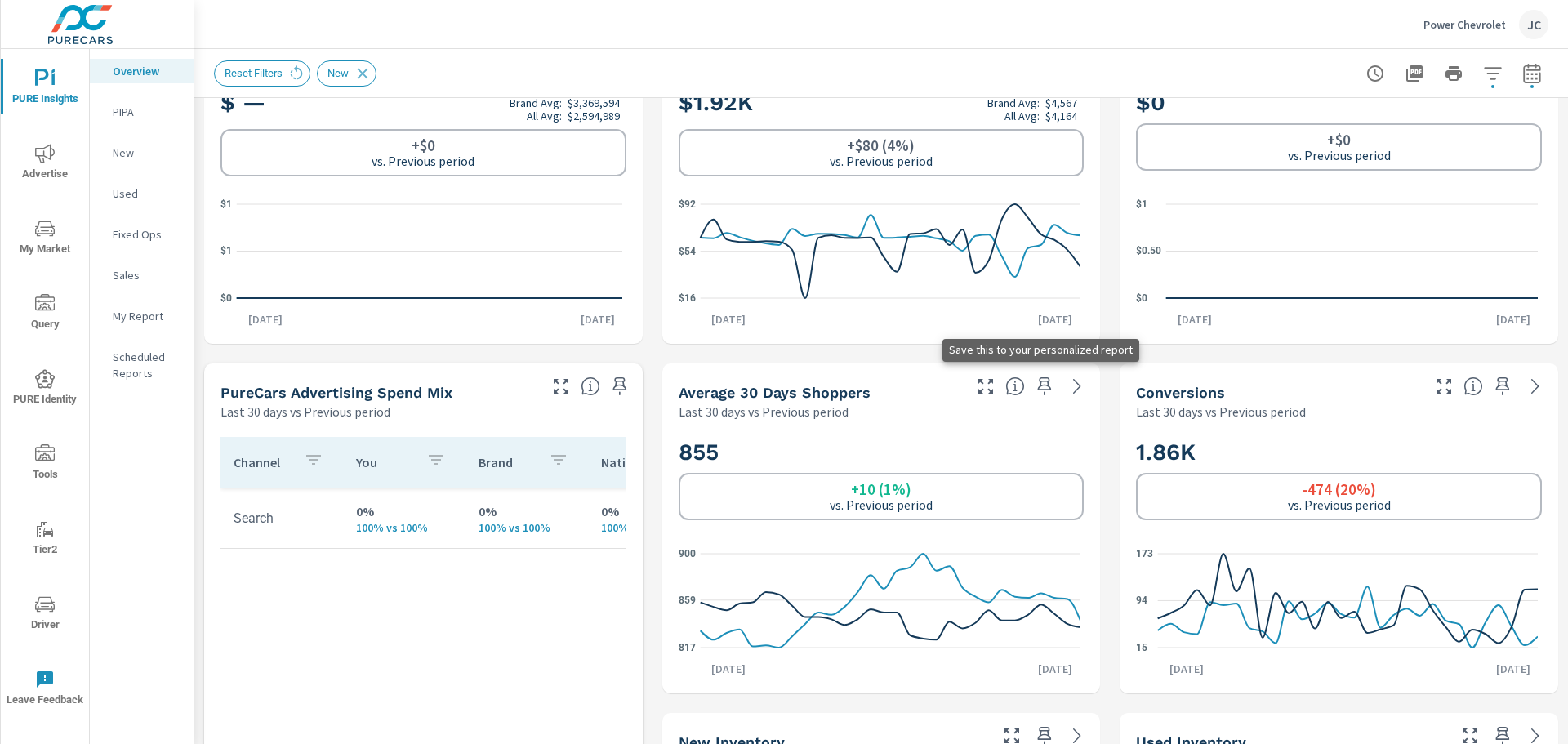
click at [1034, 393] on icon "button" at bounding box center [1044, 386] width 20 height 20
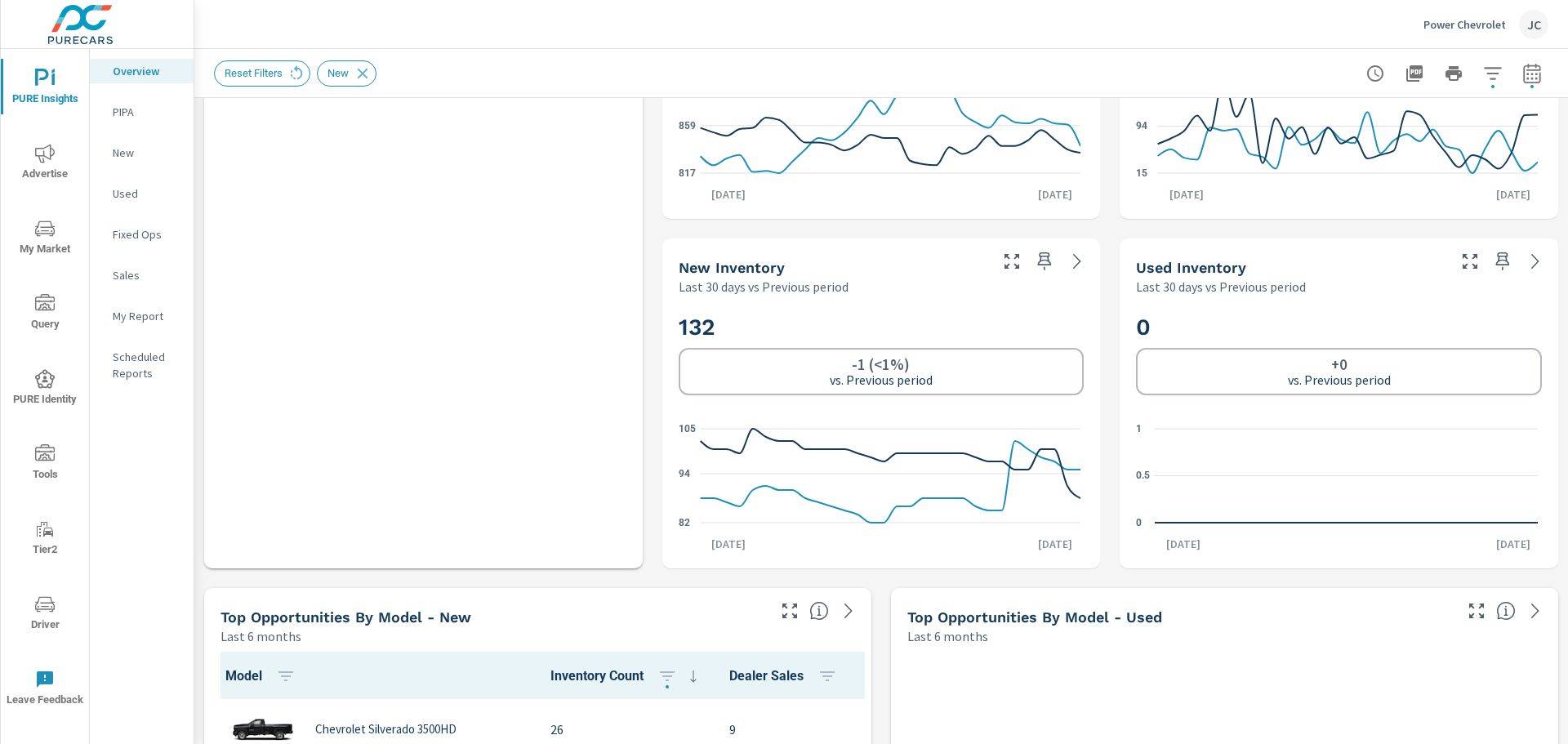
scroll to position [983, 0]
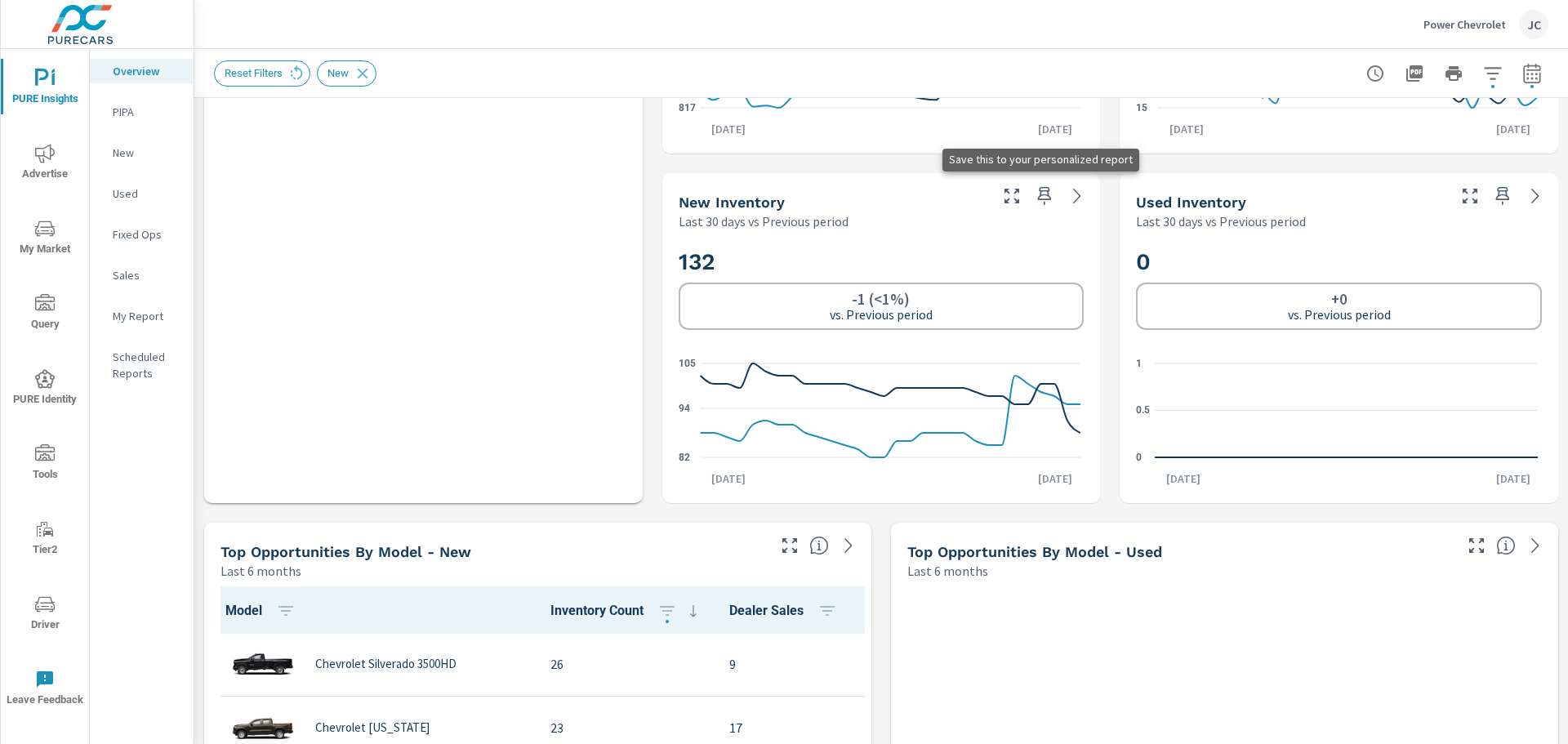
click at [1038, 198] on icon "button" at bounding box center [1044, 196] width 20 height 20
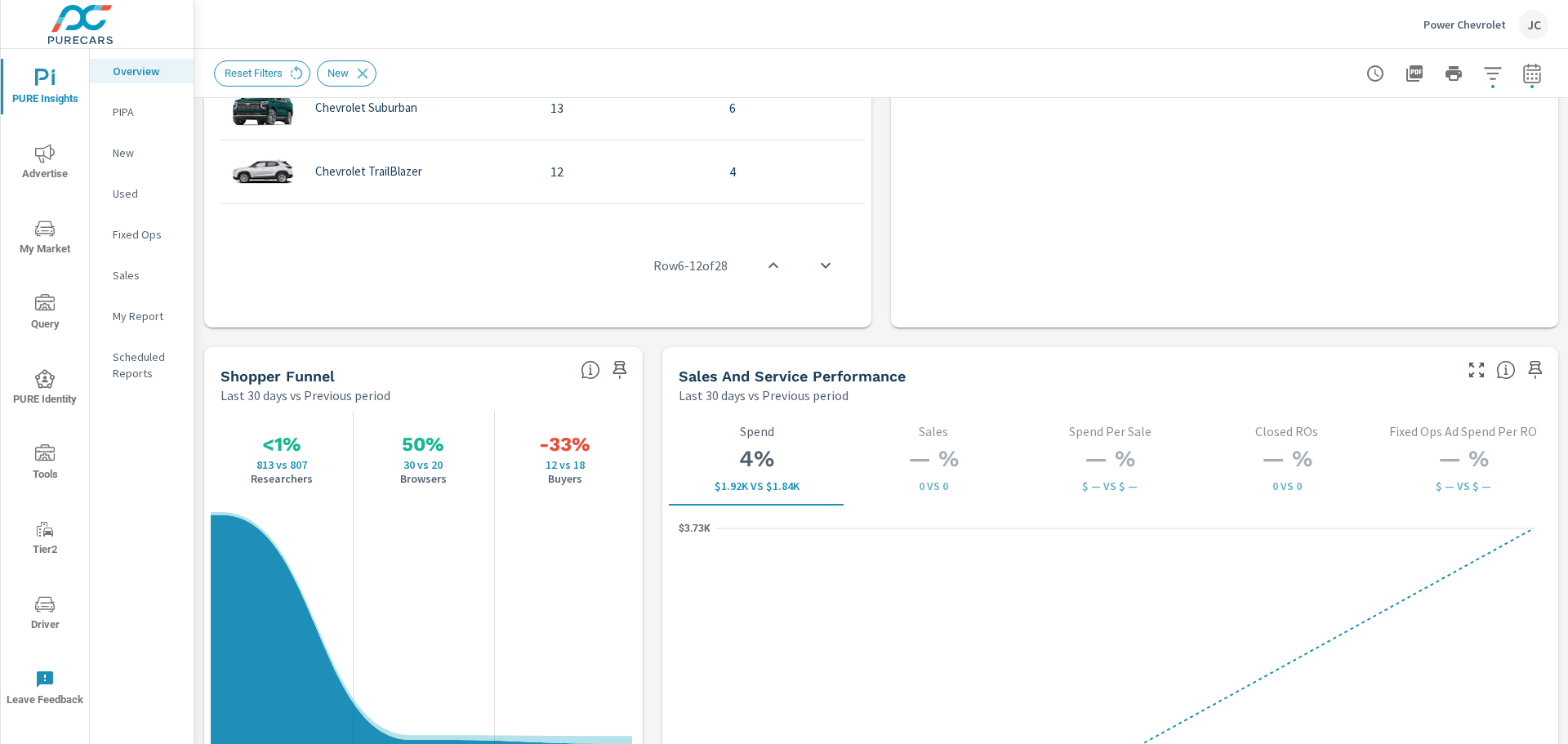
scroll to position [2023, 0]
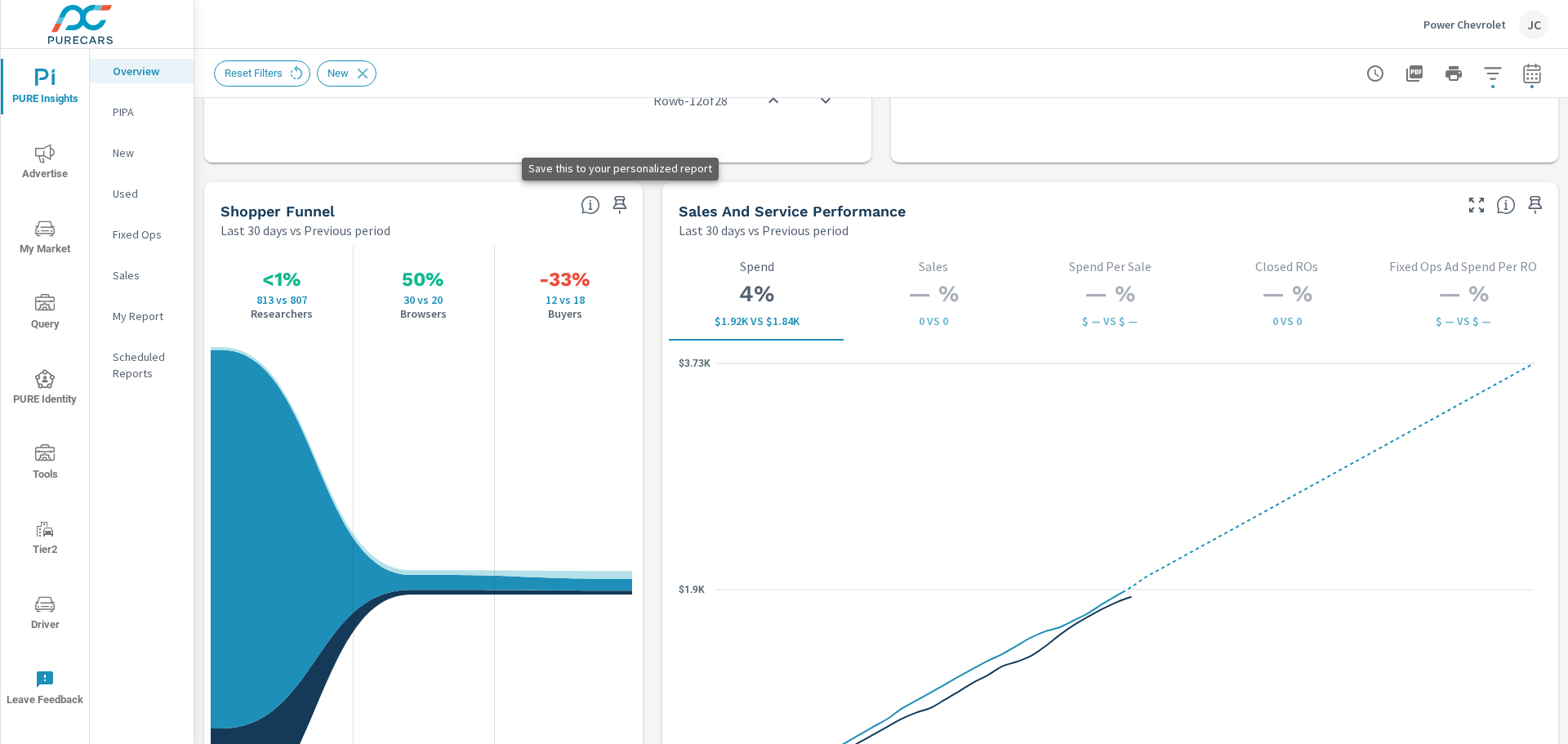
click at [614, 204] on icon "button" at bounding box center [619, 204] width 14 height 18
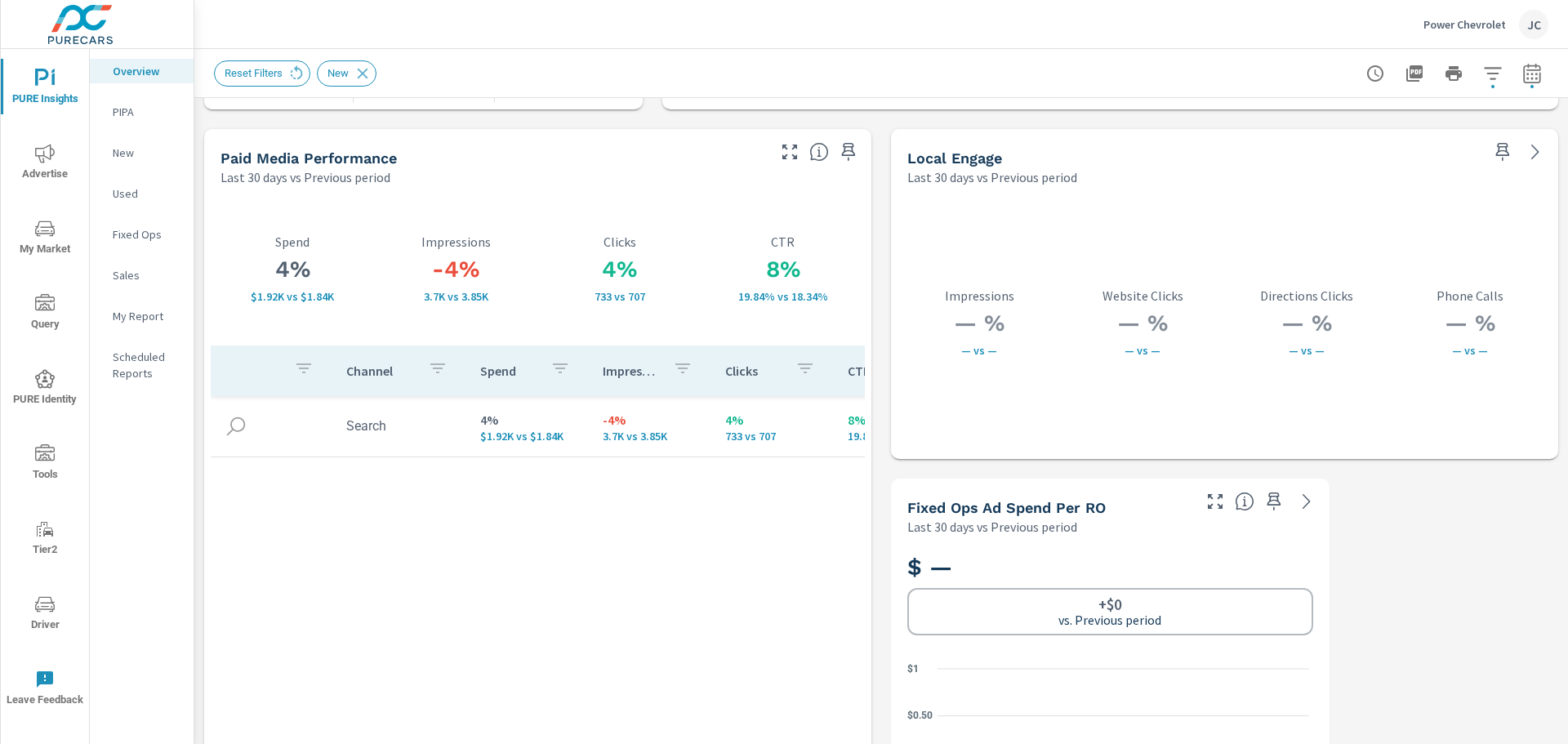
scroll to position [2627, 0]
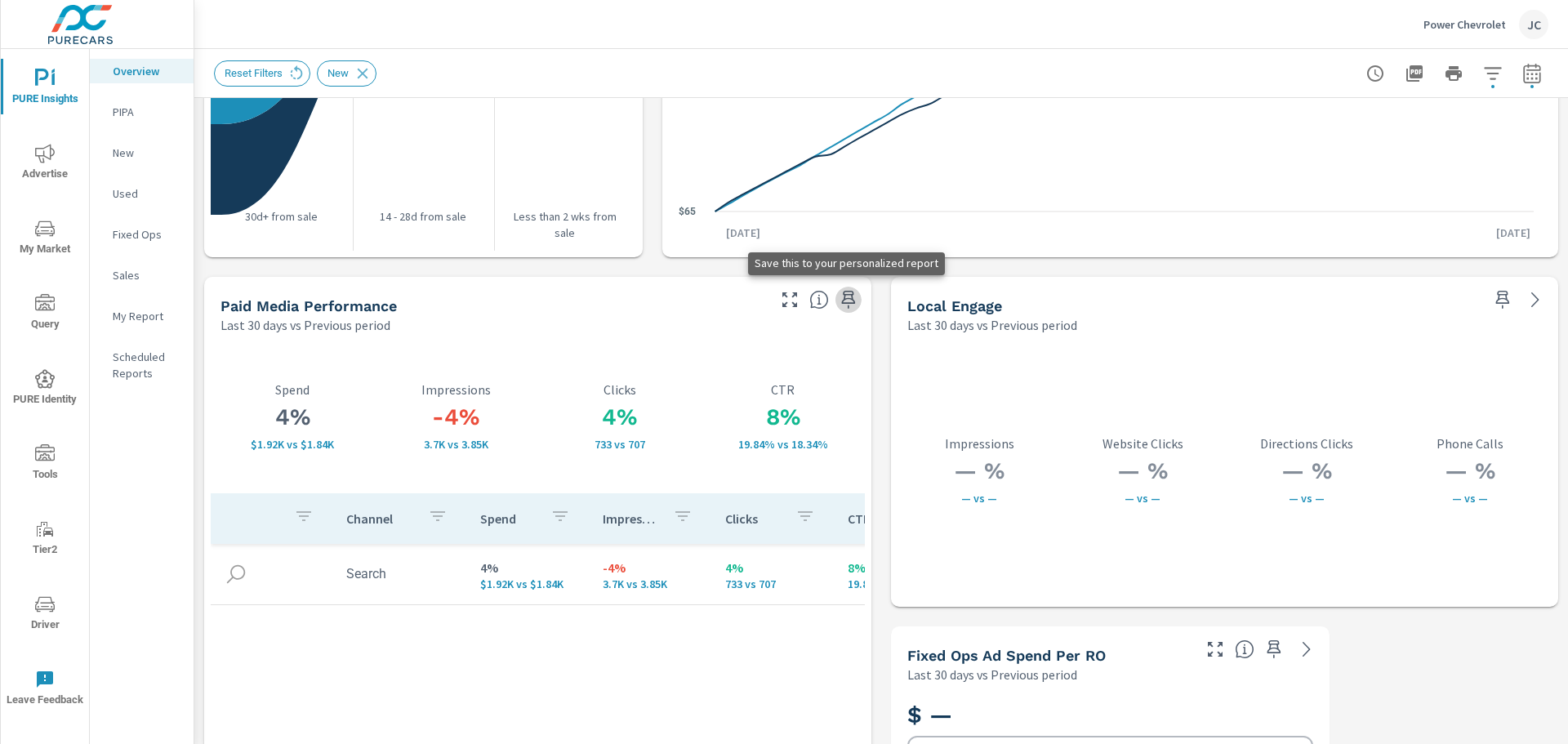
click at [844, 295] on icon "button" at bounding box center [848, 299] width 14 height 18
click at [152, 314] on p "My Report" at bounding box center [146, 316] width 68 height 16
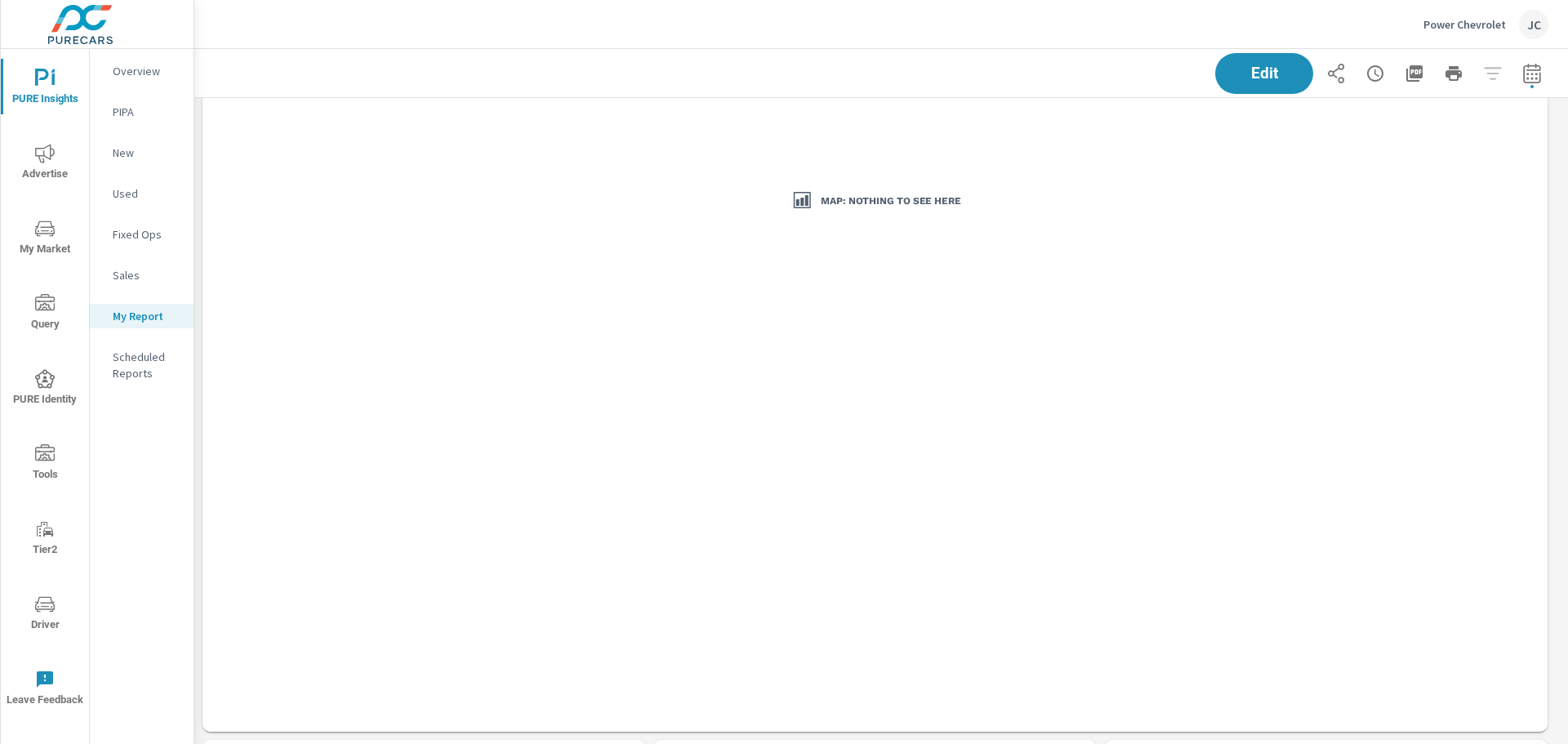
scroll to position [2694, 0]
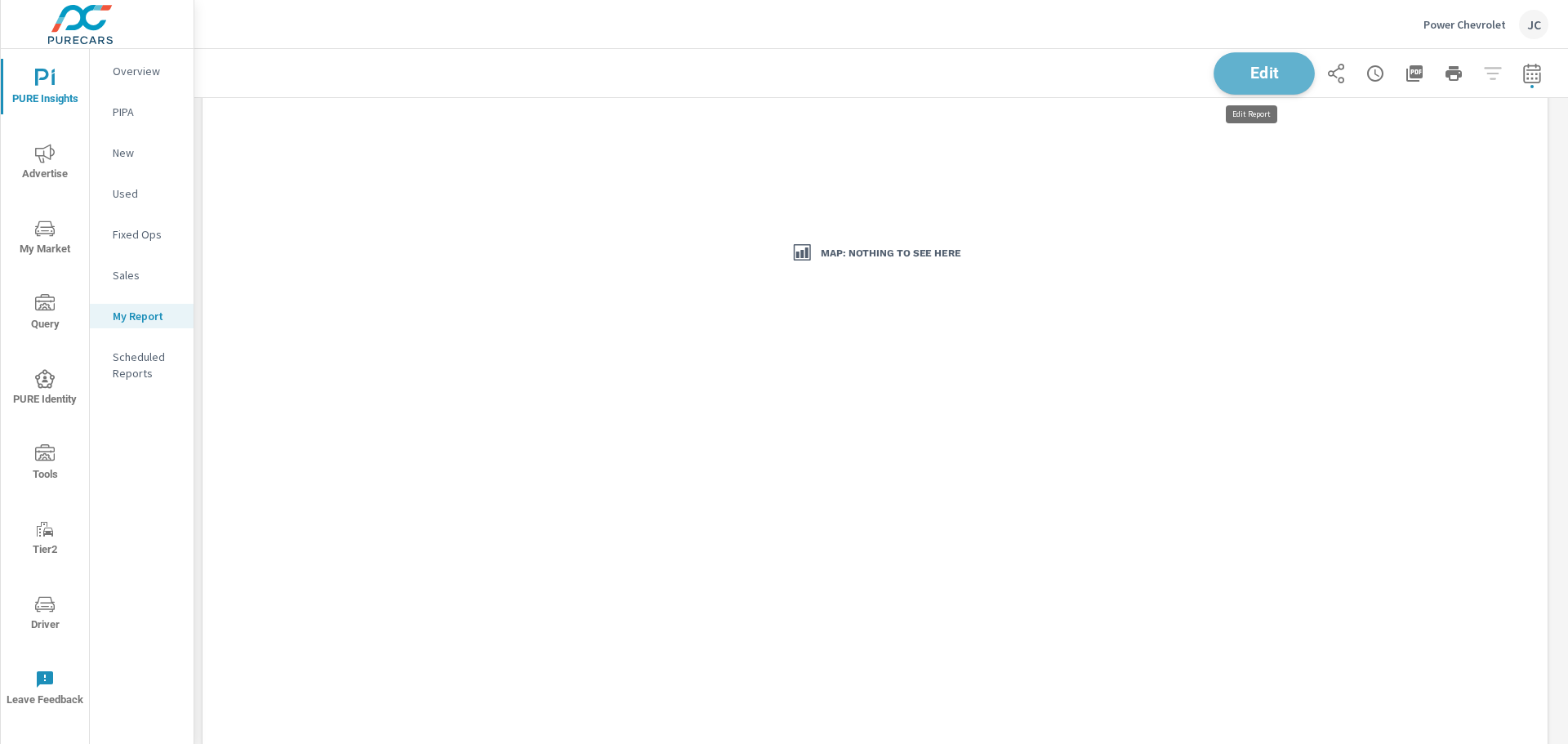
click at [1273, 72] on span "Edit" at bounding box center [1263, 73] width 67 height 15
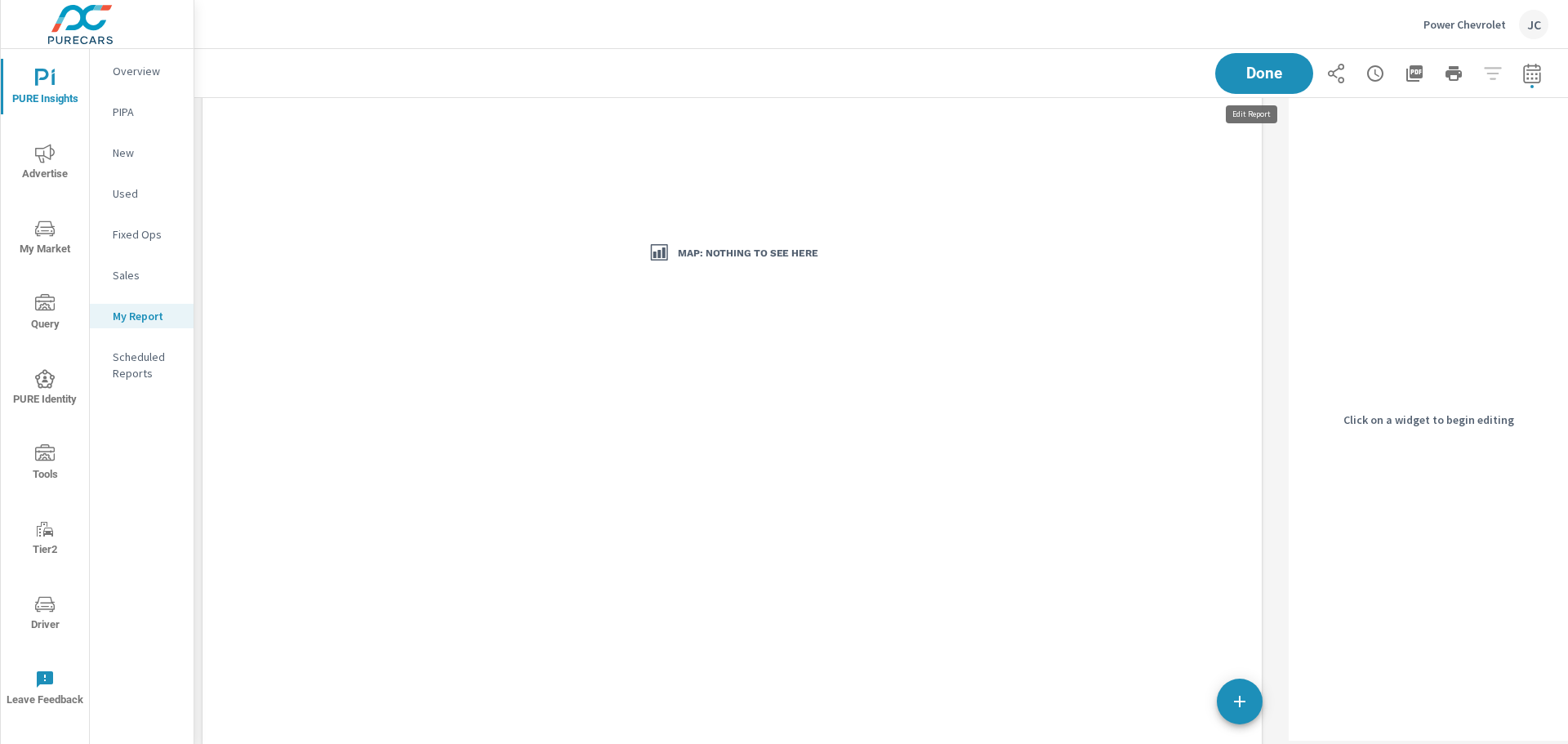
scroll to position [4541, 1101]
click at [1116, 184] on div "Map: Nothing to see here" at bounding box center [732, 254] width 1046 height 1049
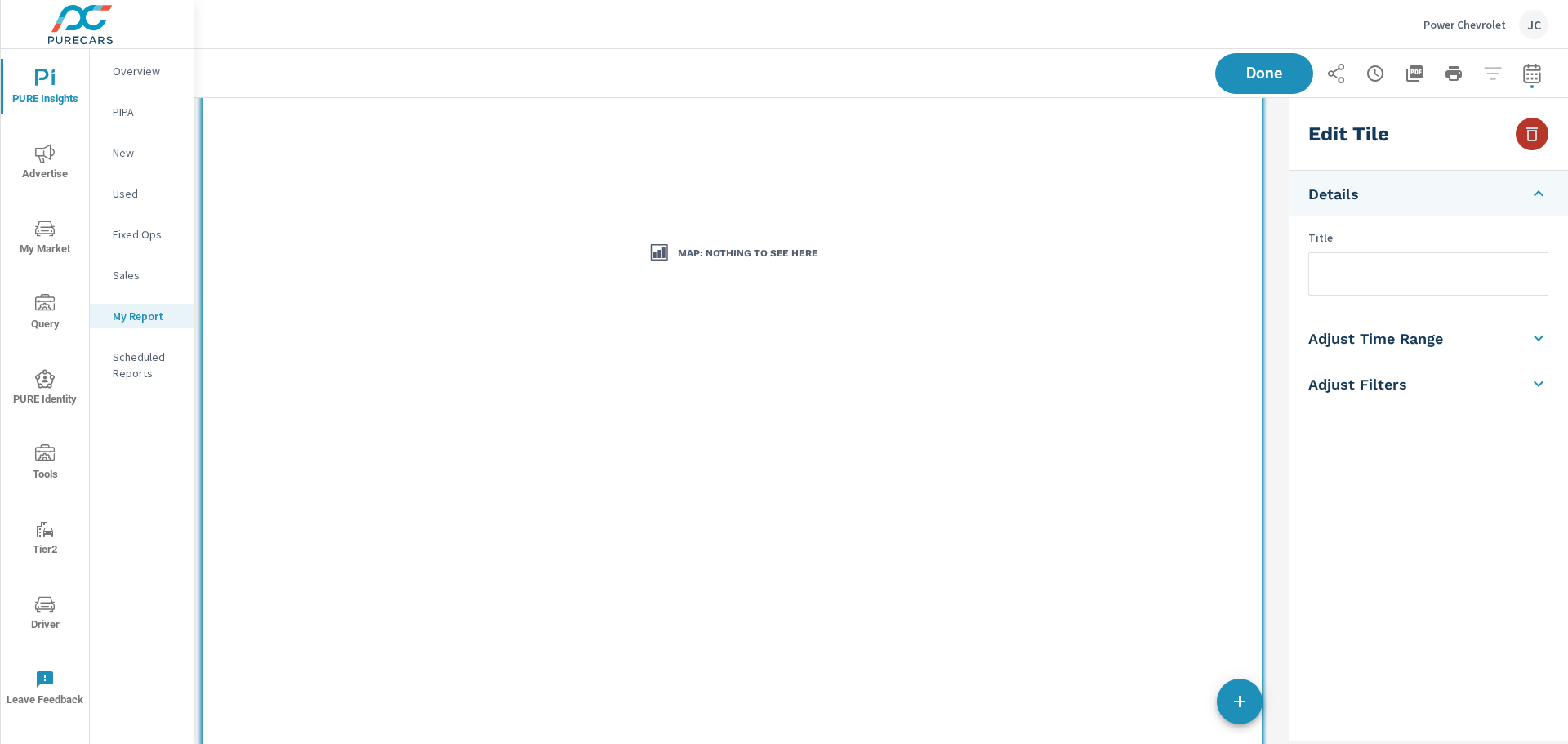
click at [1545, 139] on button "button" at bounding box center [1531, 134] width 32 height 32
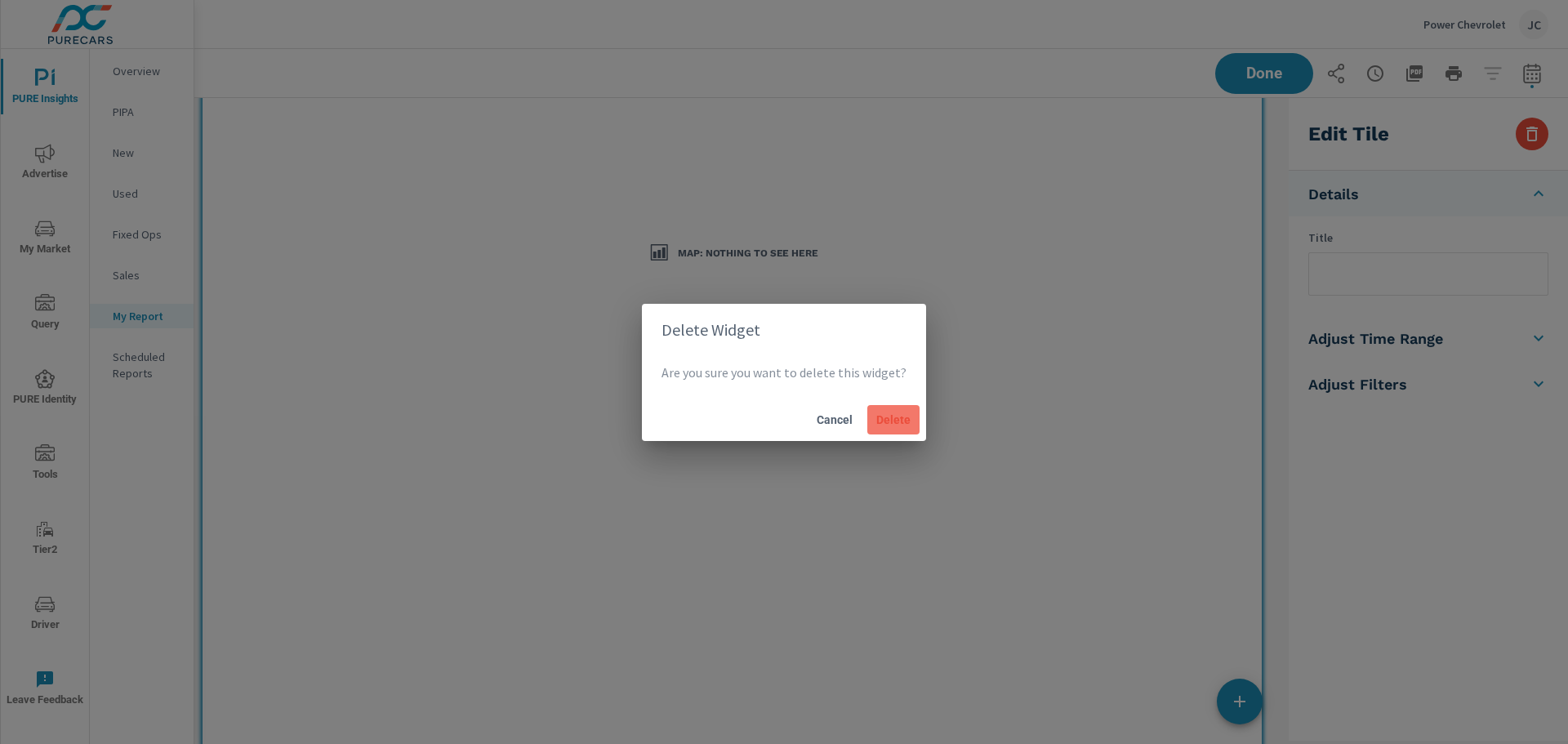
click at [880, 420] on span "Delete" at bounding box center [893, 419] width 39 height 14
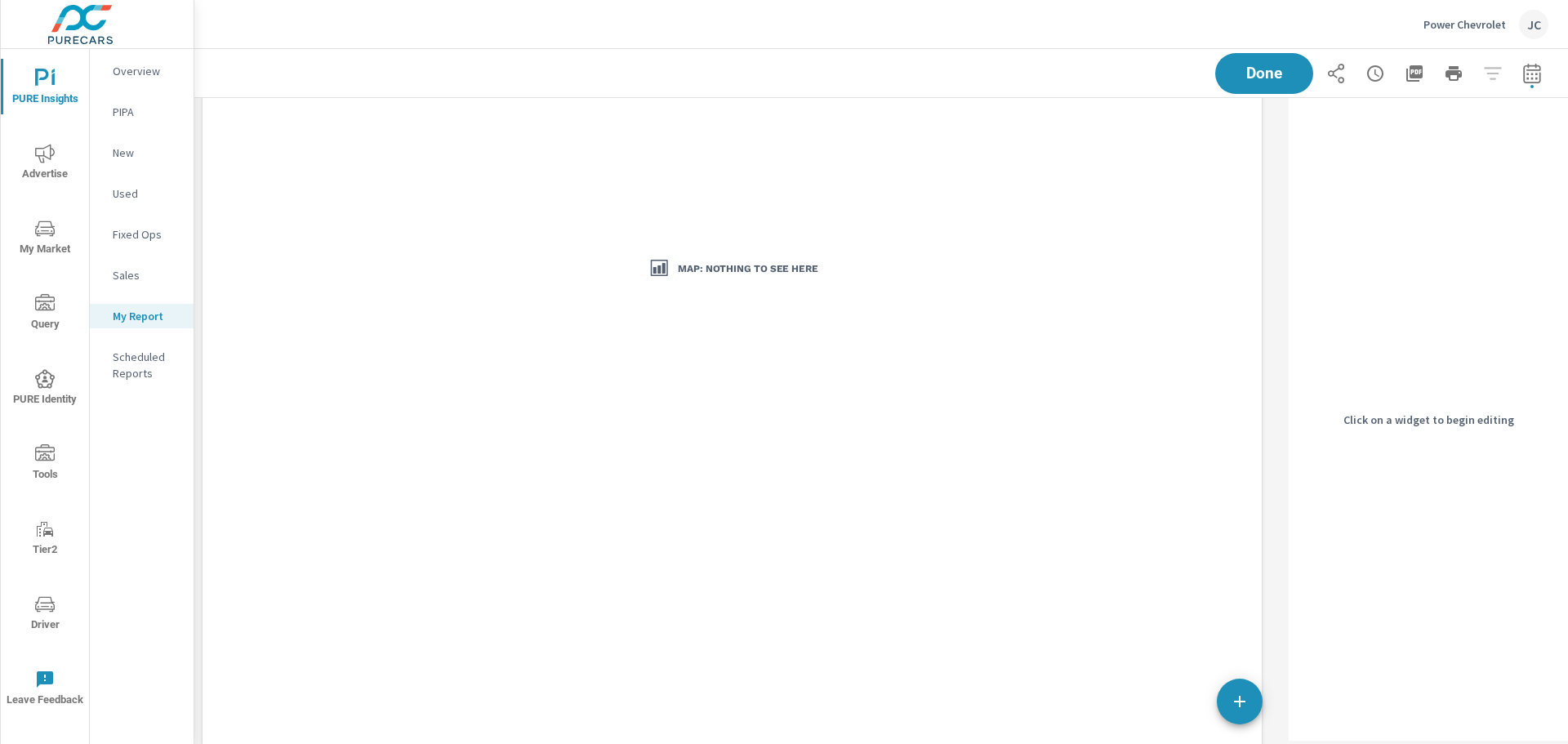
scroll to position [1551, 0]
click at [869, 394] on div "Map: Nothing to see here" at bounding box center [731, 270] width 524 height 524
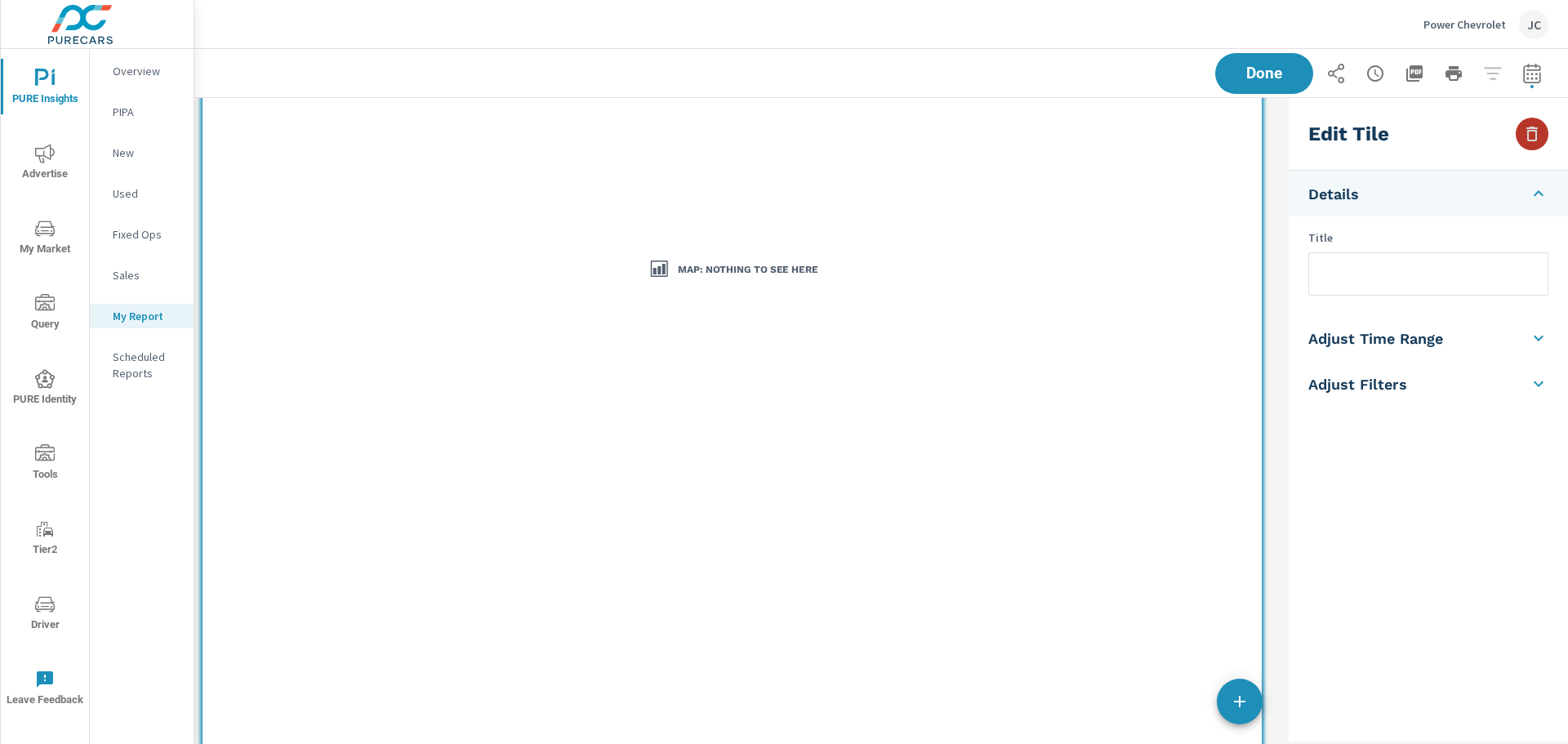
click at [1537, 141] on icon "button" at bounding box center [1531, 134] width 20 height 20
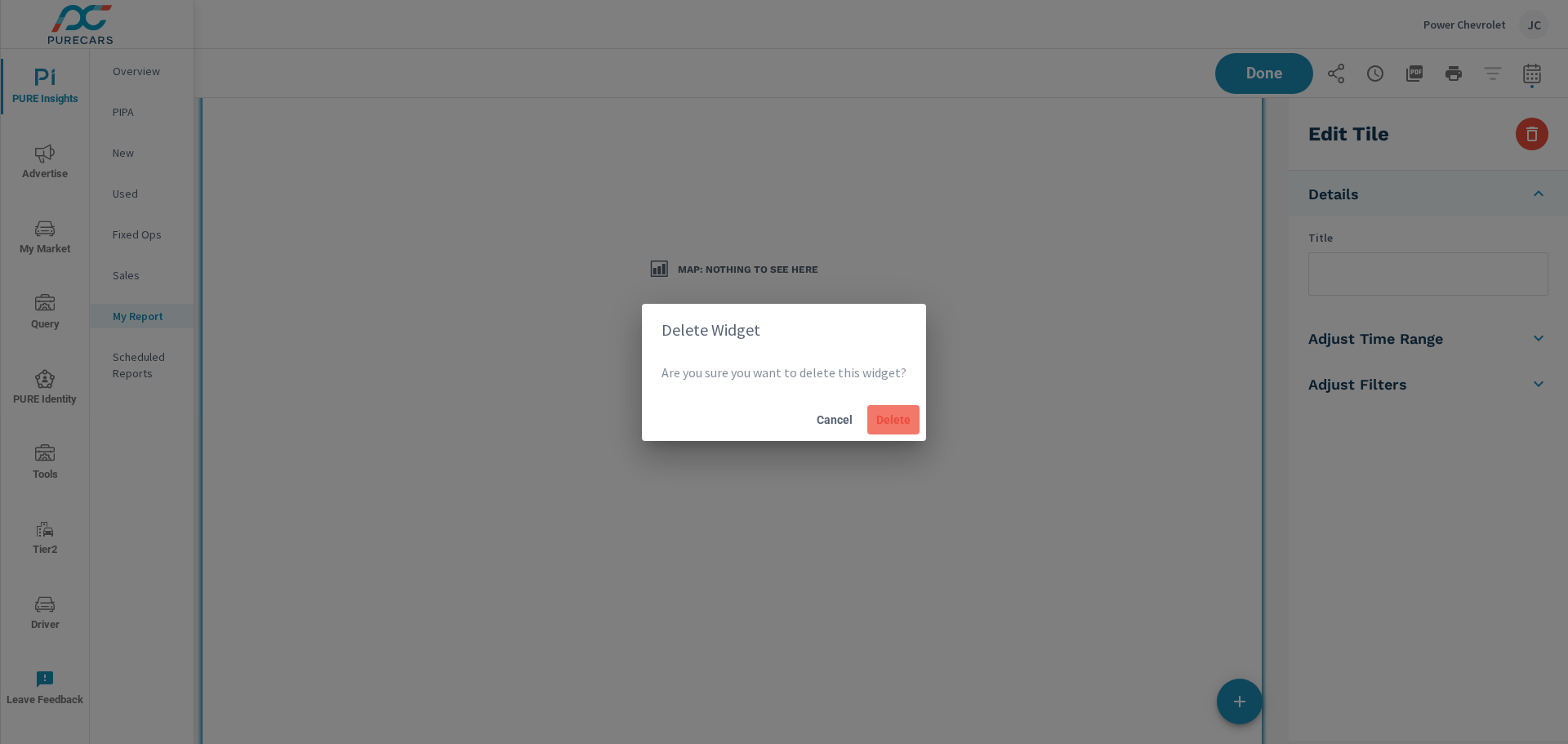
click at [900, 419] on span "Delete" at bounding box center [893, 419] width 39 height 14
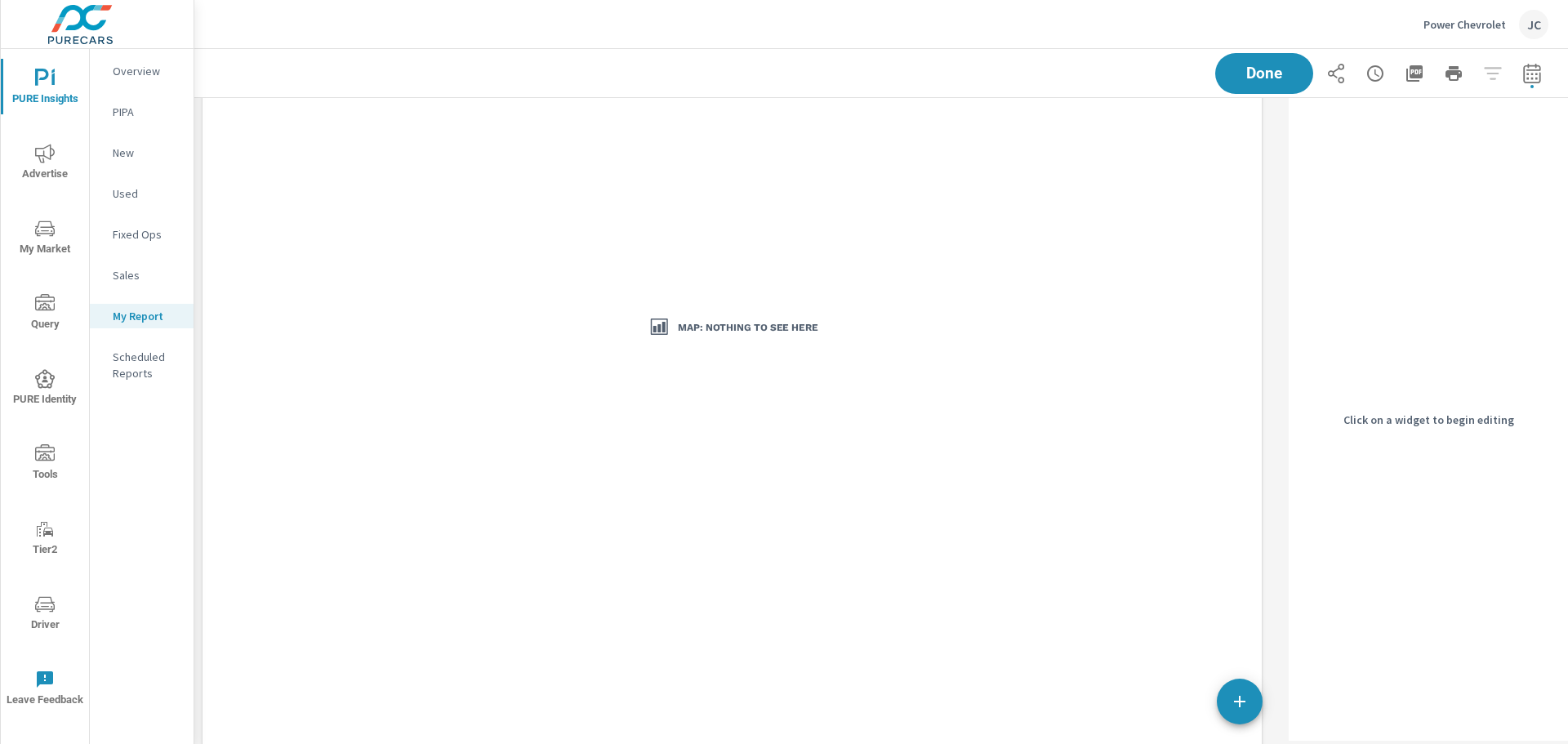
scroll to position [327, 0]
click at [911, 477] on div "Map: Nothing to see here" at bounding box center [731, 368] width 524 height 524
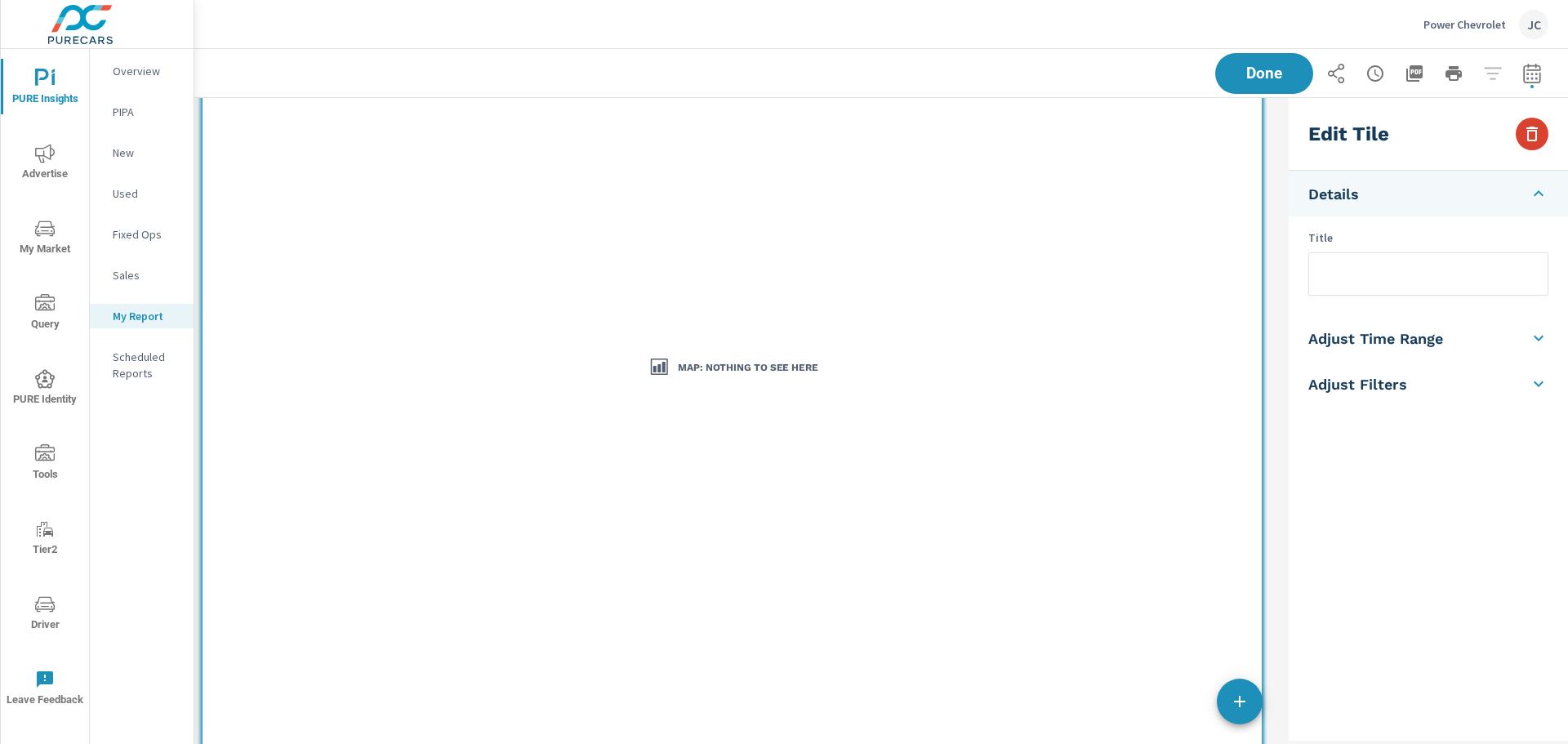
click at [1537, 134] on icon "button" at bounding box center [1531, 134] width 11 height 14
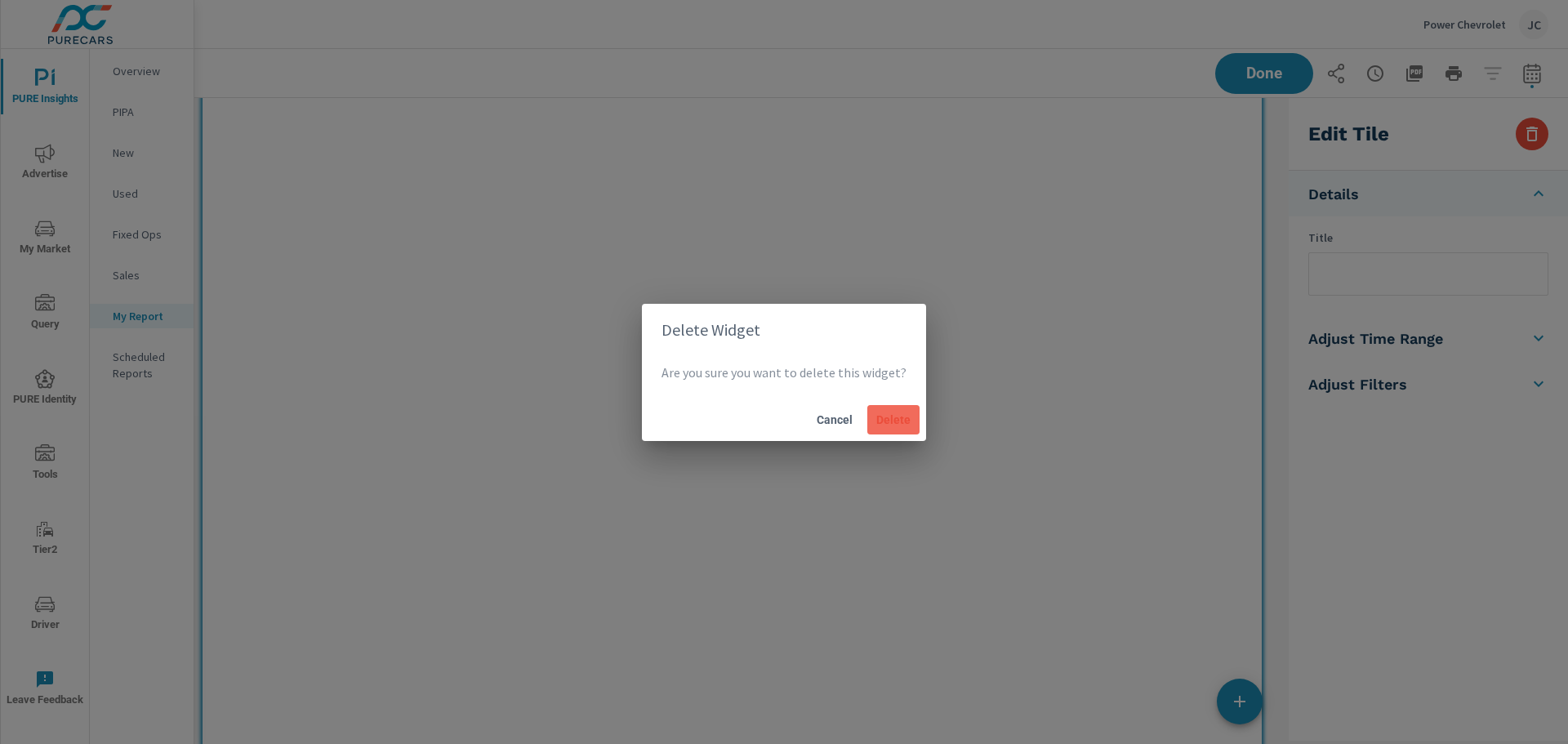
click at [891, 421] on span "Delete" at bounding box center [893, 419] width 39 height 14
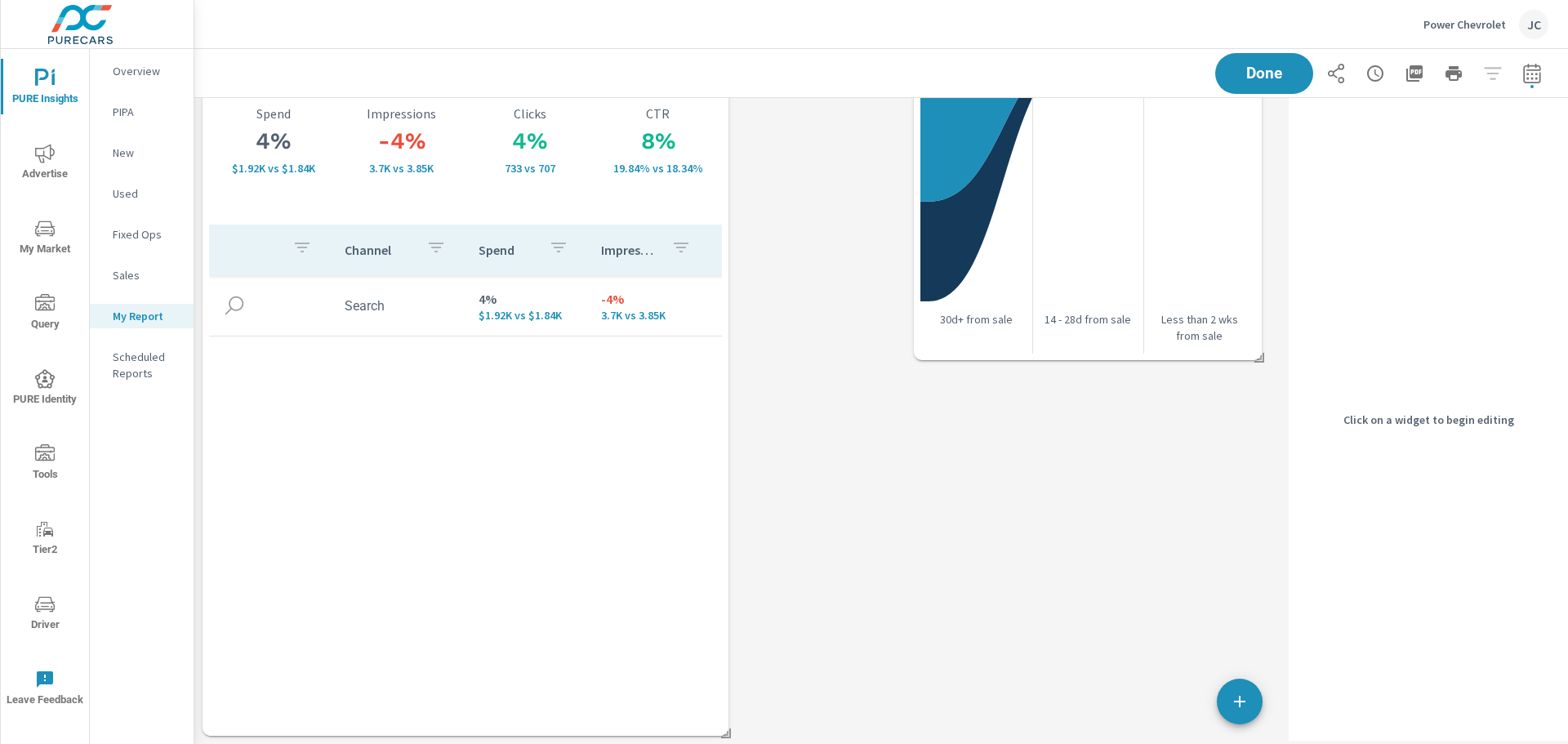
scroll to position [1160, 1101]
click at [1405, 73] on icon "button" at bounding box center [1414, 73] width 20 height 20
click at [1430, 19] on p "Power Chevrolet" at bounding box center [1464, 24] width 83 height 14
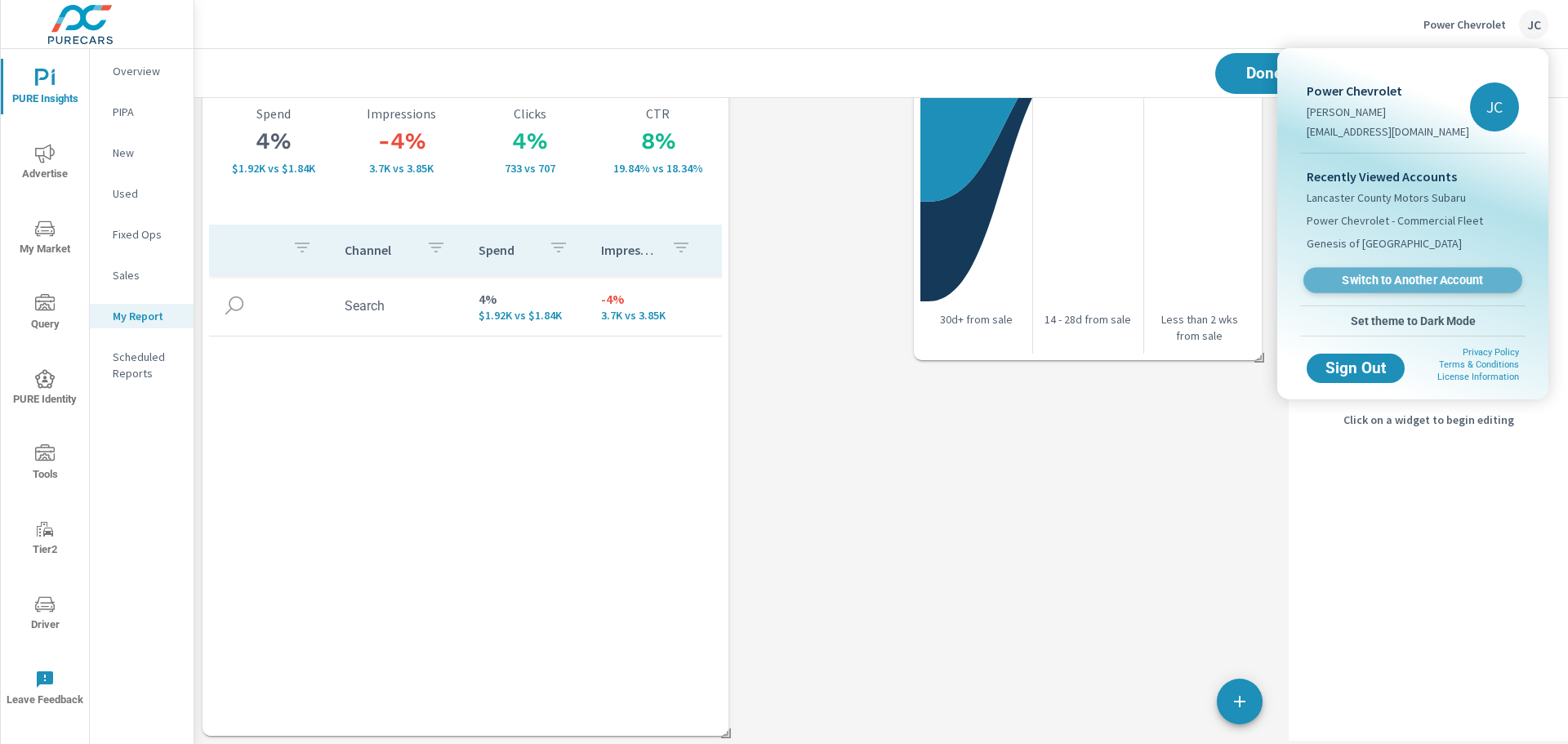
click at [1406, 278] on span "Switch to Another Account" at bounding box center [1411, 280] width 200 height 15
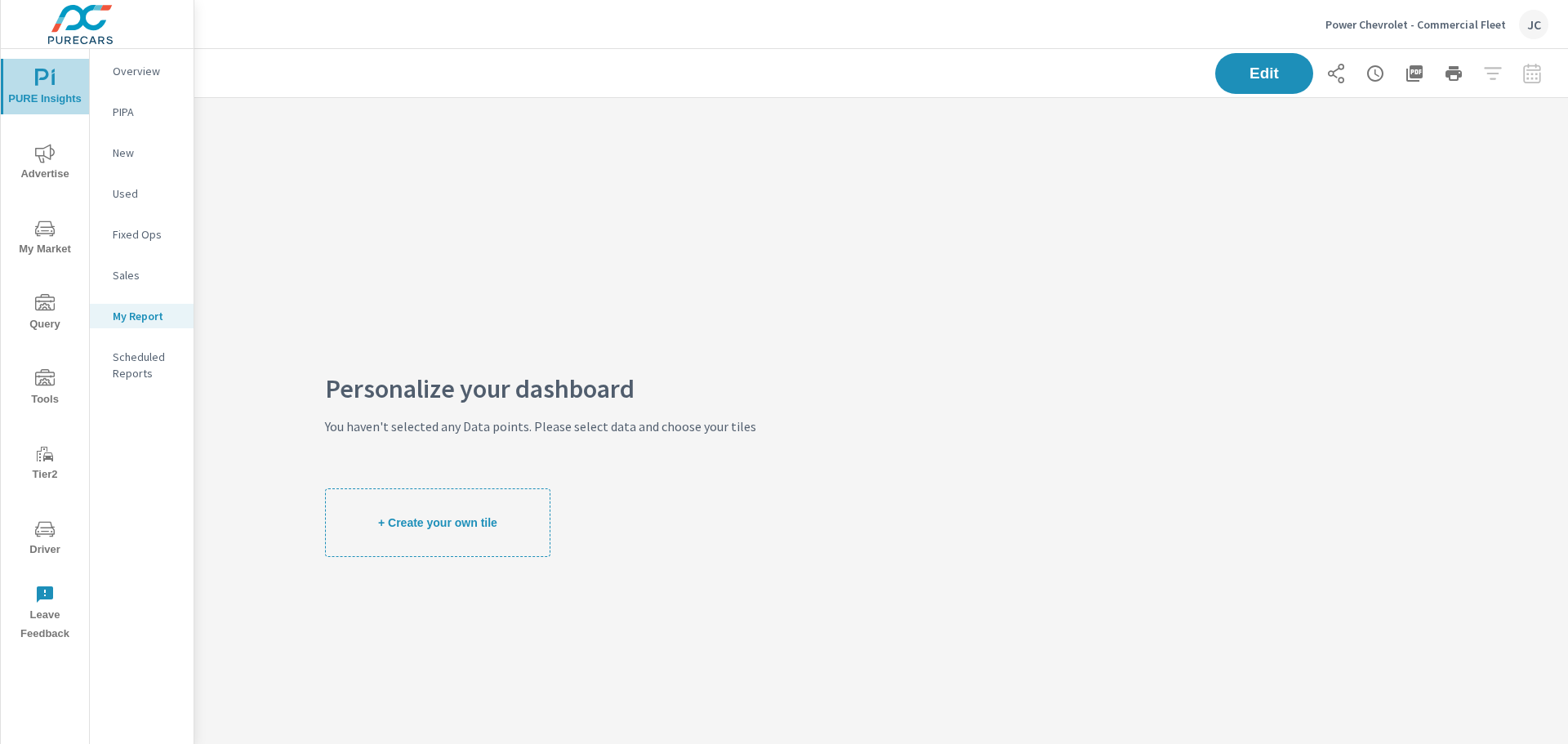
click at [31, 86] on span "PURE Insights" at bounding box center [45, 89] width 78 height 40
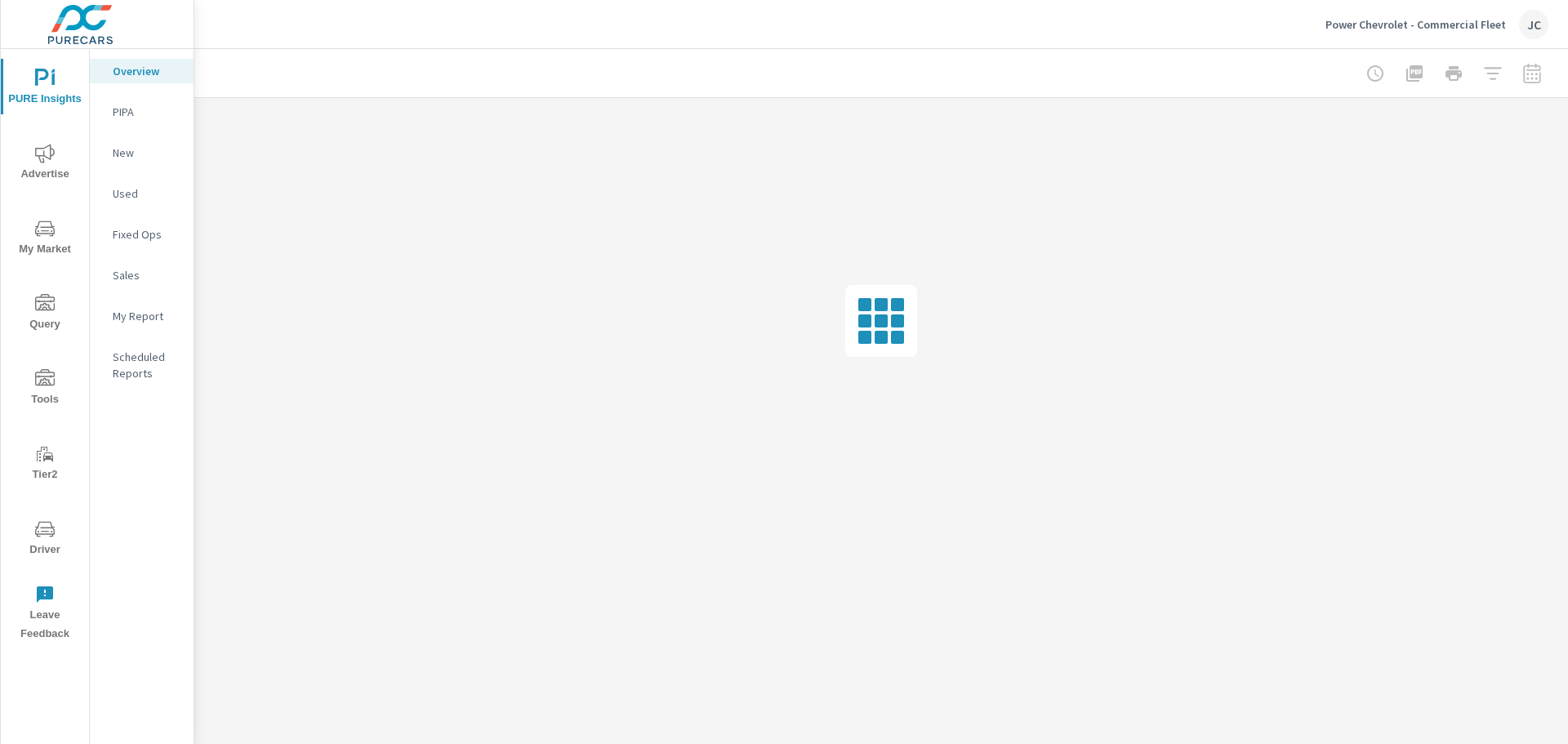
click at [124, 70] on p "Overview" at bounding box center [146, 71] width 68 height 16
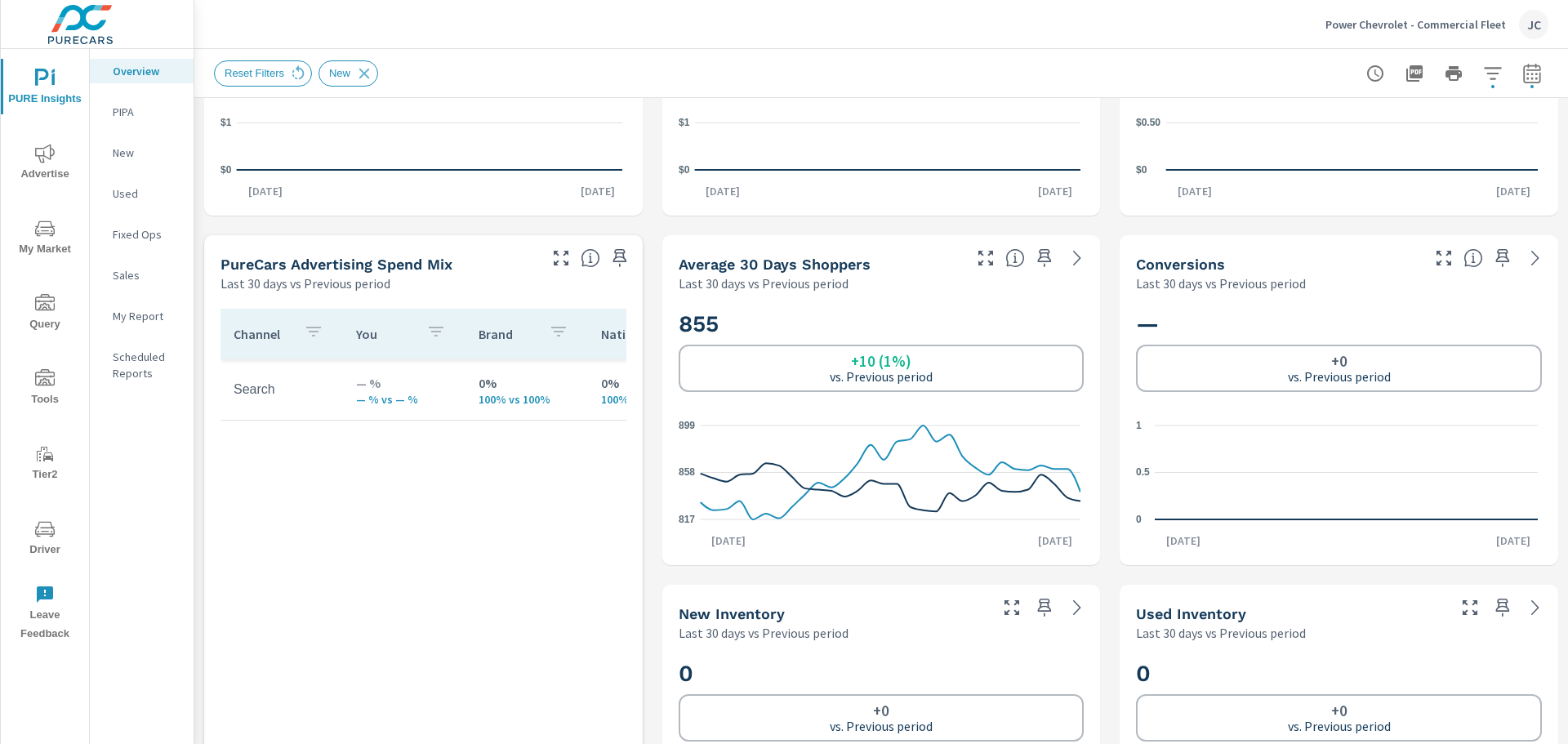
scroll to position [489, 0]
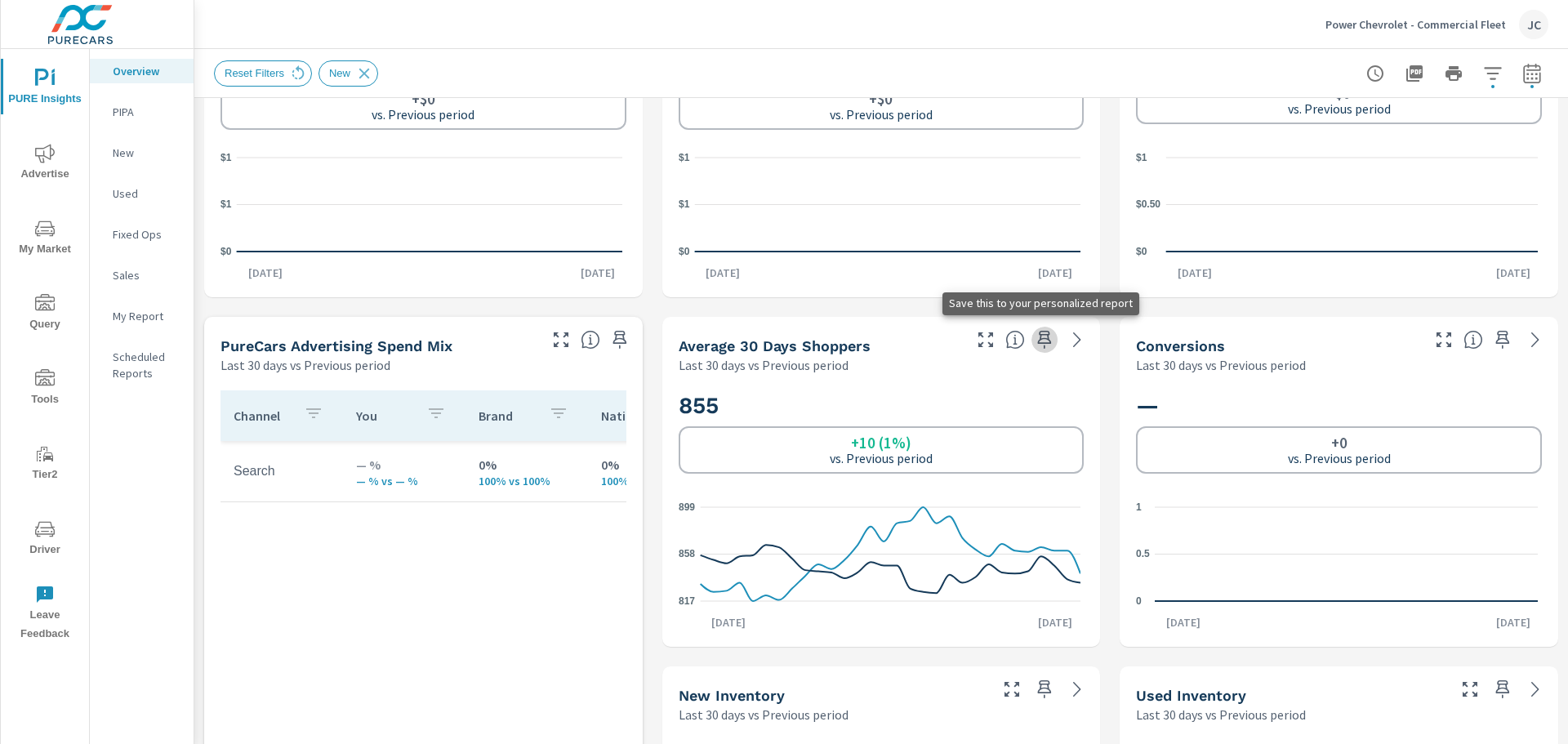
click at [1034, 343] on icon "button" at bounding box center [1044, 339] width 20 height 20
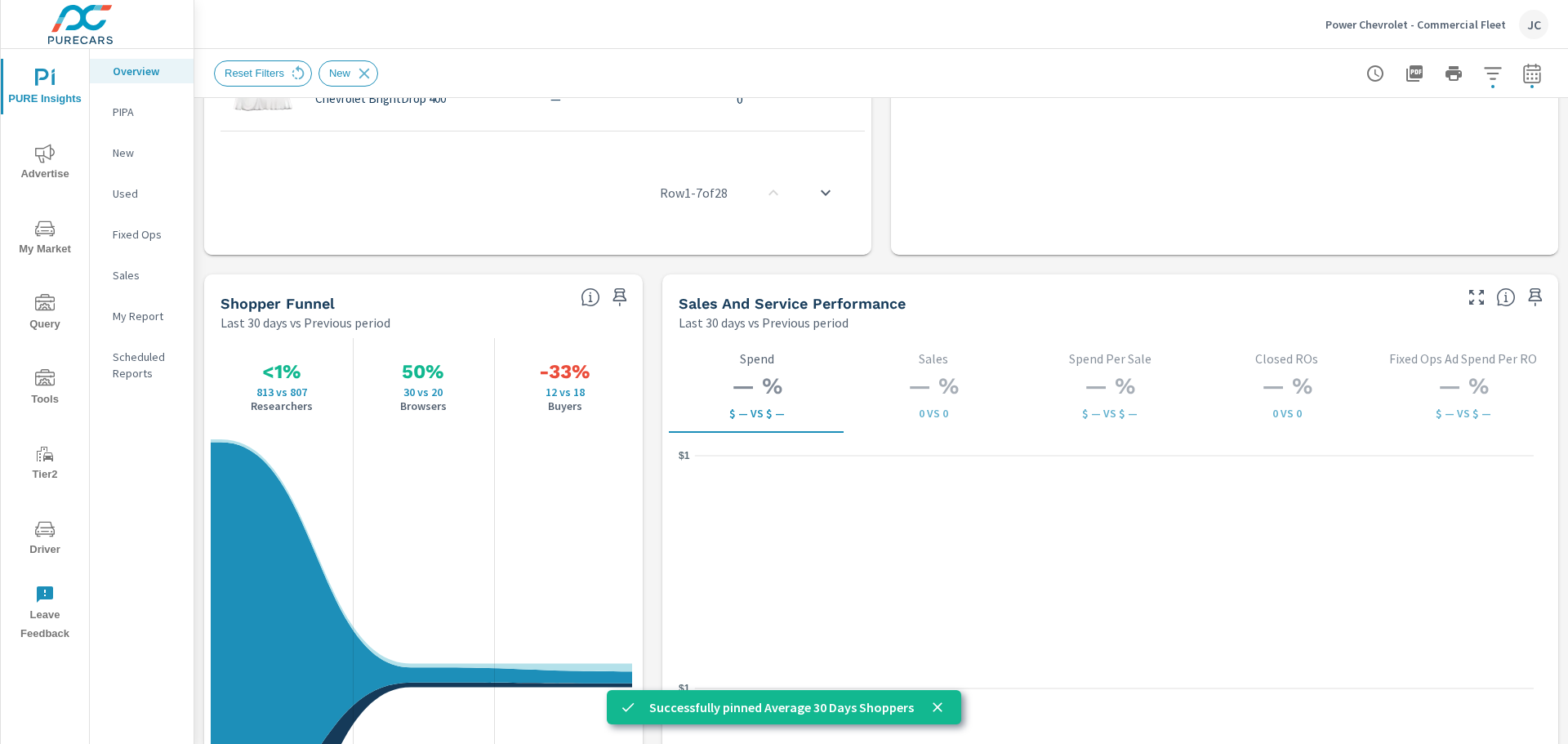
scroll to position [2041, 0]
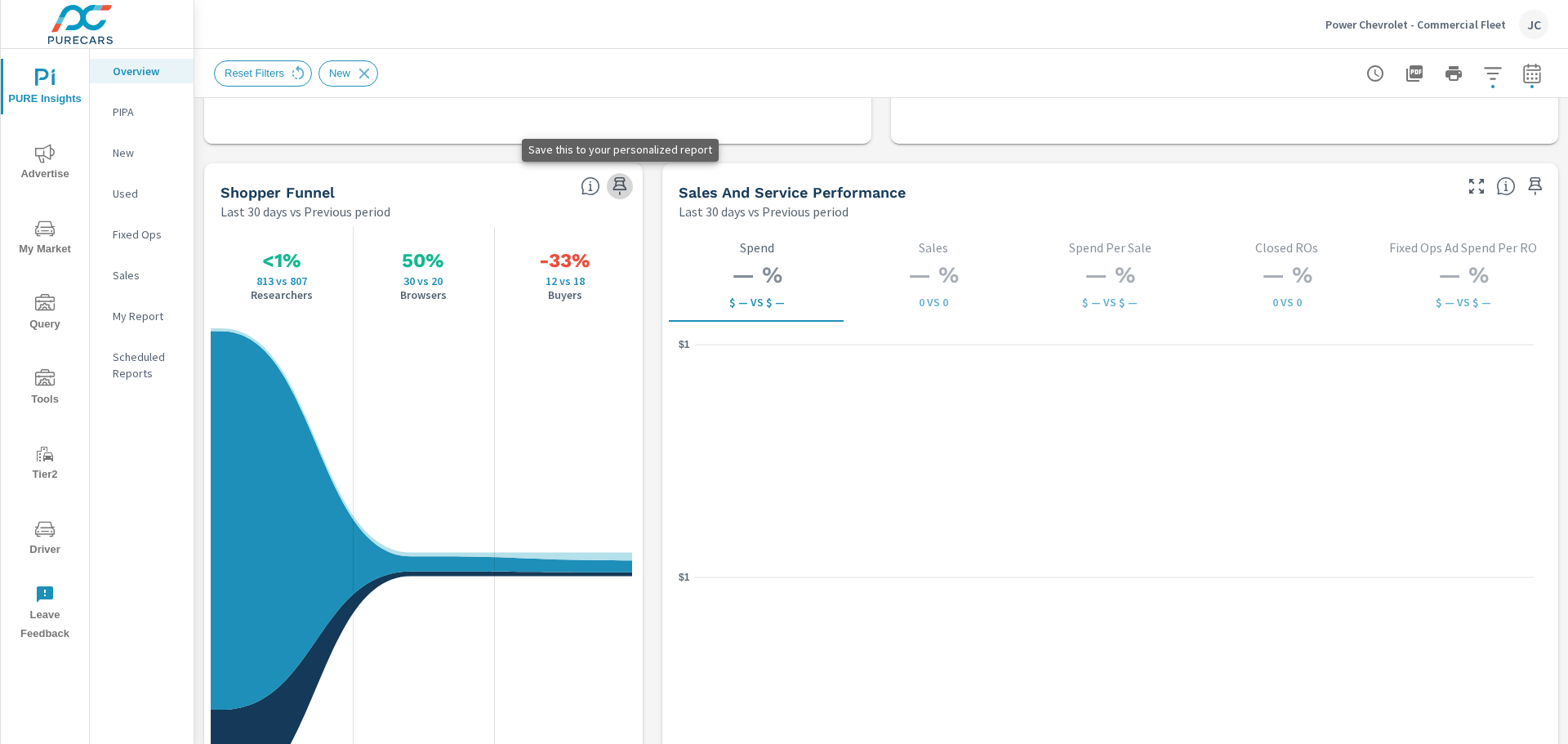
click at [622, 184] on icon "button" at bounding box center [619, 186] width 20 height 20
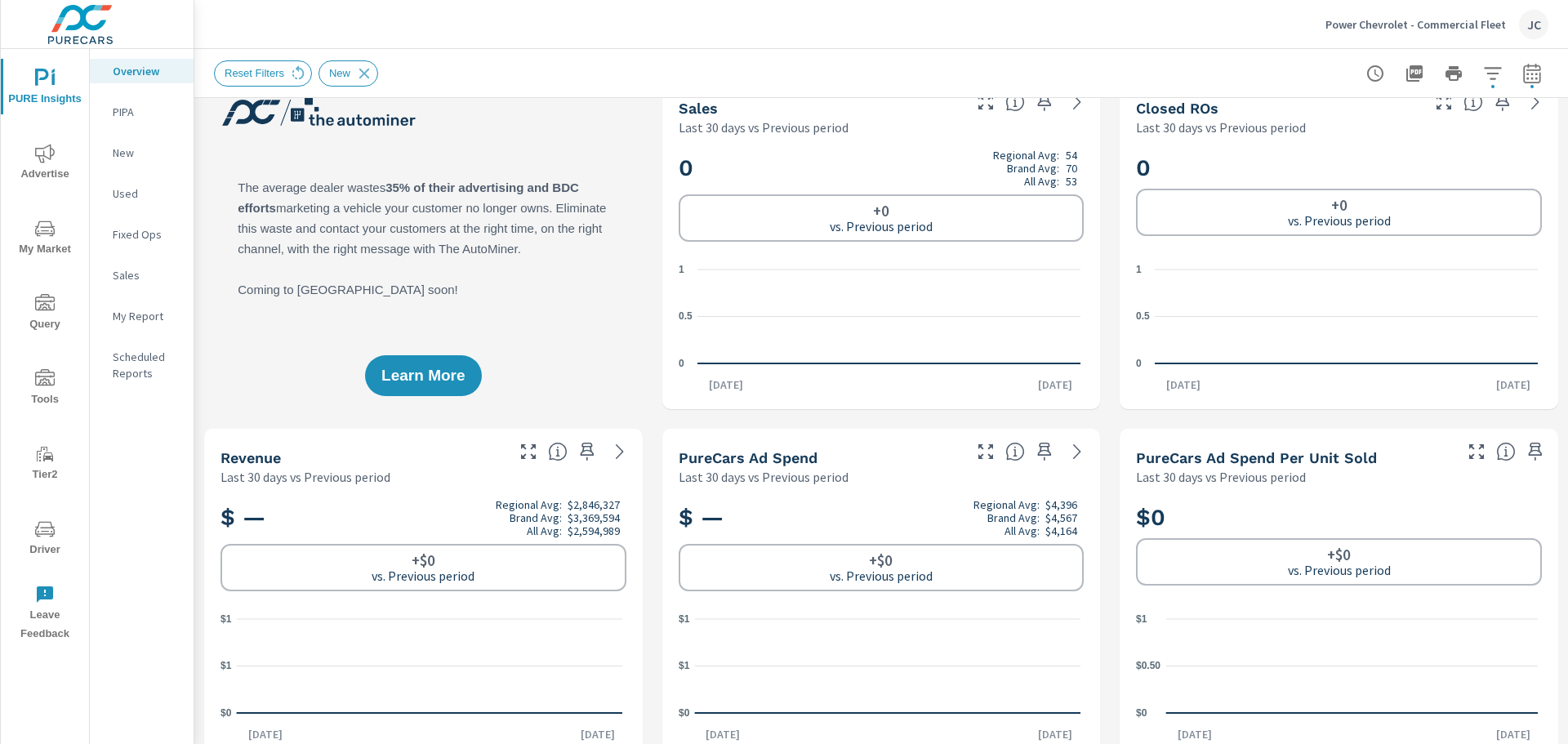
scroll to position [0, 0]
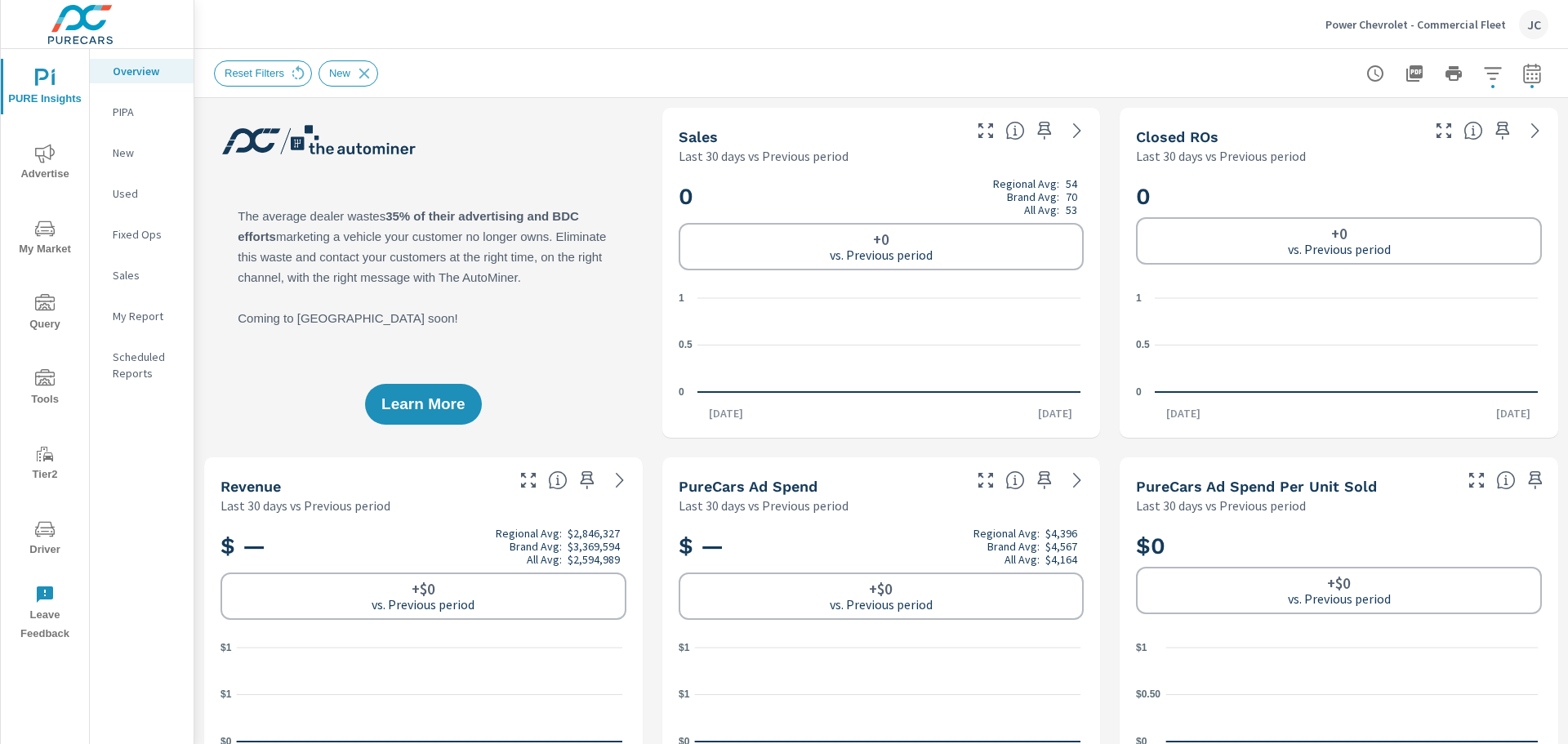
click at [132, 154] on p "New" at bounding box center [146, 152] width 68 height 16
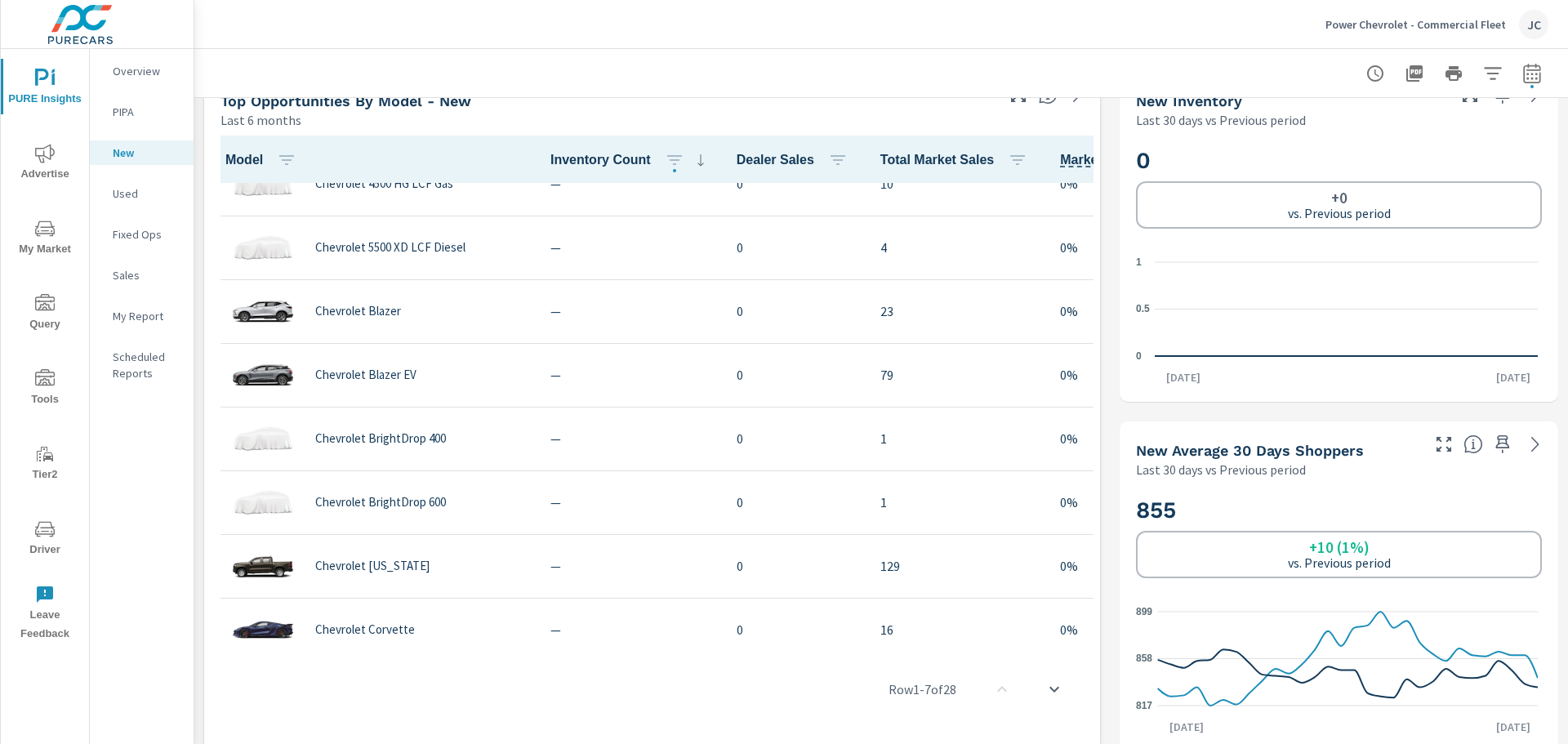
scroll to position [164, 0]
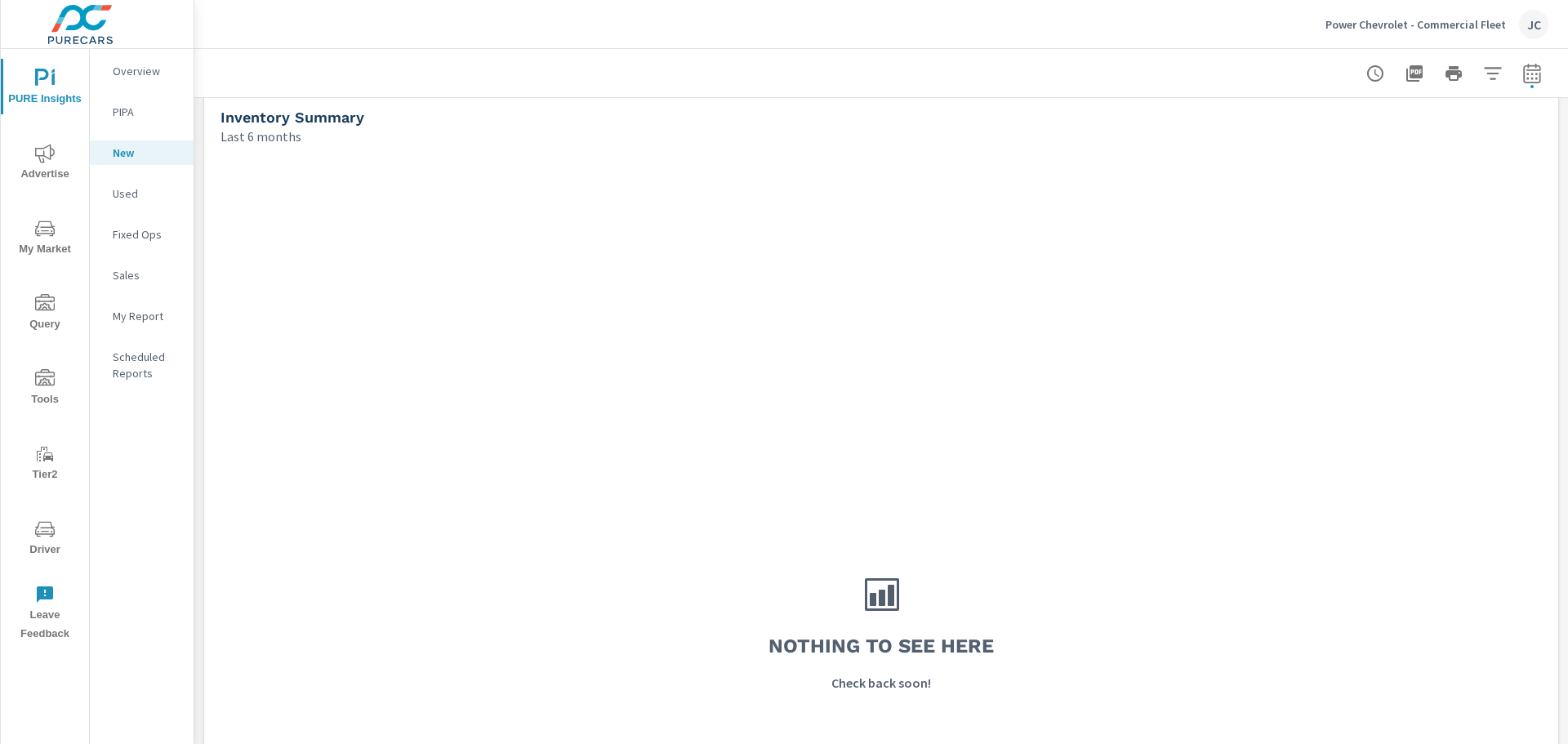
scroll to position [1469, 0]
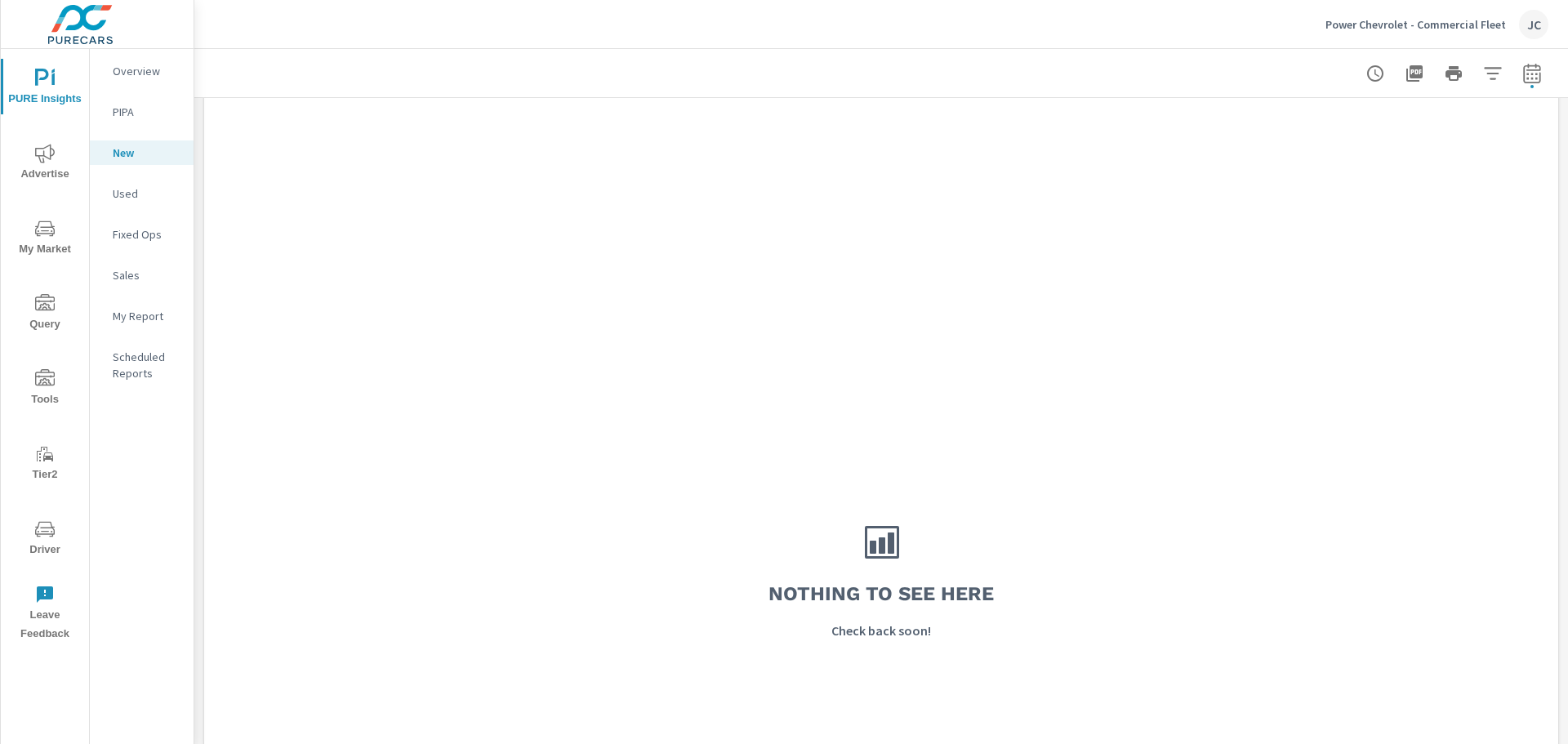
click at [129, 197] on p "Used" at bounding box center [146, 193] width 68 height 16
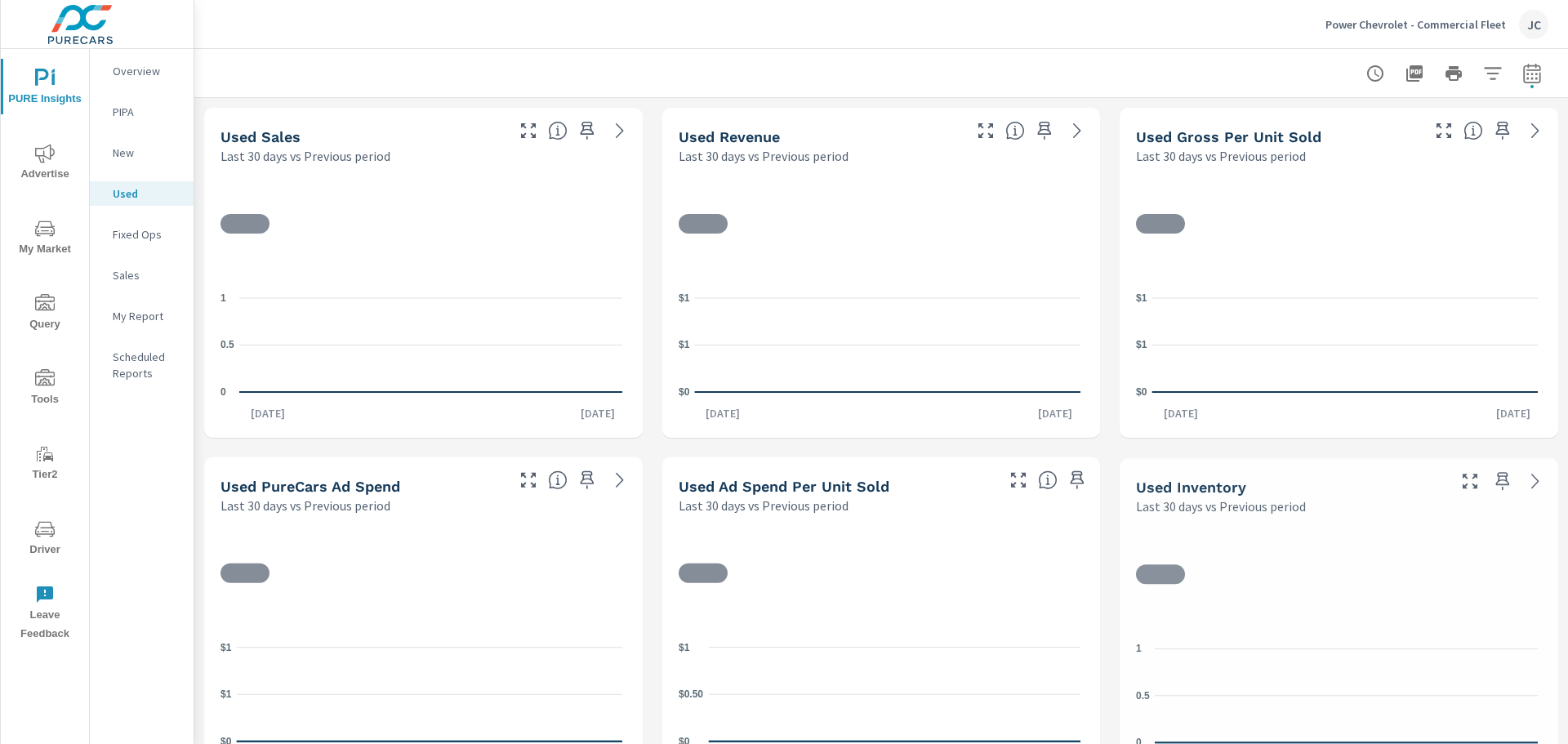
scroll to position [1, 0]
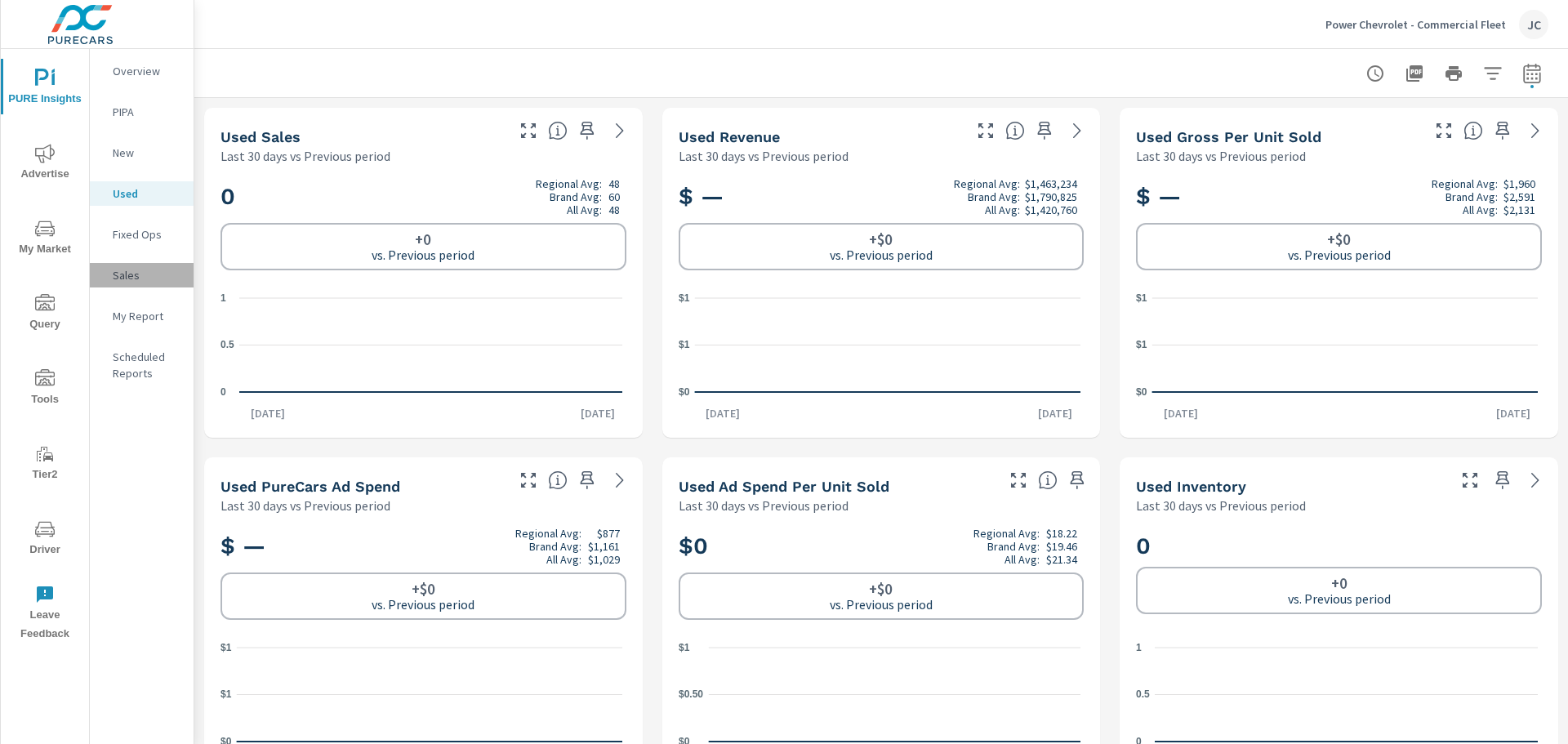
click at [137, 280] on p "Sales" at bounding box center [146, 275] width 68 height 16
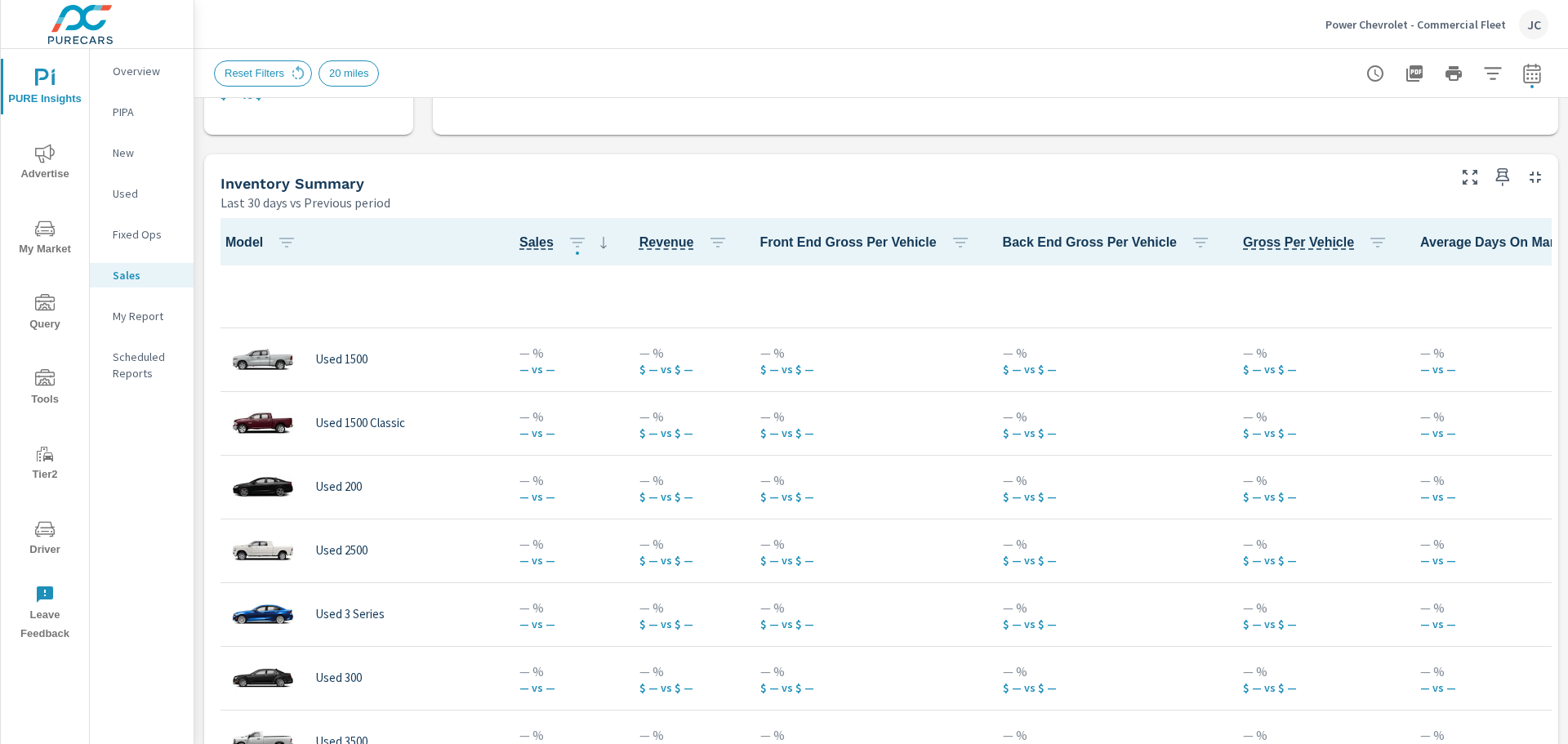
scroll to position [653, 0]
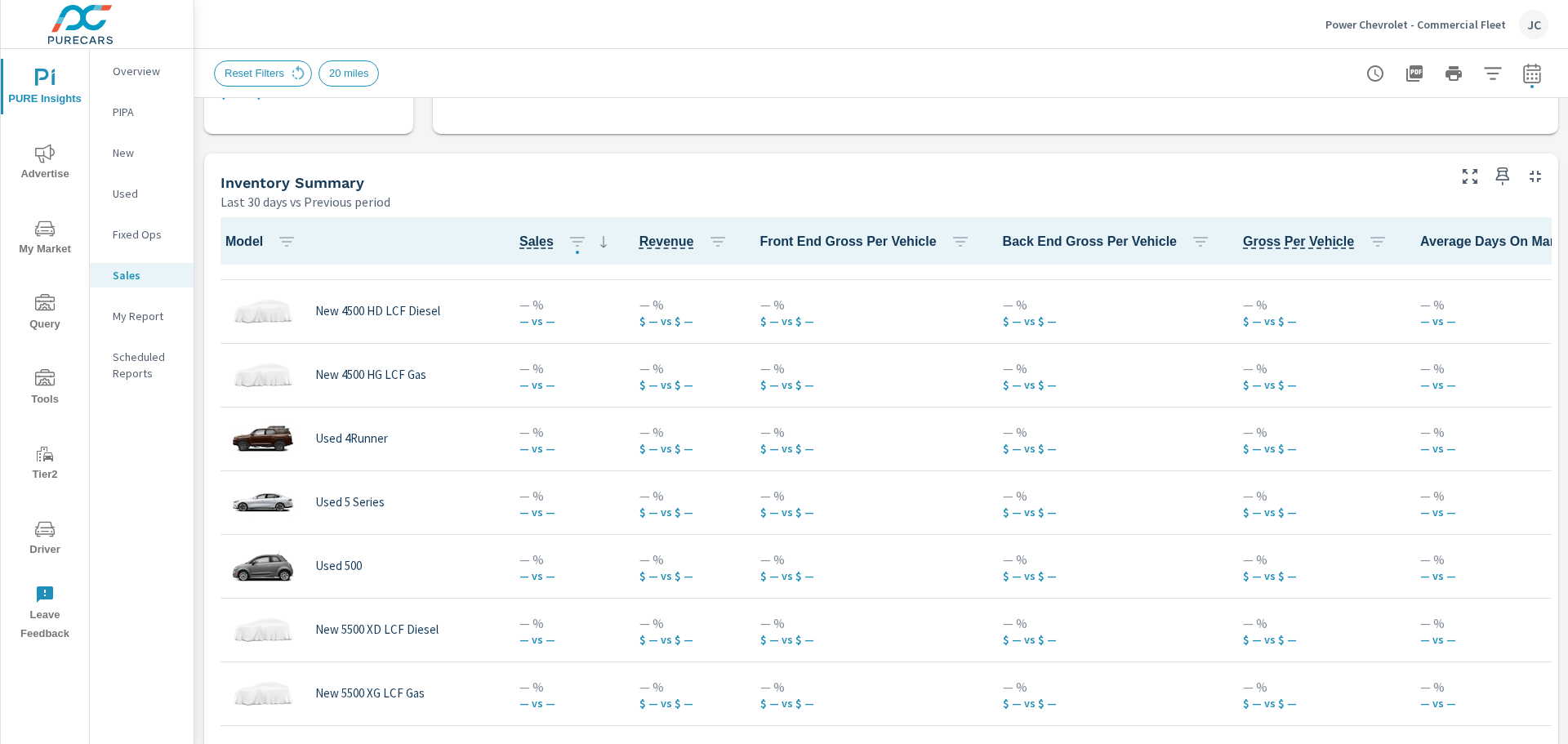
scroll to position [735, 0]
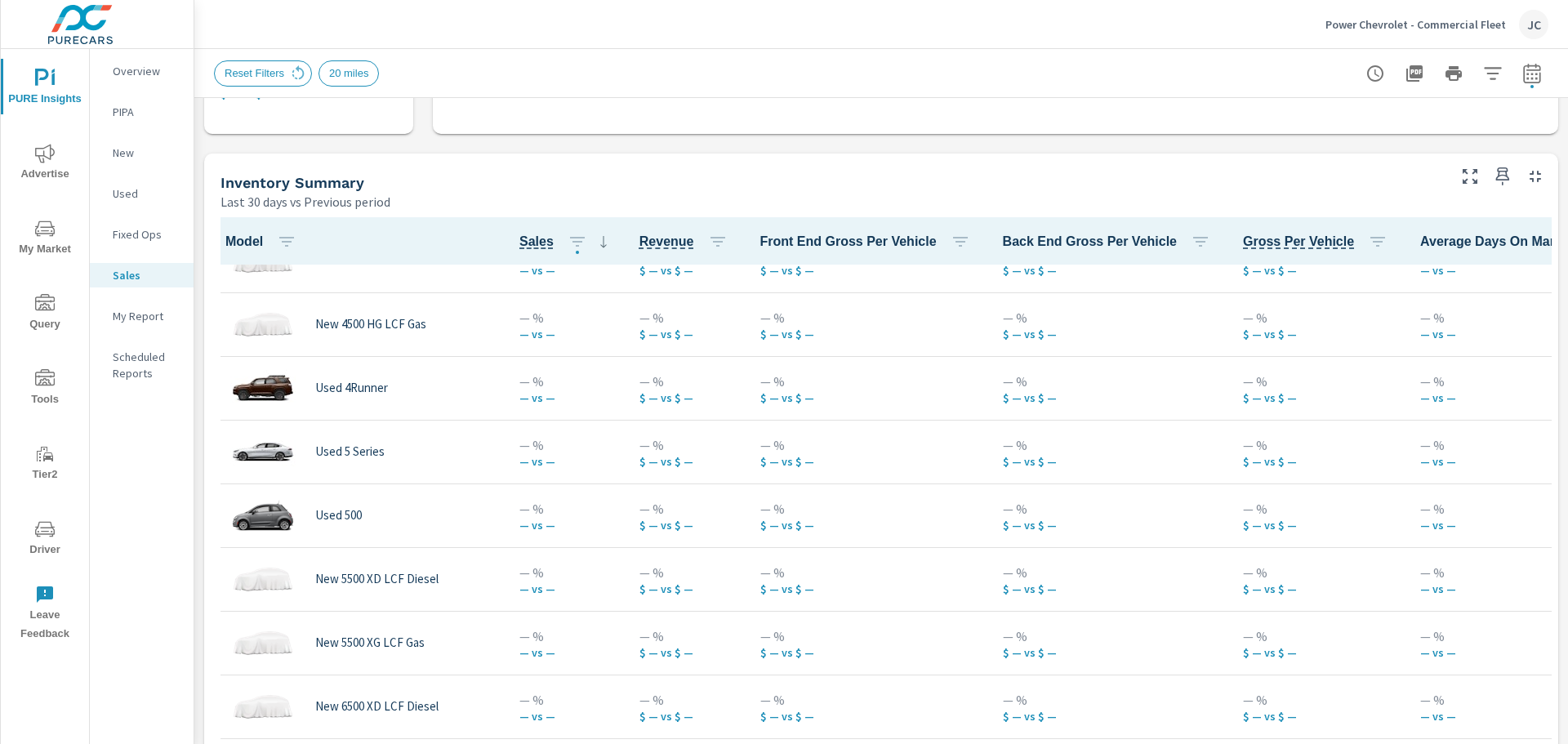
click at [160, 314] on p "My Report" at bounding box center [146, 316] width 68 height 16
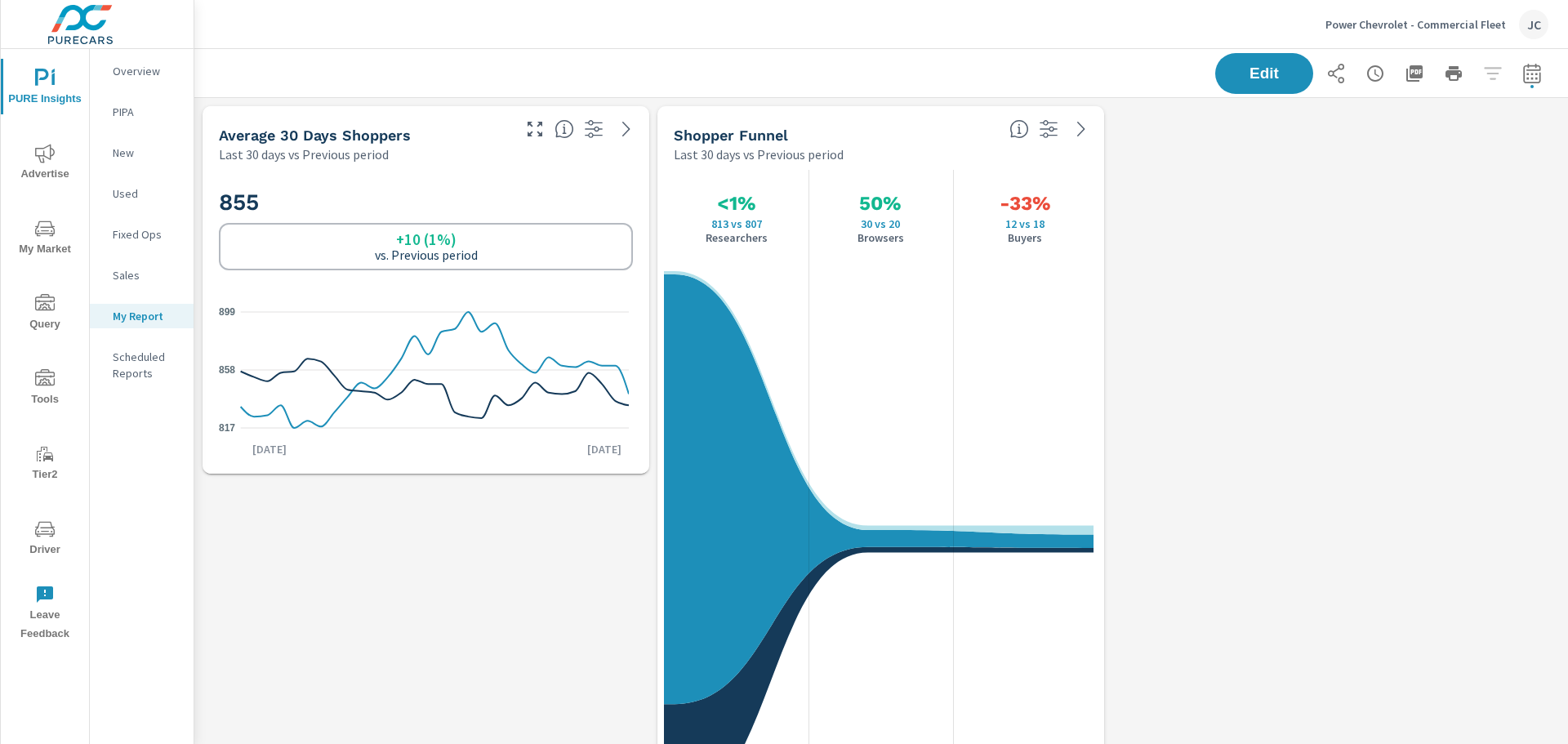
scroll to position [785, 1387]
click at [41, 167] on span "Advertise" at bounding box center [45, 163] width 78 height 40
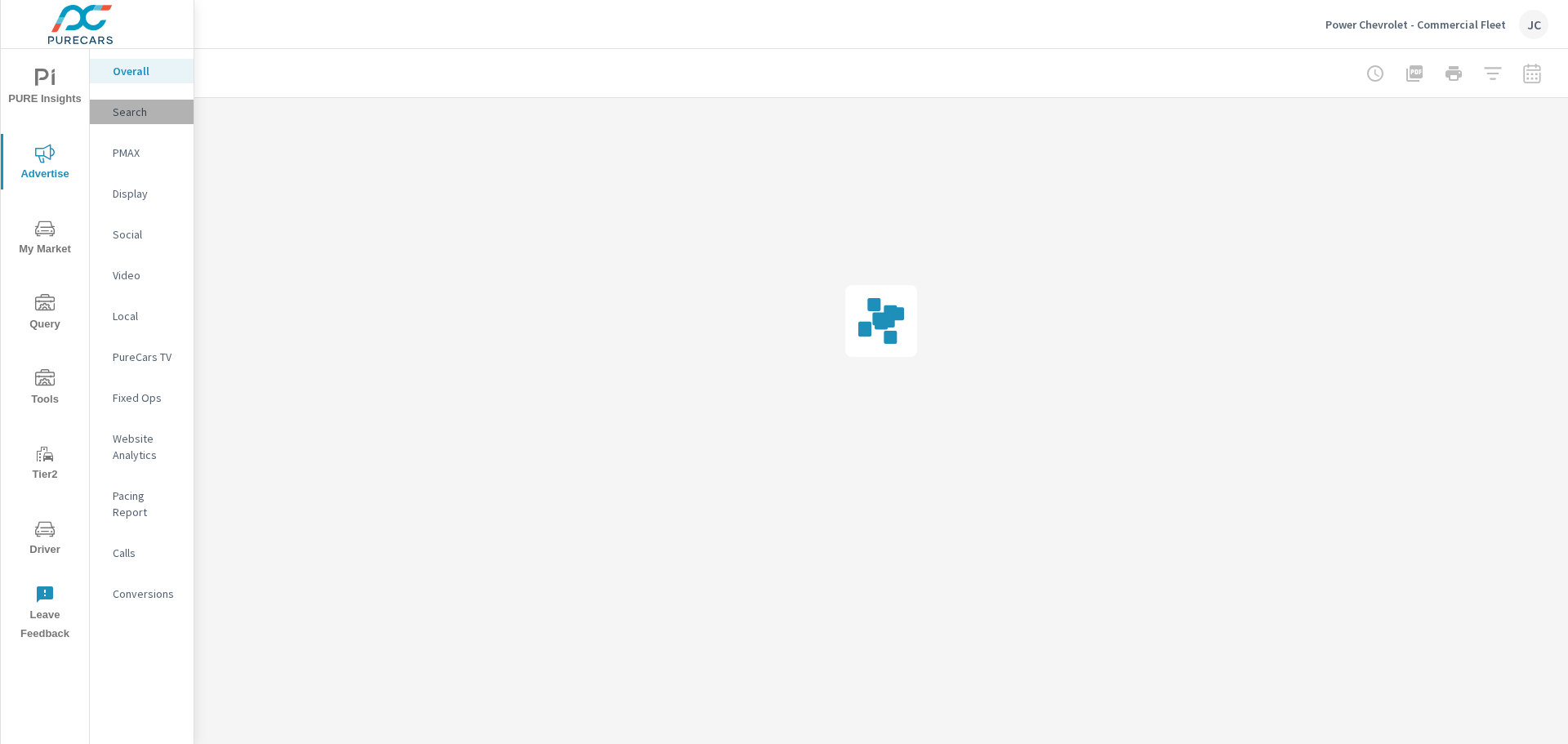
click at [140, 107] on p "Search" at bounding box center [146, 112] width 68 height 16
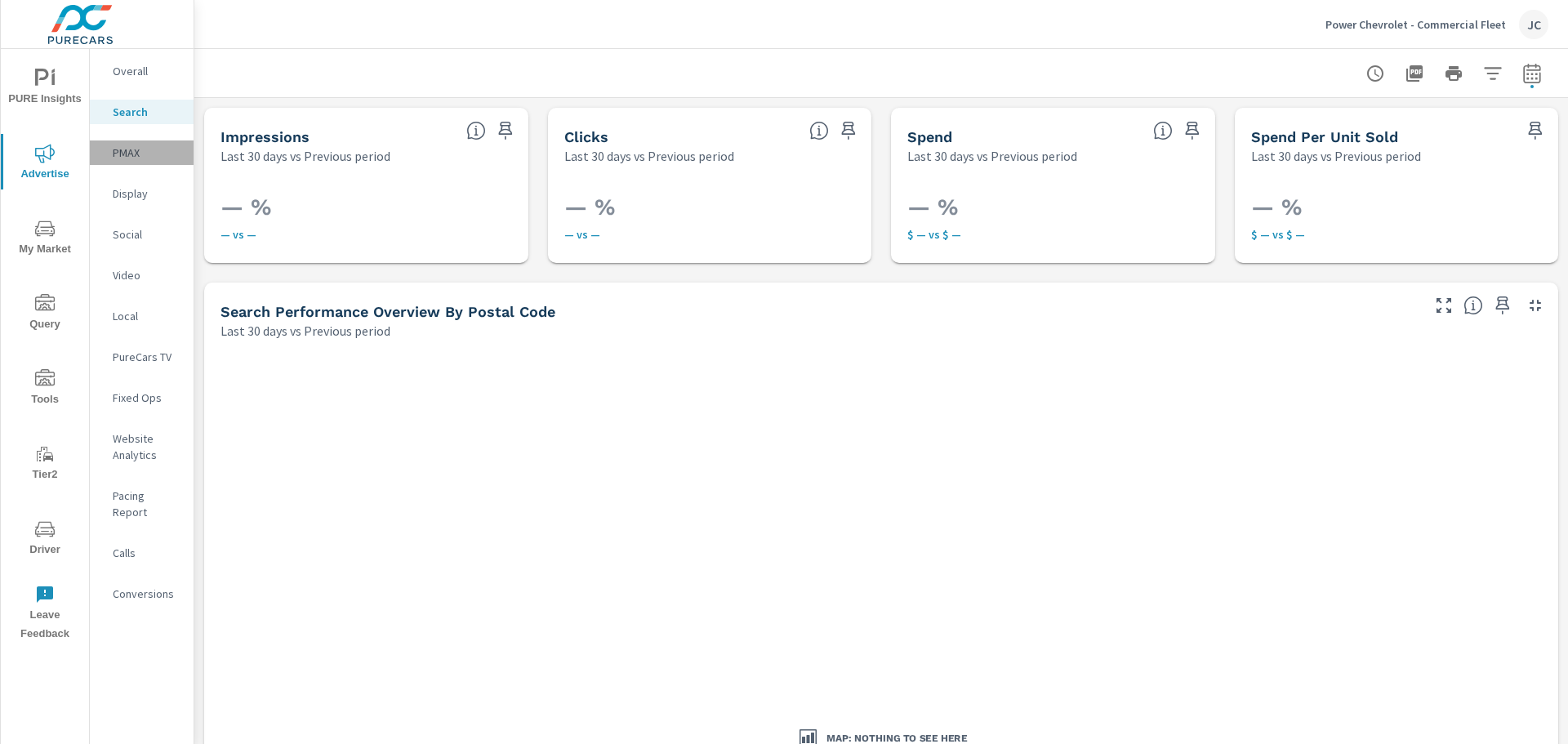
click at [122, 159] on p "PMAX" at bounding box center [146, 152] width 68 height 16
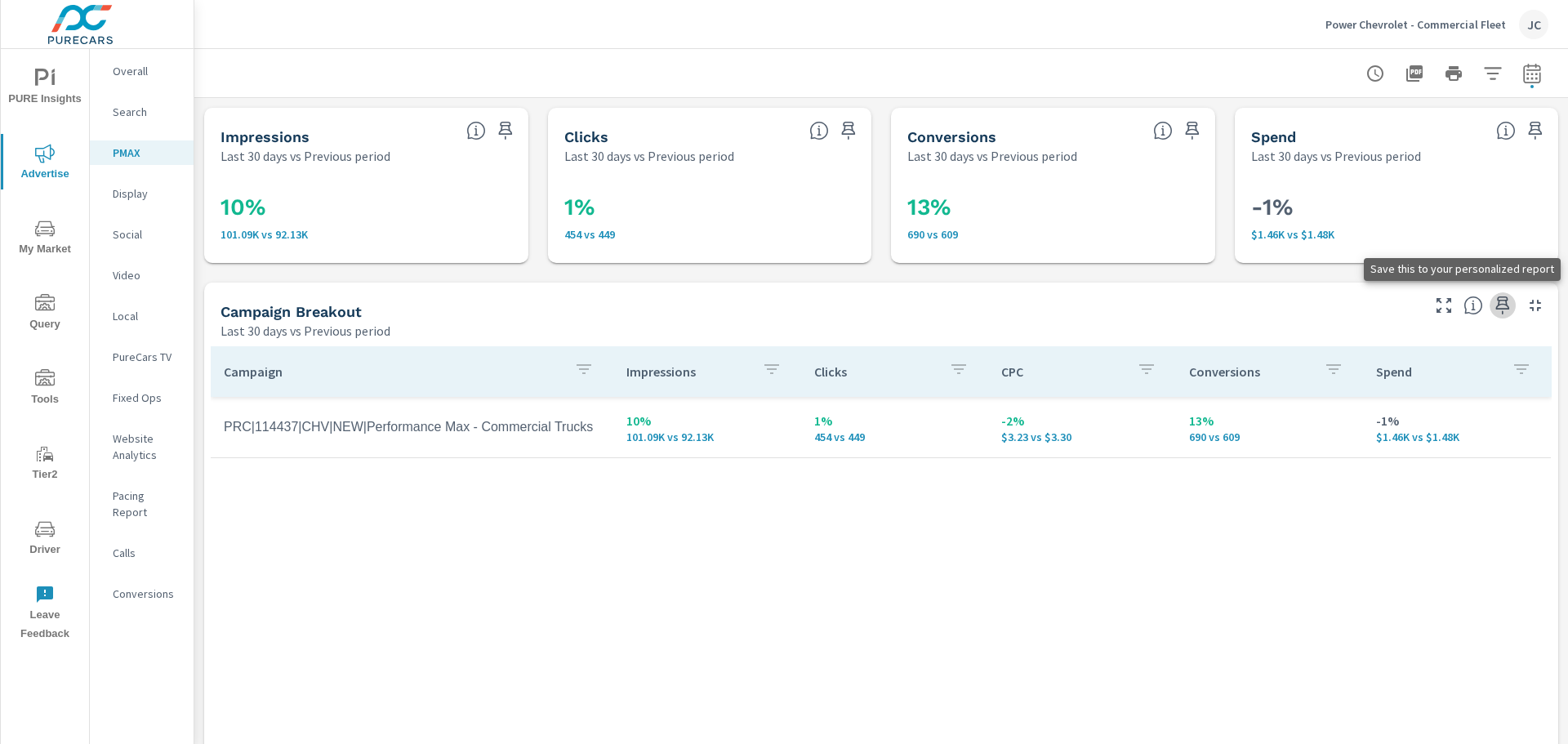
click at [1492, 306] on icon "button" at bounding box center [1502, 305] width 20 height 20
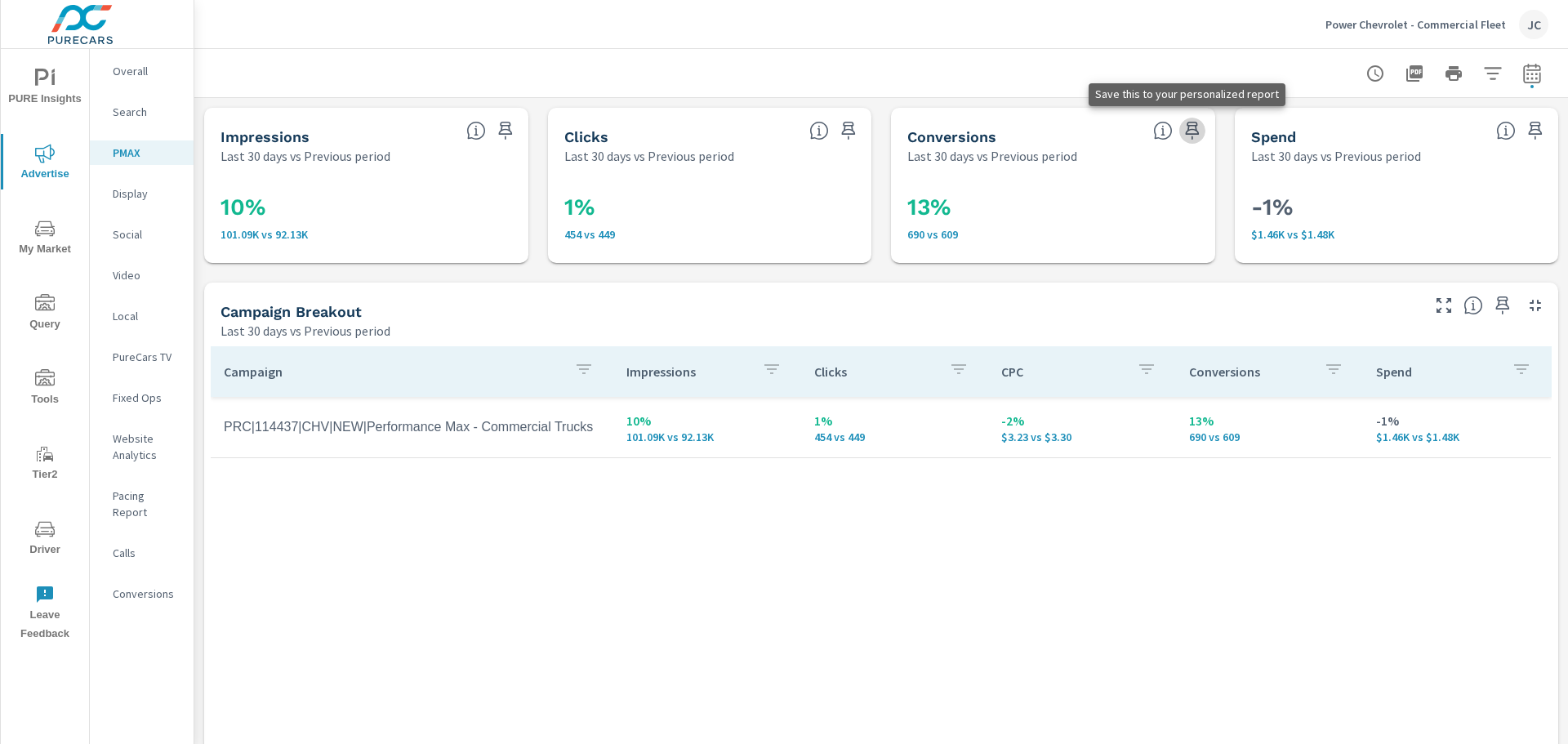
click at [1182, 135] on icon "button" at bounding box center [1192, 130] width 20 height 20
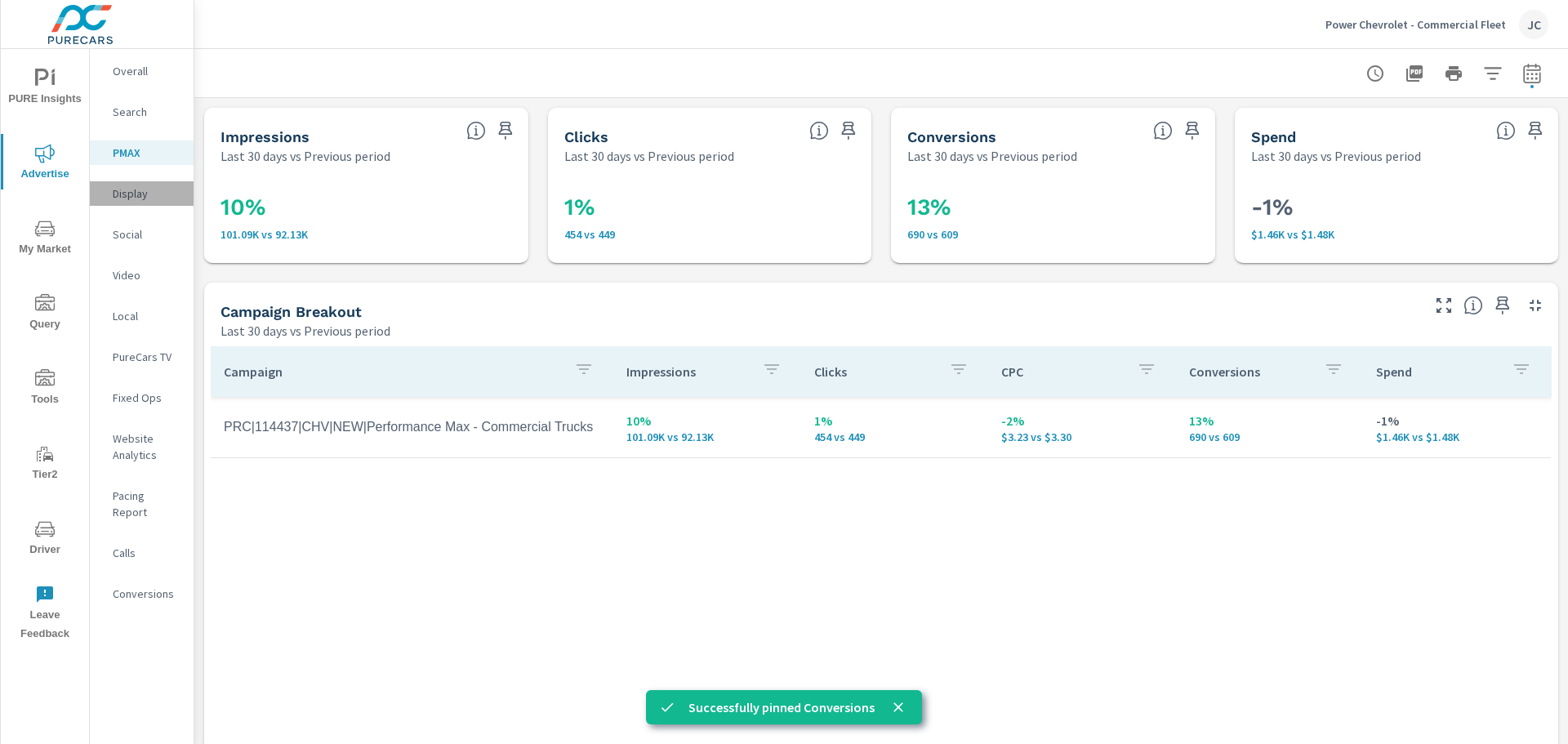
click at [145, 197] on p "Display" at bounding box center [146, 193] width 68 height 16
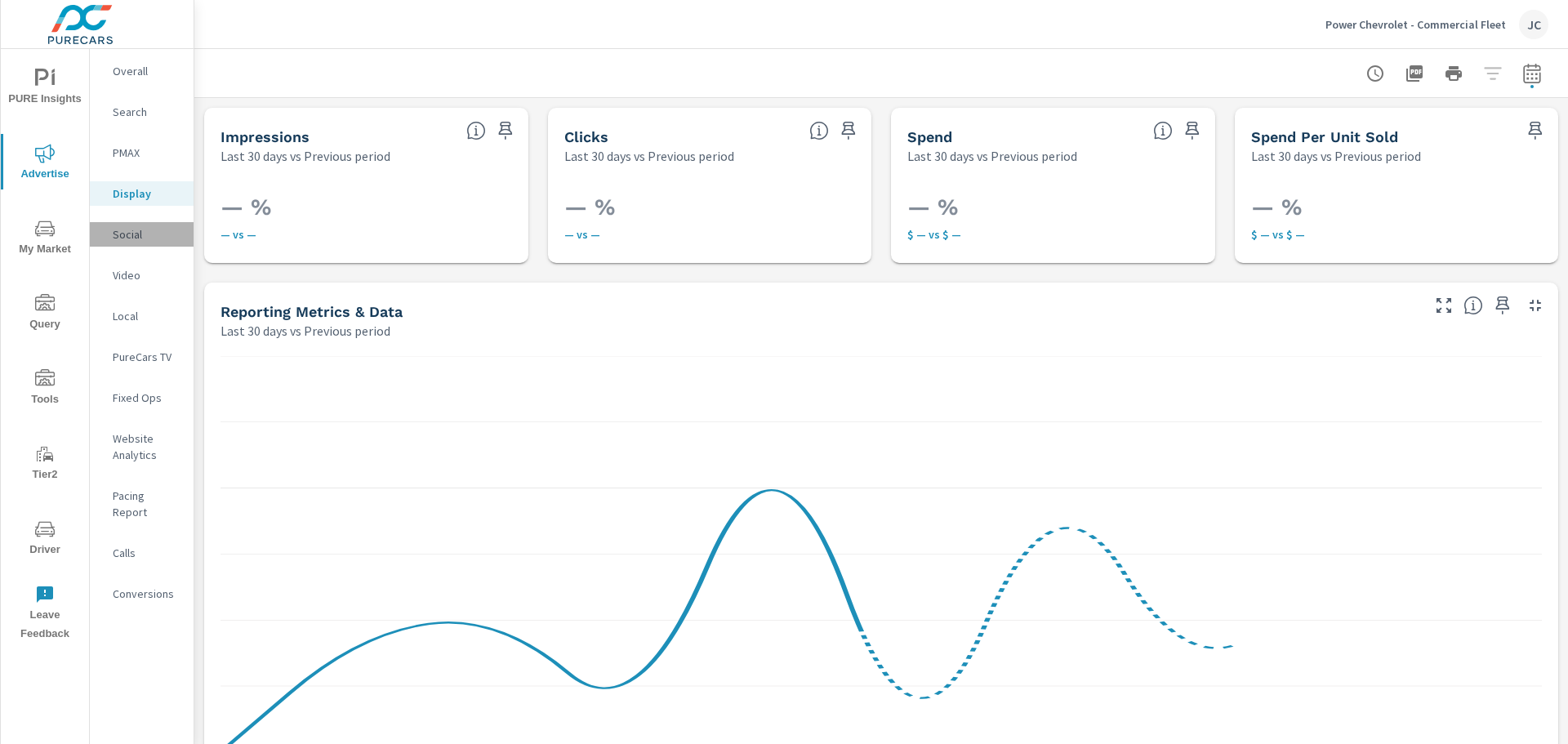
click at [138, 231] on p "Social" at bounding box center [146, 234] width 68 height 16
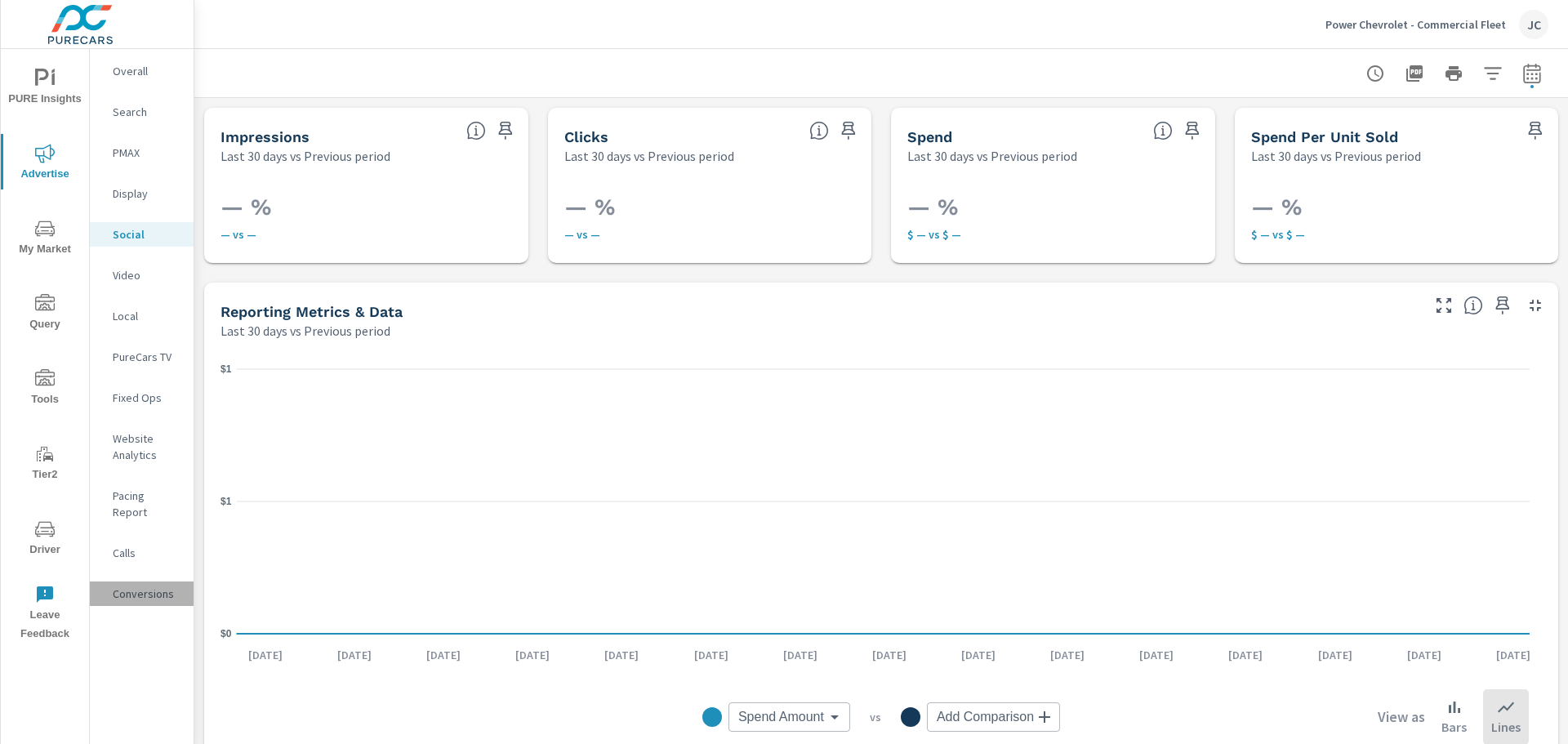
click at [133, 586] on p "Conversions" at bounding box center [146, 593] width 68 height 16
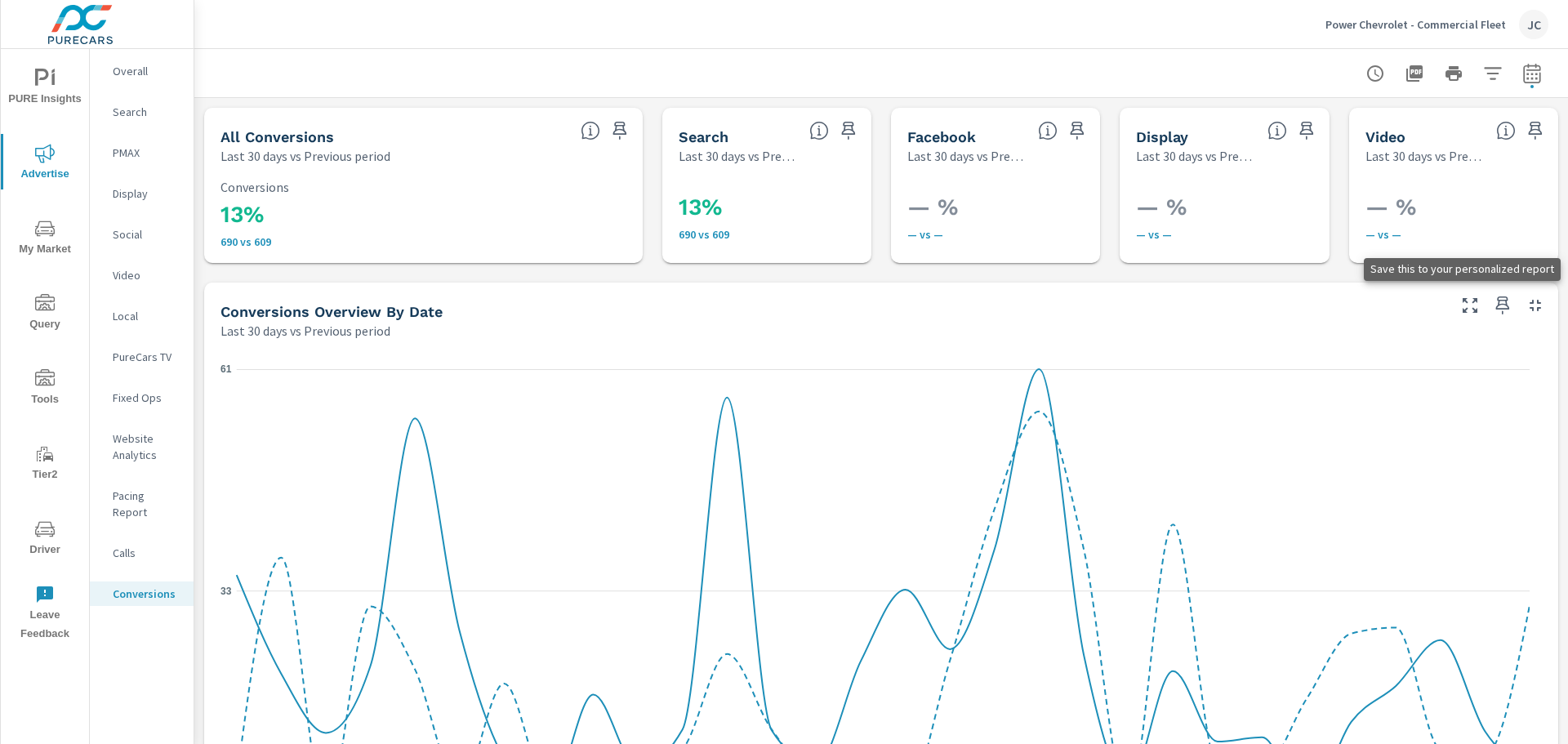
click at [1495, 300] on icon "button" at bounding box center [1502, 305] width 14 height 18
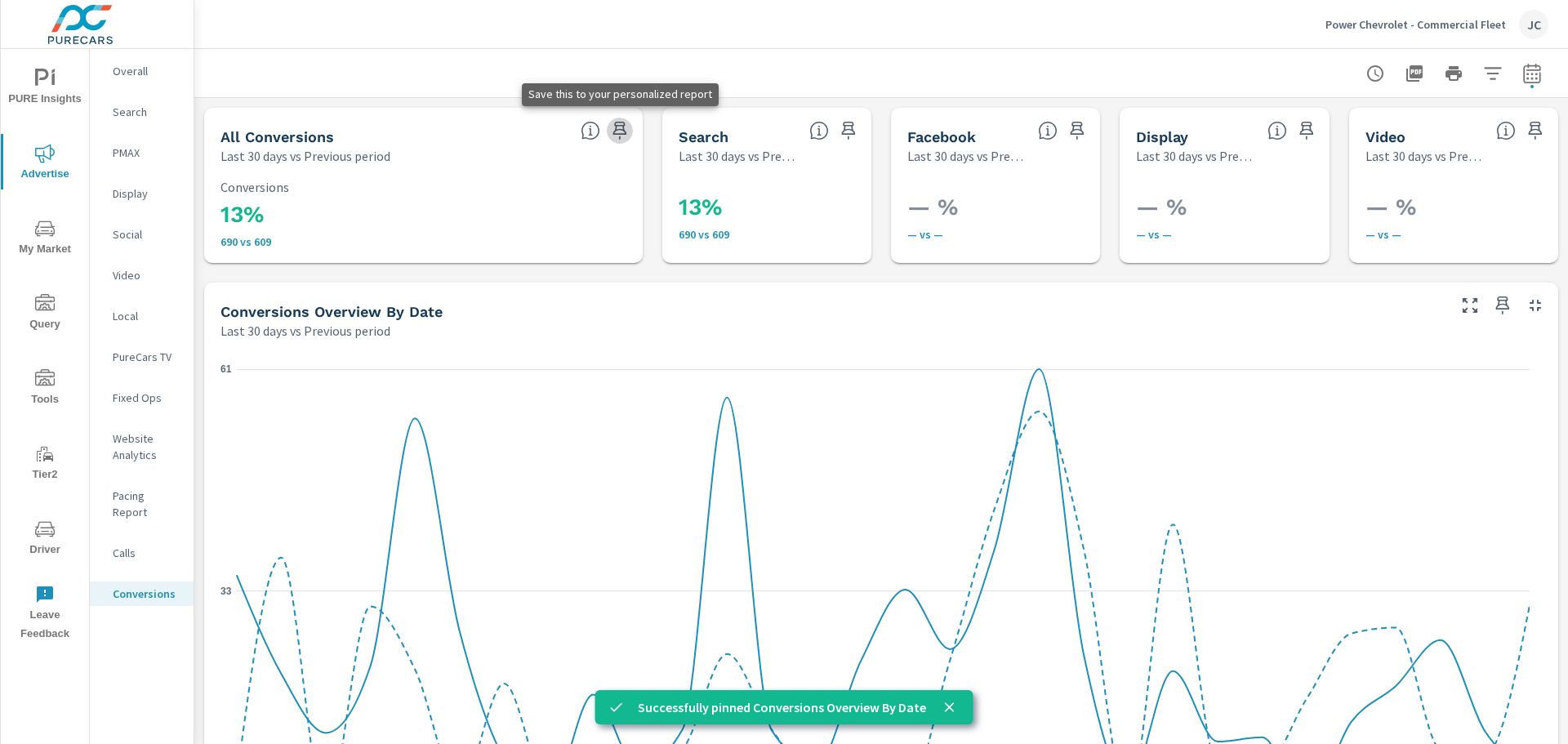
click at [612, 130] on icon "button" at bounding box center [619, 130] width 14 height 18
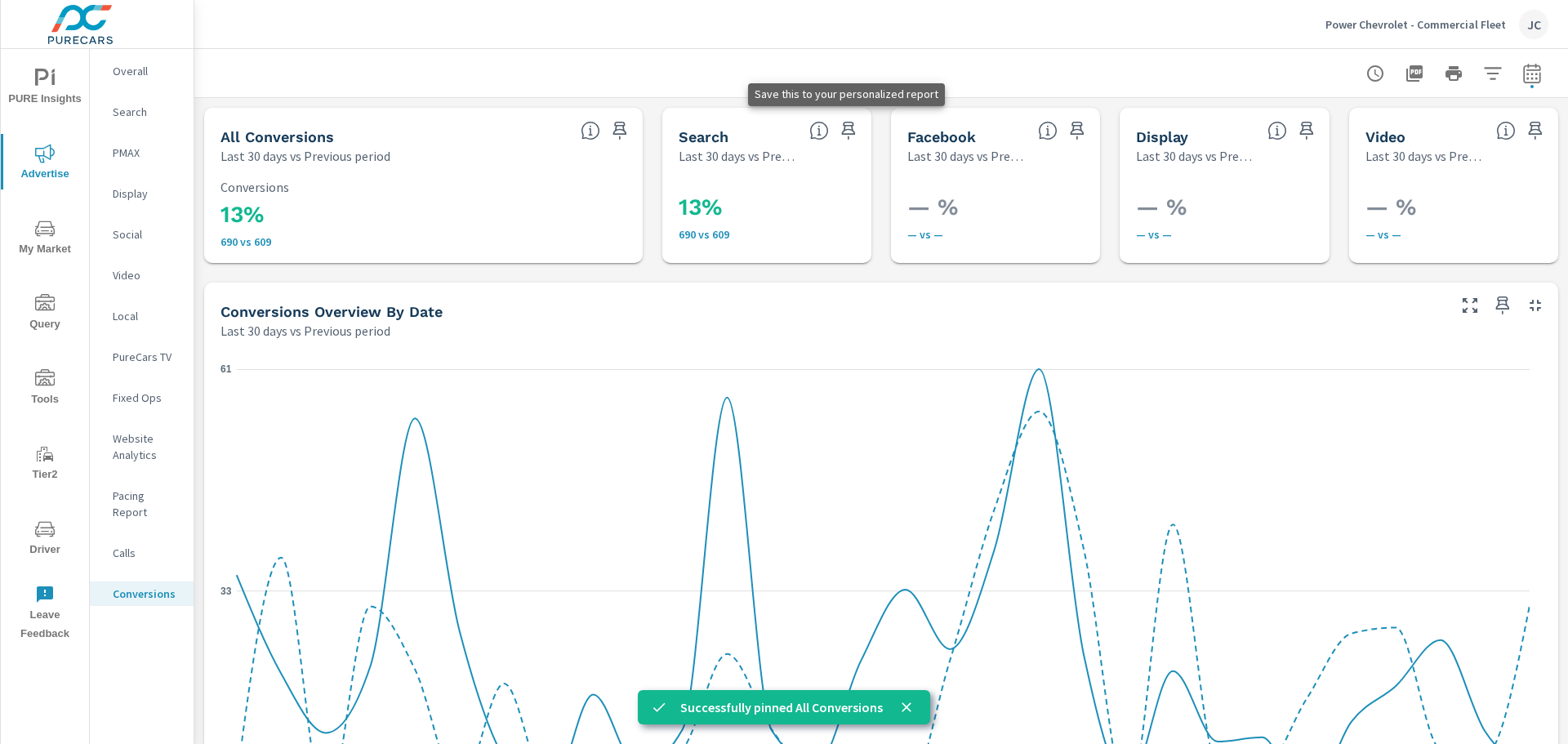
click at [844, 129] on icon "button" at bounding box center [848, 130] width 20 height 20
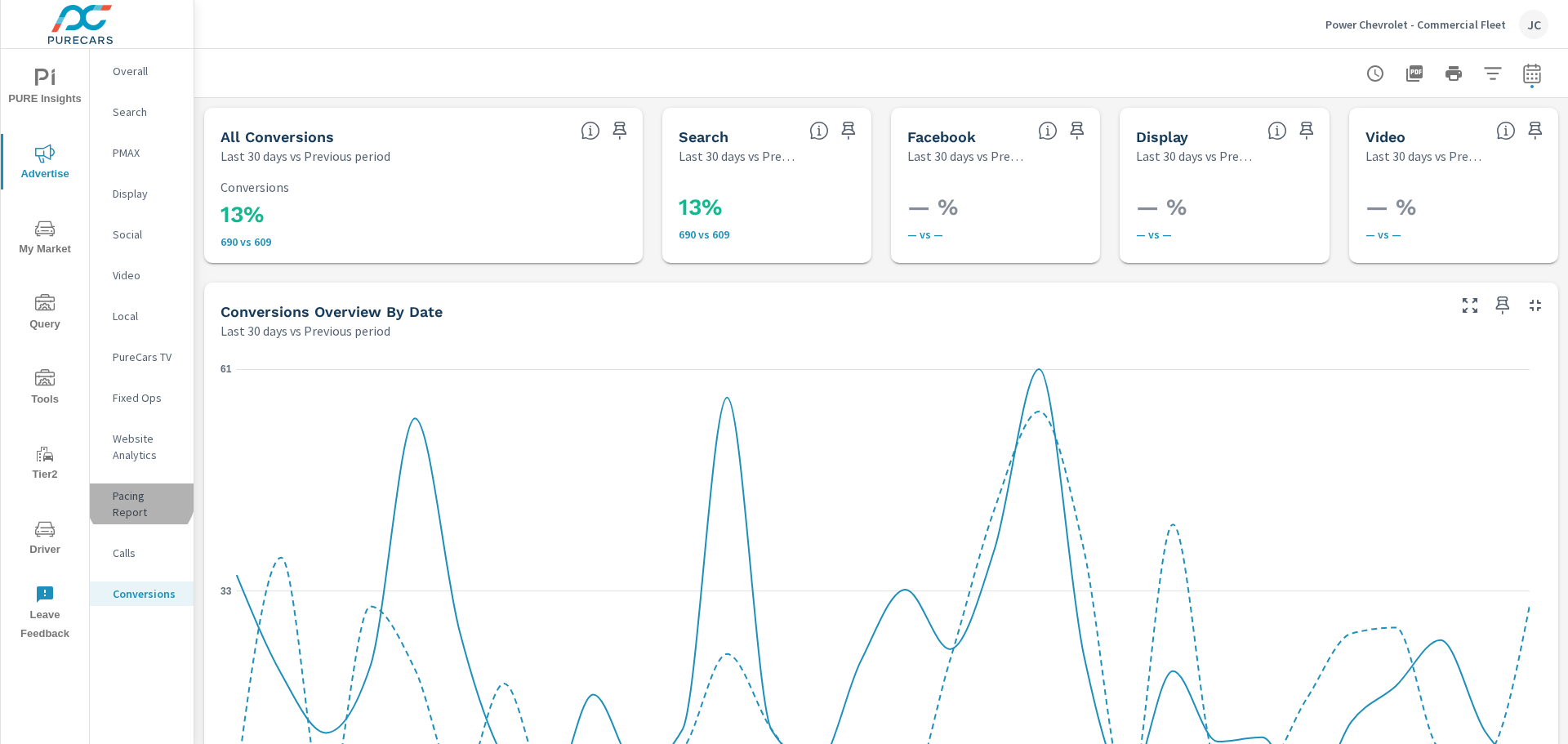
click at [140, 495] on p "Pacing Report" at bounding box center [146, 504] width 68 height 32
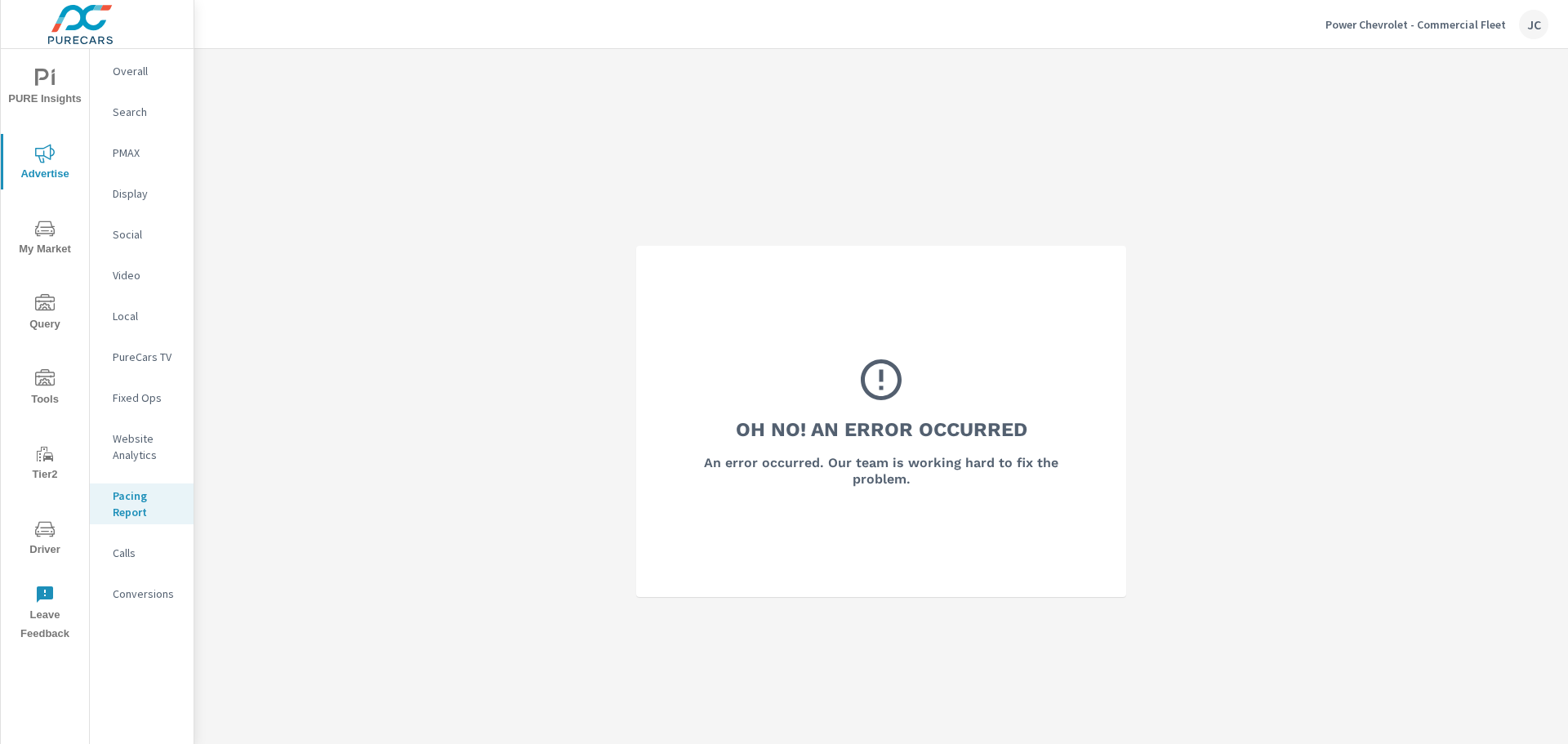
click at [46, 85] on icon "nav menu" at bounding box center [44, 78] width 20 height 20
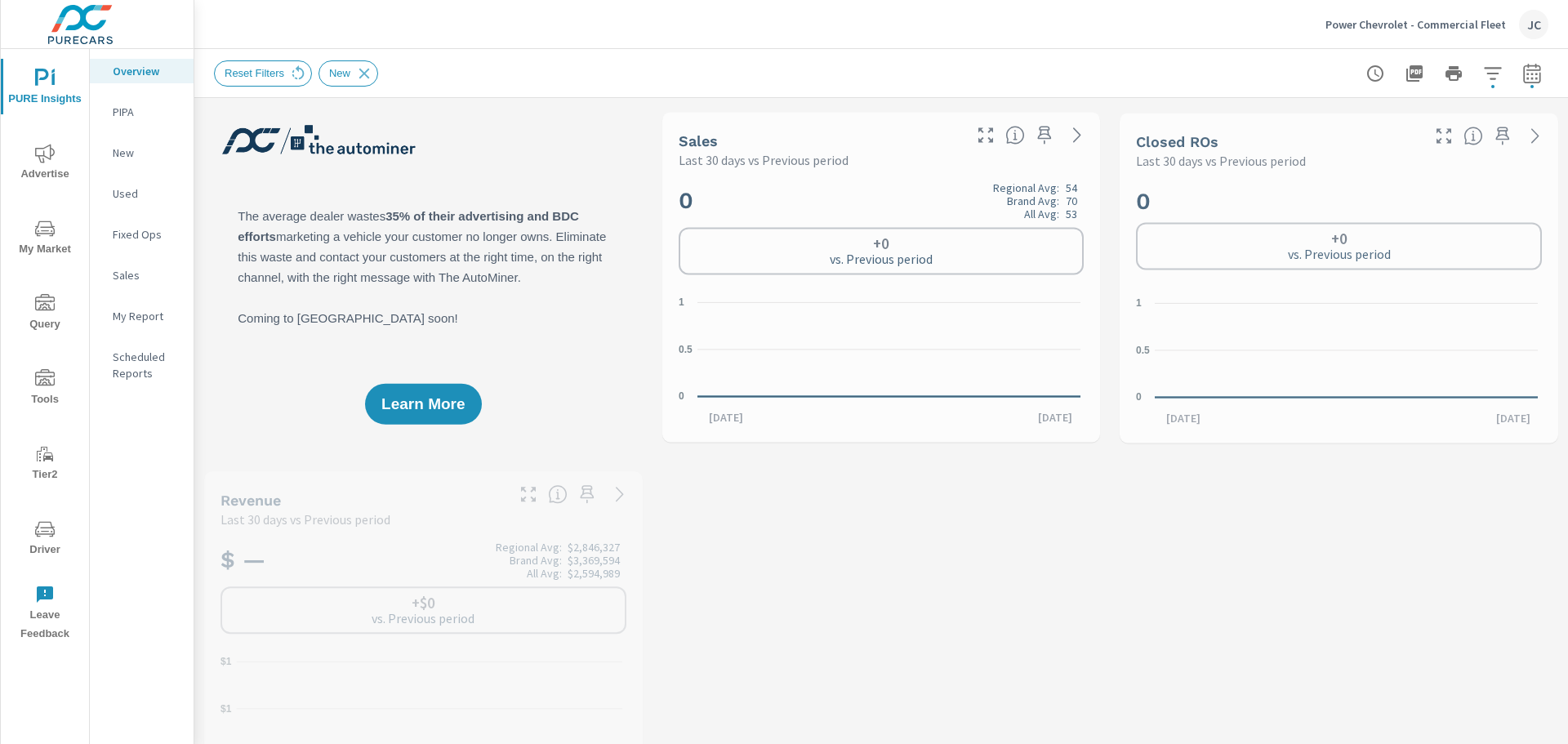
scroll to position [1, 0]
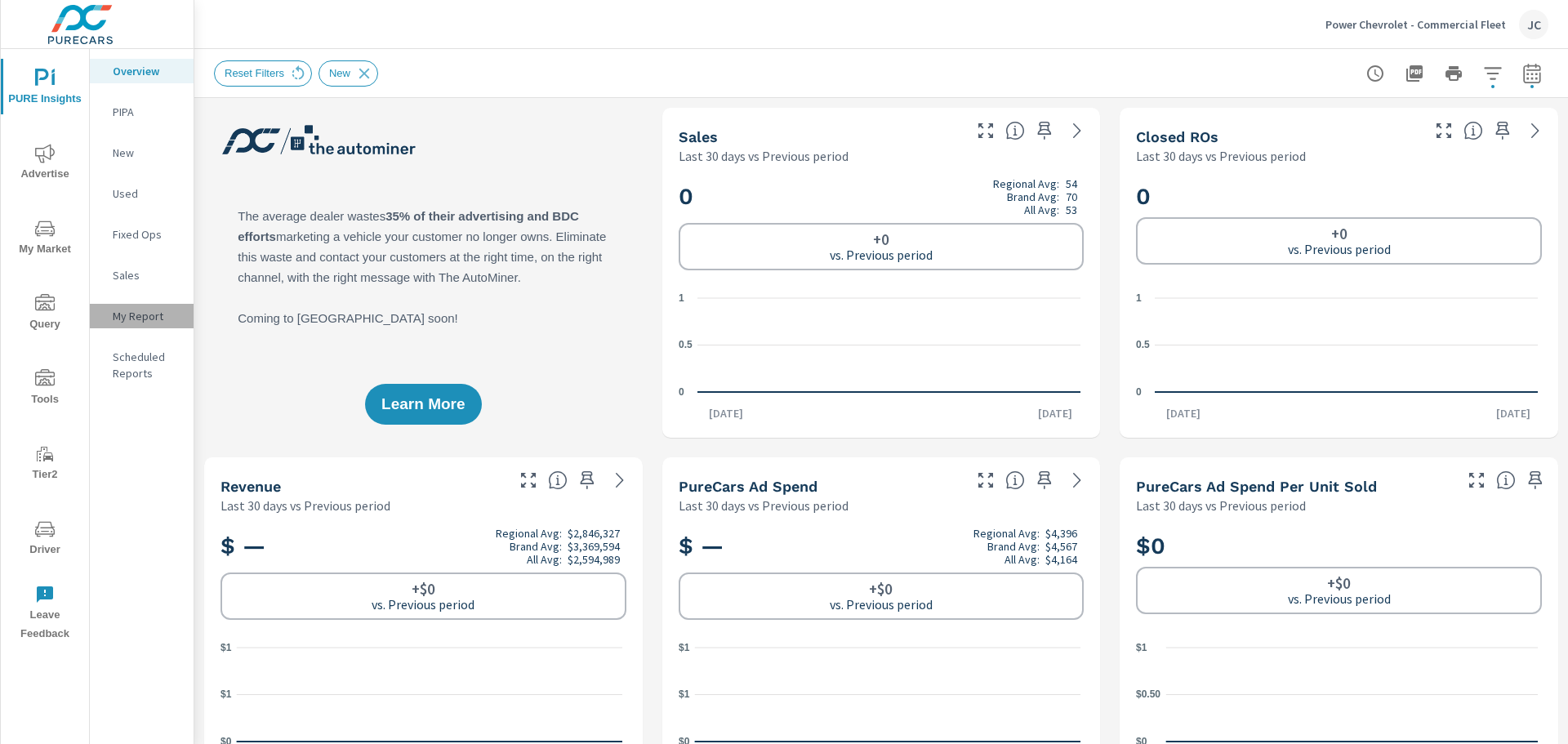
click at [157, 328] on div "My Report" at bounding box center [142, 316] width 104 height 25
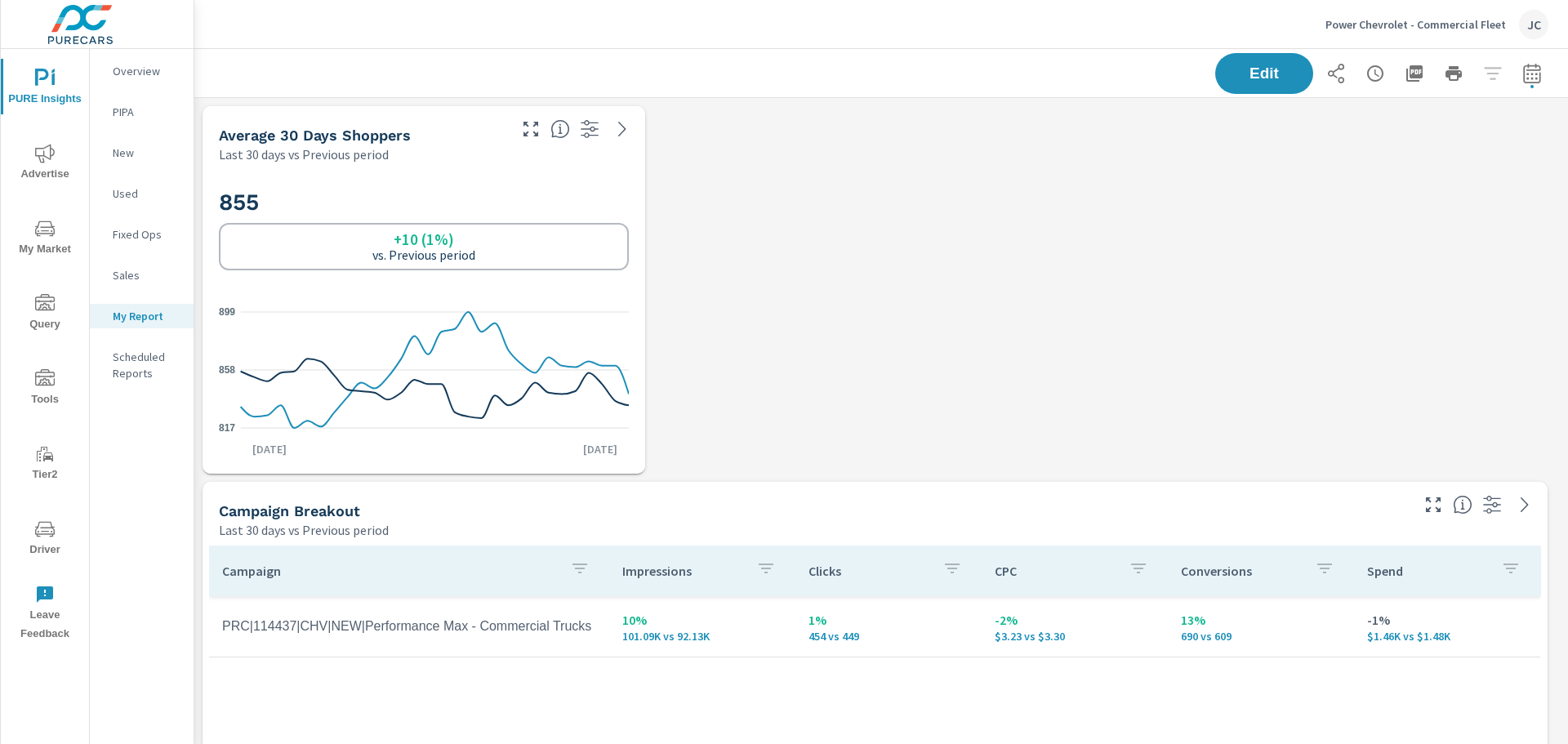
click at [54, 169] on span "Advertise" at bounding box center [45, 163] width 78 height 40
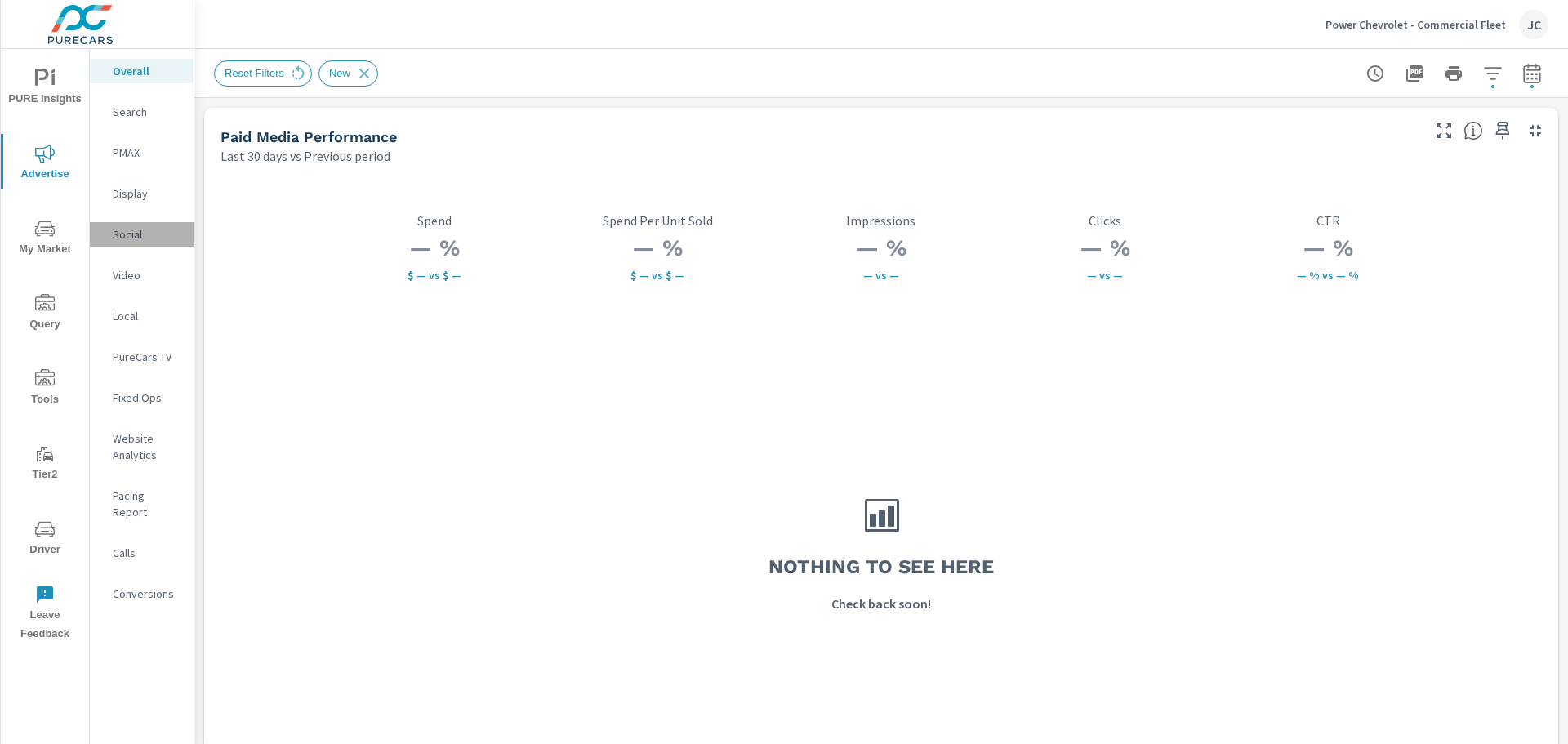
click at [120, 233] on p "Social" at bounding box center [146, 234] width 68 height 16
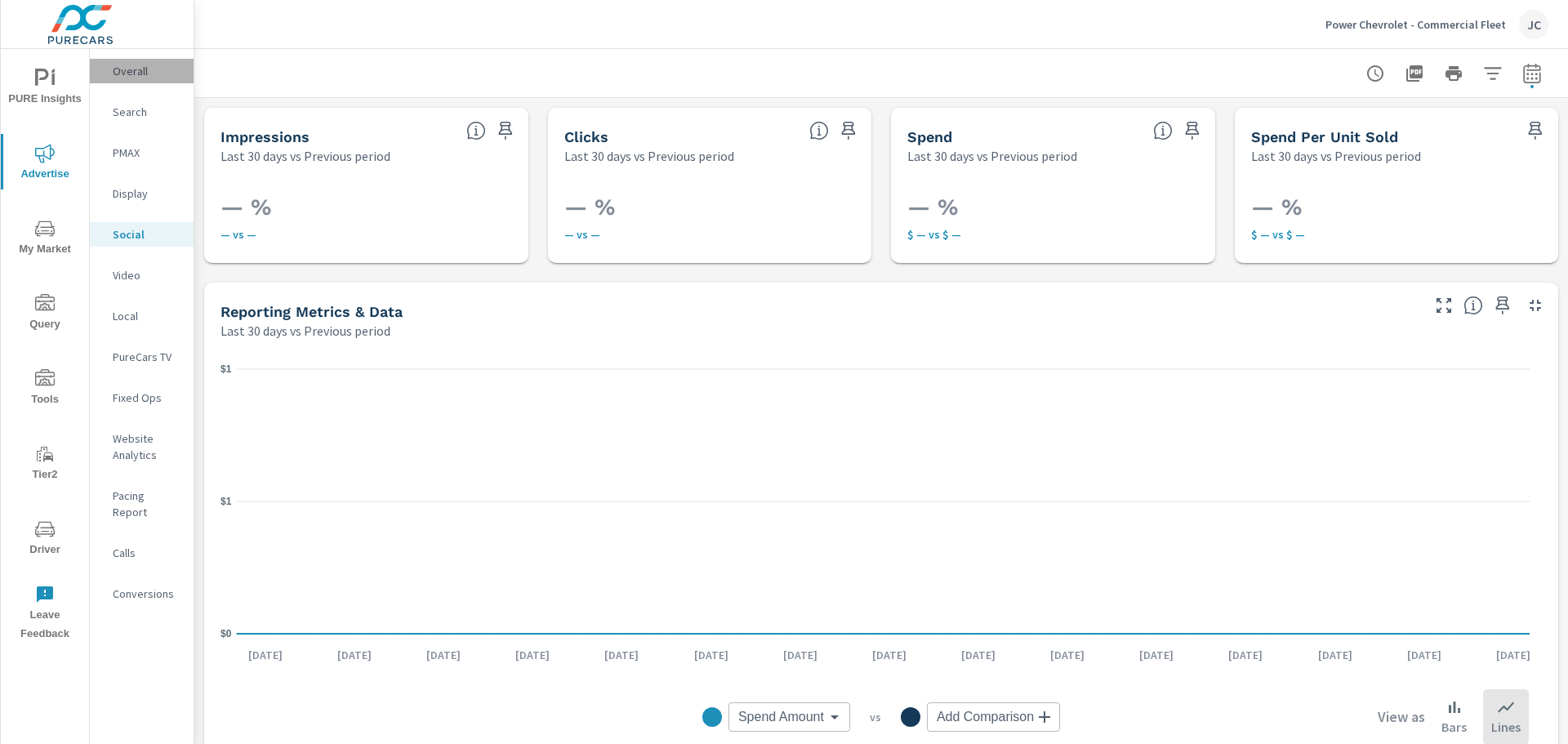
click at [135, 72] on p "Overall" at bounding box center [146, 71] width 68 height 16
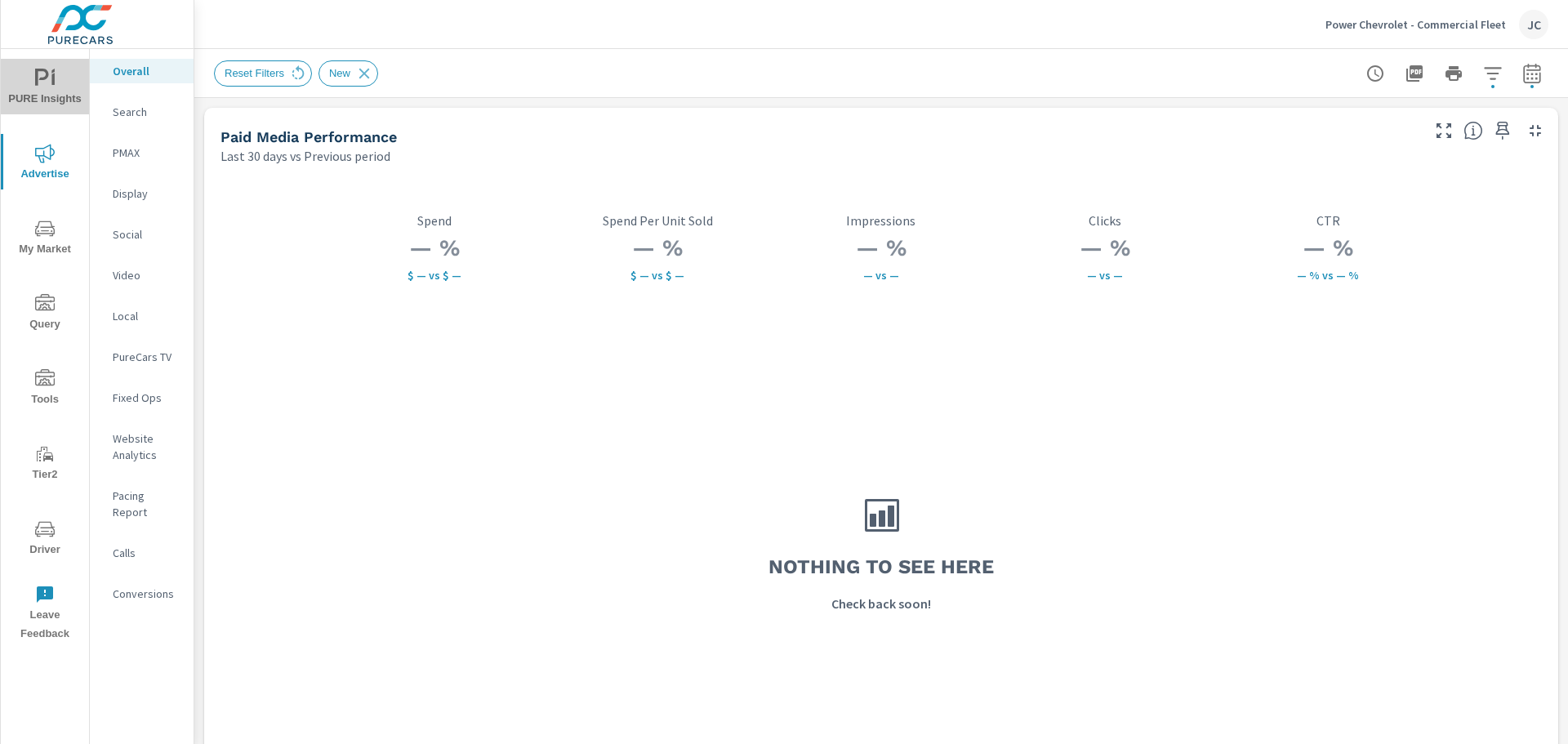
click at [45, 88] on icon "nav menu" at bounding box center [44, 78] width 20 height 20
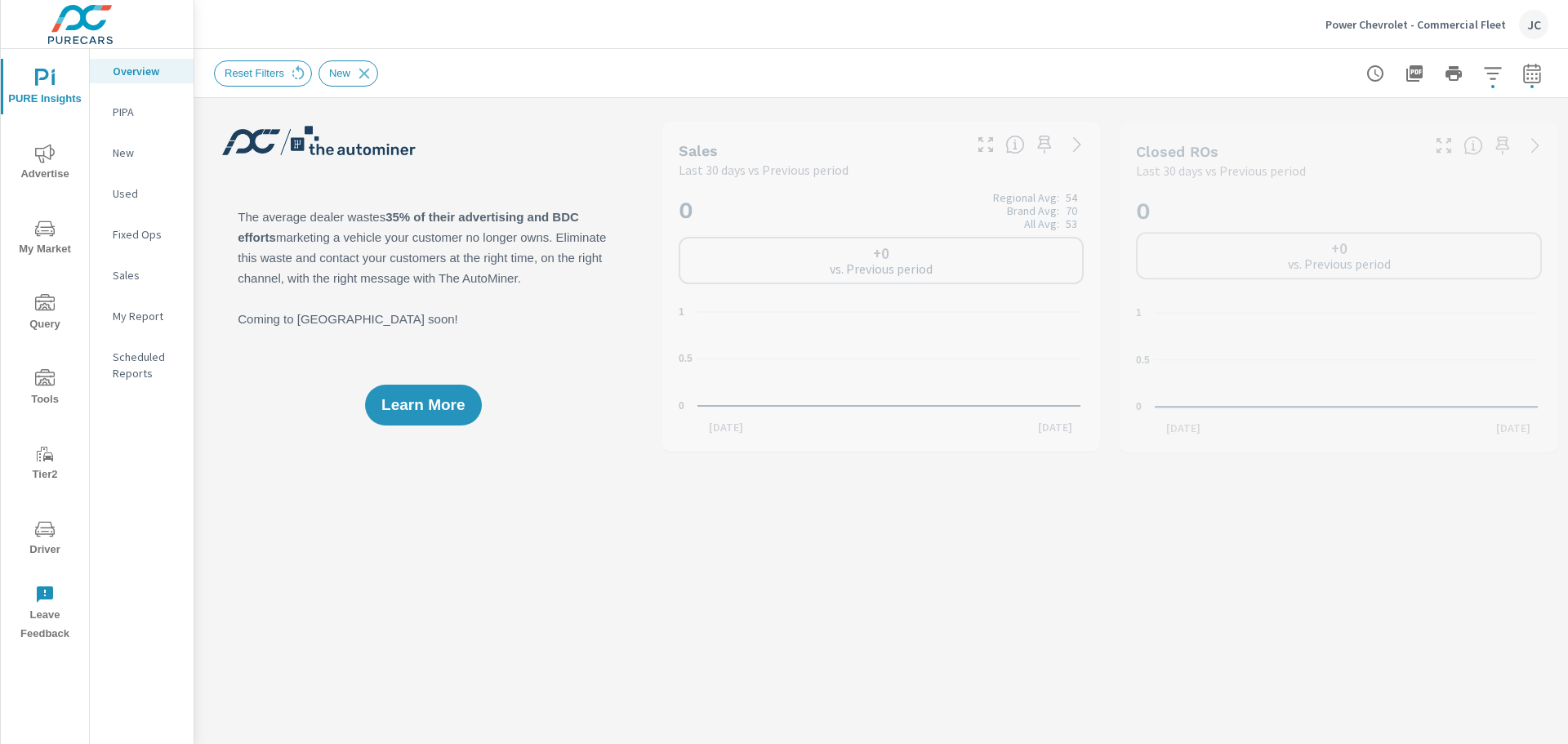
scroll to position [1, 0]
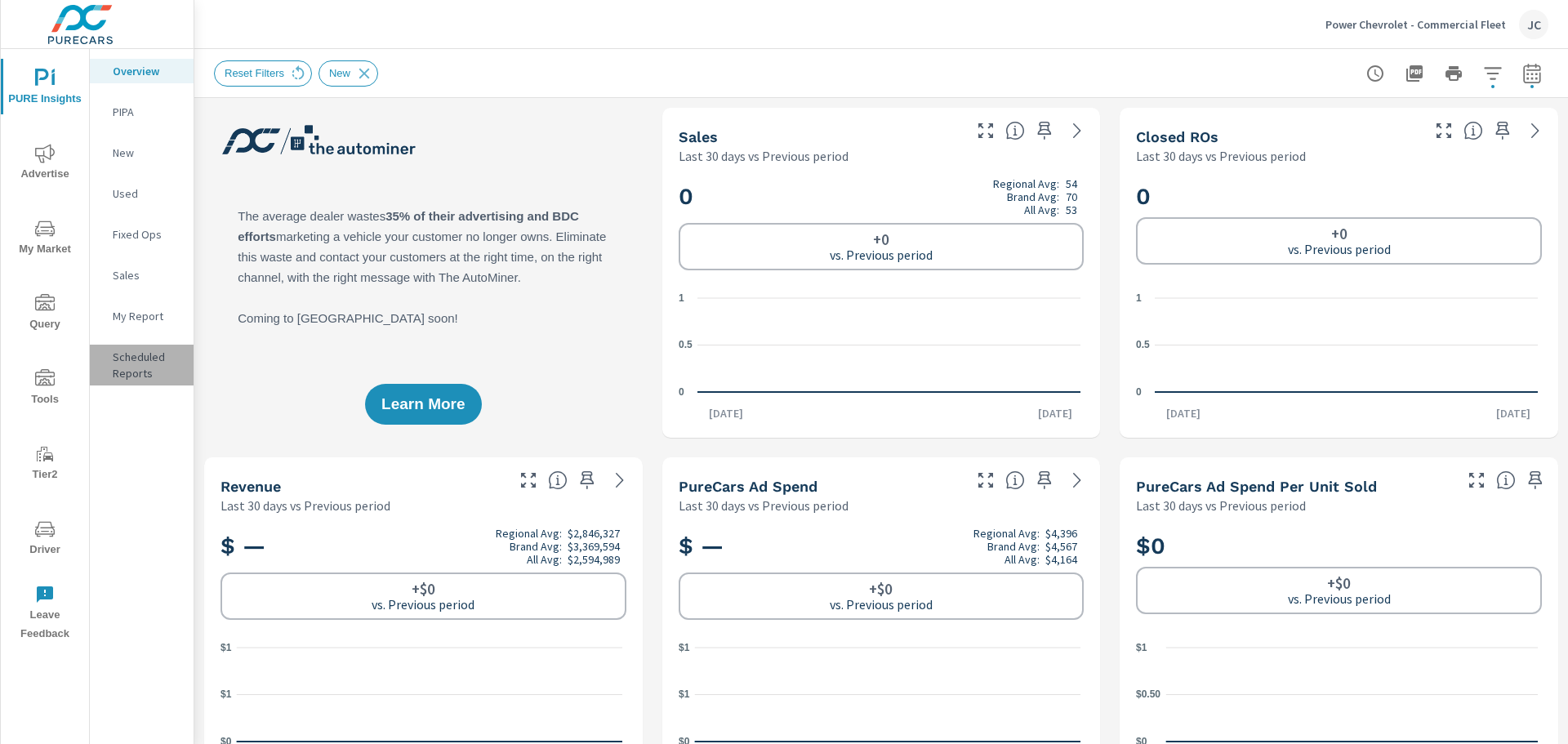
click at [127, 351] on p "Scheduled Reports" at bounding box center [146, 365] width 68 height 32
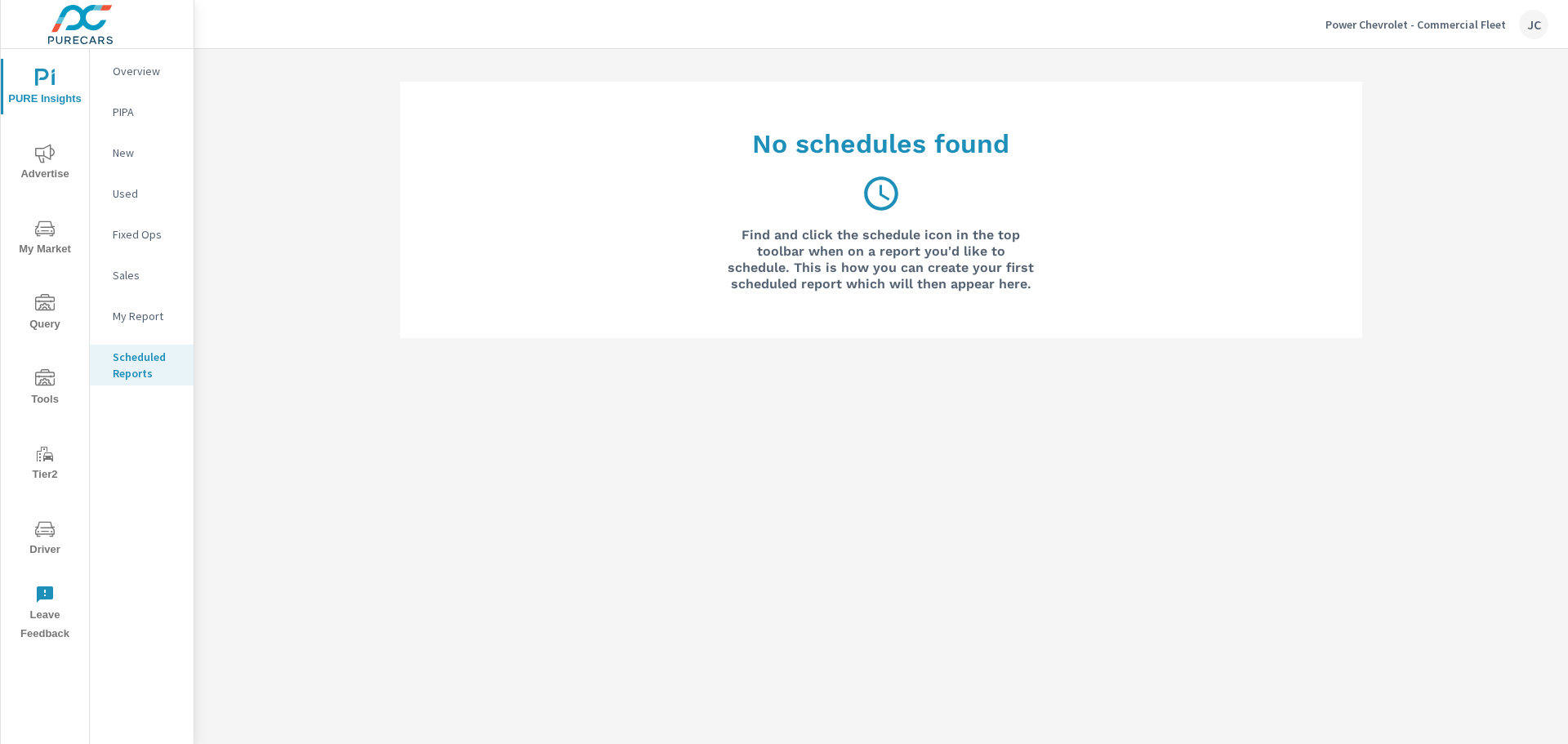
click at [159, 321] on p "My Report" at bounding box center [146, 316] width 68 height 16
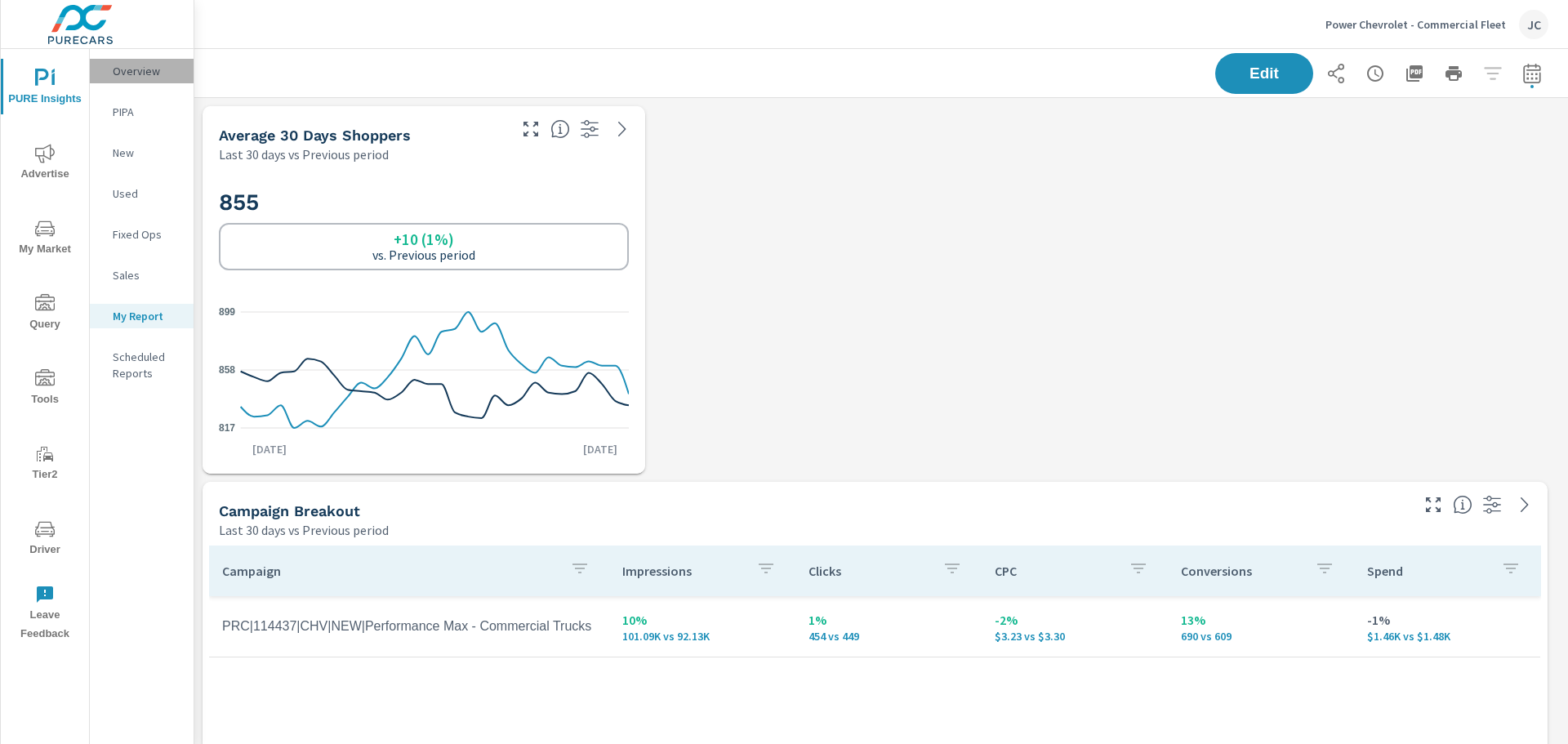
click at [133, 61] on div "Overview" at bounding box center [142, 71] width 104 height 25
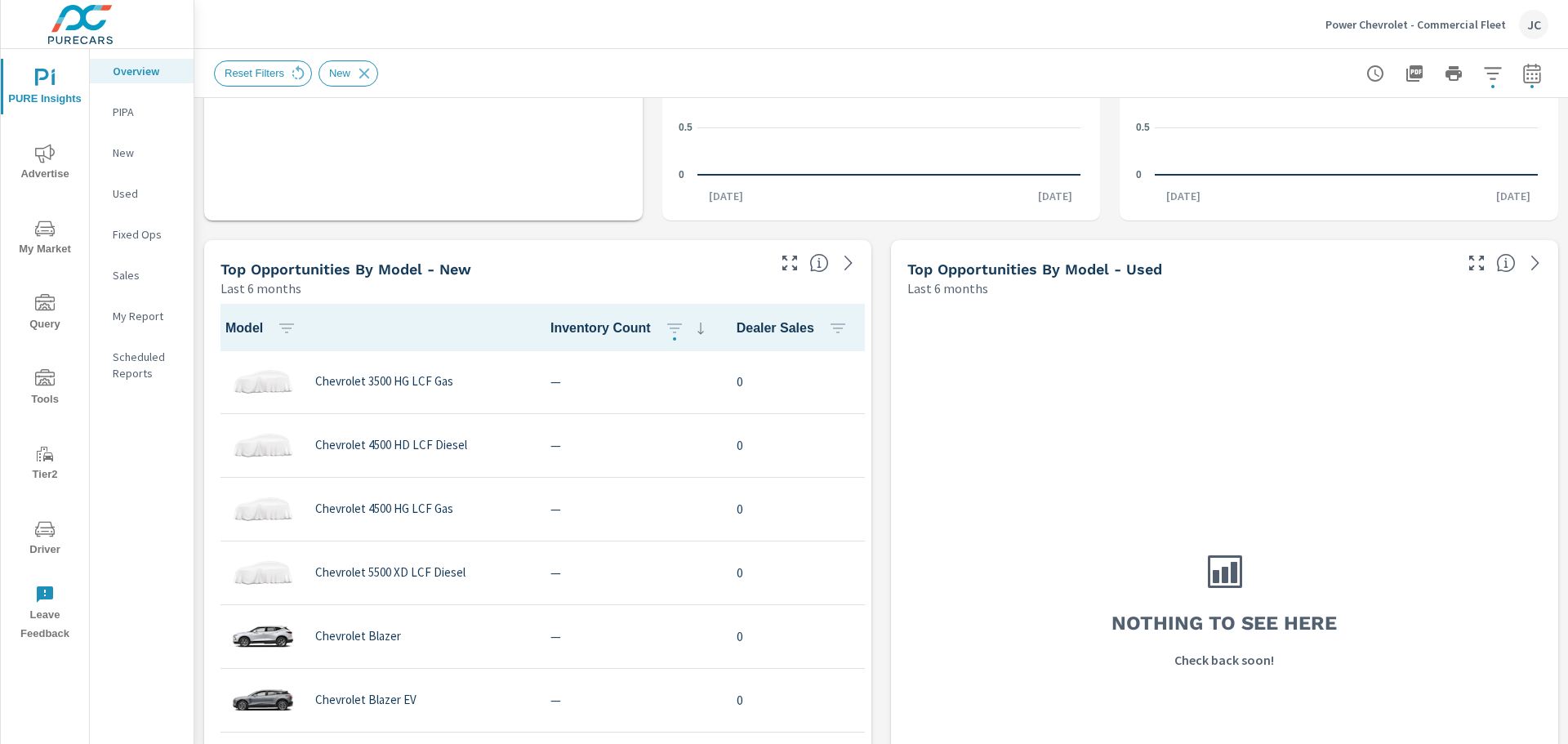
scroll to position [1469, 0]
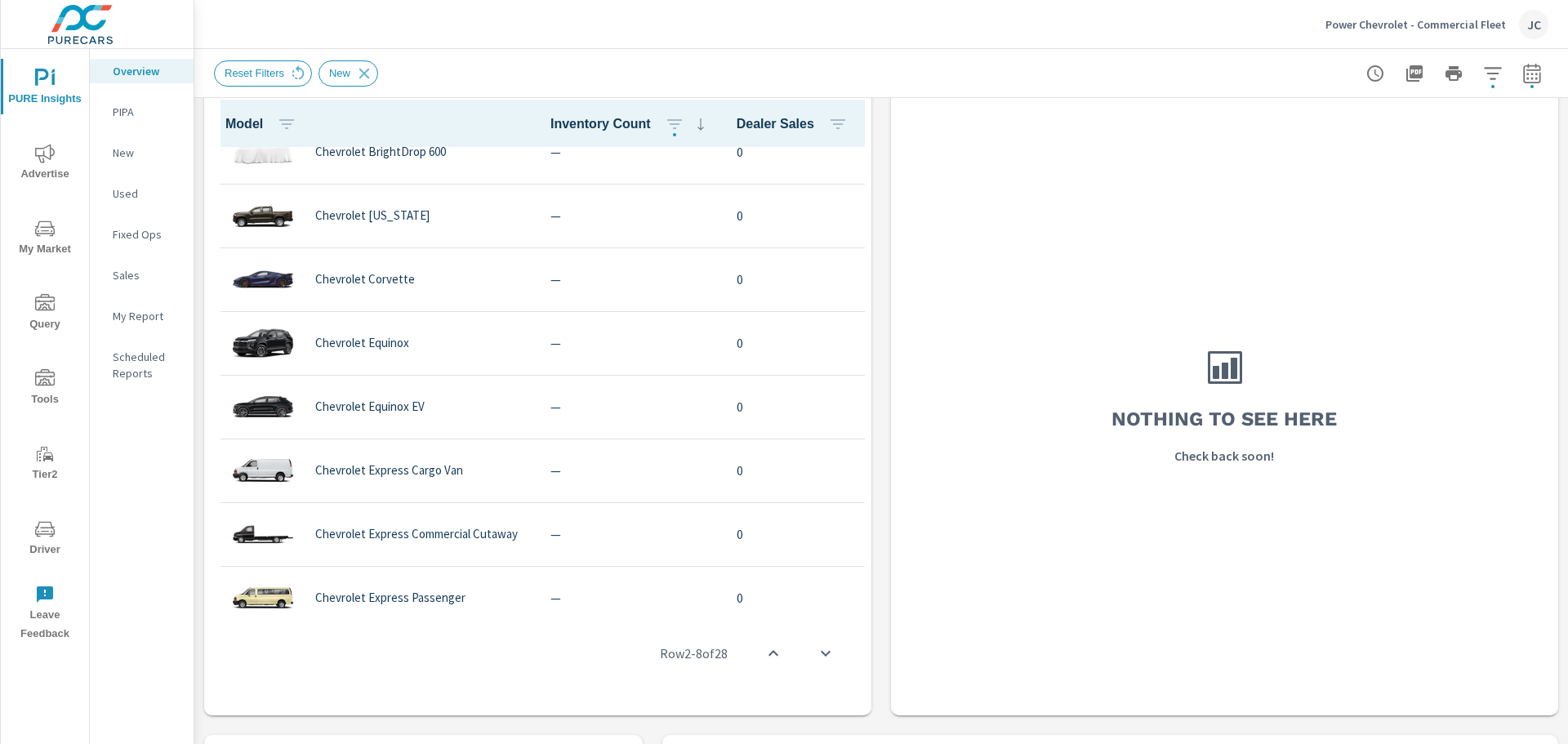
scroll to position [490, 0]
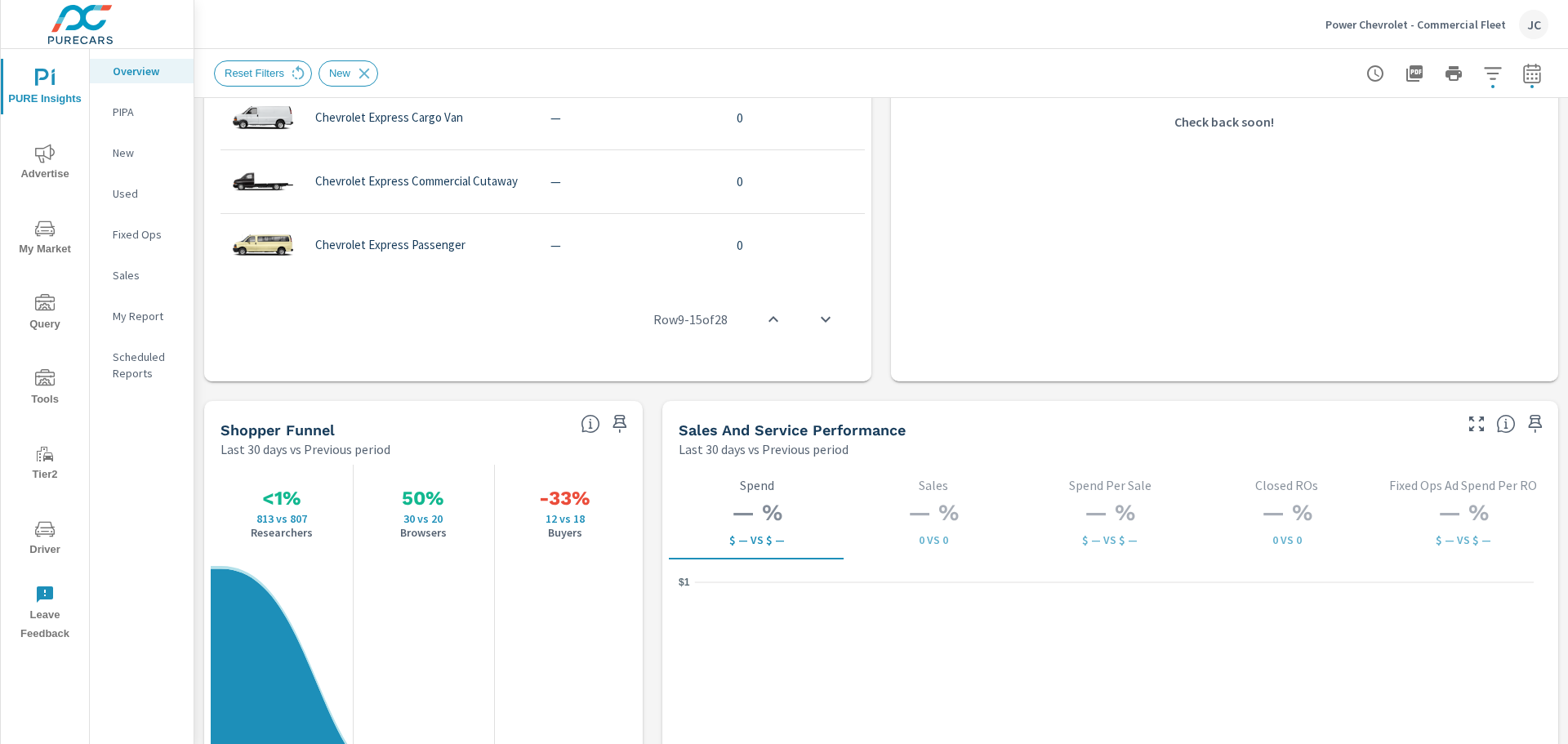
scroll to position [1796, 0]
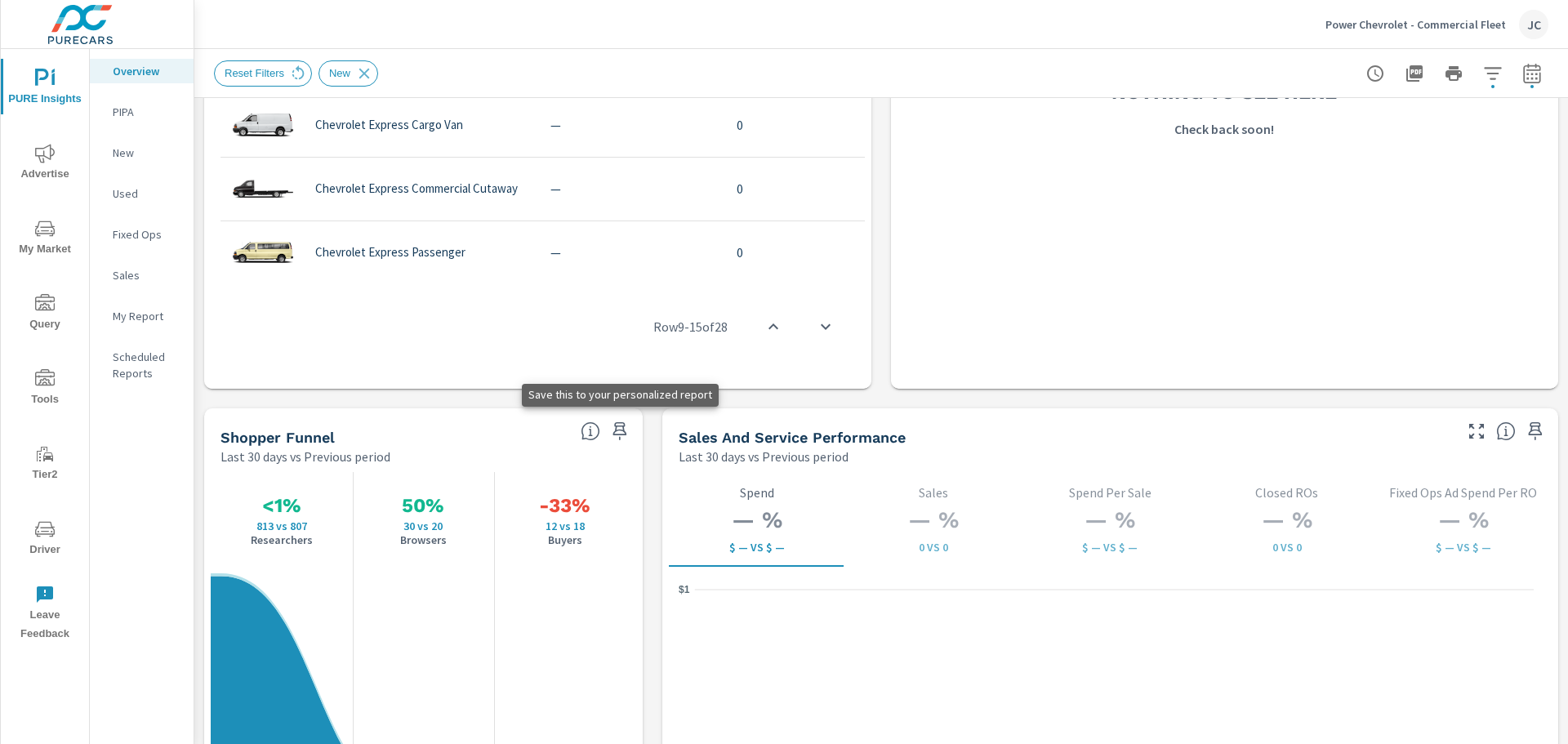
click at [612, 431] on icon "button" at bounding box center [619, 431] width 14 height 18
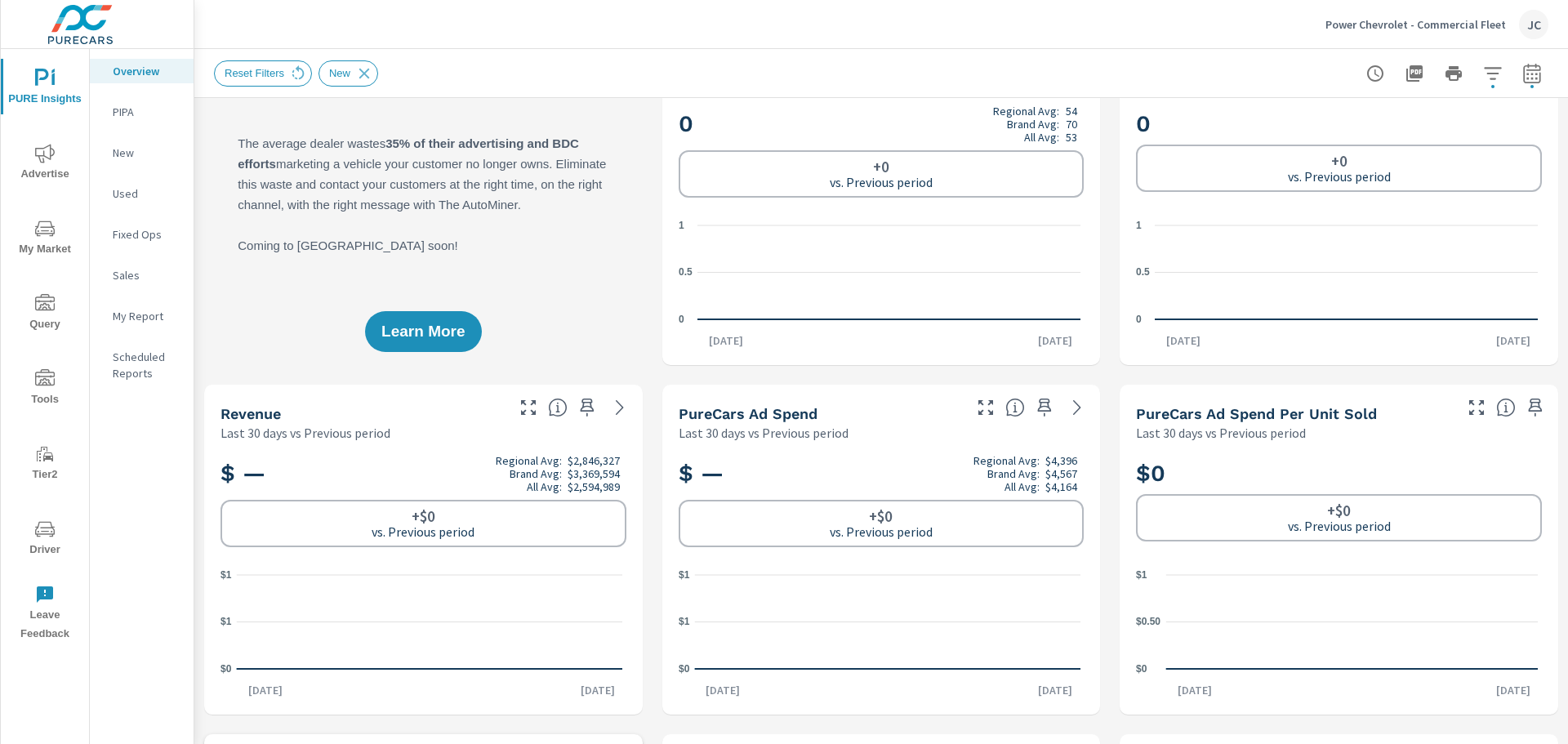
scroll to position [0, 0]
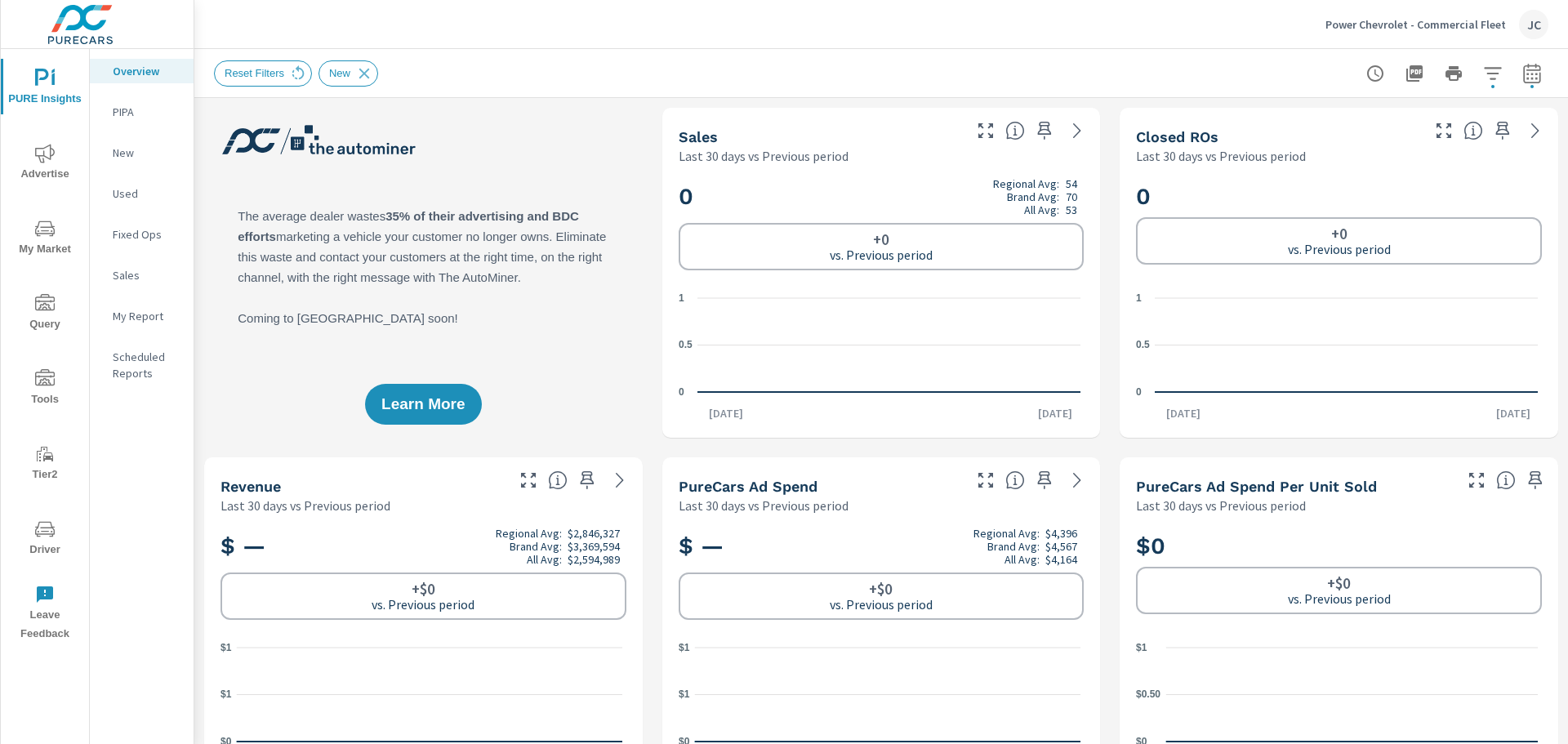
click at [130, 316] on p "My Report" at bounding box center [146, 316] width 68 height 16
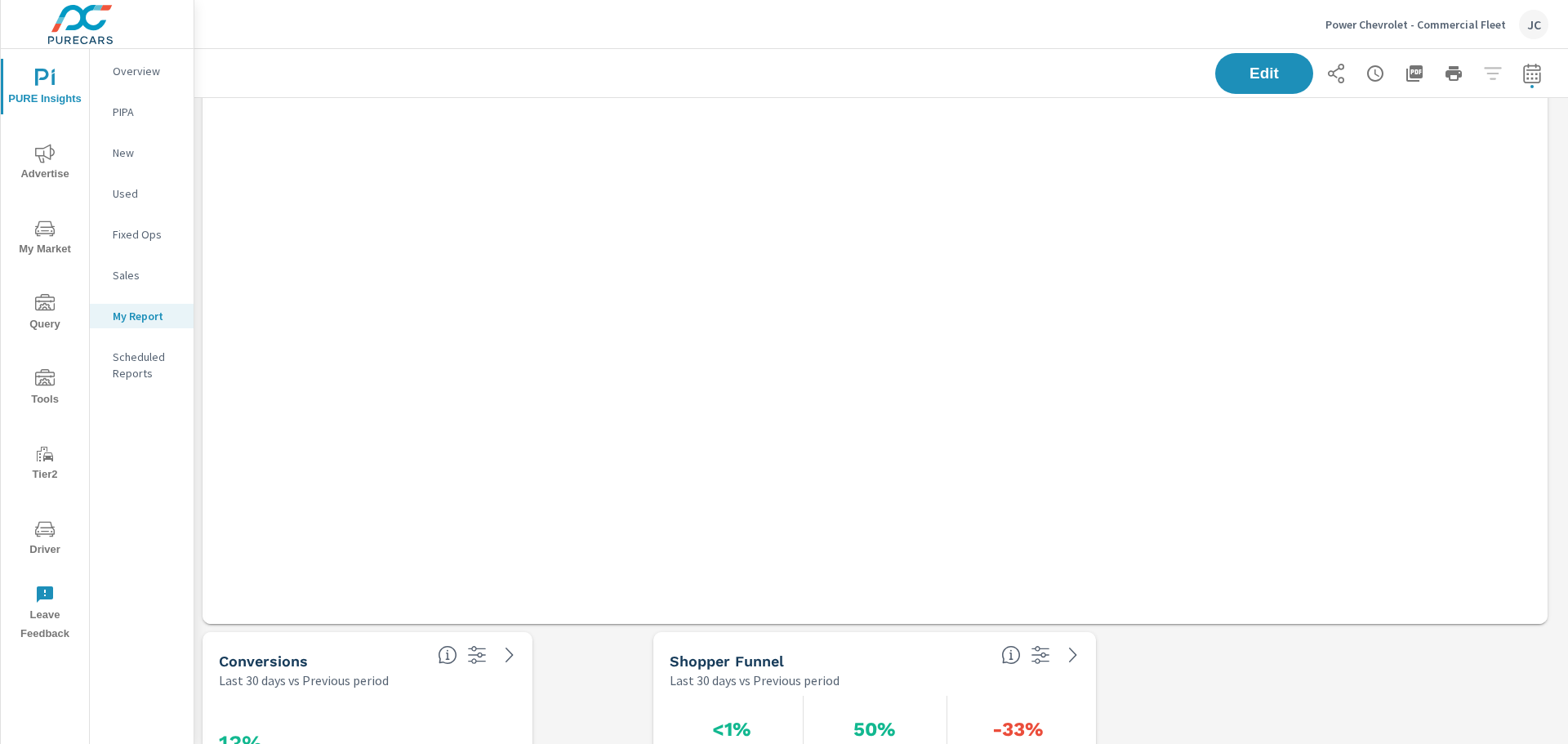
scroll to position [735, 0]
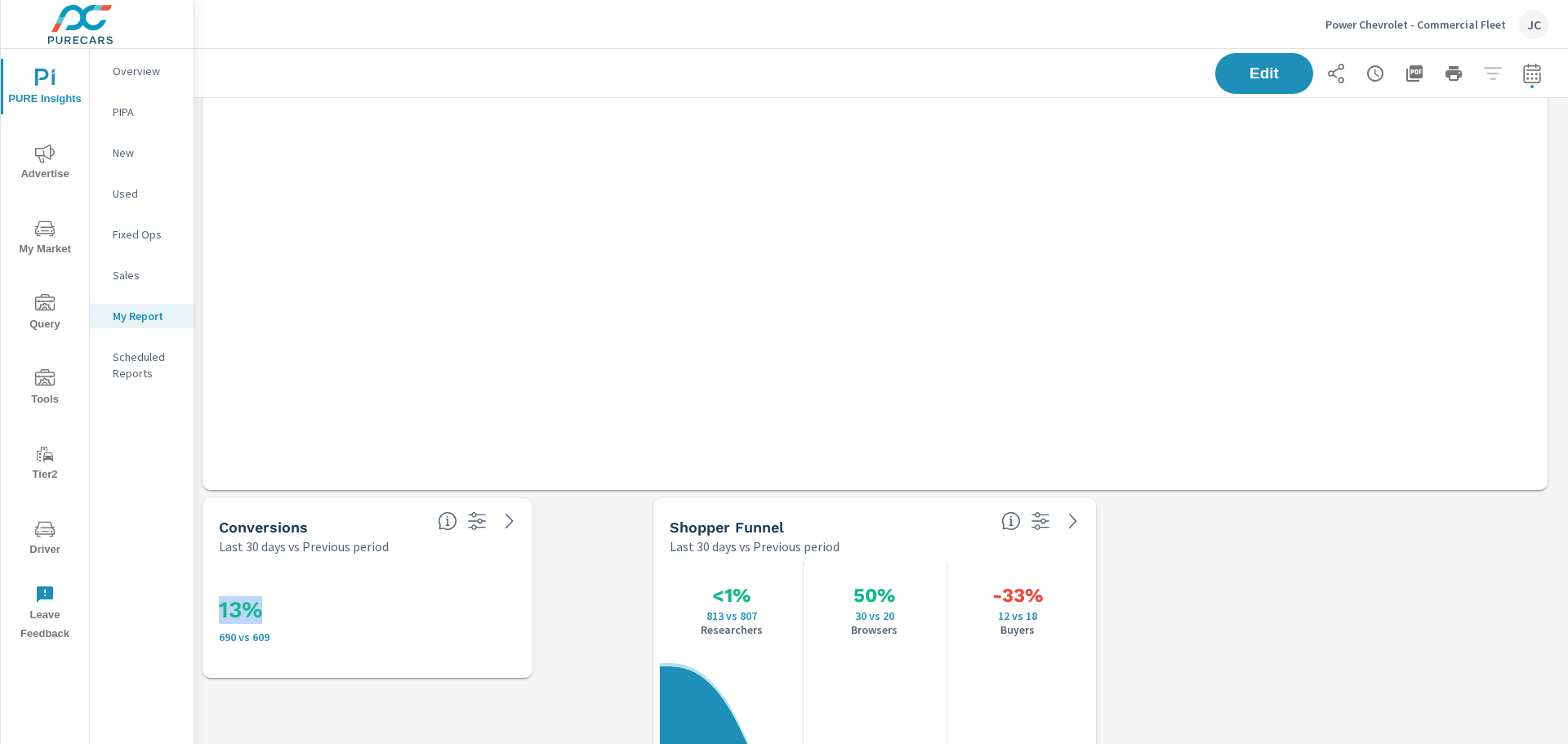
drag, startPoint x: 333, startPoint y: 560, endPoint x: 329, endPoint y: 241, distance: 319.0
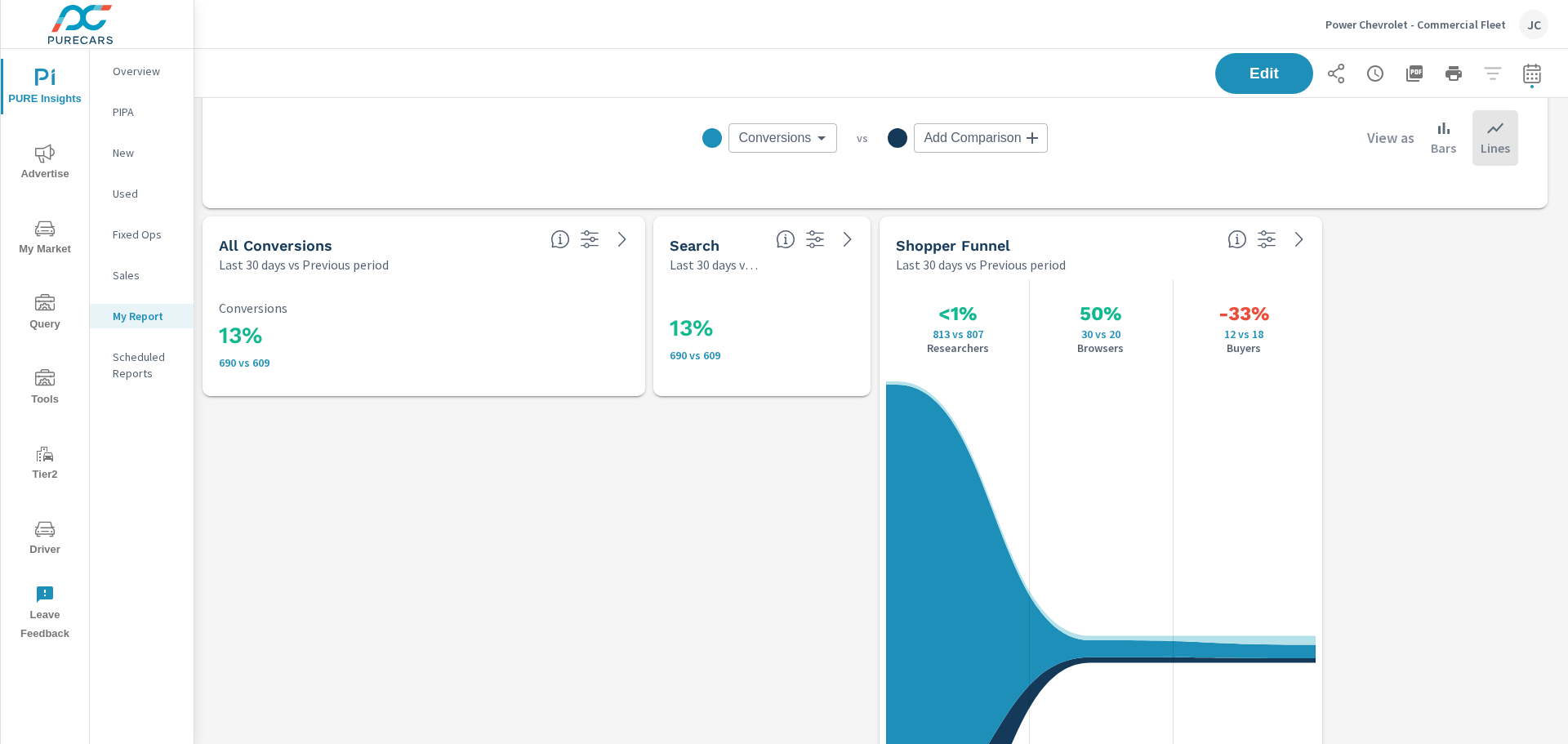
scroll to position [2531, 0]
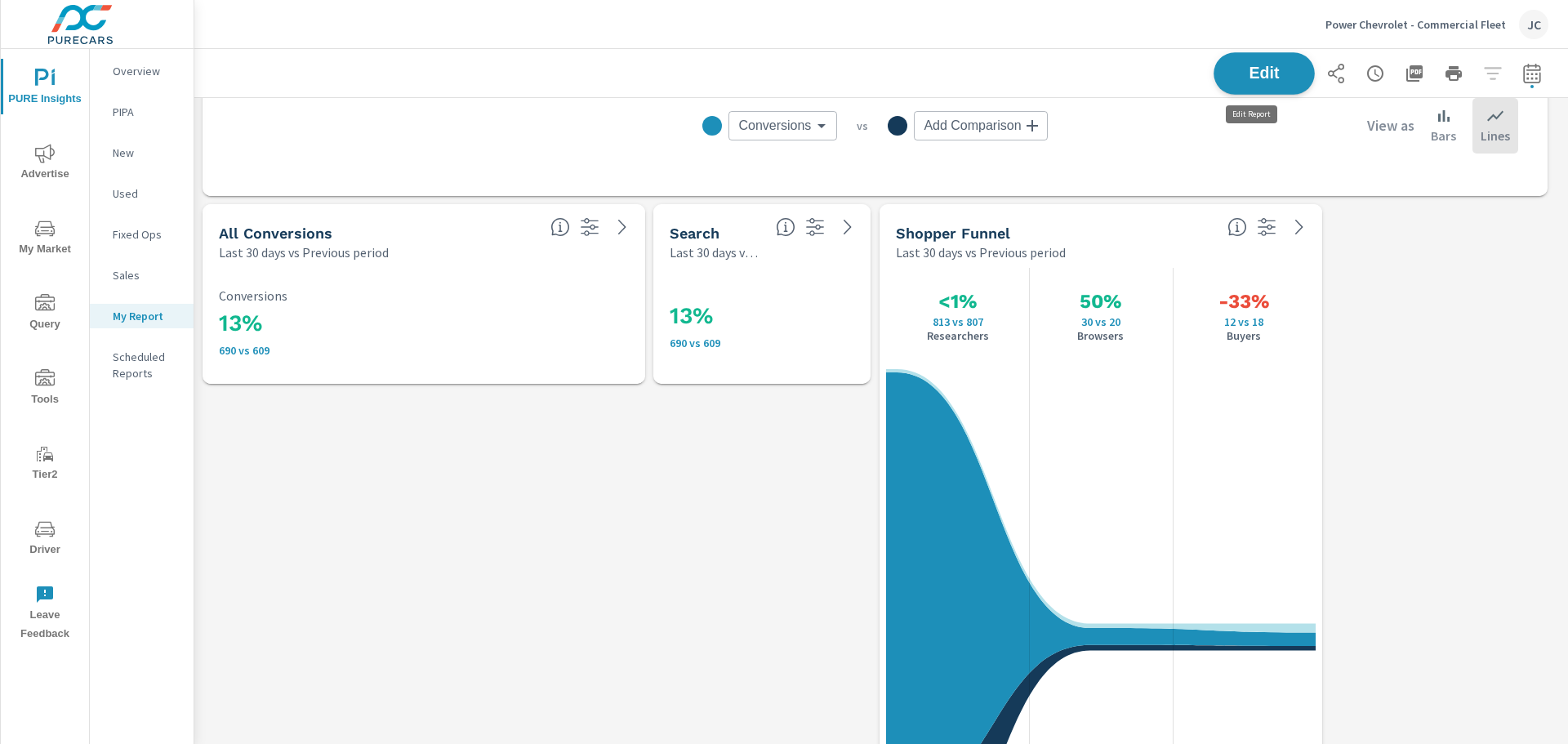
click at [1272, 65] on button "Edit" at bounding box center [1263, 73] width 101 height 43
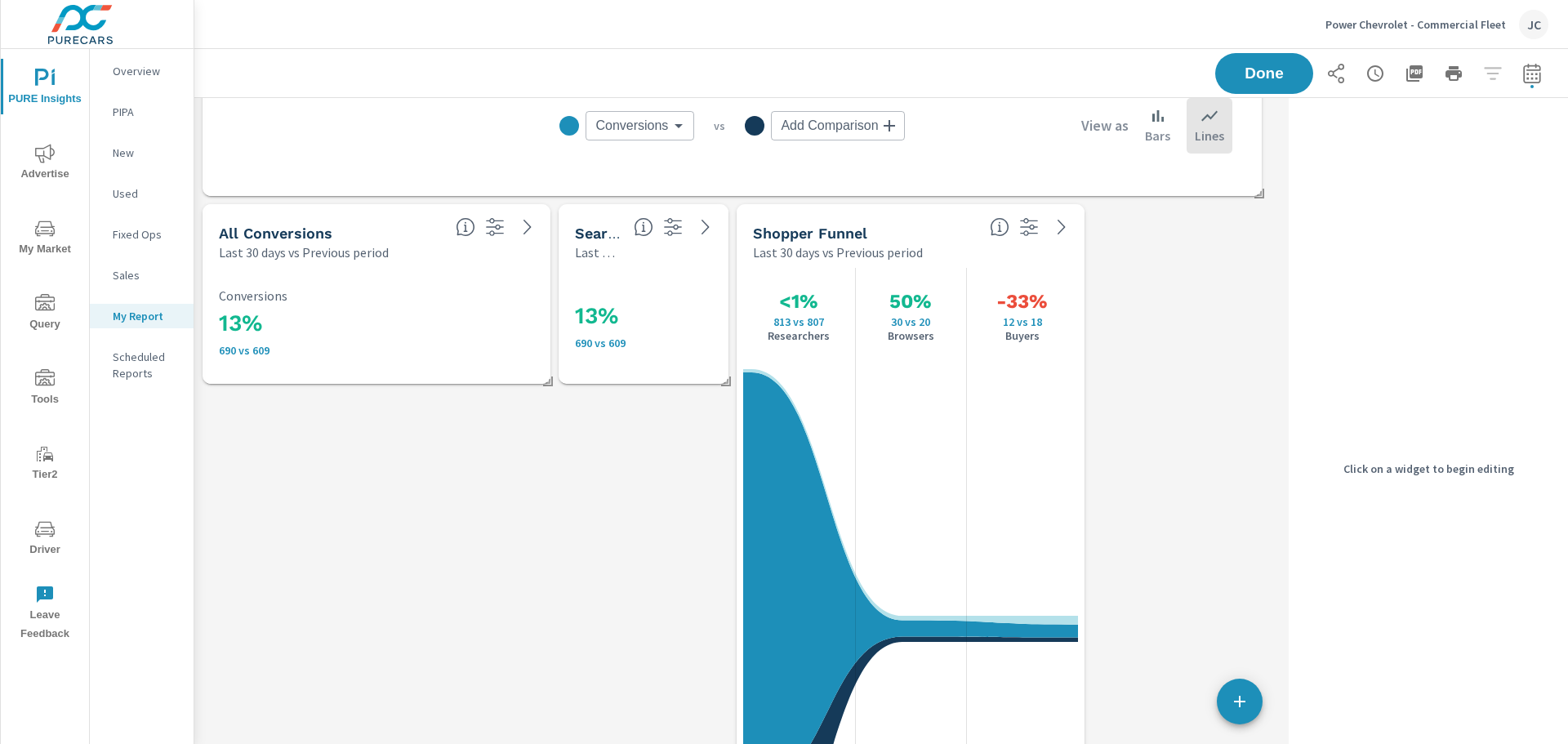
scroll to position [3414, 1101]
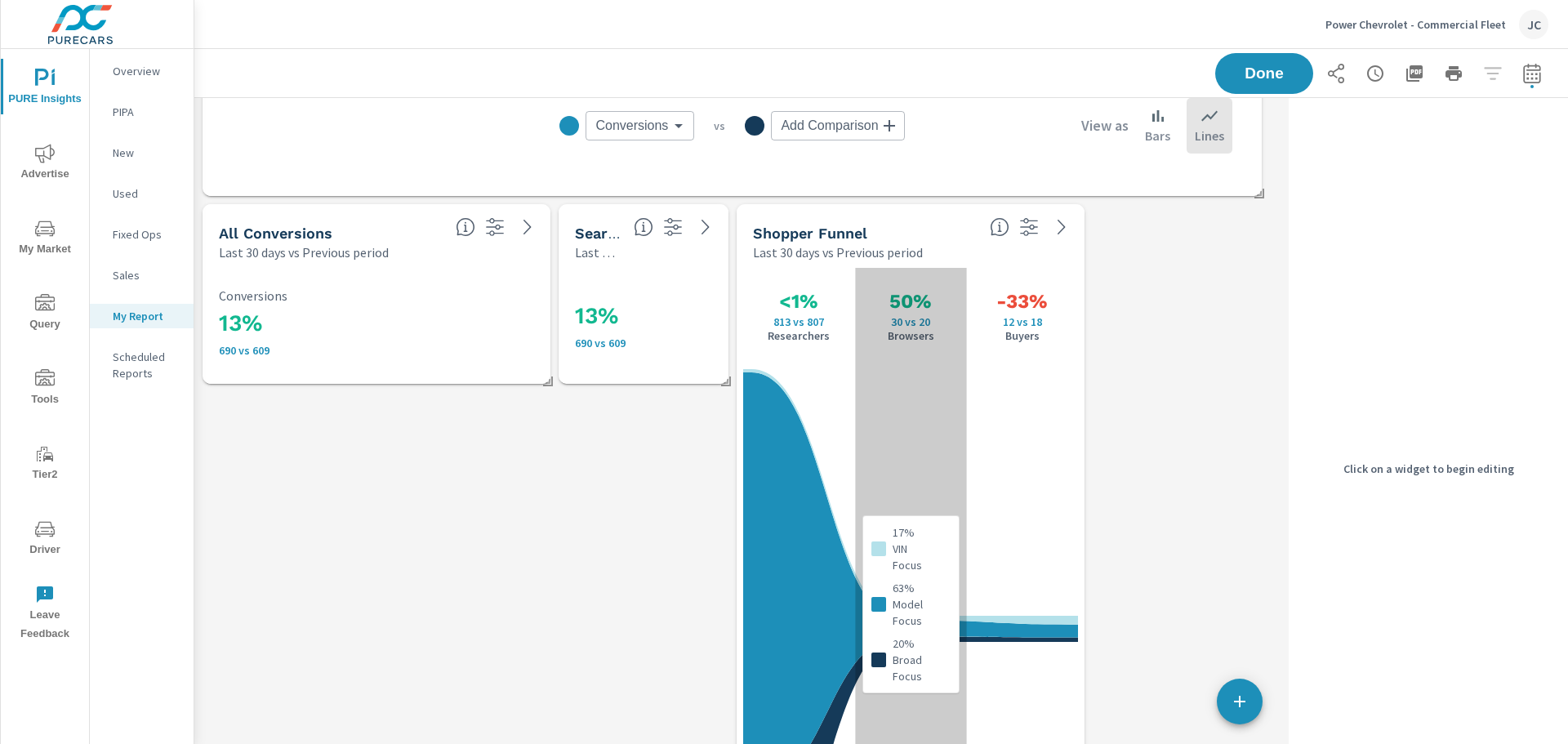
click at [944, 467] on div "17% VIN Focus 63% Model Focus 20% Broad Focus" at bounding box center [910, 604] width 112 height 672
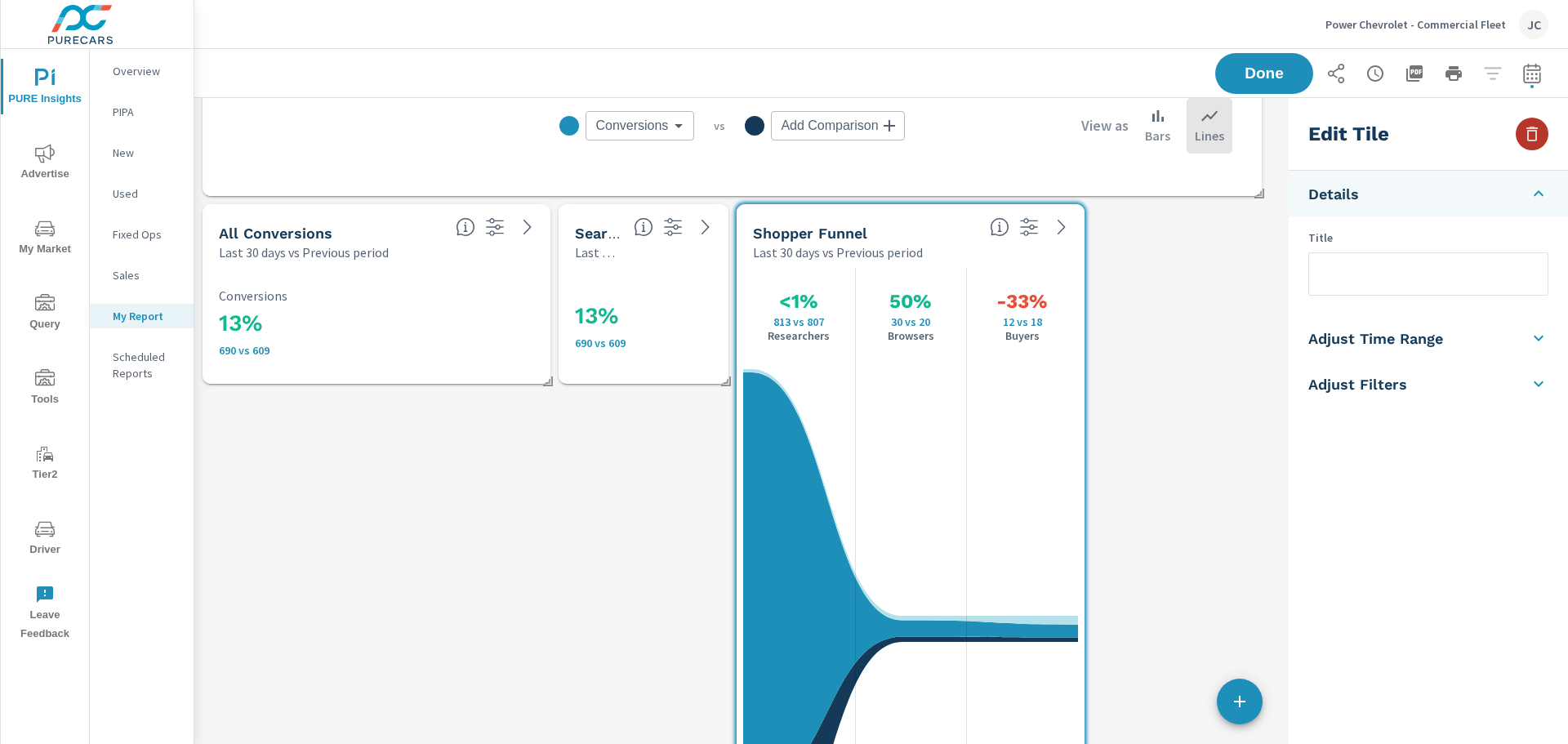
click at [1525, 131] on icon "button" at bounding box center [1531, 134] width 20 height 20
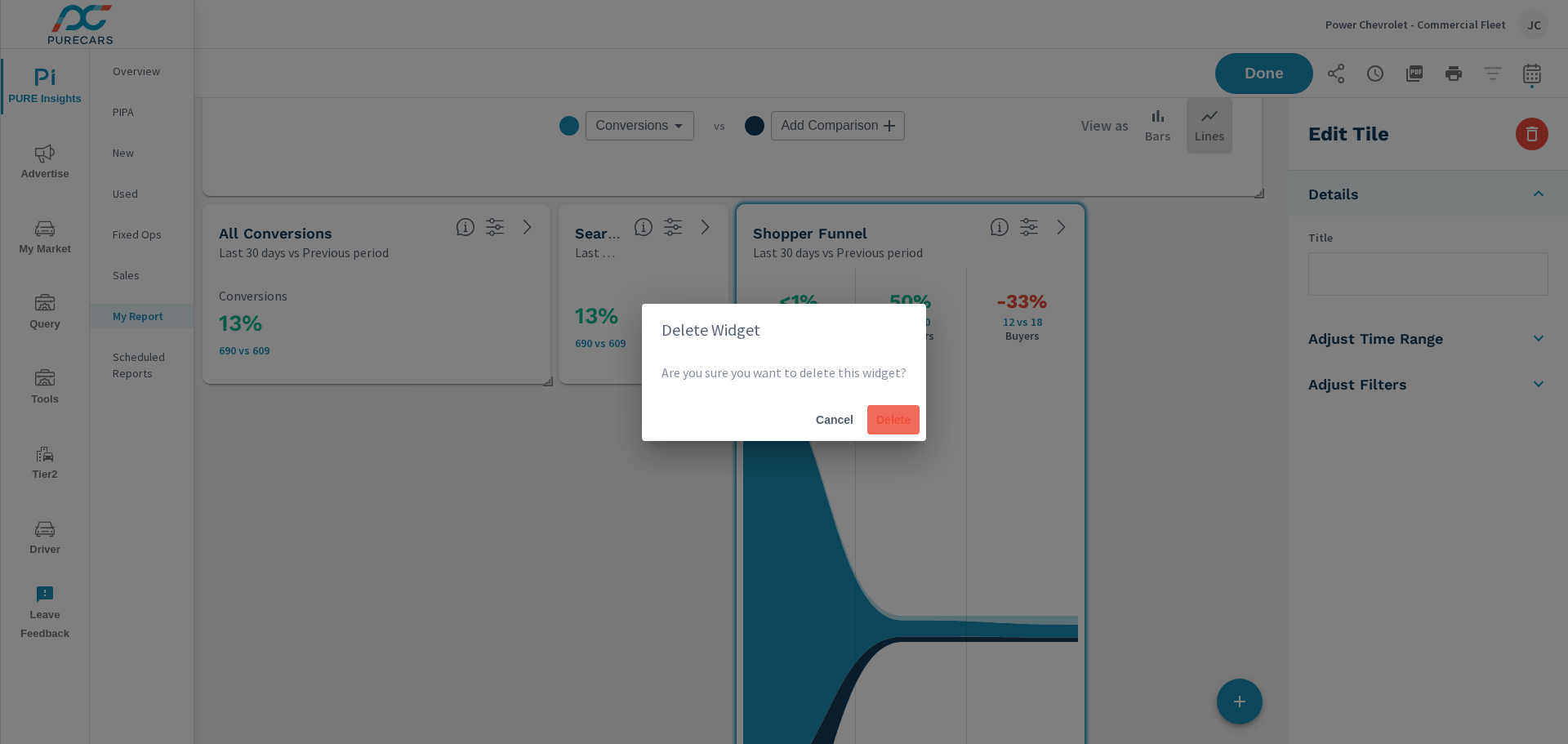
click at [904, 418] on span "Delete" at bounding box center [893, 419] width 39 height 14
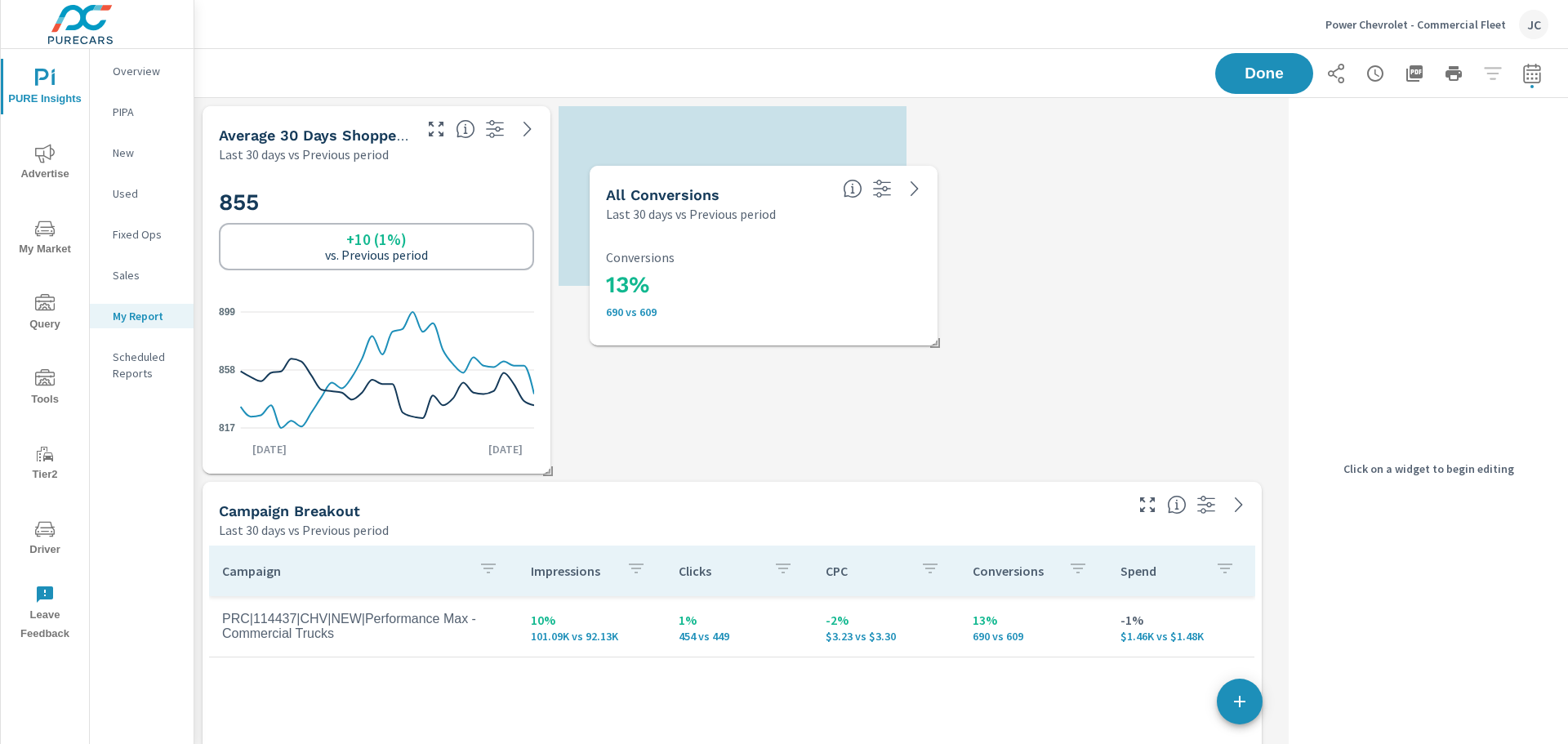
scroll to position [2850, 1101]
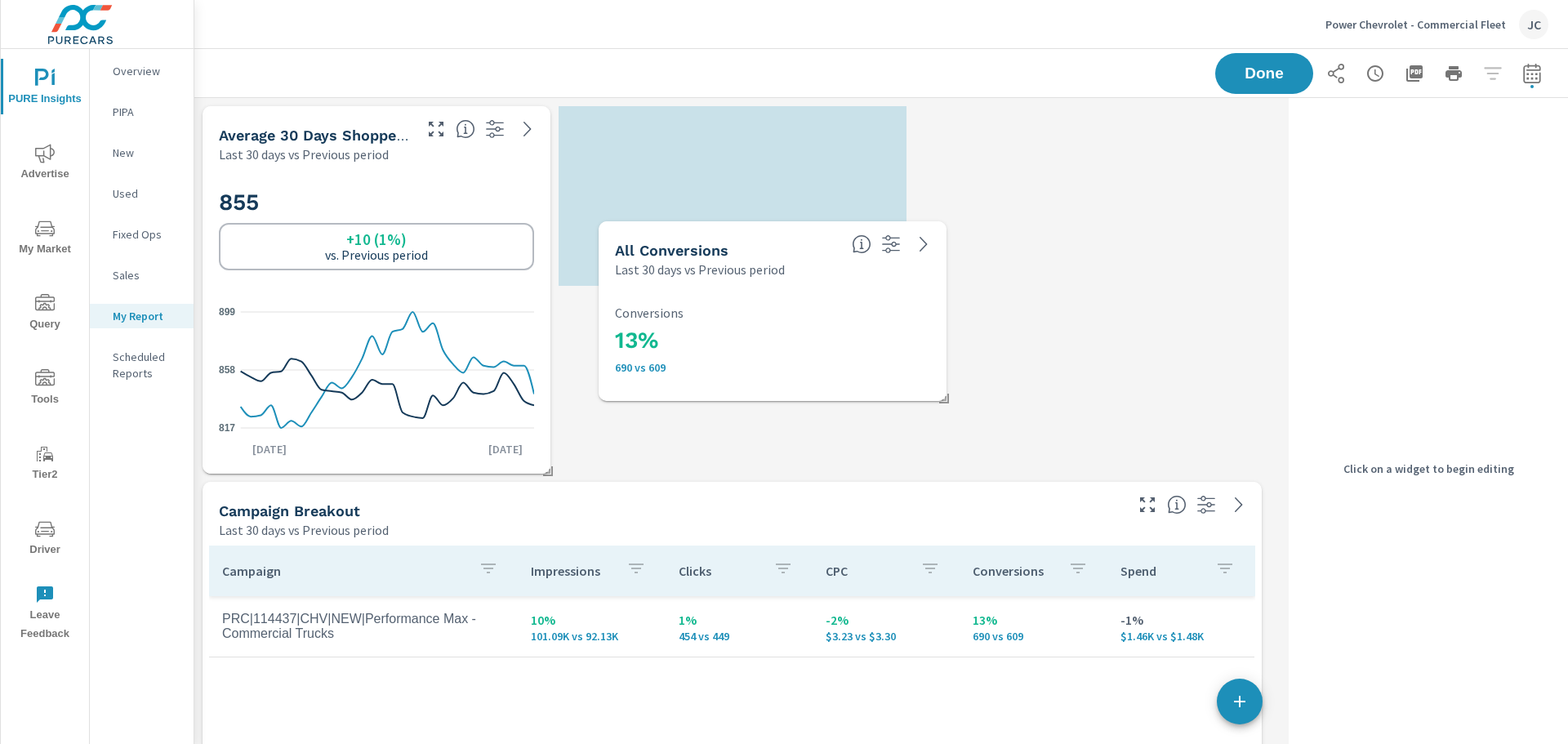
drag, startPoint x: 481, startPoint y: 679, endPoint x: 877, endPoint y: 345, distance: 518.0
click at [877, 345] on h3 "13%" at bounding box center [772, 341] width 315 height 28
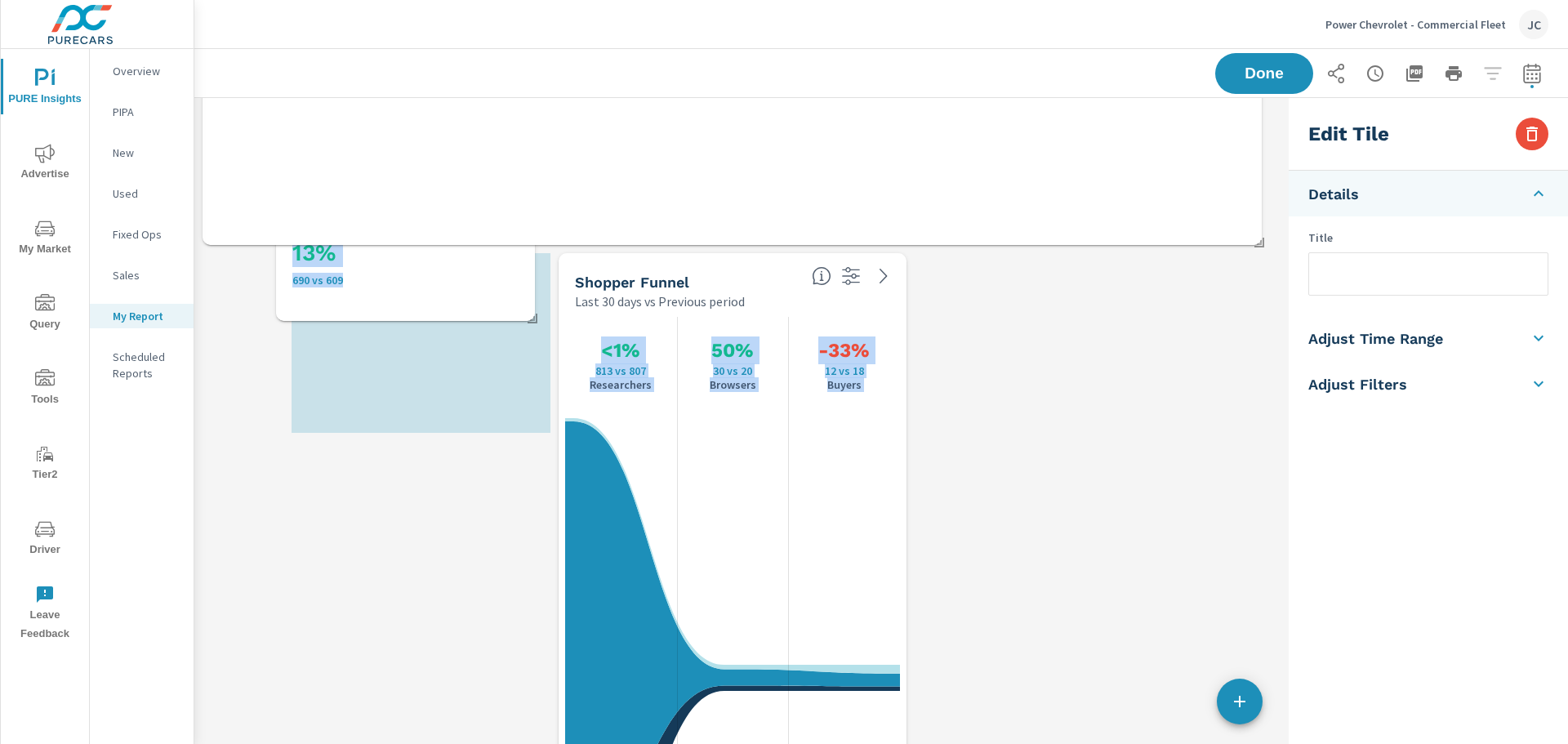
scroll to position [0, 0]
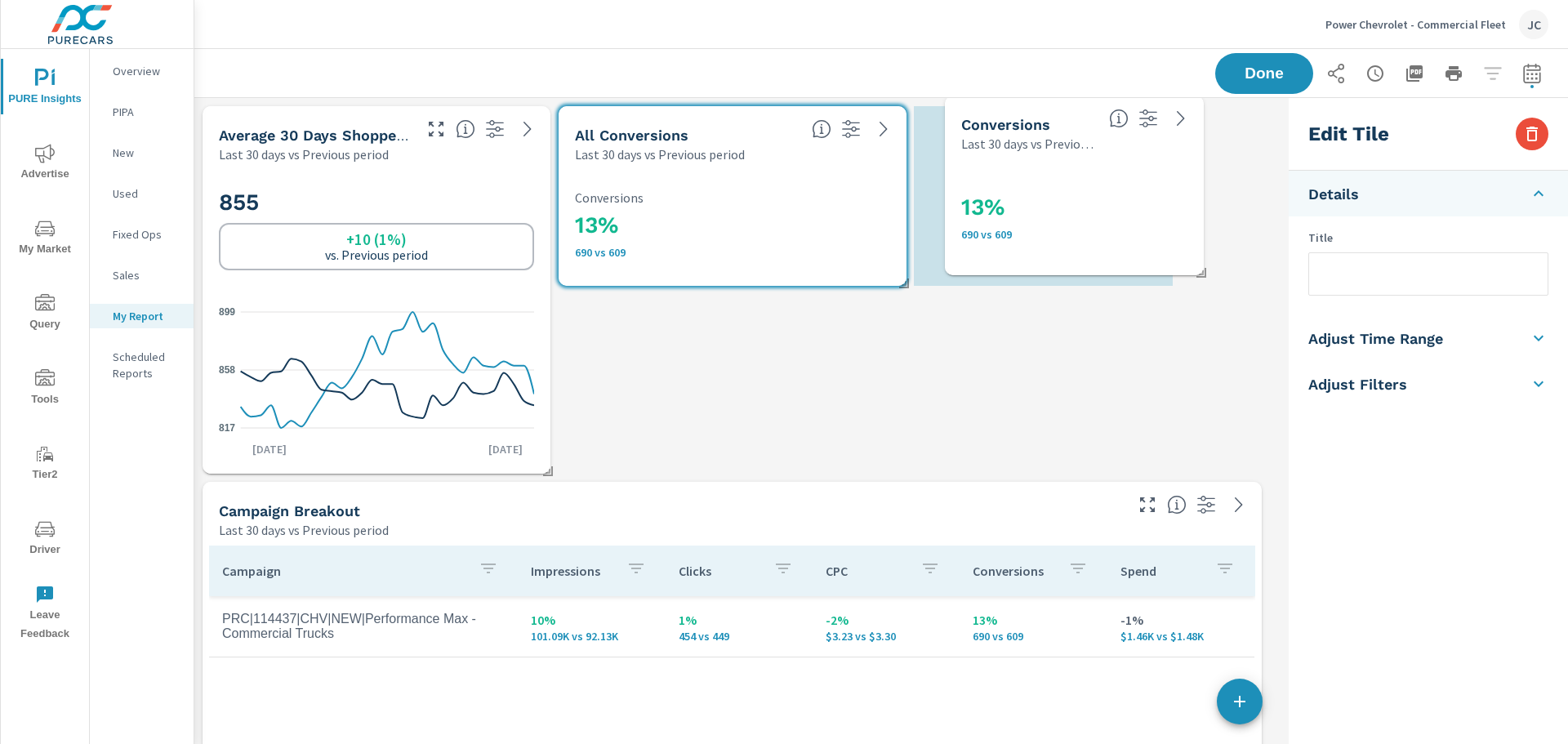
drag, startPoint x: 350, startPoint y: 405, endPoint x: 1091, endPoint y: 248, distance: 757.4
click at [1091, 248] on div "13% 690 vs 609" at bounding box center [1074, 215] width 226 height 90
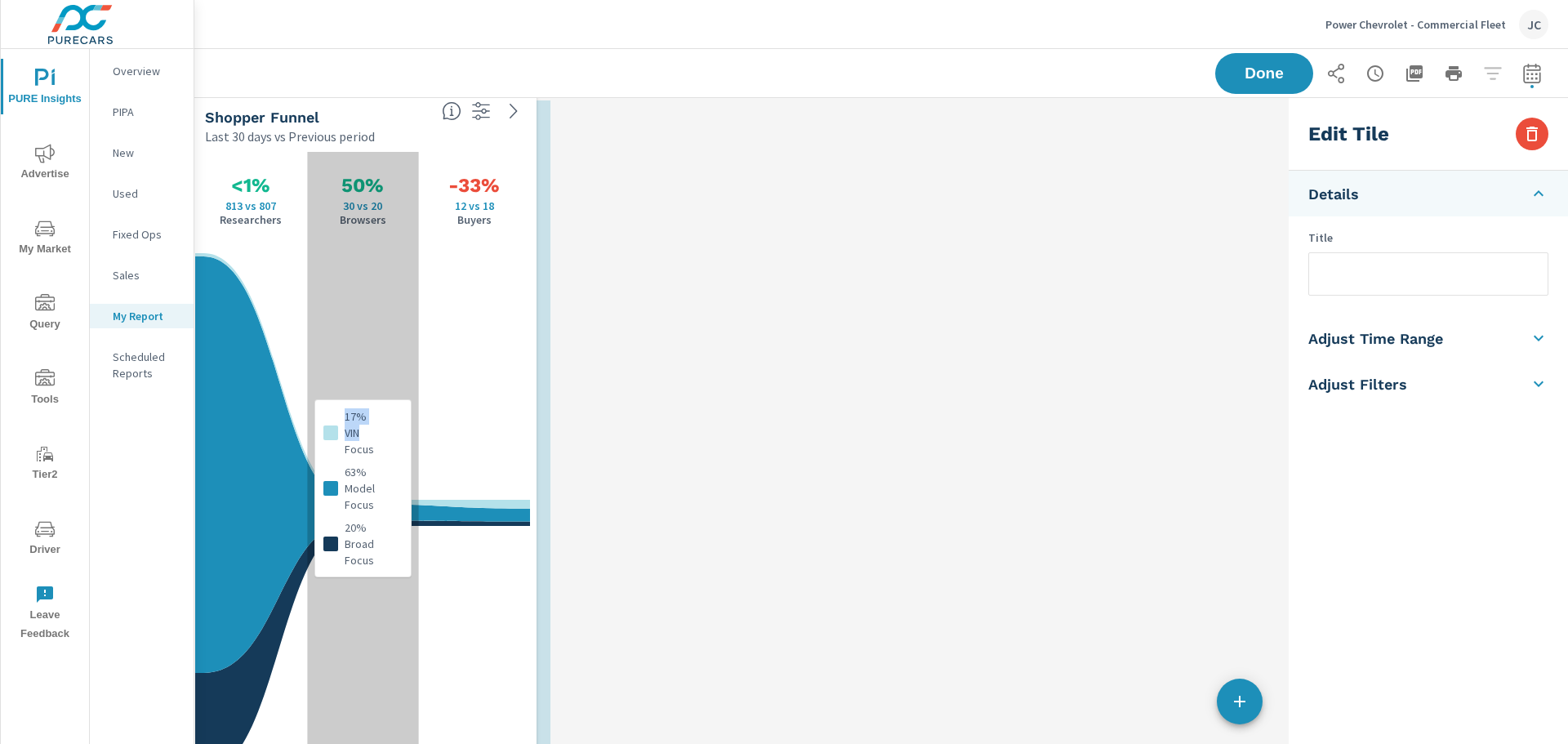
drag, startPoint x: 764, startPoint y: 516, endPoint x: 394, endPoint y: 432, distance: 379.4
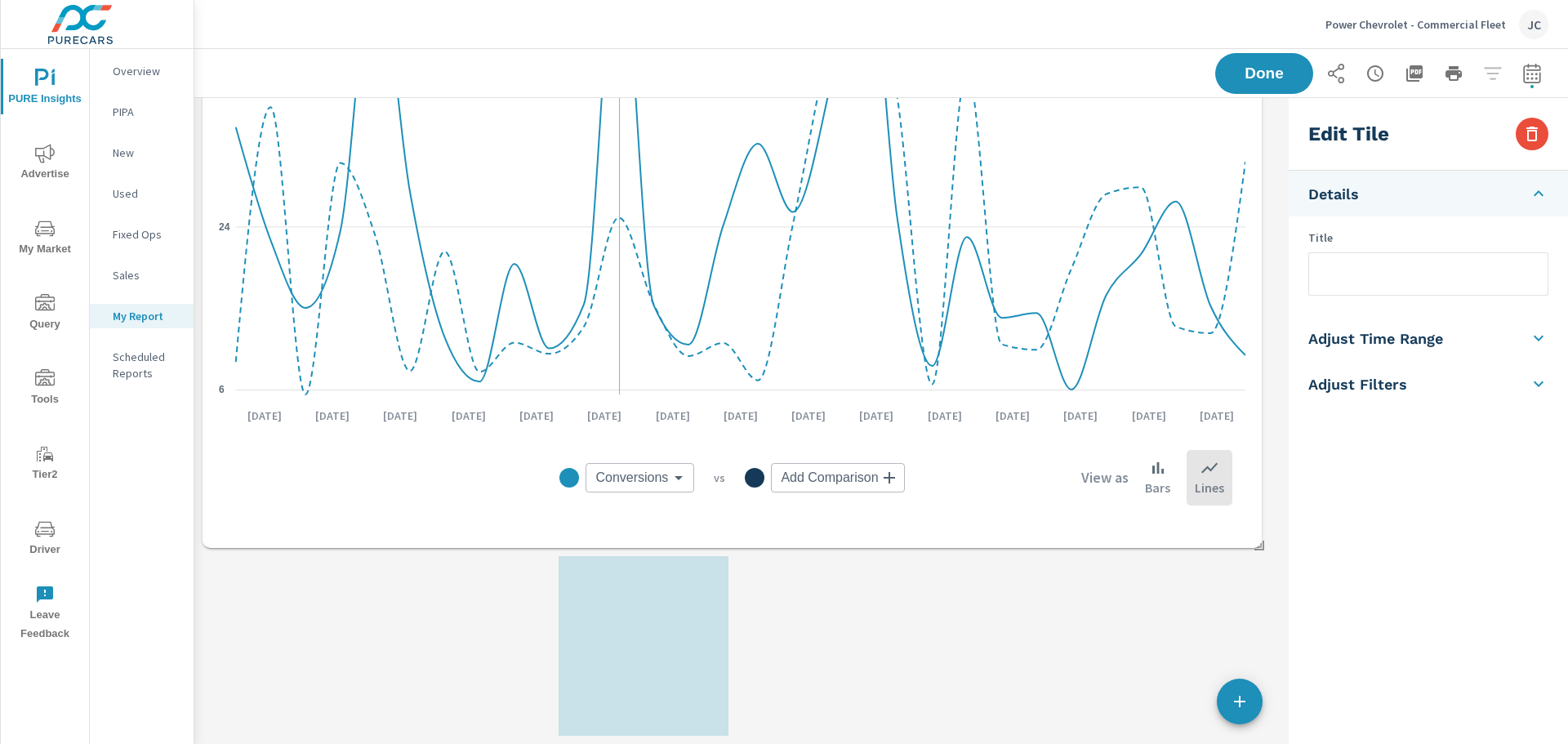
drag, startPoint x: 622, startPoint y: 616, endPoint x: 631, endPoint y: 495, distance: 121.3
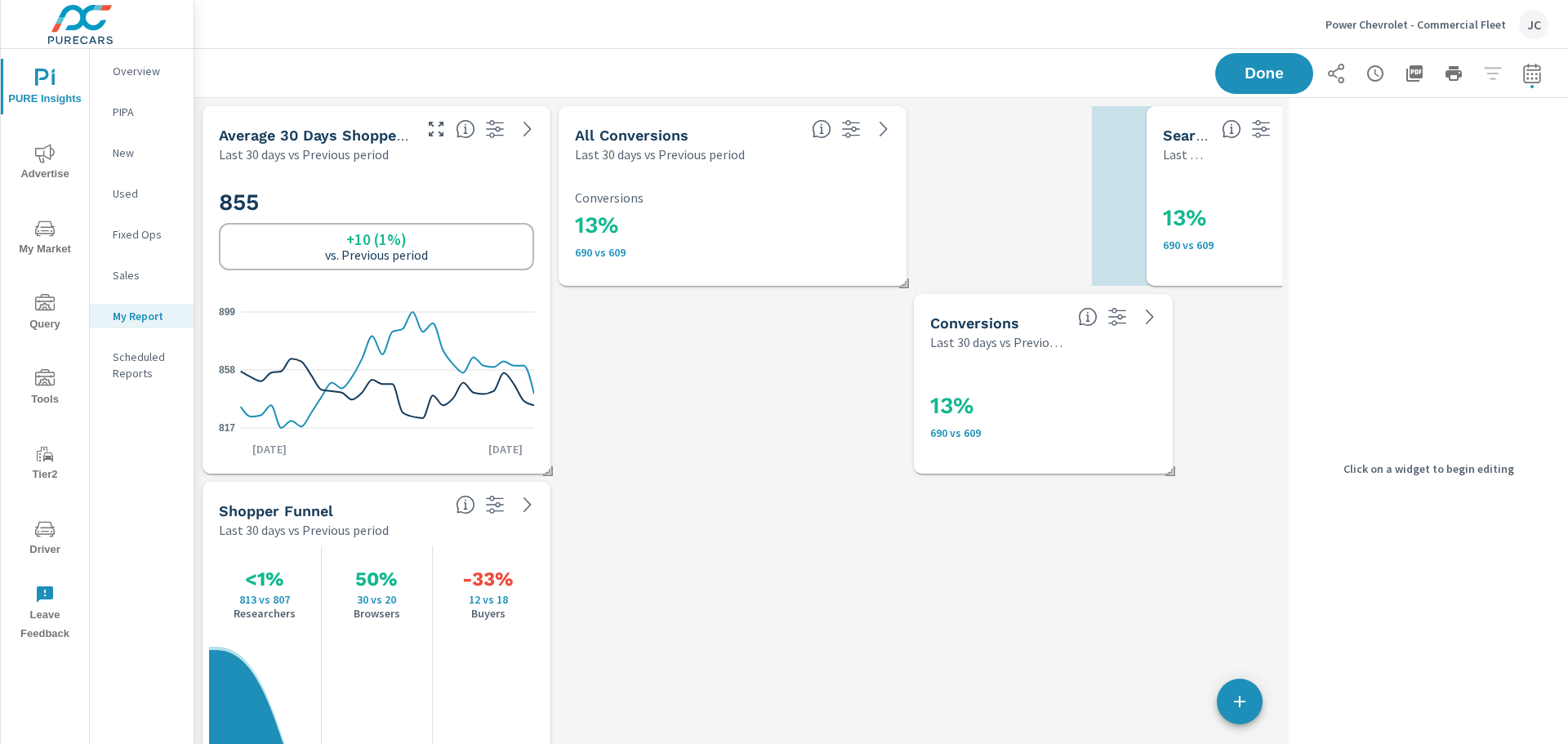
drag, startPoint x: 628, startPoint y: 683, endPoint x: 1216, endPoint y: 232, distance: 741.0
click at [1216, 232] on div "13% 690 vs 609" at bounding box center [1270, 224] width 215 height 54
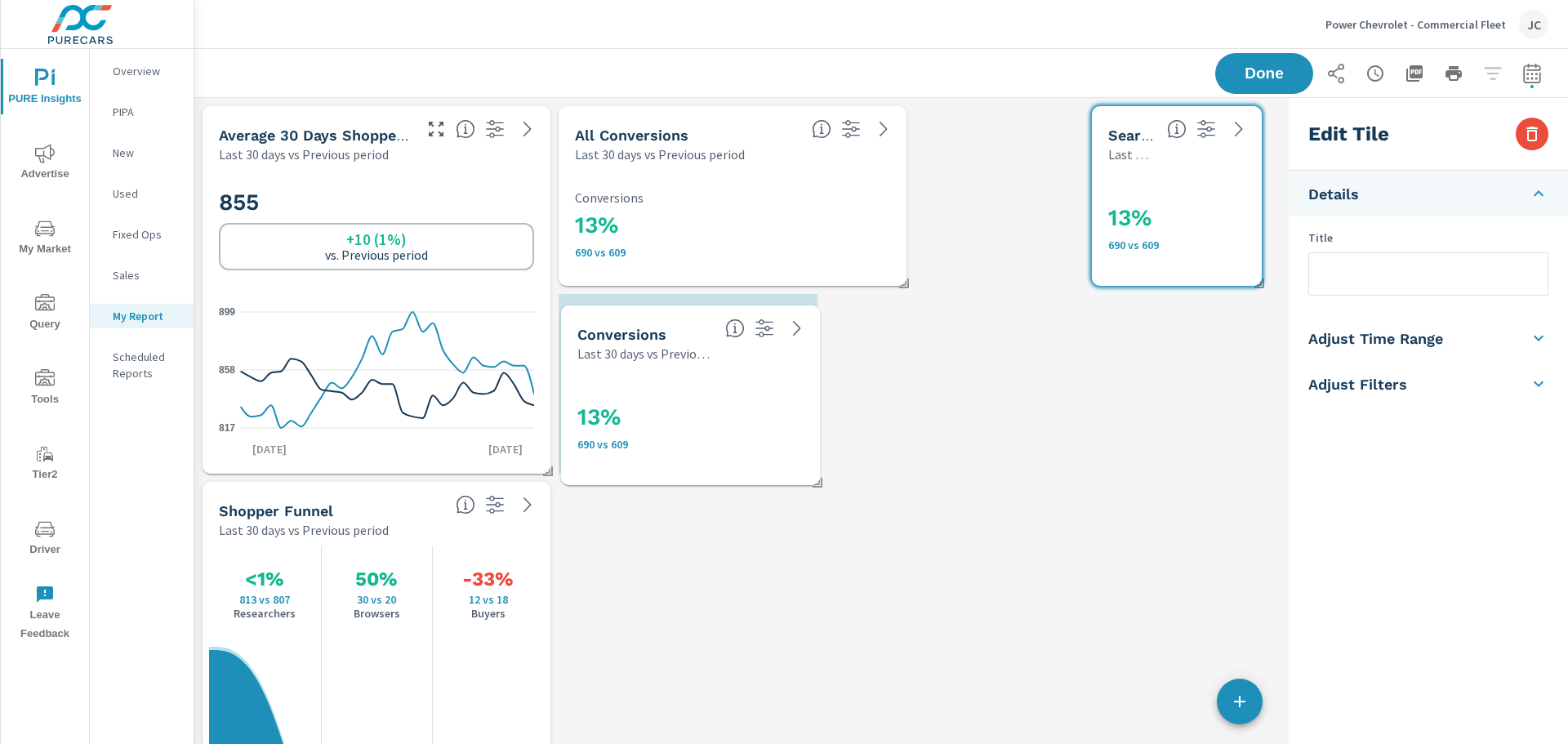
drag, startPoint x: 1044, startPoint y: 373, endPoint x: 691, endPoint y: 385, distance: 353.2
click at [691, 385] on div "13% 690 vs 609" at bounding box center [690, 424] width 226 height 90
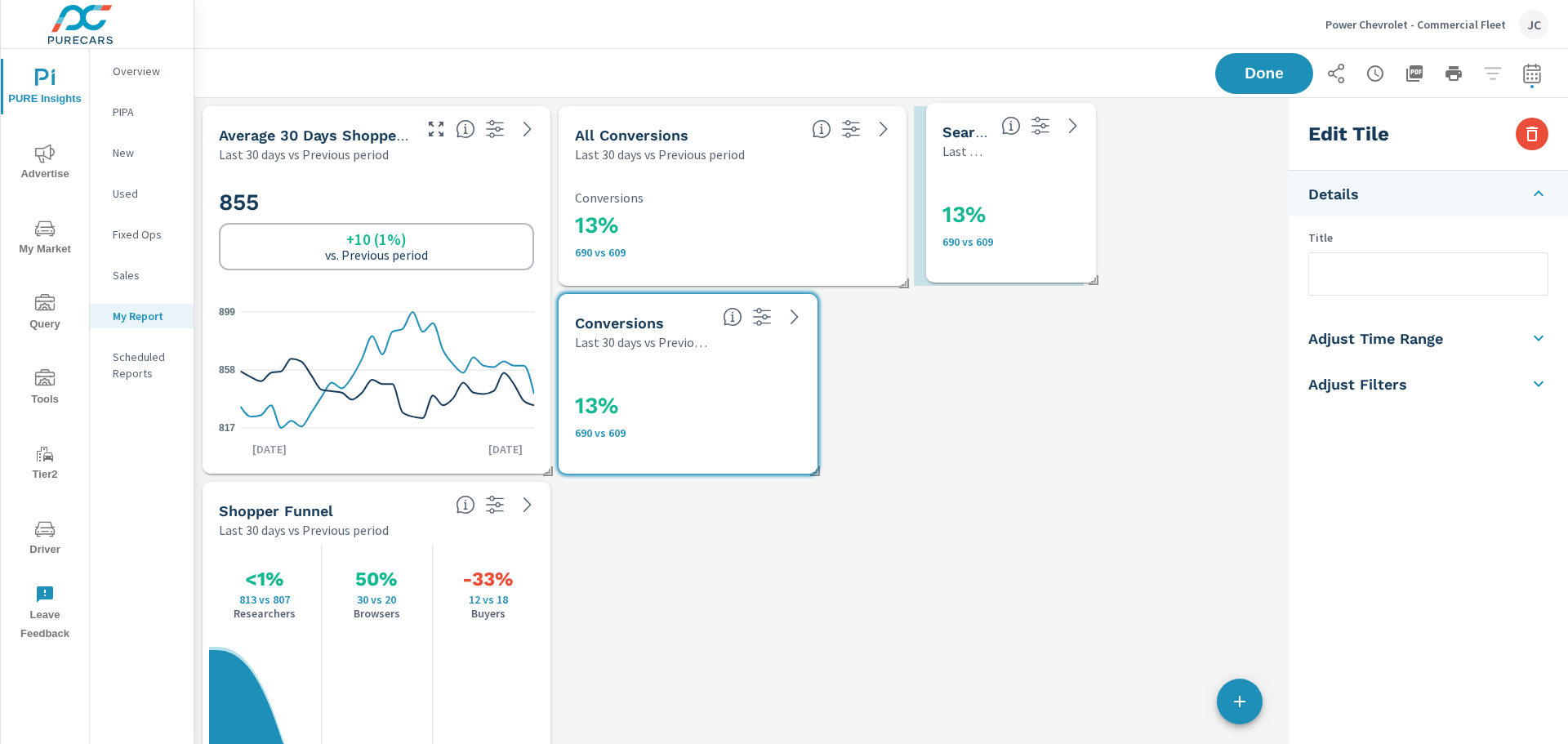
drag, startPoint x: 1117, startPoint y: 150, endPoint x: 951, endPoint y: 146, distance: 166.0
click at [951, 146] on p "Last 30 days vs Previous period" at bounding box center [965, 151] width 46 height 20
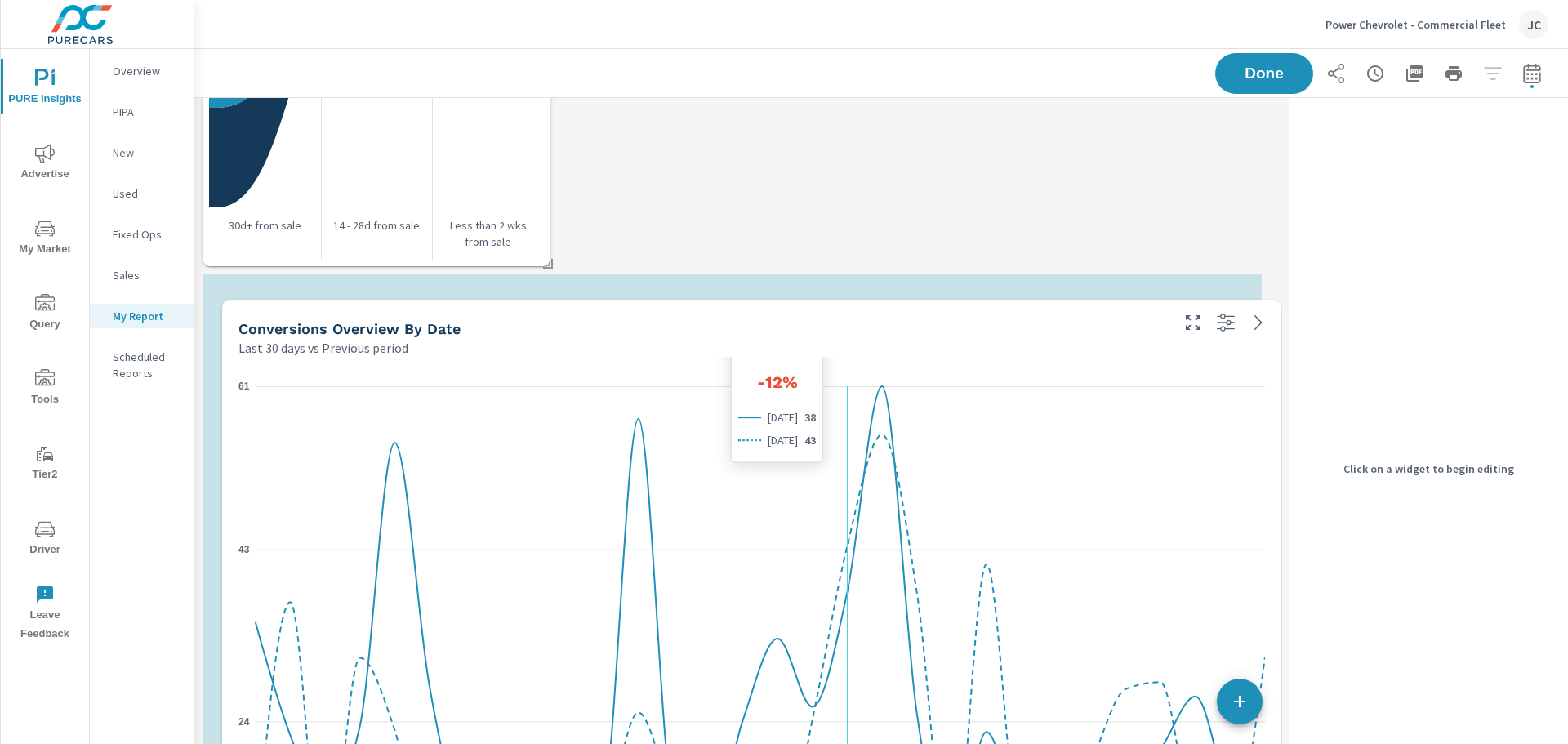
drag, startPoint x: 826, startPoint y: 392, endPoint x: 845, endPoint y: 699, distance: 307.6
click at [845, 699] on icon at bounding box center [760, 661] width 1010 height 455
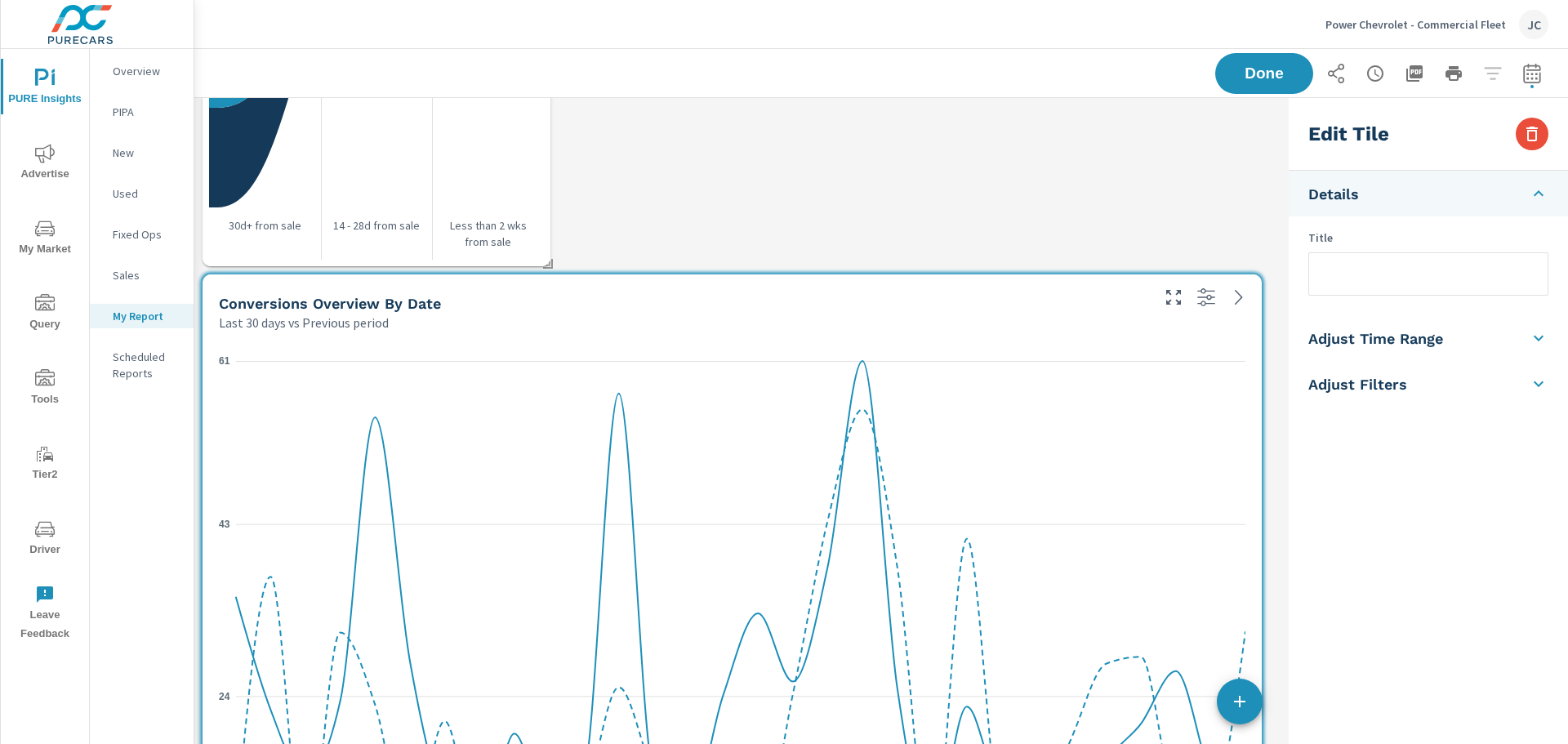
click at [700, 207] on div "Average 30 Days Shoppers Last 30 days vs Previous period 855 +10 (1%) vs. Previ…" at bounding box center [738, 458] width 1088 height 2637
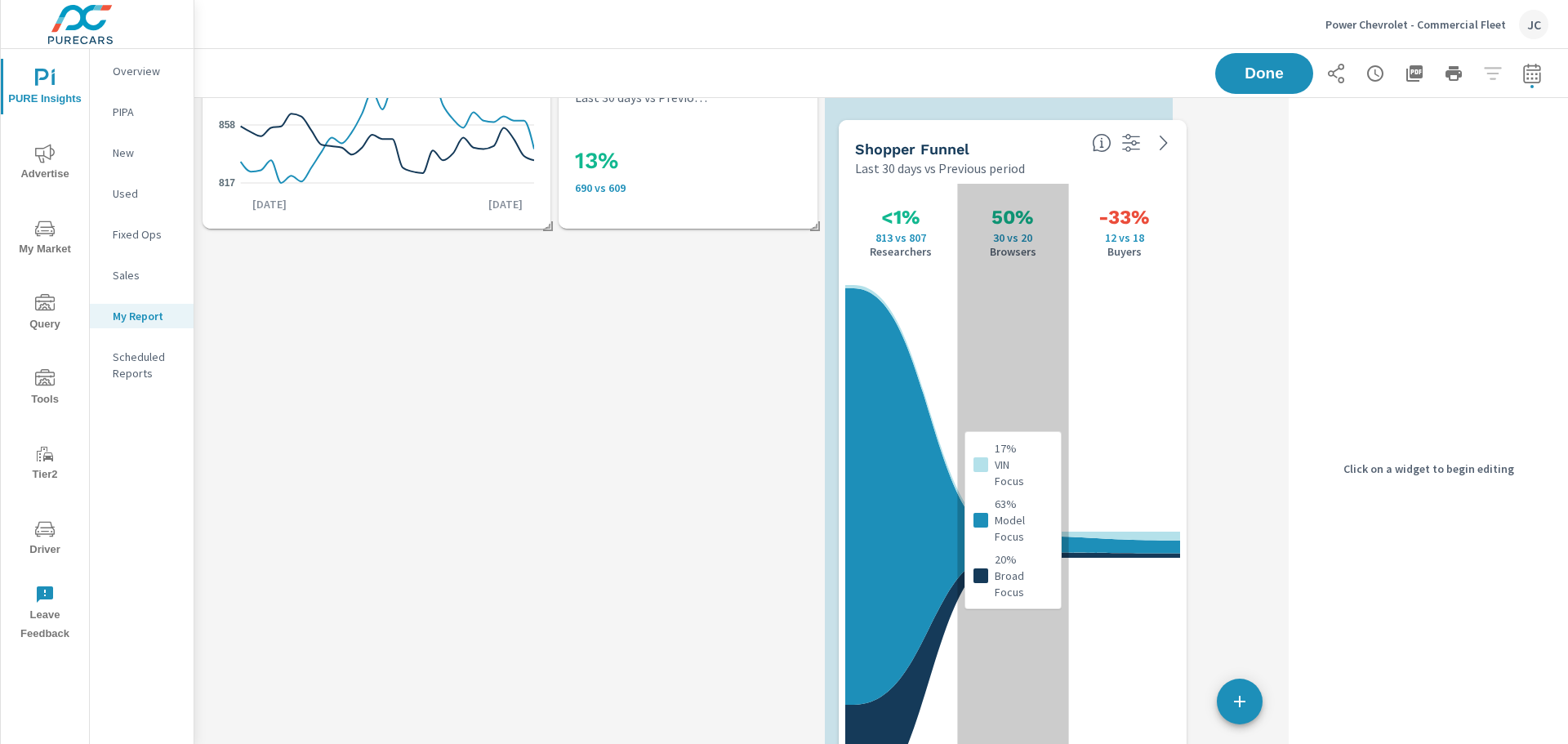
drag, startPoint x: 372, startPoint y: 338, endPoint x: 1009, endPoint y: 220, distance: 647.8
click at [1009, 220] on div "17% VIN Focus 63% Model Focus 20% Broad Focus" at bounding box center [1012, 520] width 112 height 672
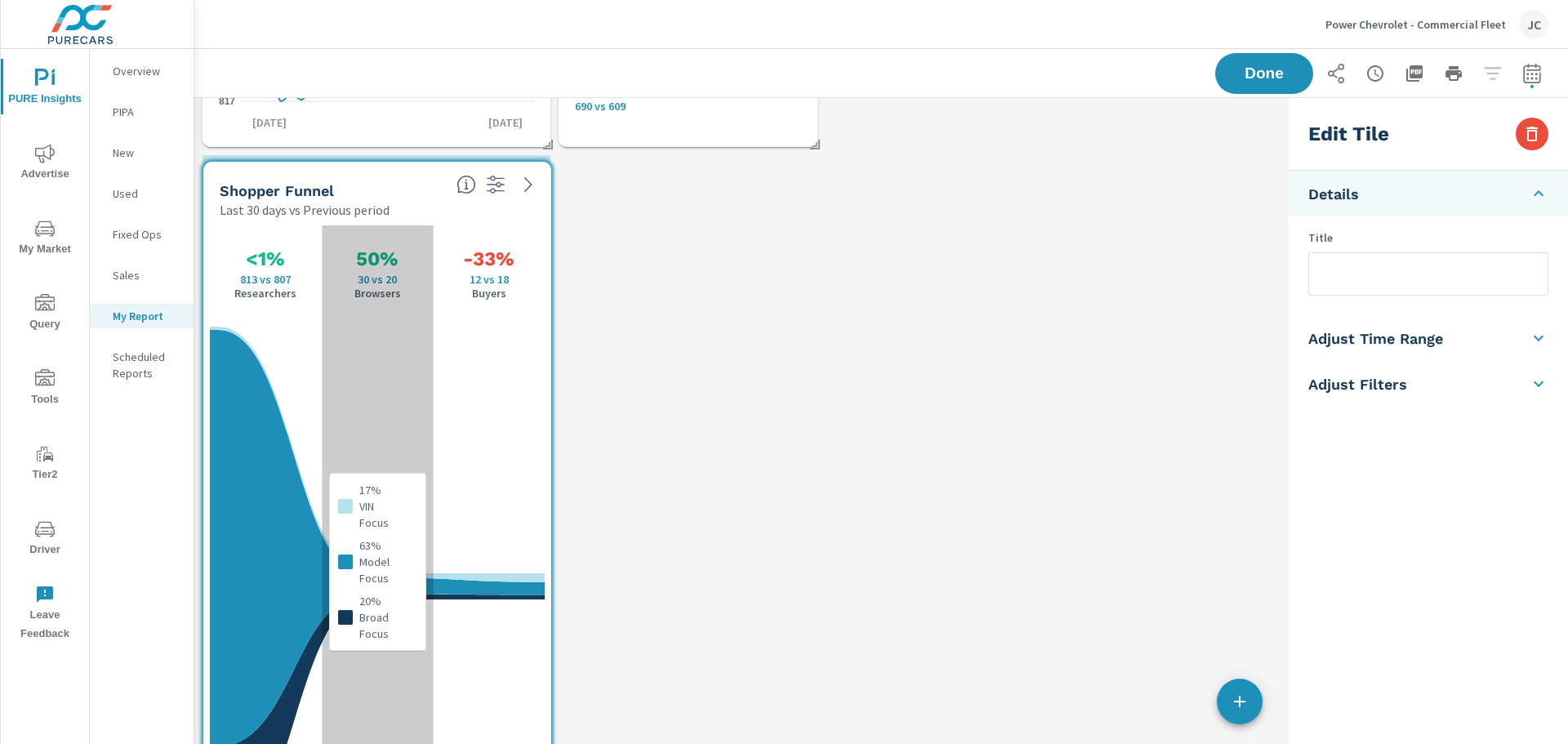
drag, startPoint x: 1017, startPoint y: 387, endPoint x: 396, endPoint y: 581, distance: 650.6
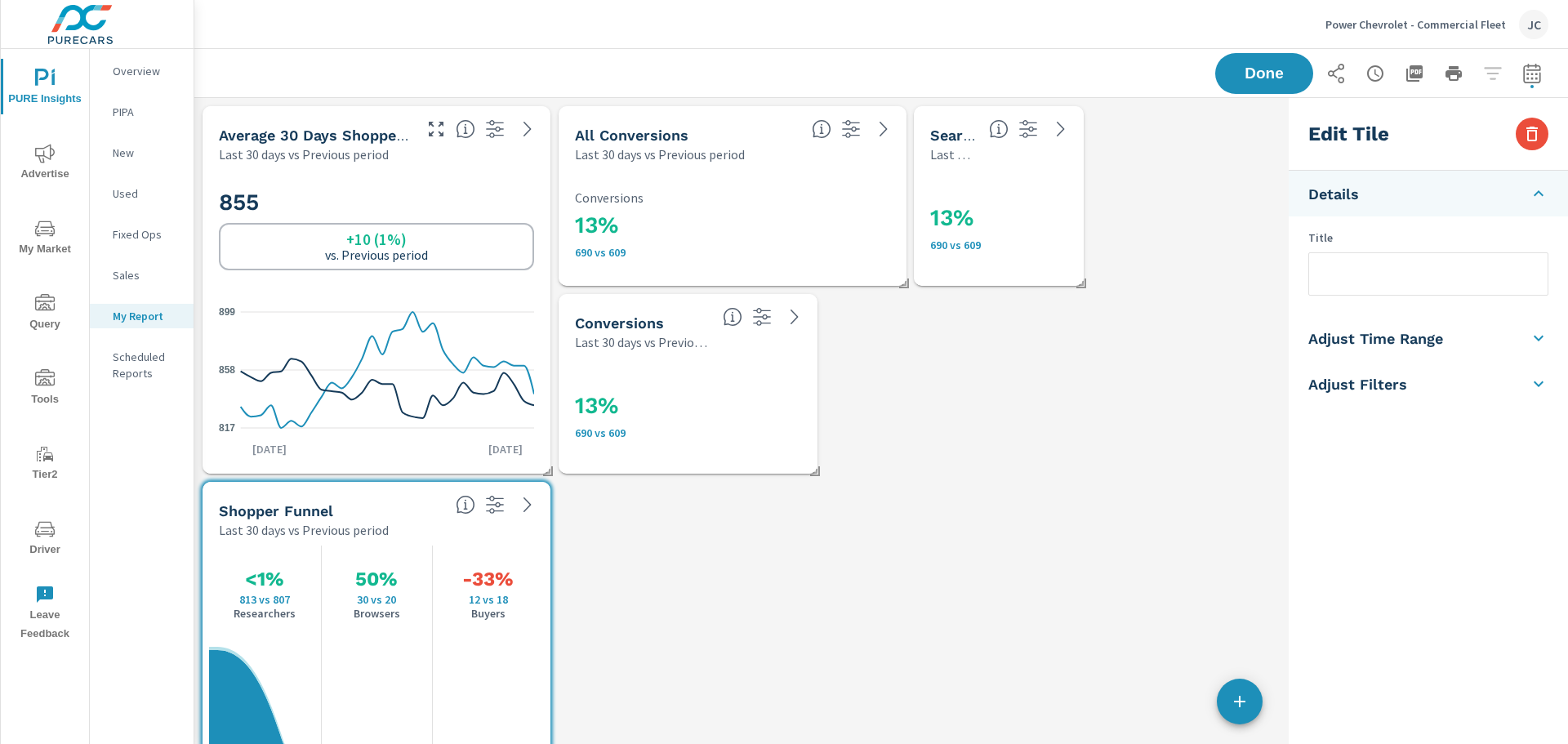
click at [940, 137] on h5 "Search" at bounding box center [954, 135] width 50 height 17
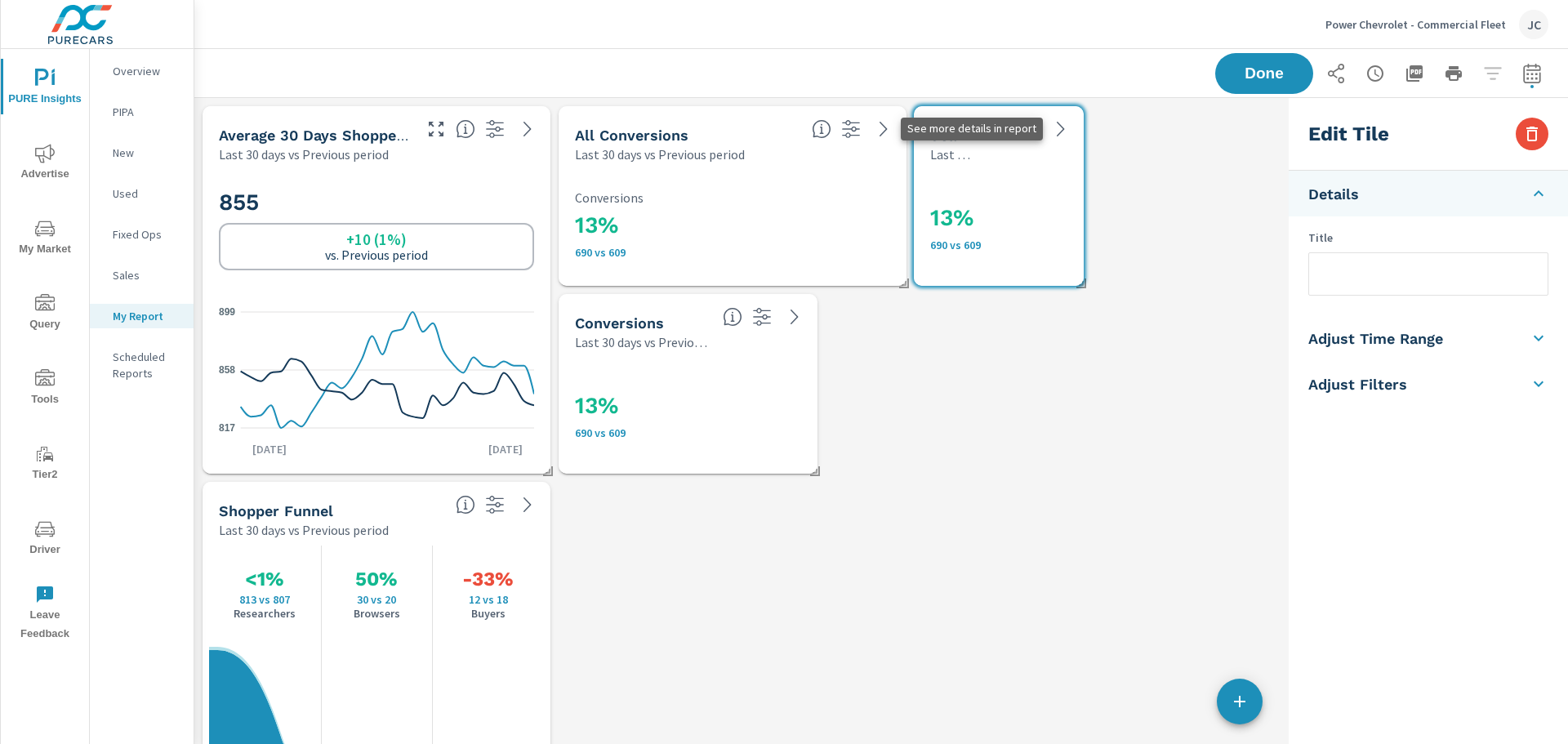
click at [1069, 126] on icon at bounding box center [1060, 129] width 20 height 20
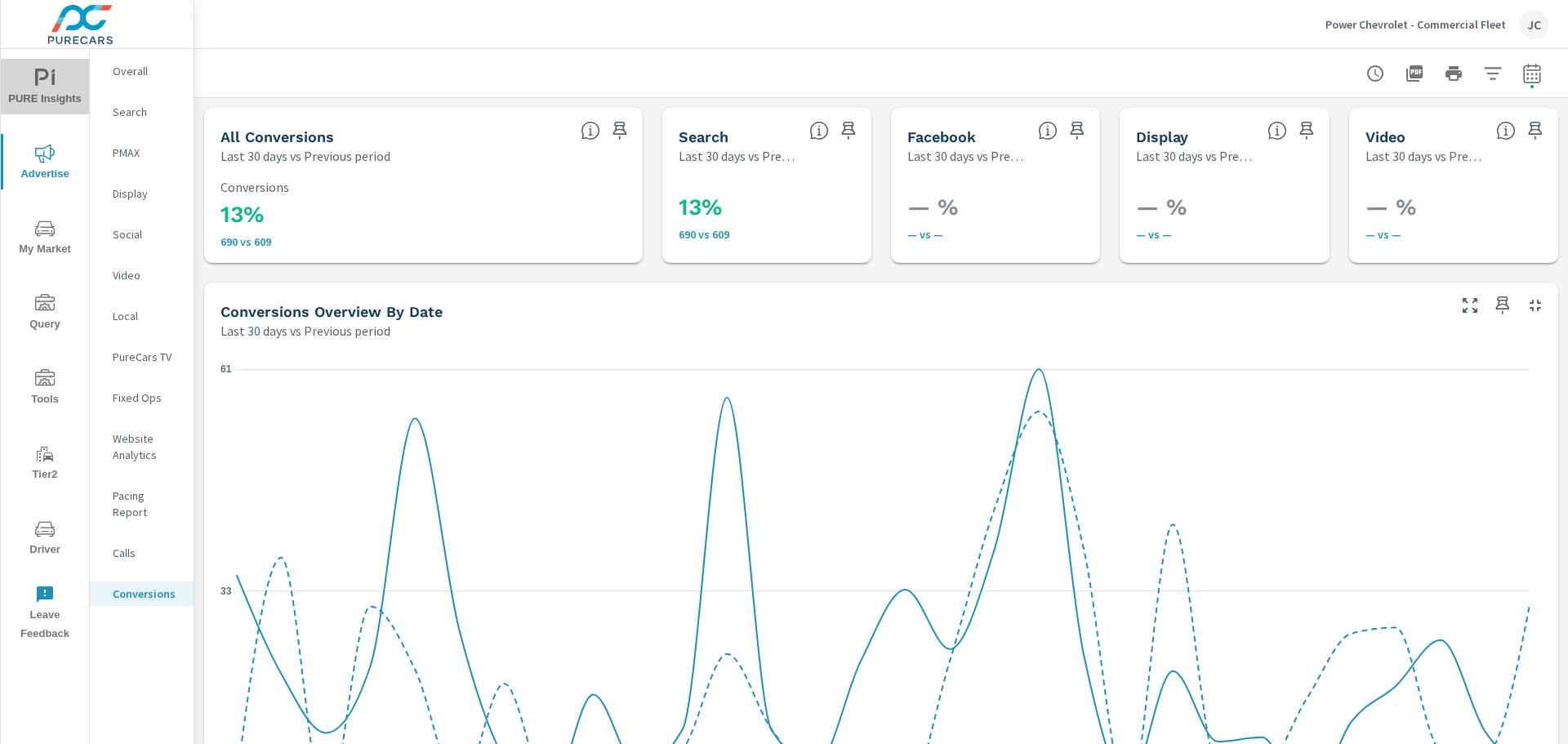
click at [52, 84] on icon "nav menu" at bounding box center [53, 78] width 3 height 12
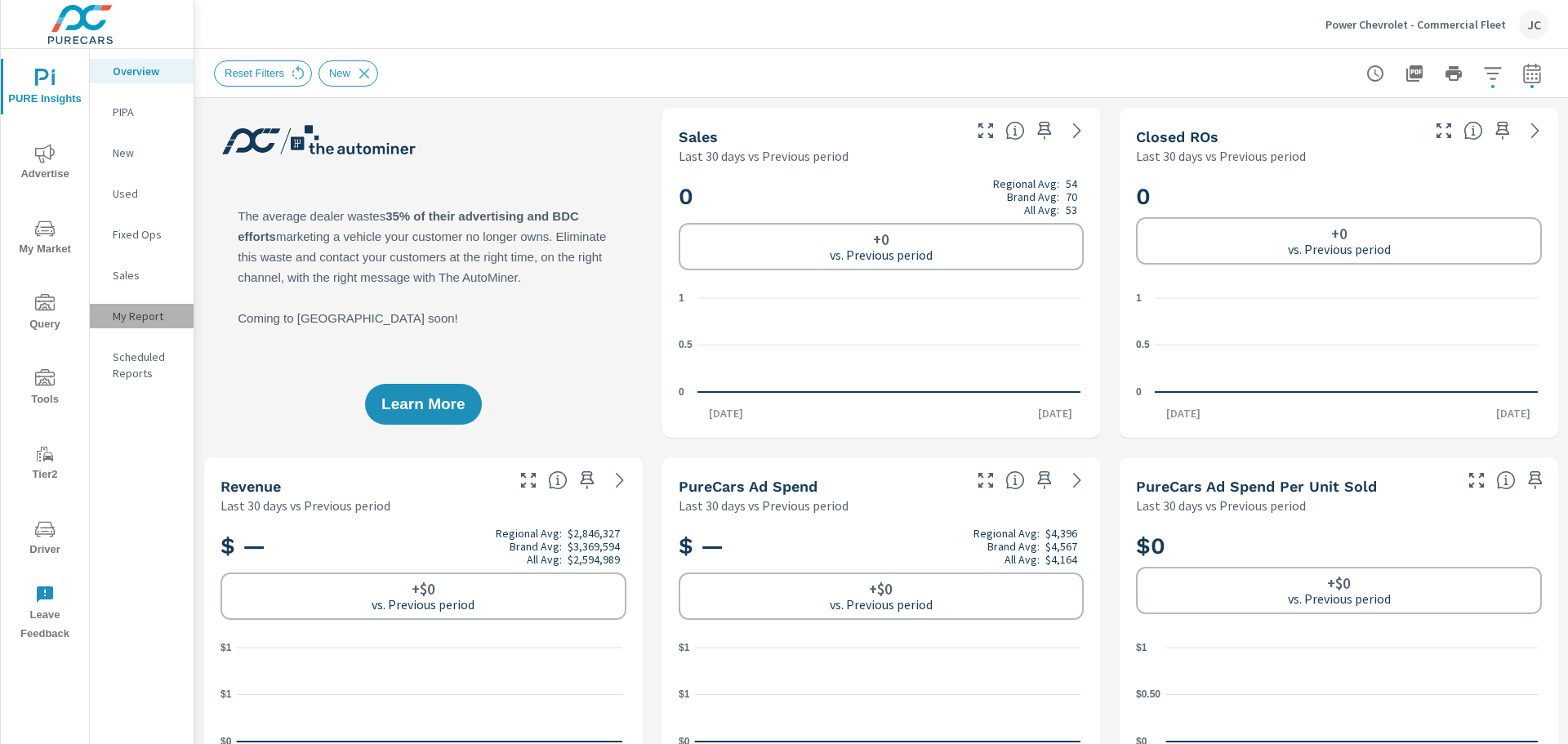
click at [145, 318] on p "My Report" at bounding box center [146, 316] width 68 height 16
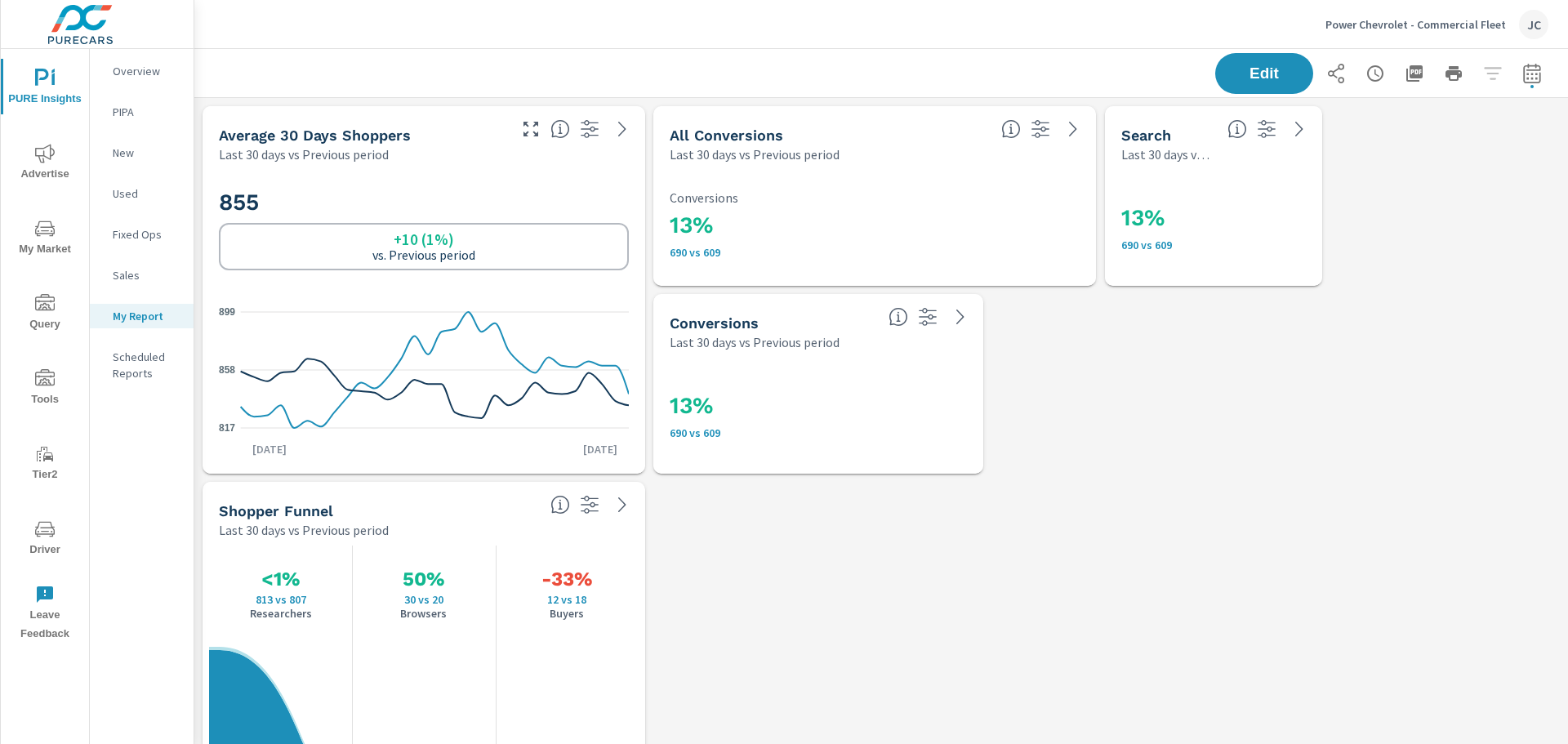
click at [1406, 72] on icon "button" at bounding box center [1414, 73] width 16 height 16
